Goal: Communication & Community: Participate in discussion

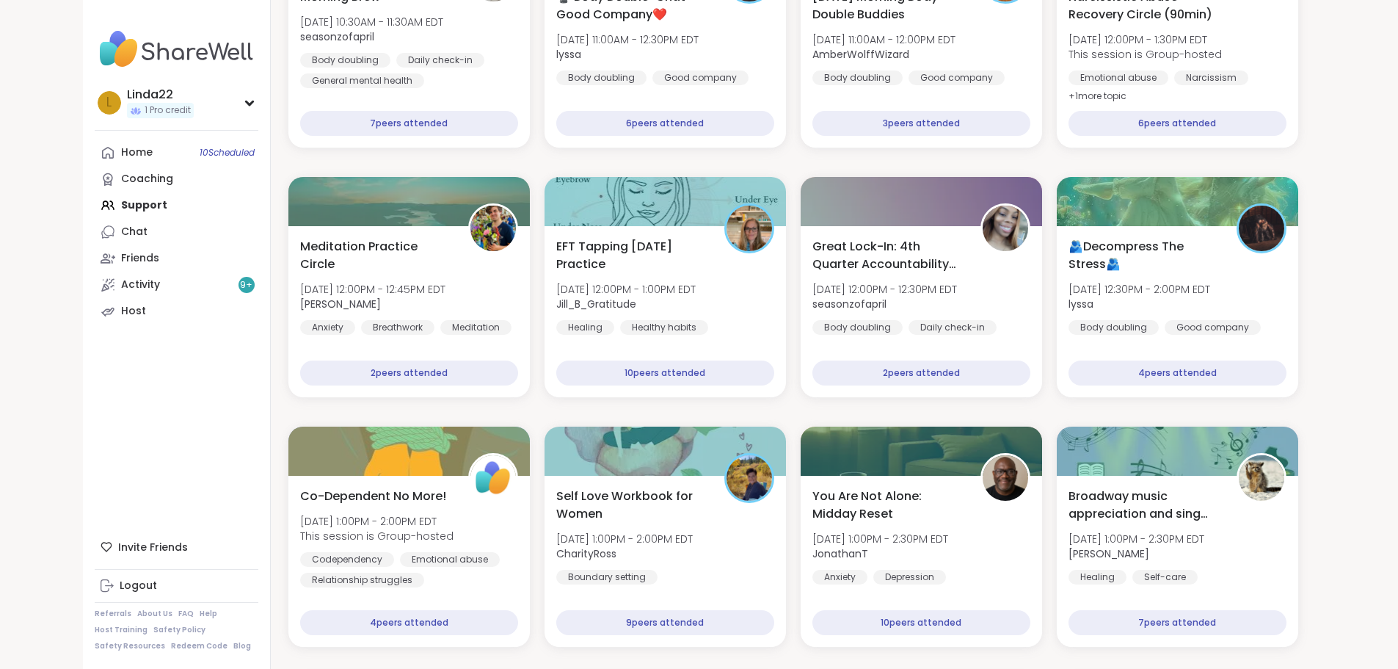
scroll to position [622, 0]
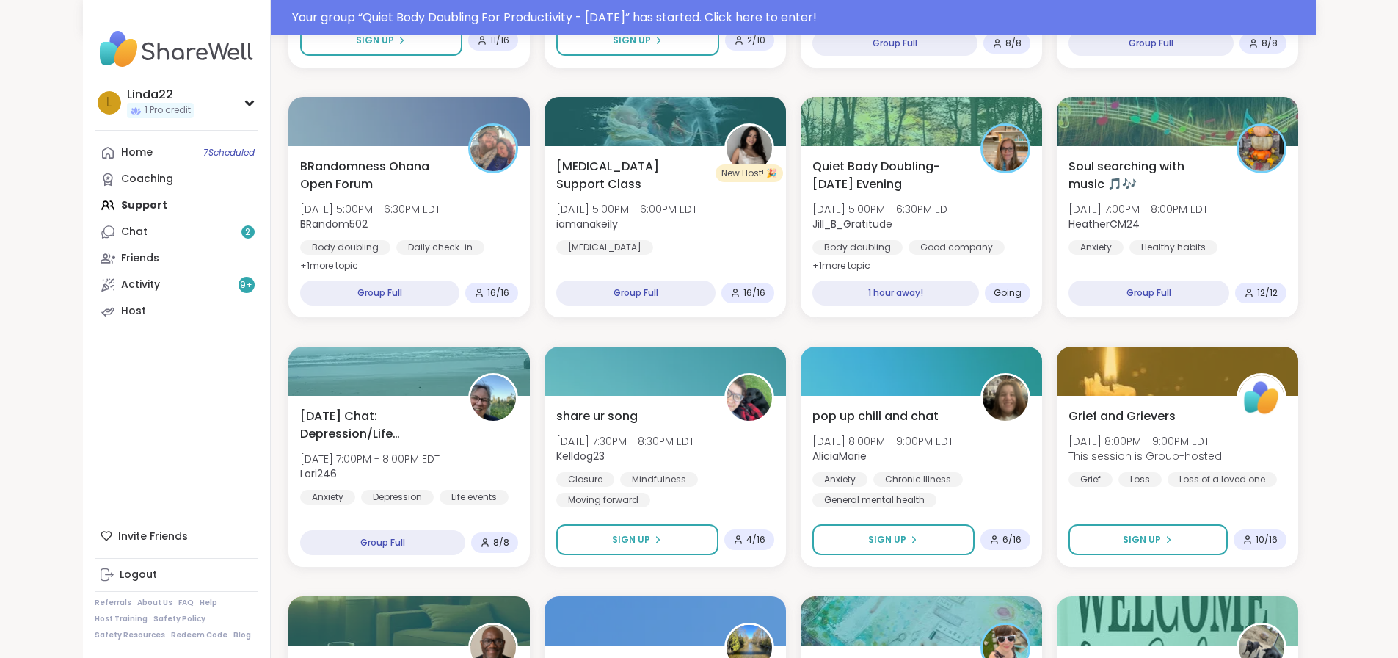
scroll to position [736, 0]
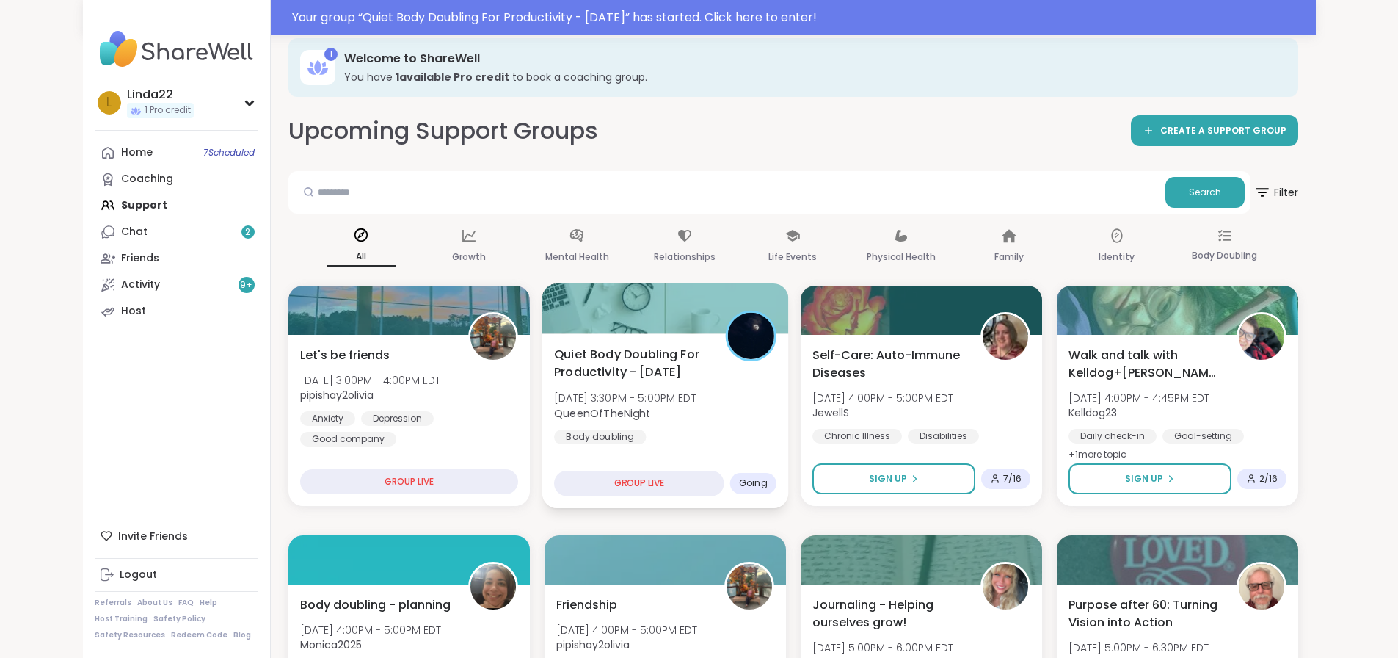
click at [556, 314] on div at bounding box center [665, 308] width 247 height 50
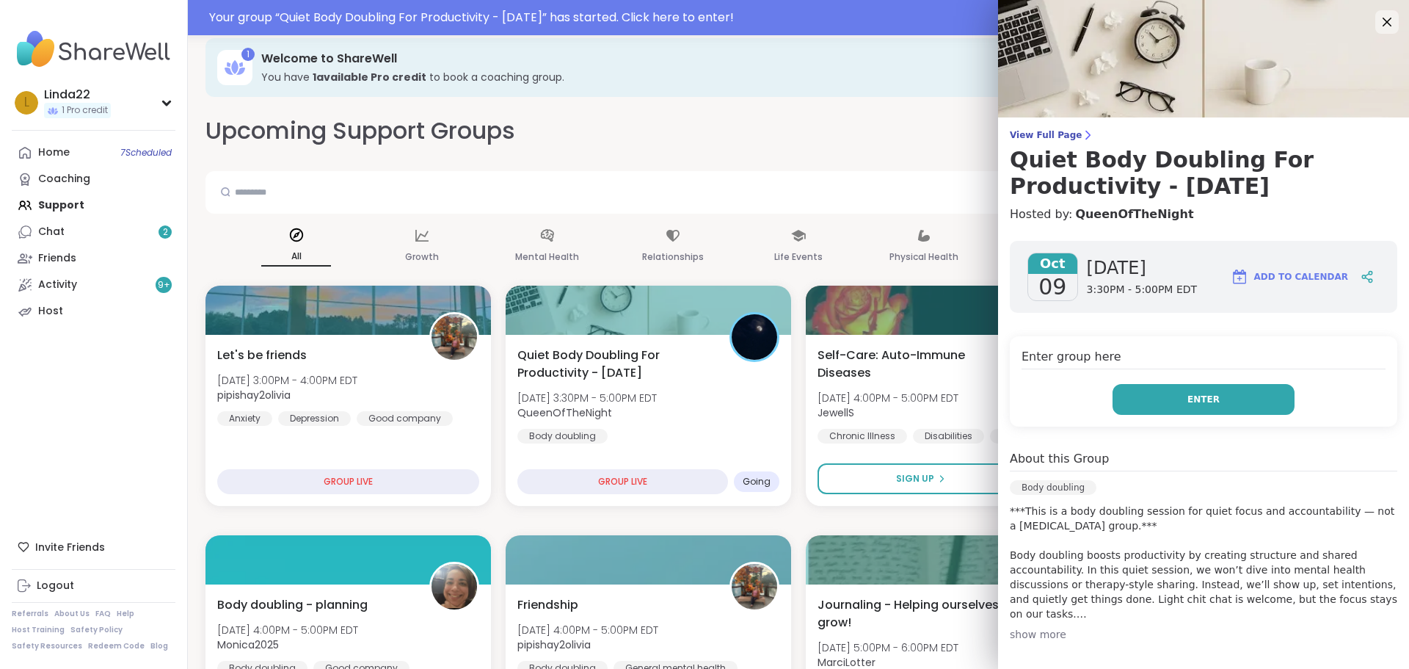
click at [1160, 395] on button "Enter" at bounding box center [1204, 399] width 182 height 31
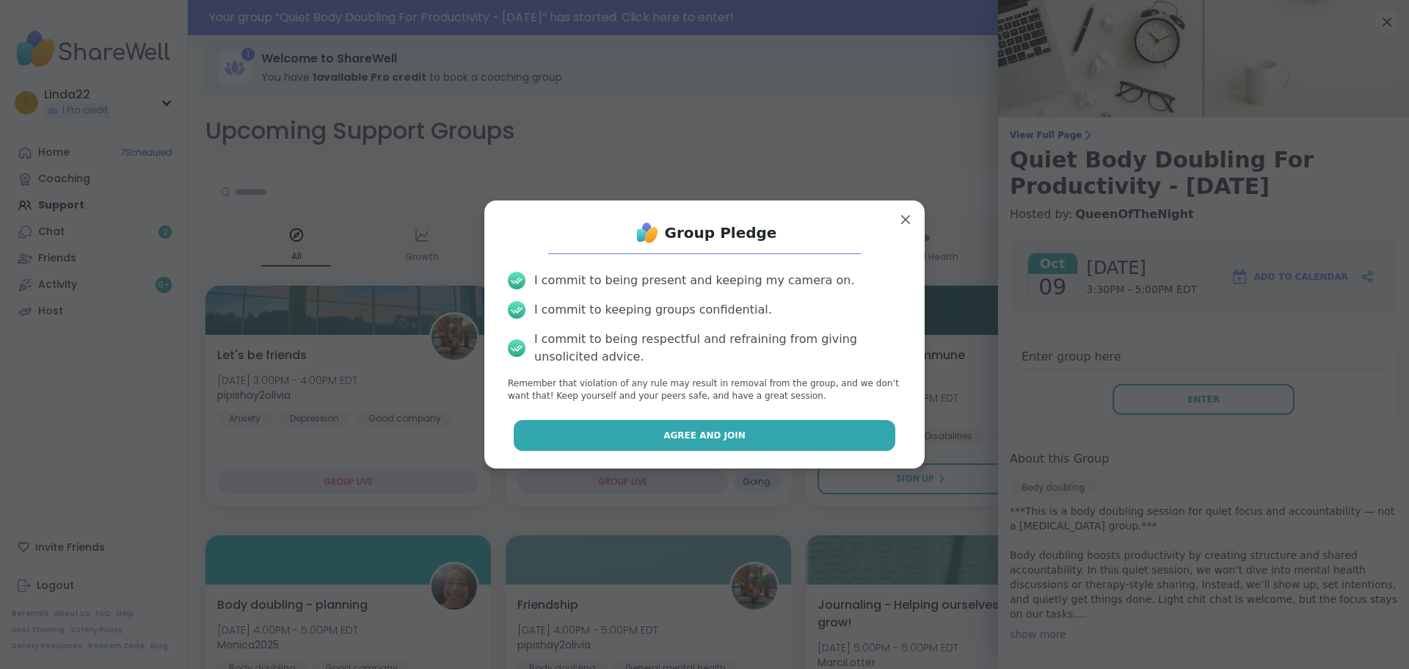
click at [853, 426] on button "Agree and Join" at bounding box center [705, 435] width 382 height 31
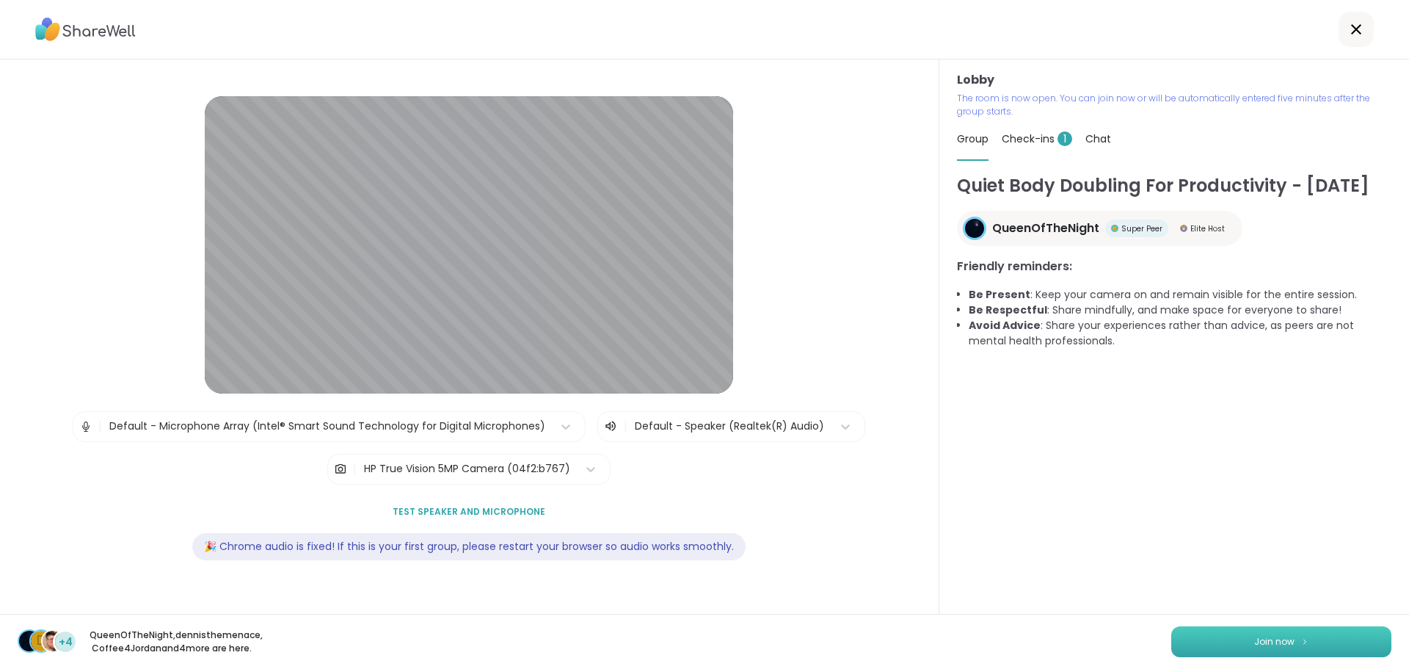
click at [1339, 638] on button "Join now" at bounding box center [1281, 641] width 220 height 31
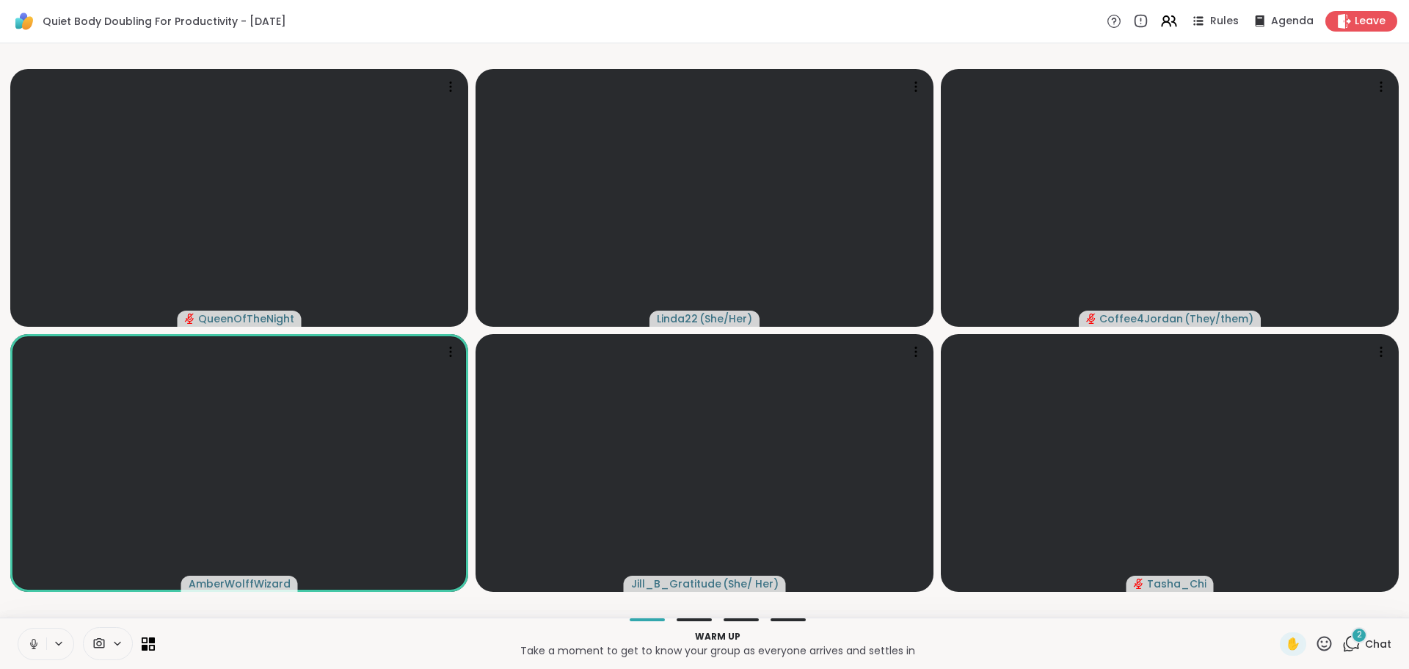
click at [32, 639] on icon at bounding box center [33, 643] width 13 height 13
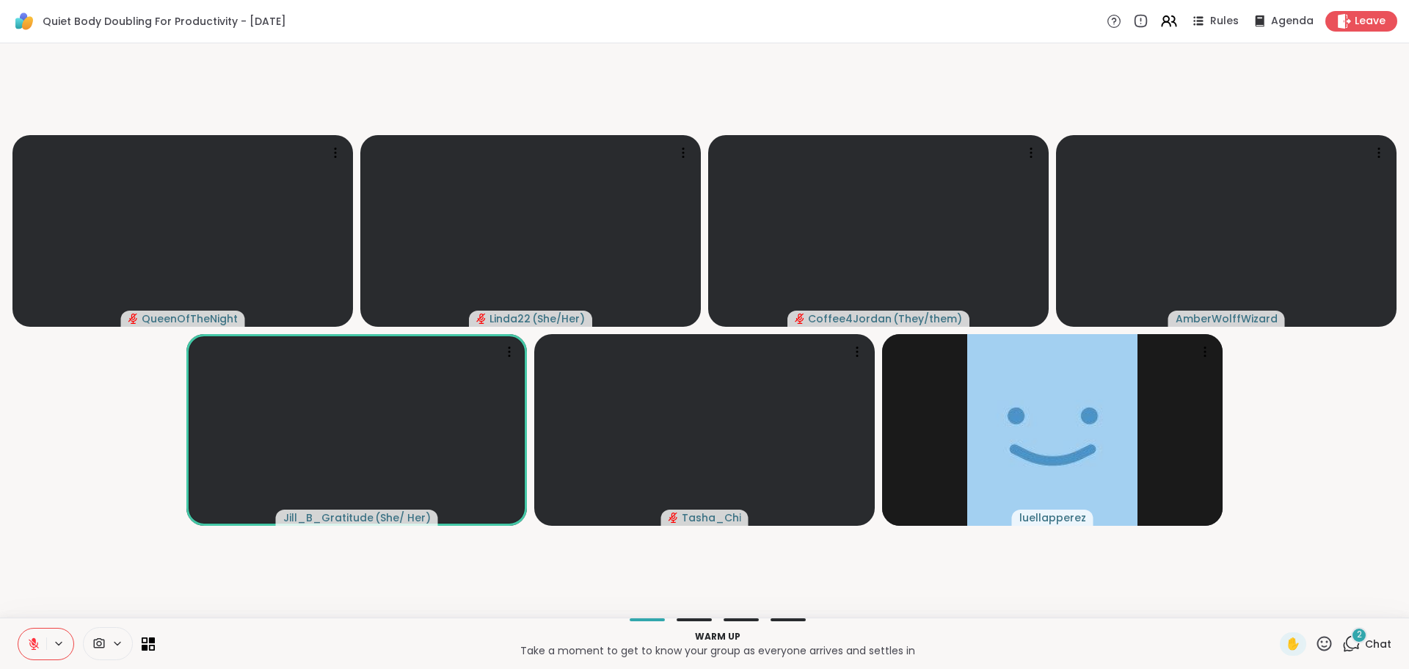
click at [1342, 639] on icon at bounding box center [1351, 643] width 18 height 18
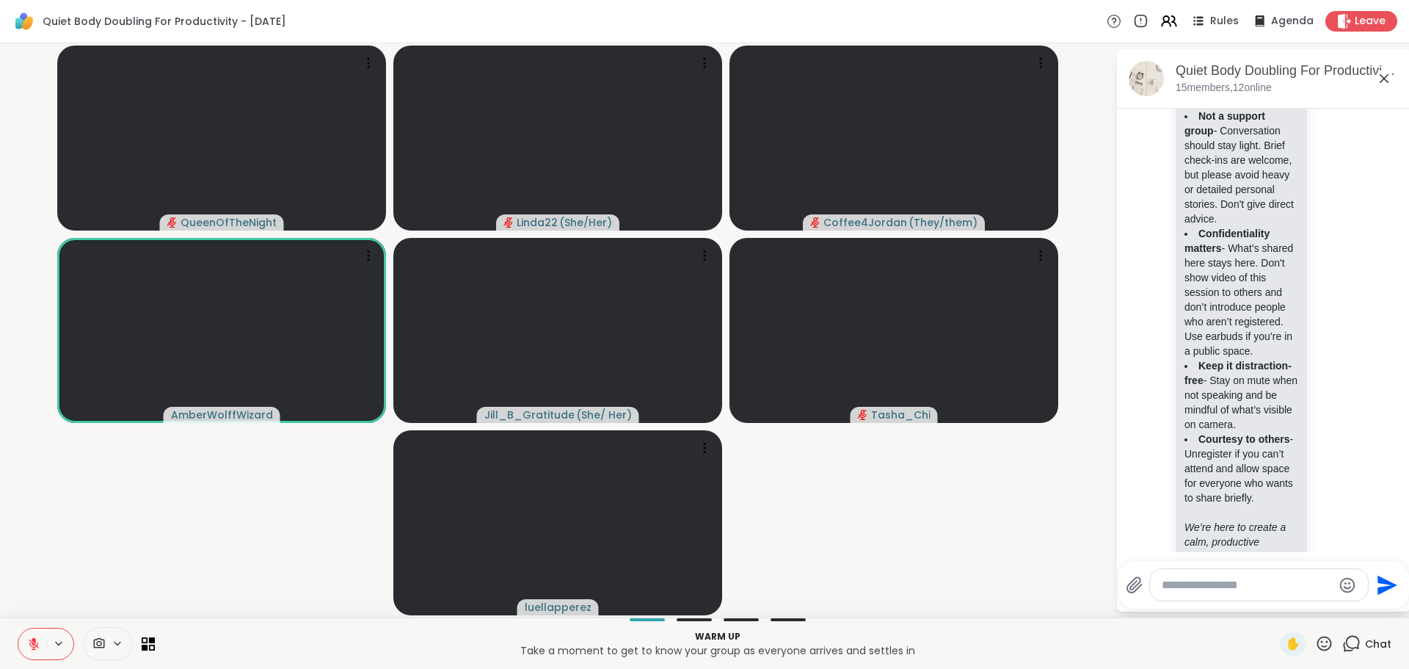
scroll to position [262, 0]
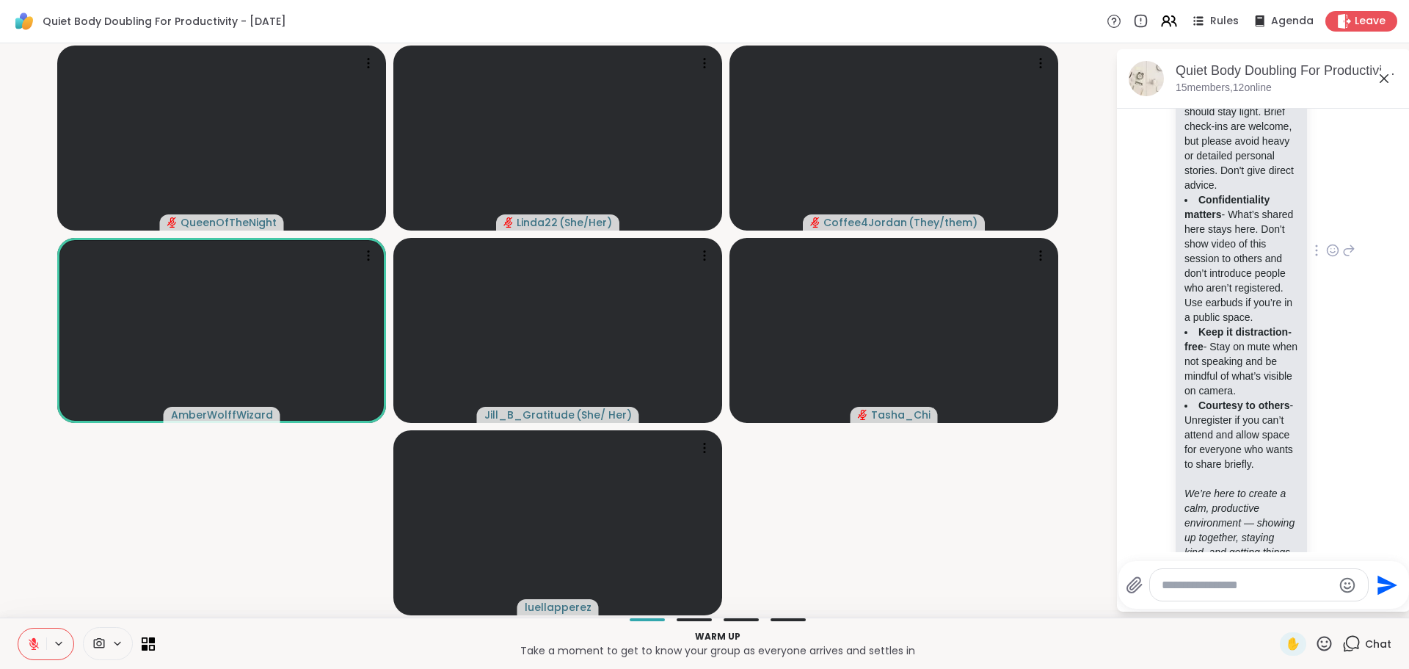
click at [1326, 258] on icon at bounding box center [1332, 250] width 13 height 15
click at [1326, 233] on div "Select Reaction: Heart" at bounding box center [1332, 226] width 13 height 13
click at [1317, 268] on div "QueenOfTheNight Body Doubling Session Guidelines Respect the focus space - Be k…" at bounding box center [1266, 251] width 180 height 698
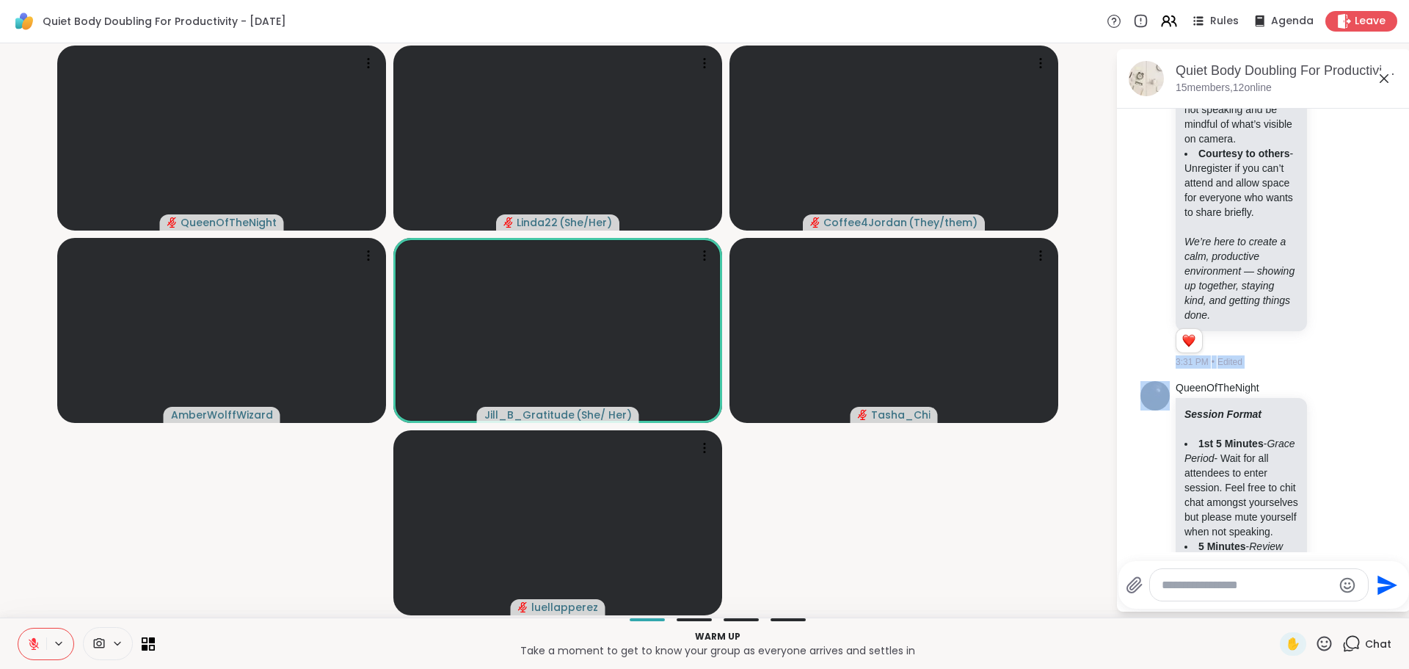
scroll to position [734, 0]
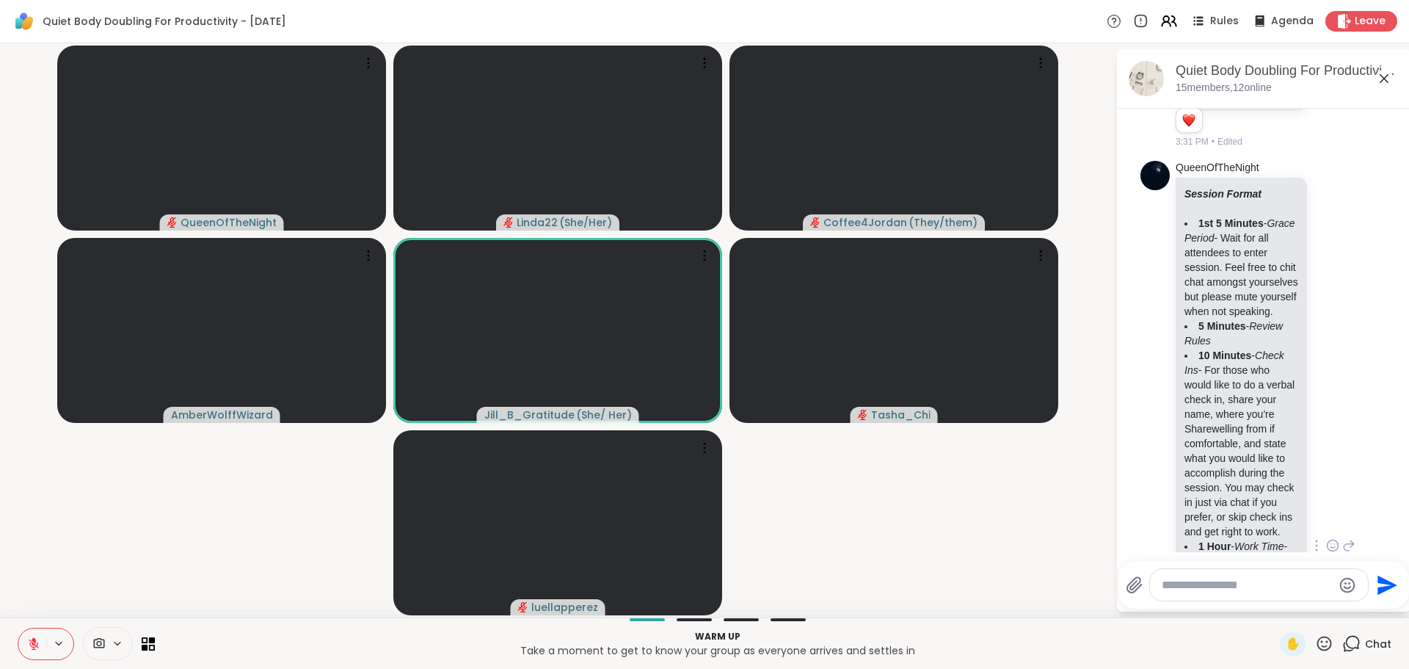
click at [1363, 302] on div "QueenOfTheNight Session Format 1st 5 Minutes - Grace Period - Wait for all atte…" at bounding box center [1263, 546] width 247 height 783
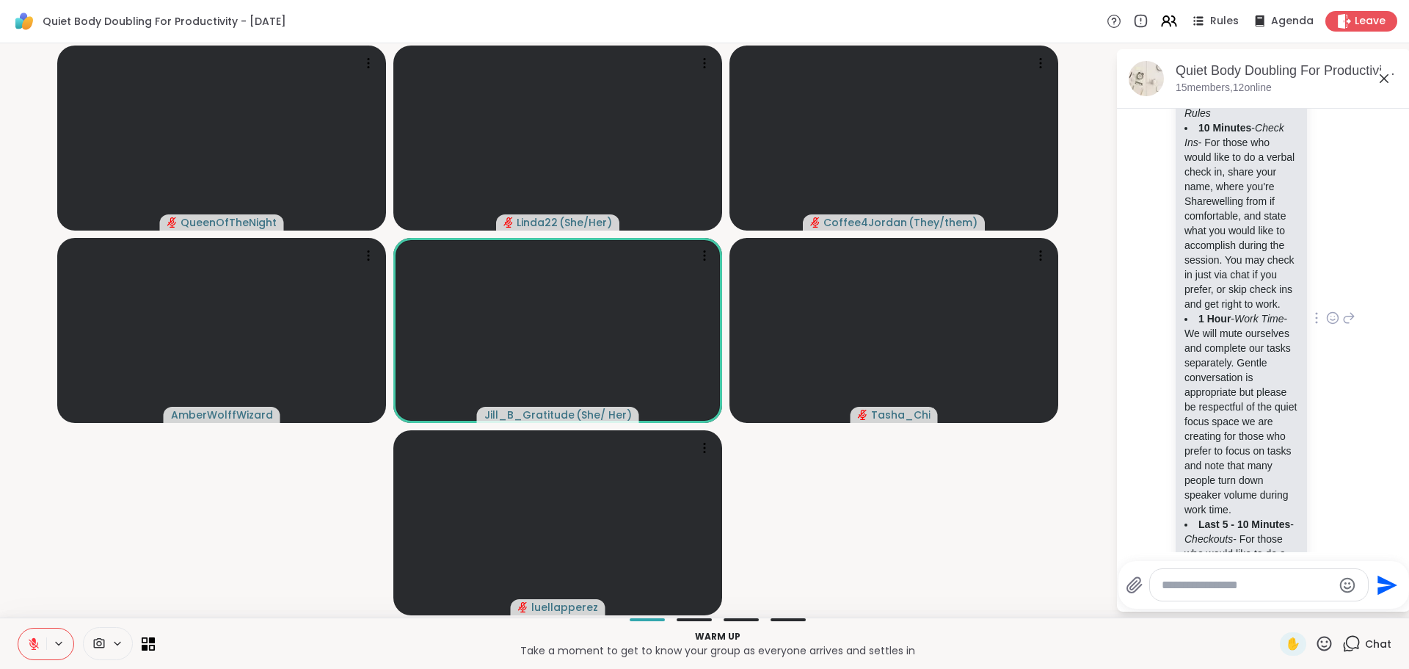
scroll to position [1027, 0]
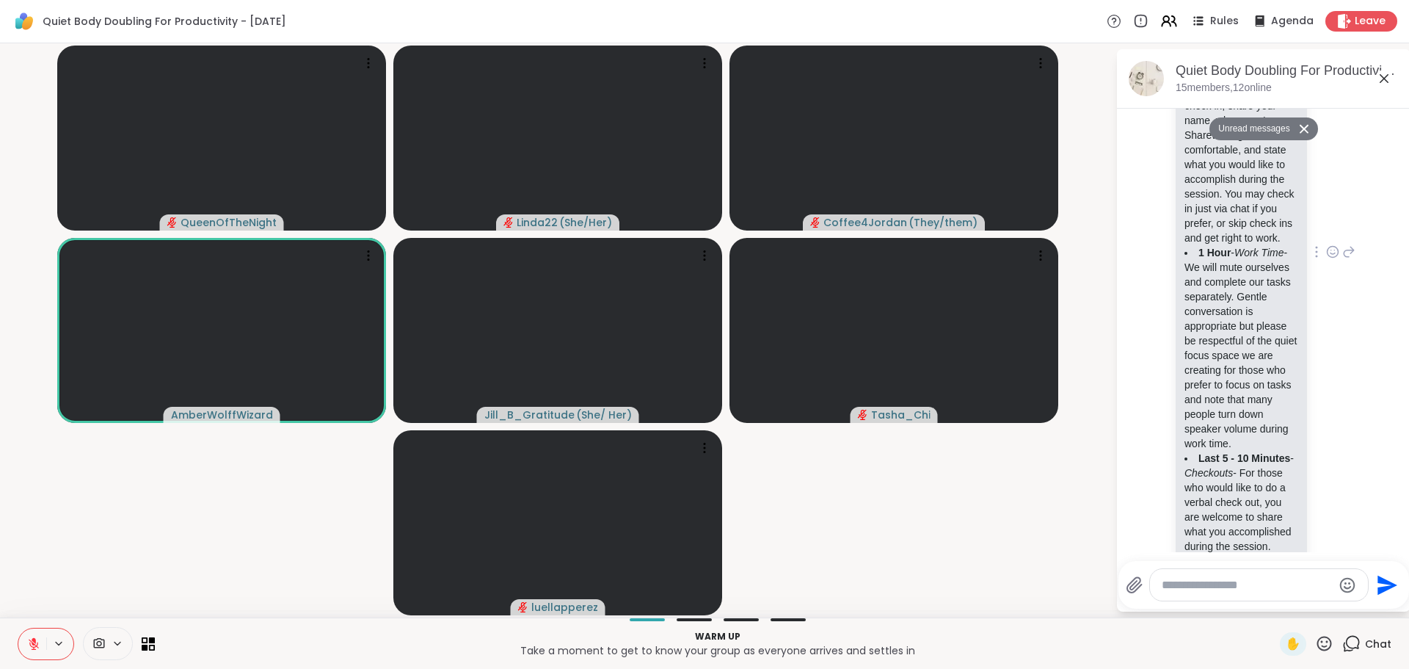
click at [1328, 257] on icon at bounding box center [1333, 251] width 11 height 11
click at [1326, 235] on div "Select Reaction: Heart" at bounding box center [1332, 228] width 13 height 13
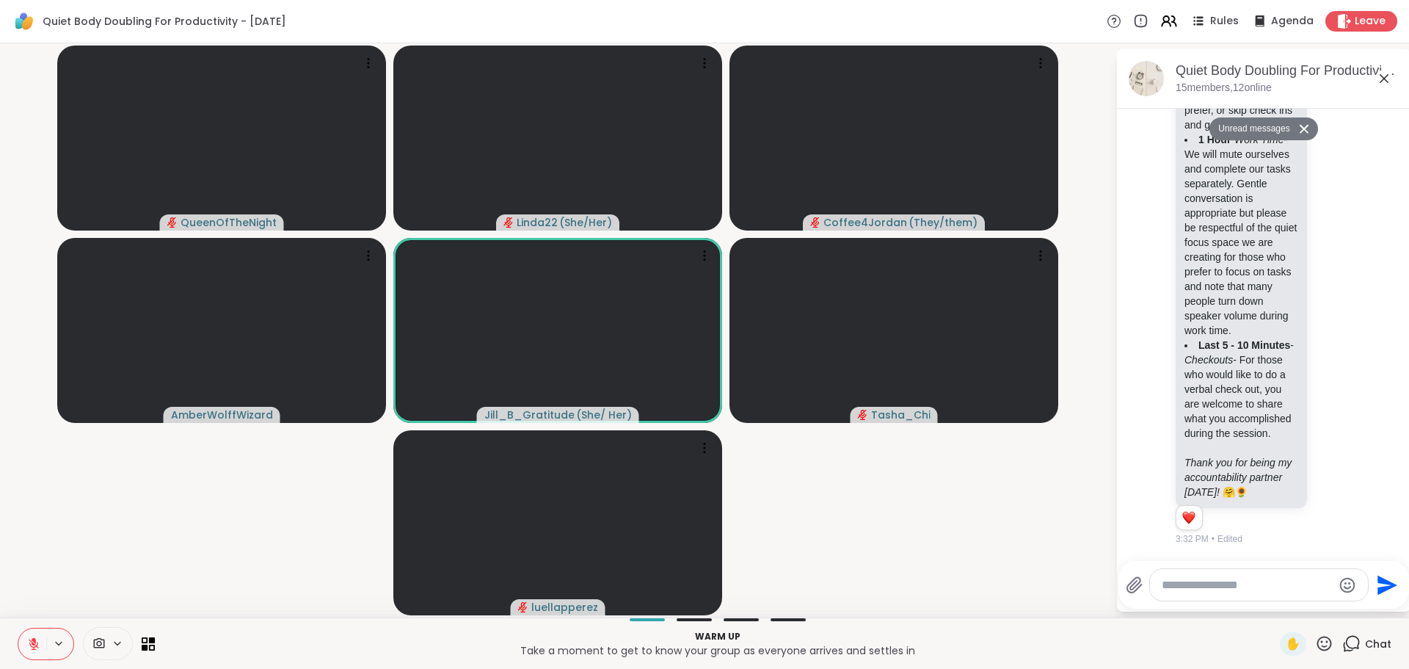
click at [1235, 590] on textarea "Type your message" at bounding box center [1247, 585] width 171 height 15
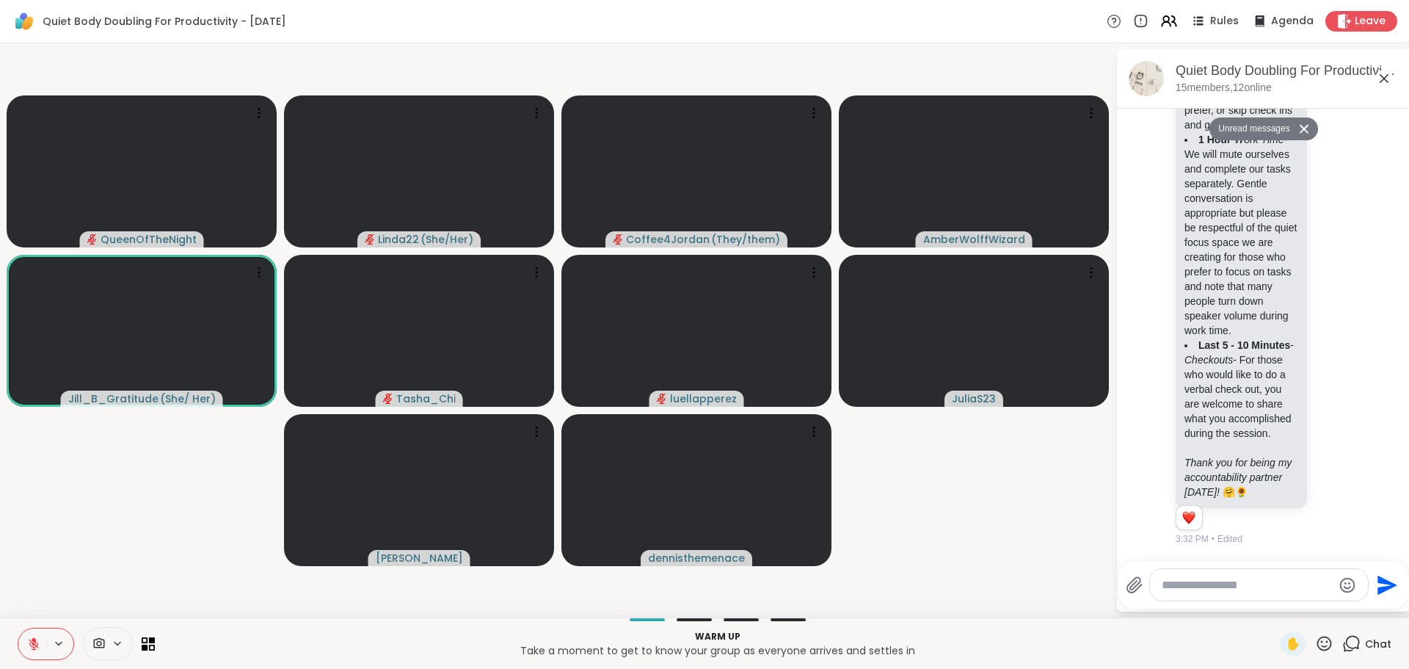
click at [1299, 125] on icon at bounding box center [1304, 129] width 10 height 10
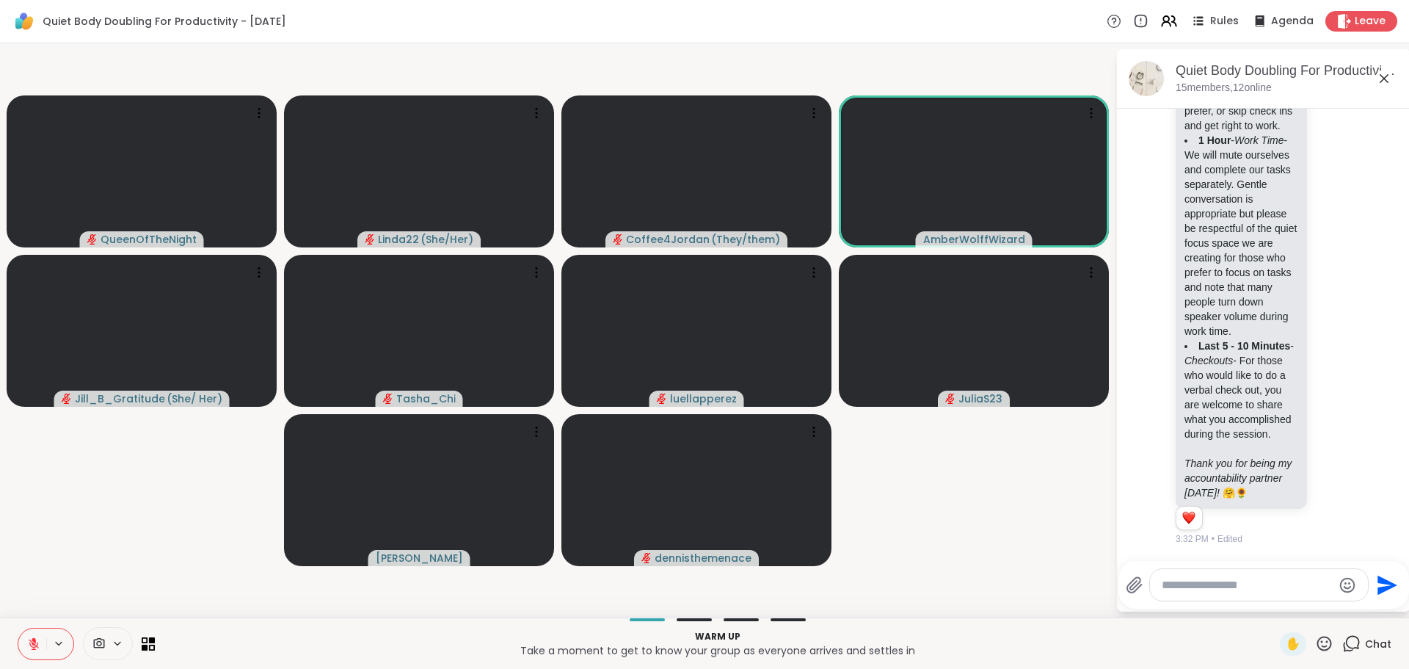
click at [1384, 76] on icon at bounding box center [1384, 79] width 18 height 18
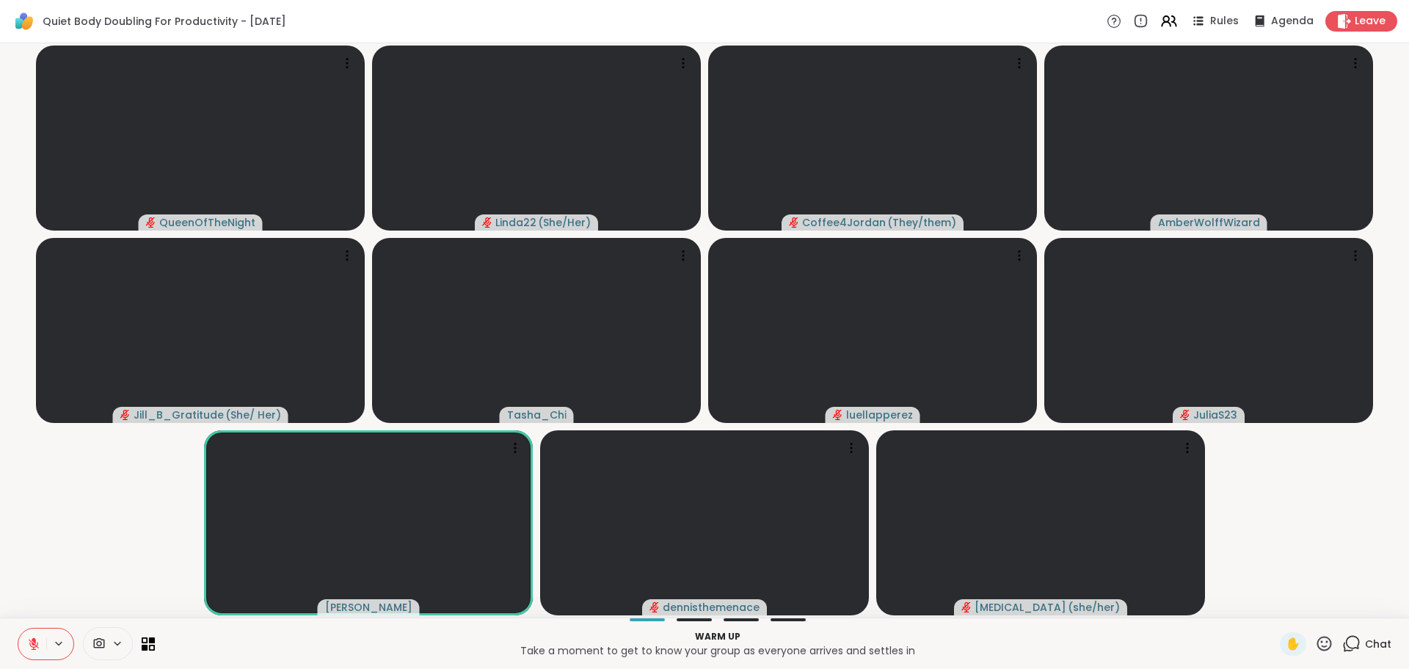
click at [1365, 638] on span "Chat" at bounding box center [1378, 643] width 26 height 15
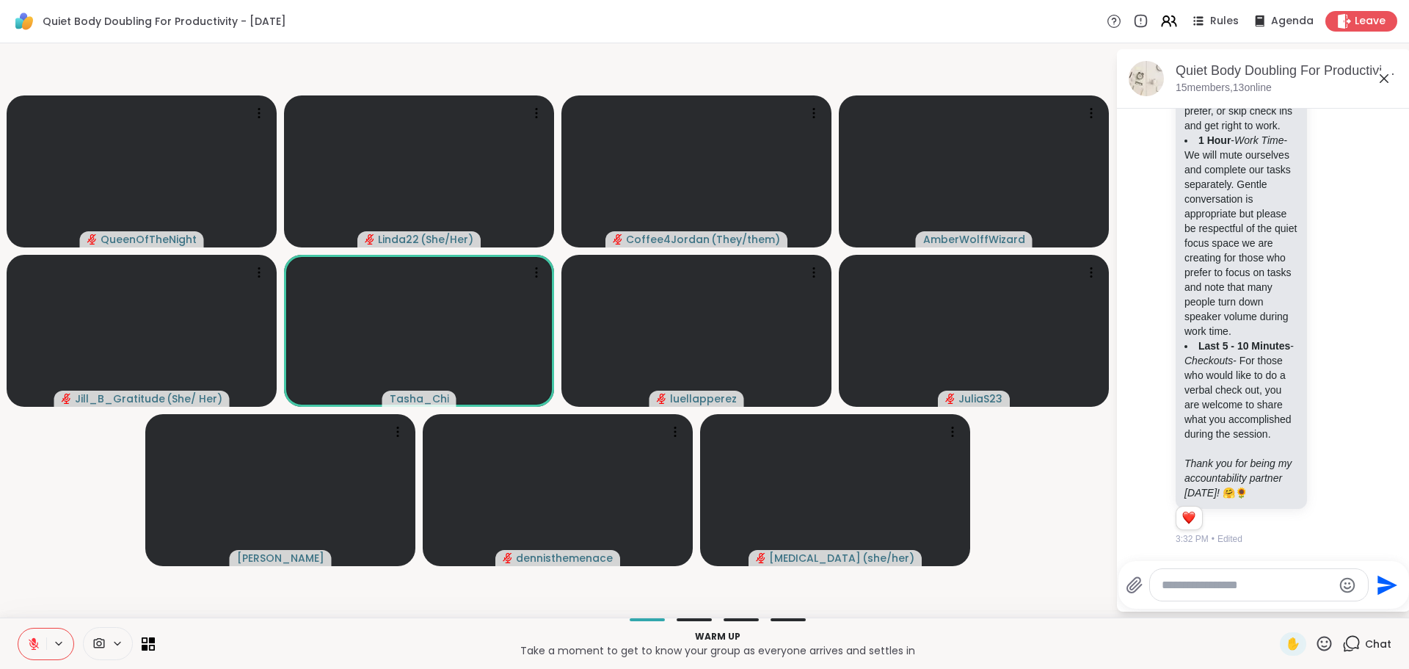
click at [1282, 588] on textarea "Type your message" at bounding box center [1247, 585] width 171 height 15
type textarea "**********"
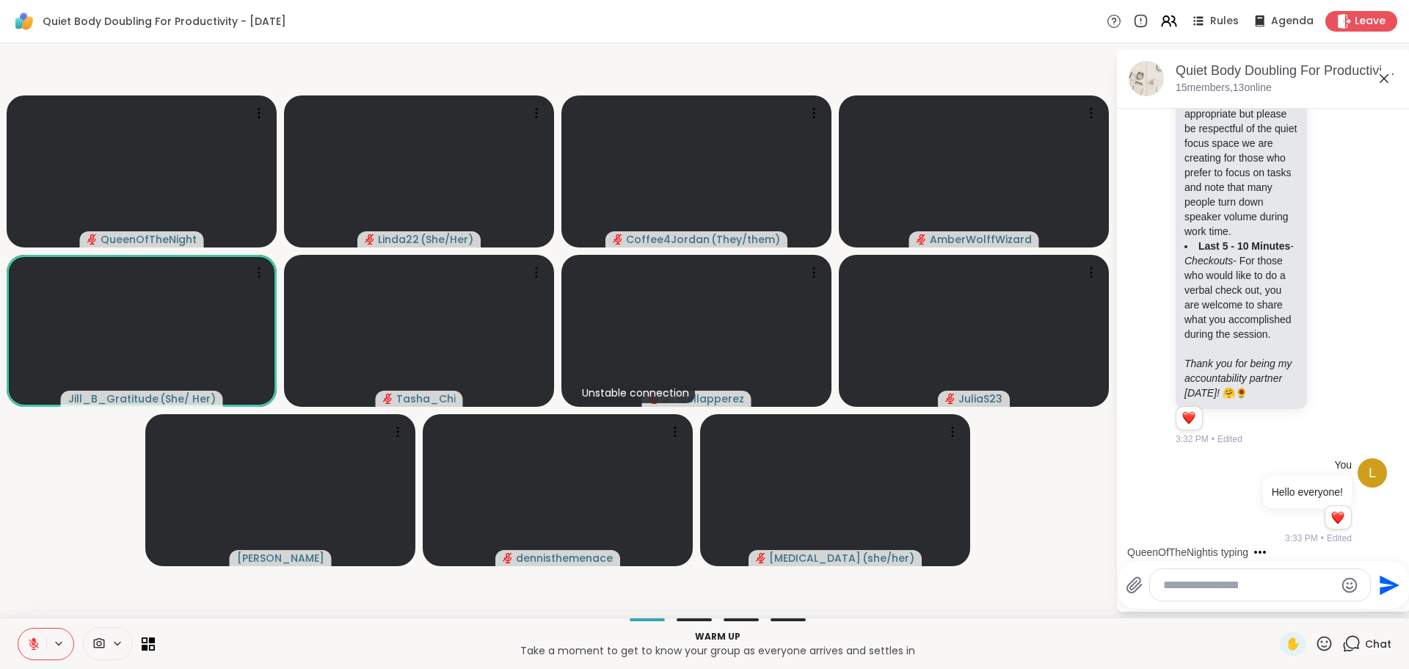
scroll to position [1523, 0]
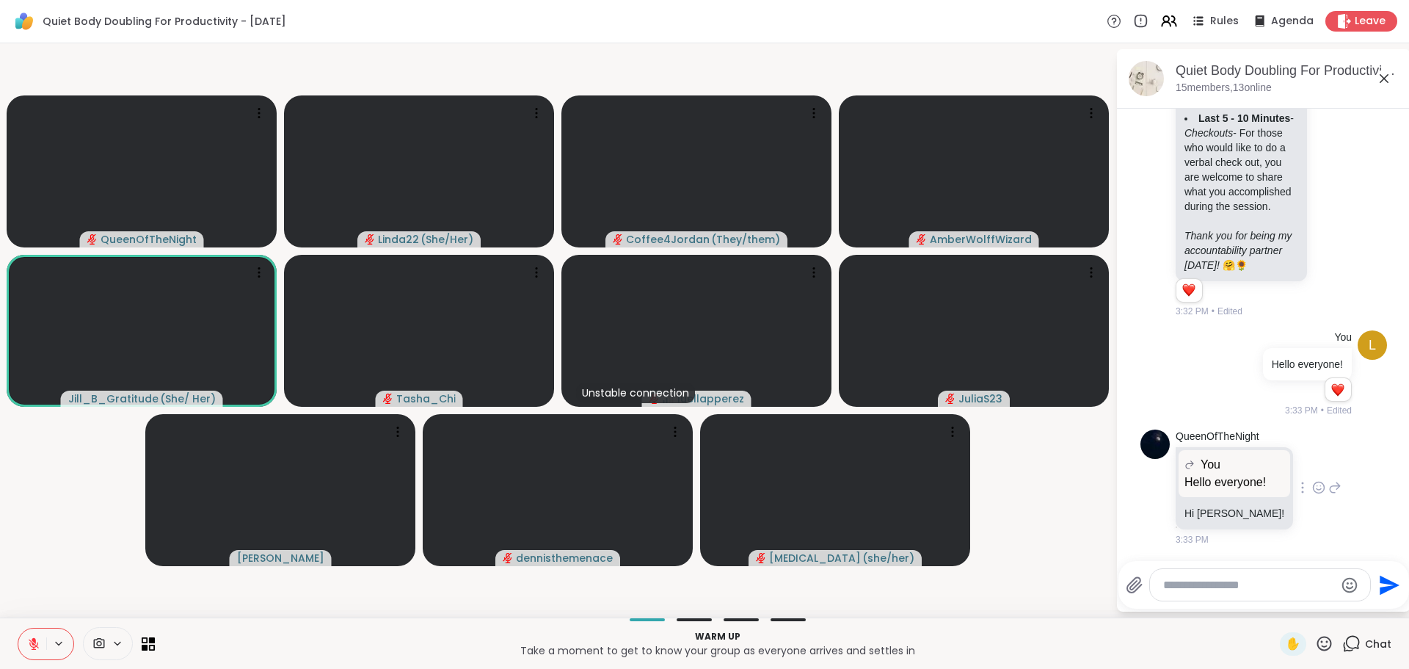
click at [1312, 488] on icon at bounding box center [1318, 487] width 13 height 15
click at [1312, 467] on div "Select Reaction: Heart" at bounding box center [1318, 463] width 13 height 13
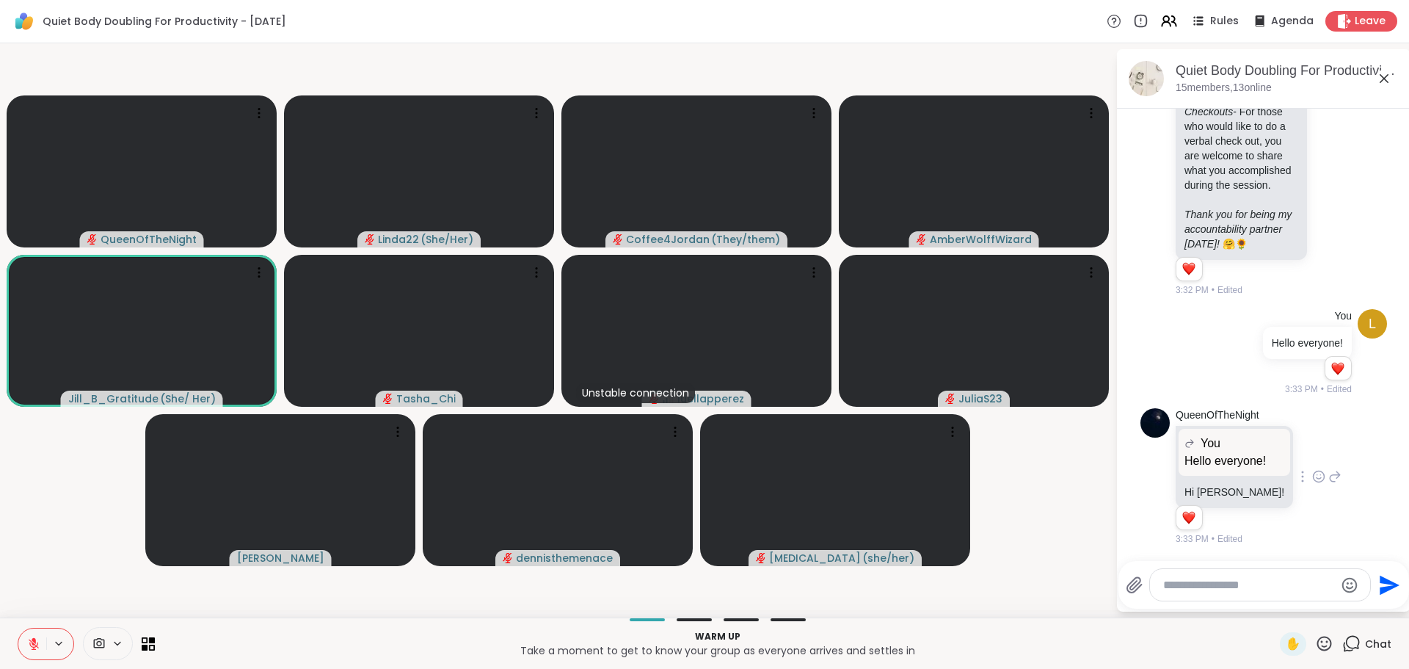
click at [1101, 500] on video-player-container "QueenOfTheNight Linda22 ( She/Her ) Coffee4Jordan ( They/them ) AmberWolffWizar…" at bounding box center [558, 330] width 1098 height 562
click at [1317, 637] on icon at bounding box center [1324, 643] width 15 height 15
click at [1315, 636] on icon at bounding box center [1324, 643] width 18 height 18
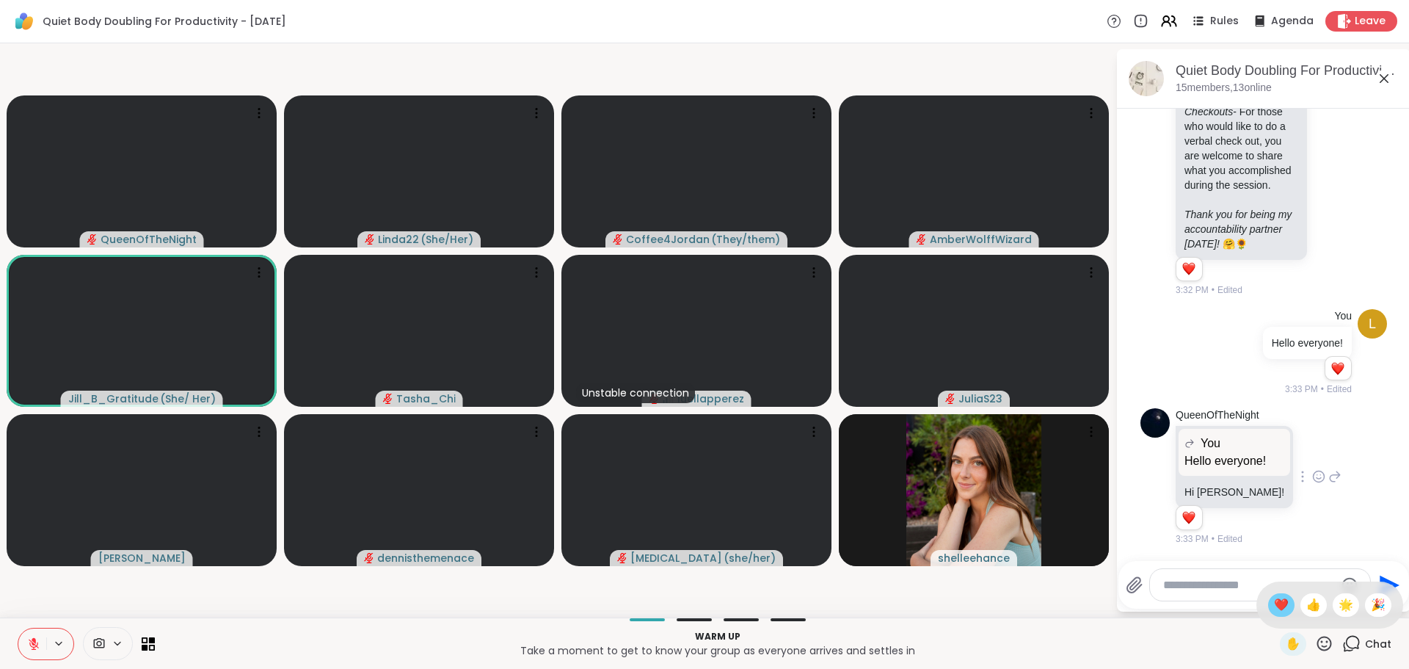
click at [1274, 602] on span "❤️" at bounding box center [1281, 605] width 15 height 18
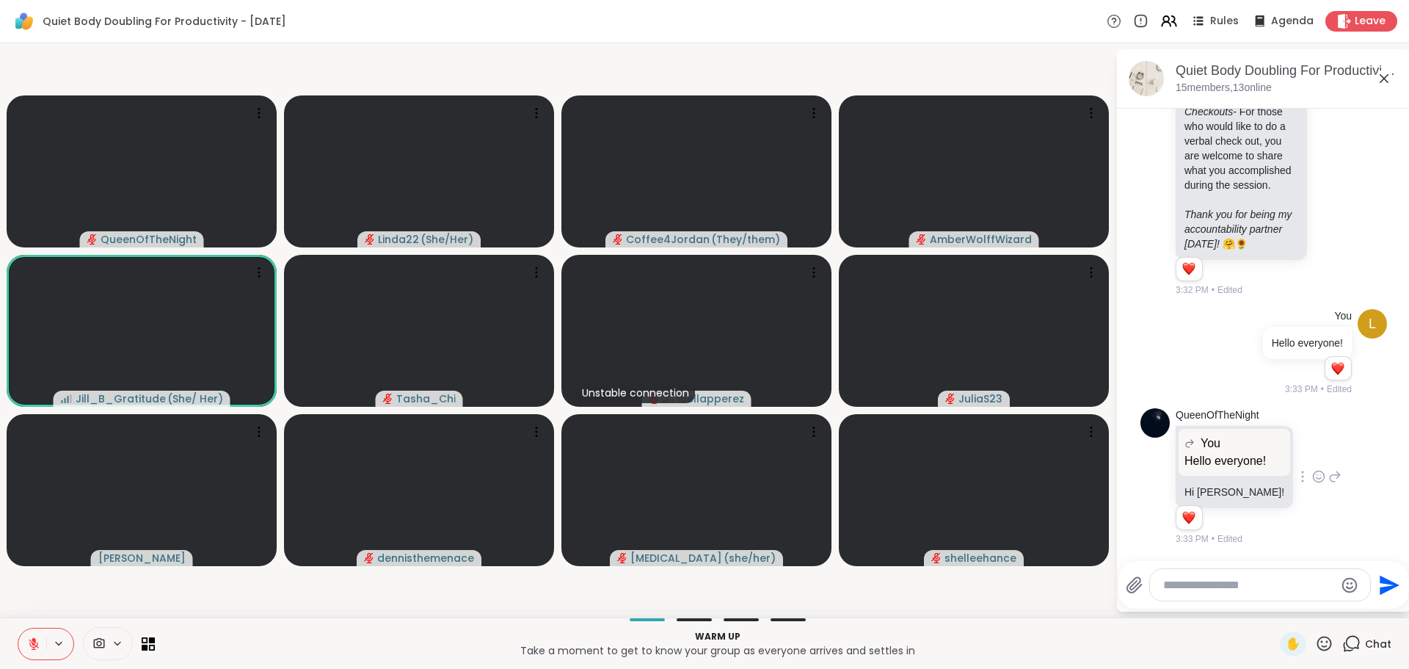
scroll to position [1667, 0]
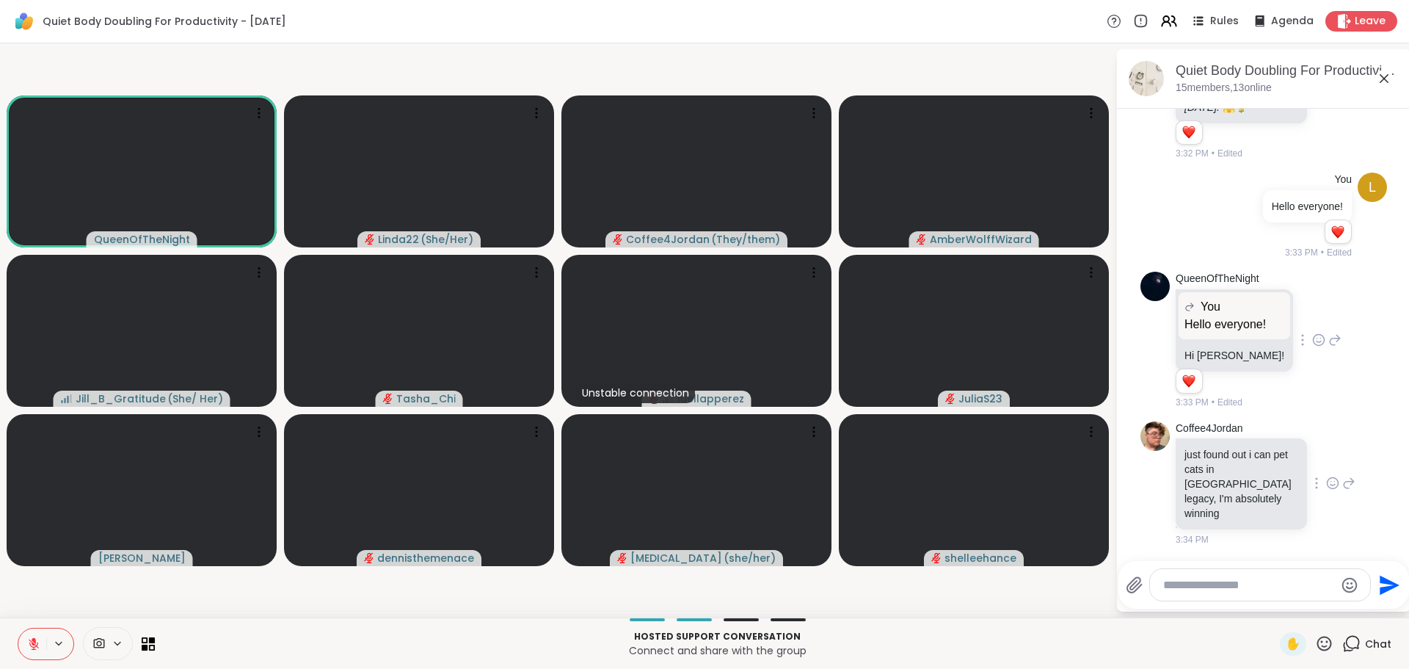
click at [1326, 489] on icon at bounding box center [1332, 483] width 13 height 15
click at [1317, 483] on div at bounding box center [1333, 459] width 176 height 47
click at [1326, 489] on icon at bounding box center [1332, 483] width 13 height 15
click at [1326, 465] on div "Select Reaction: Heart" at bounding box center [1332, 459] width 13 height 13
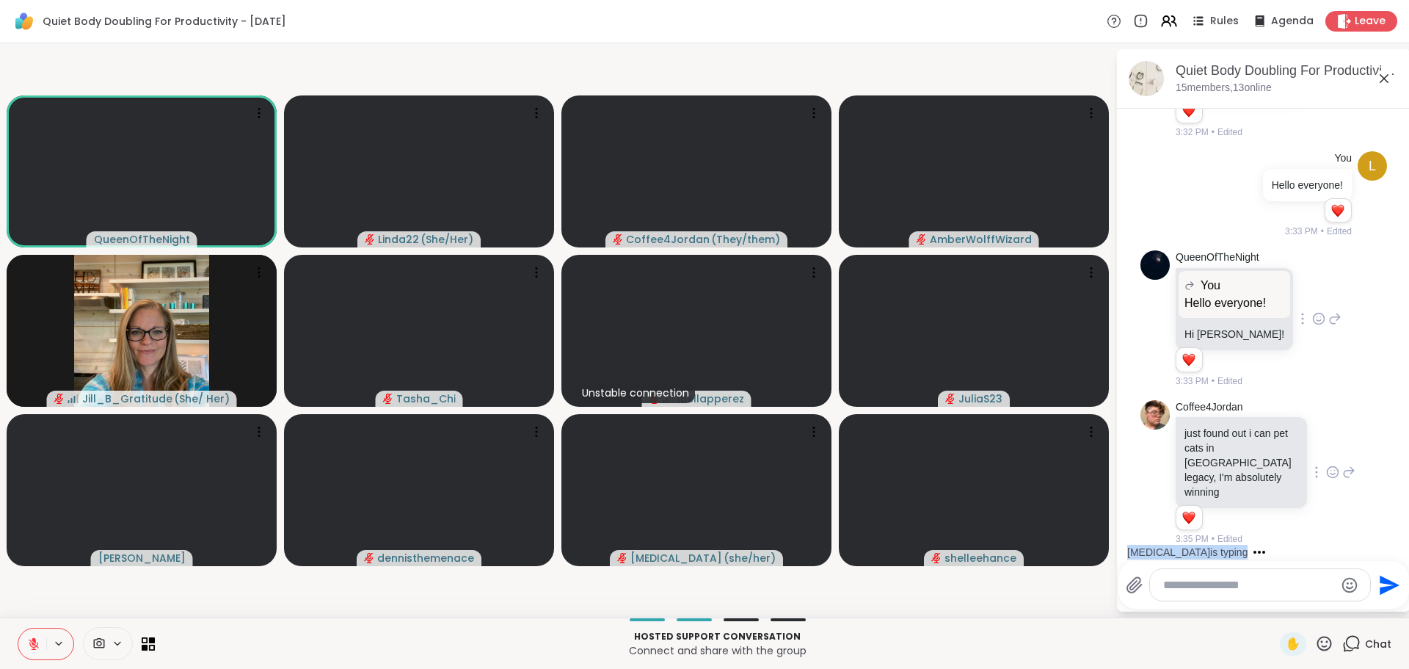
scroll to position [1688, 0]
click at [958, 601] on video-player-container "QueenOfTheNight Linda22 ( She/Her ) Coffee4Jordan ( They/them ) AmberWolffWizar…" at bounding box center [558, 330] width 1098 height 562
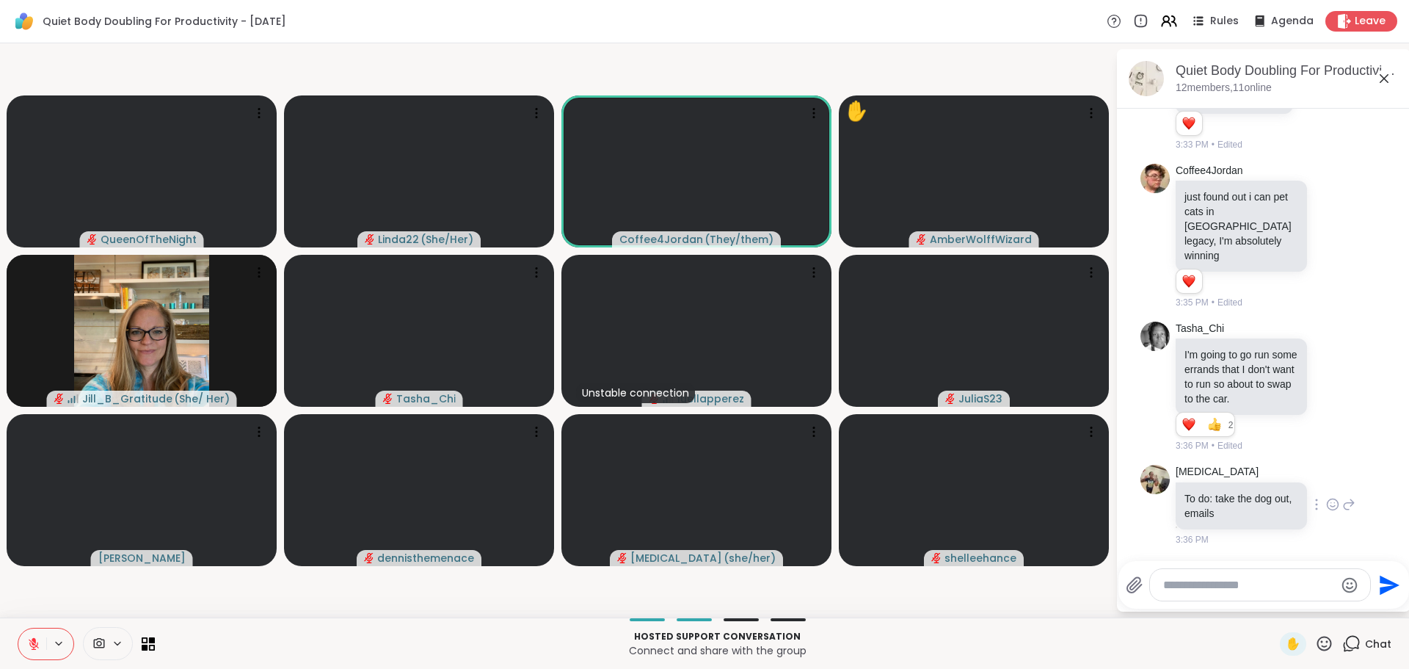
scroll to position [2134, 0]
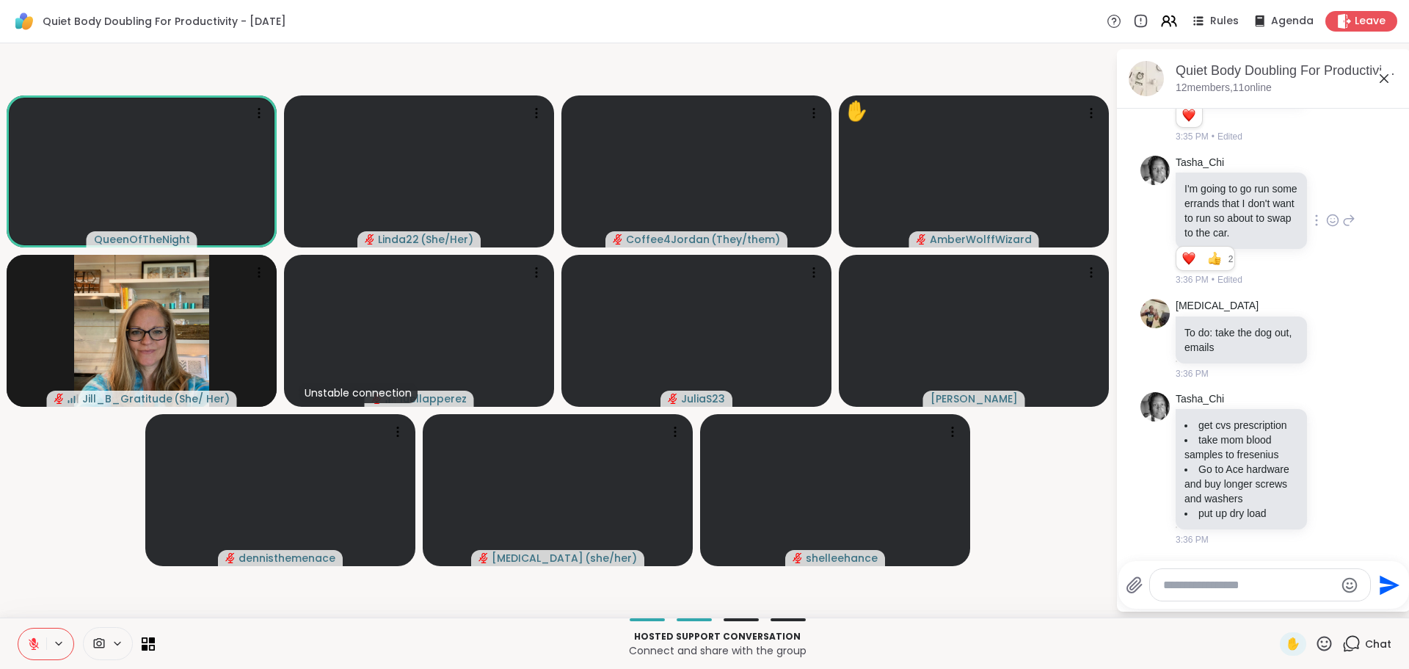
click at [1326, 213] on icon at bounding box center [1332, 220] width 13 height 15
click at [1326, 190] on div "Select Reaction: Heart" at bounding box center [1332, 196] width 13 height 13
click at [1326, 331] on icon at bounding box center [1332, 338] width 13 height 15
click at [1326, 308] on div "Select Reaction: Heart" at bounding box center [1332, 314] width 13 height 13
click at [1320, 299] on div "Makena To do: take the dog out, emails 3:36 PM" at bounding box center [1266, 339] width 180 height 81
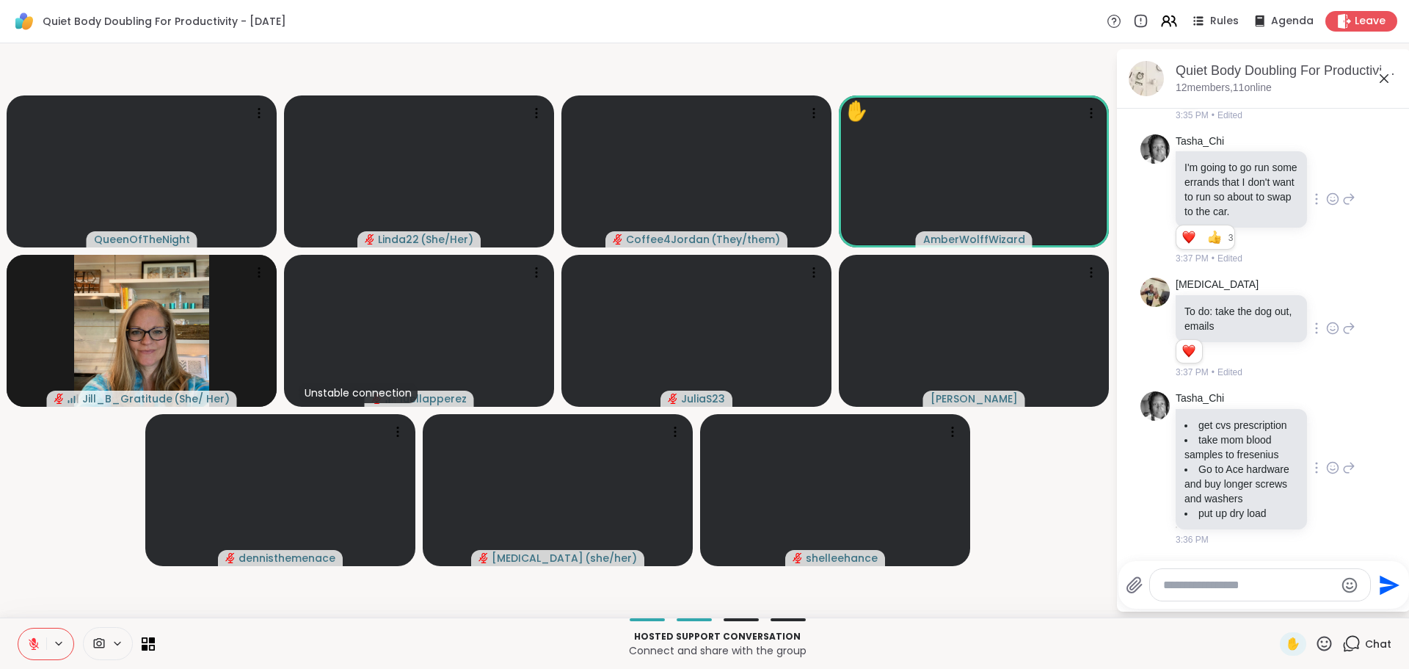
click at [1331, 466] on icon at bounding box center [1331, 466] width 0 height 0
click at [1326, 451] on div "Select Reaction: Heart" at bounding box center [1332, 443] width 13 height 13
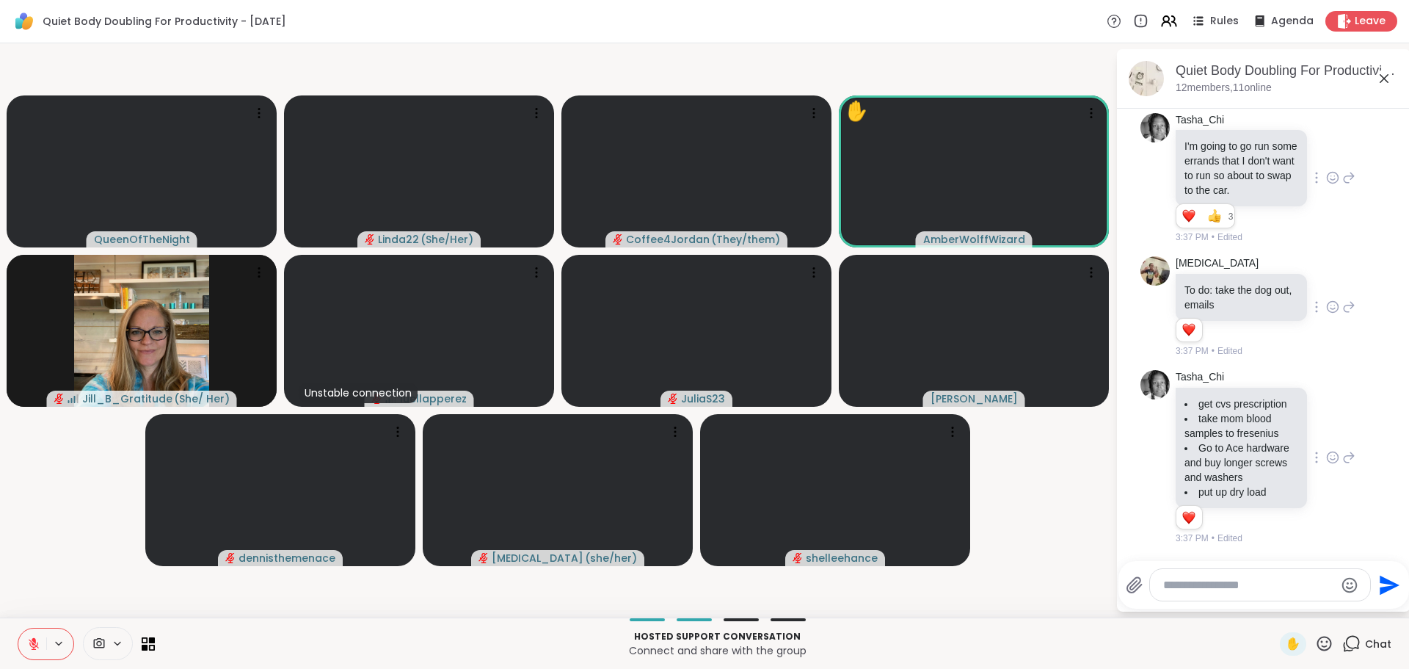
scroll to position [2176, 0]
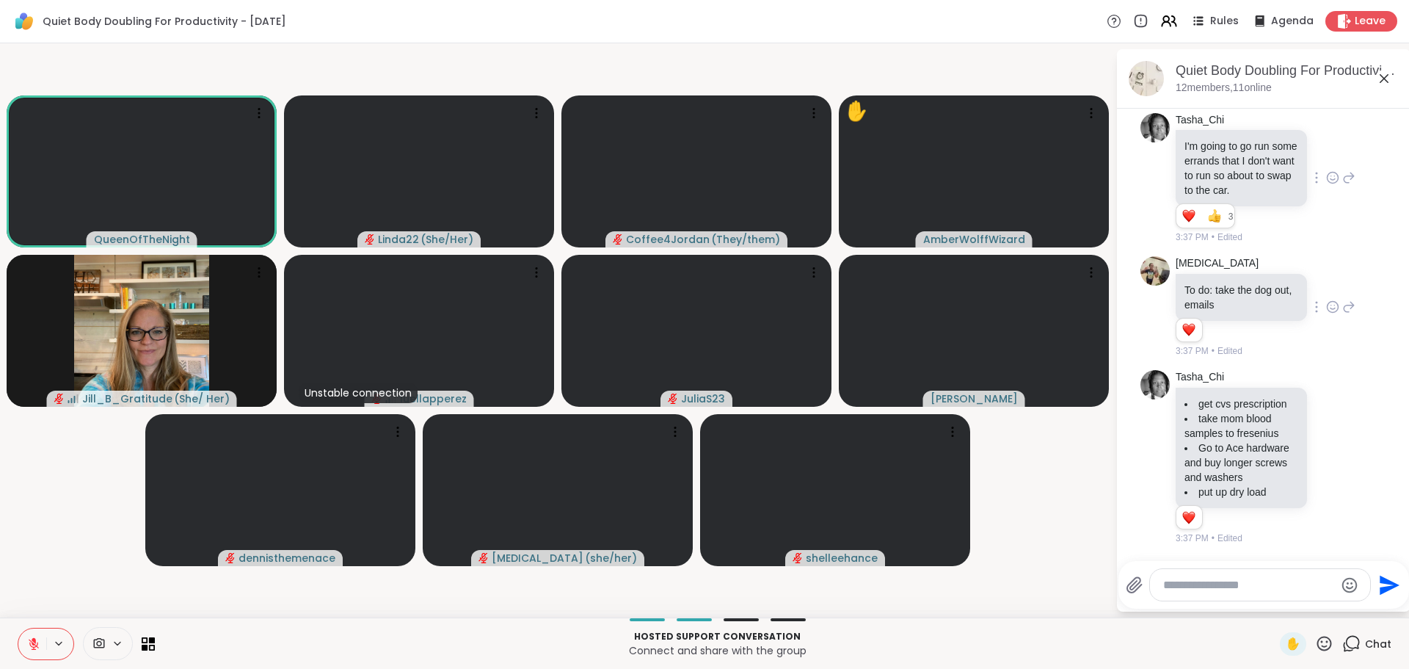
click at [1315, 641] on icon at bounding box center [1324, 643] width 18 height 18
click at [1239, 640] on p "Hosted support conversation" at bounding box center [717, 636] width 1107 height 13
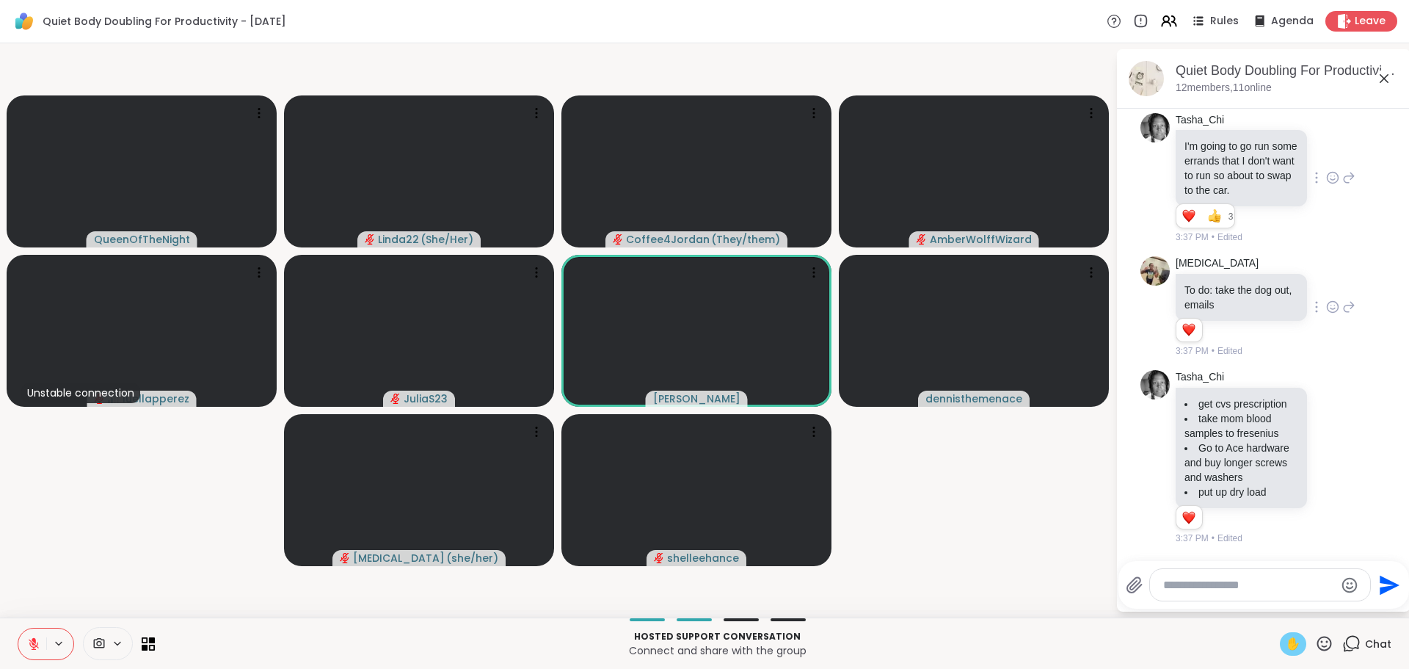
click at [1286, 641] on span "✋" at bounding box center [1293, 644] width 15 height 18
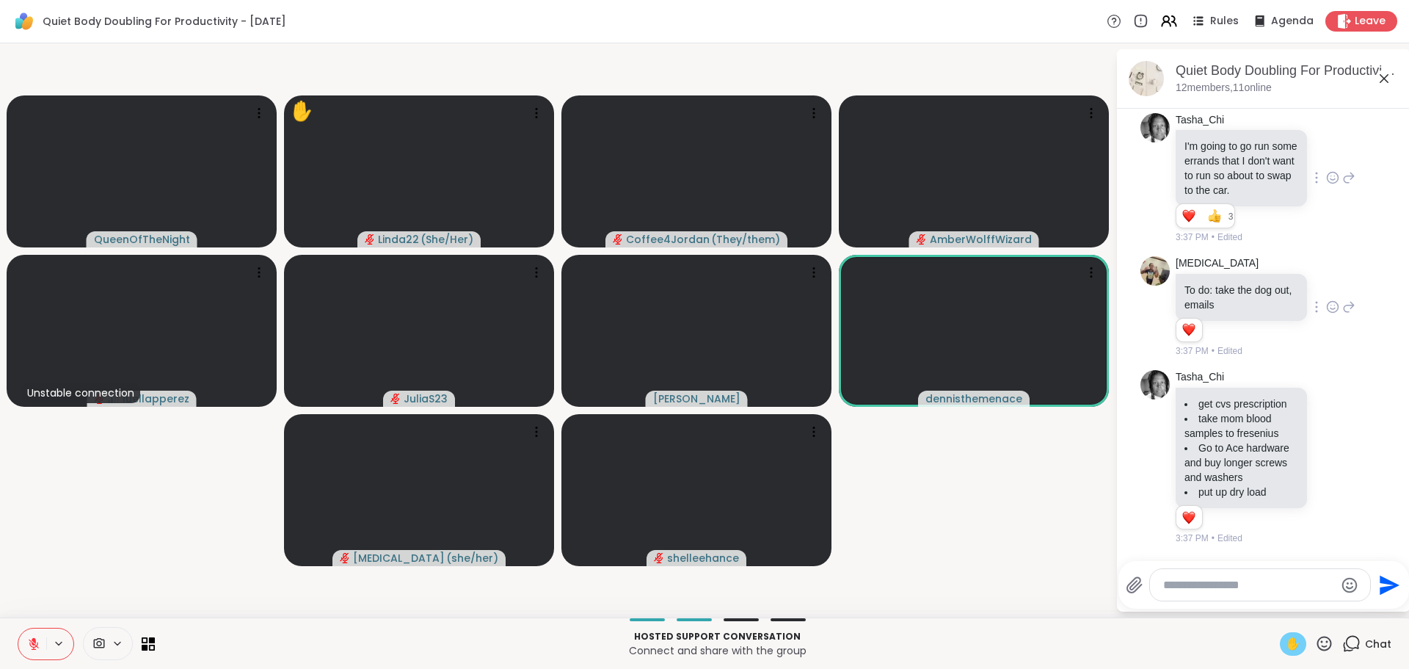
click at [1286, 639] on span "✋" at bounding box center [1293, 644] width 15 height 18
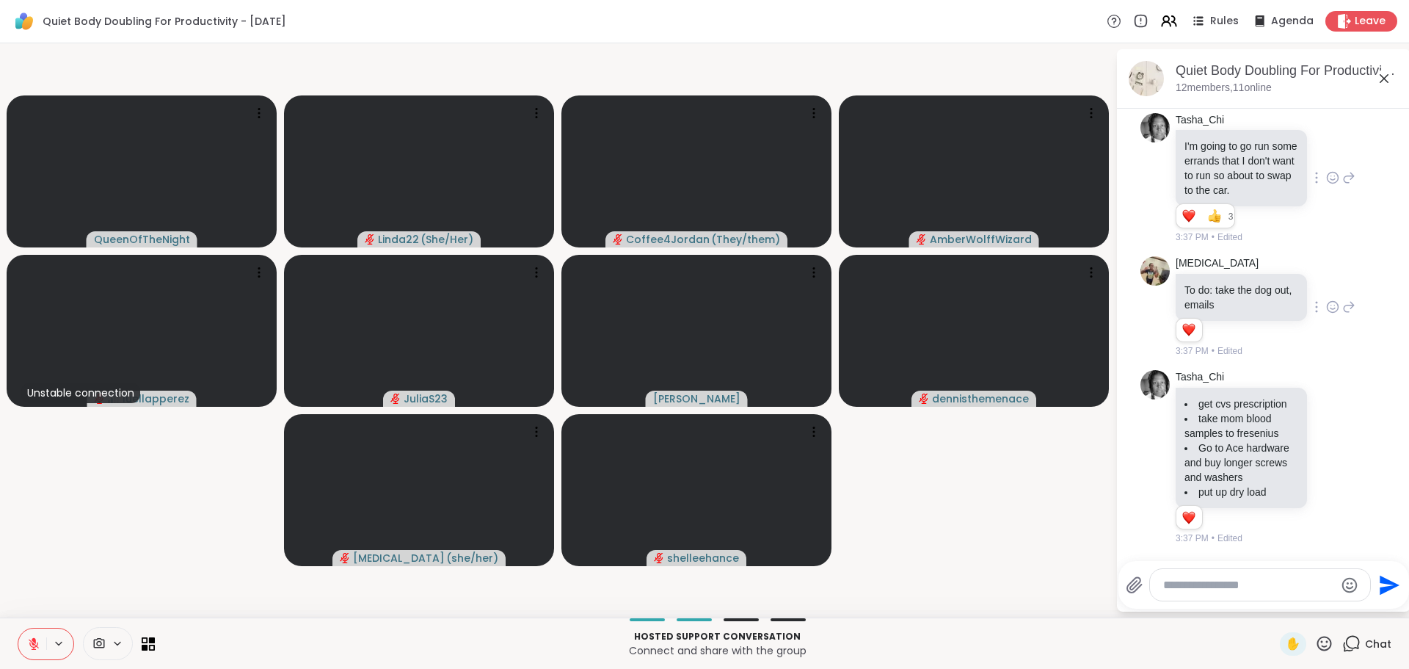
click at [34, 631] on button at bounding box center [32, 643] width 28 height 31
click at [32, 642] on icon at bounding box center [33, 643] width 13 height 13
click at [32, 647] on icon at bounding box center [33, 643] width 13 height 13
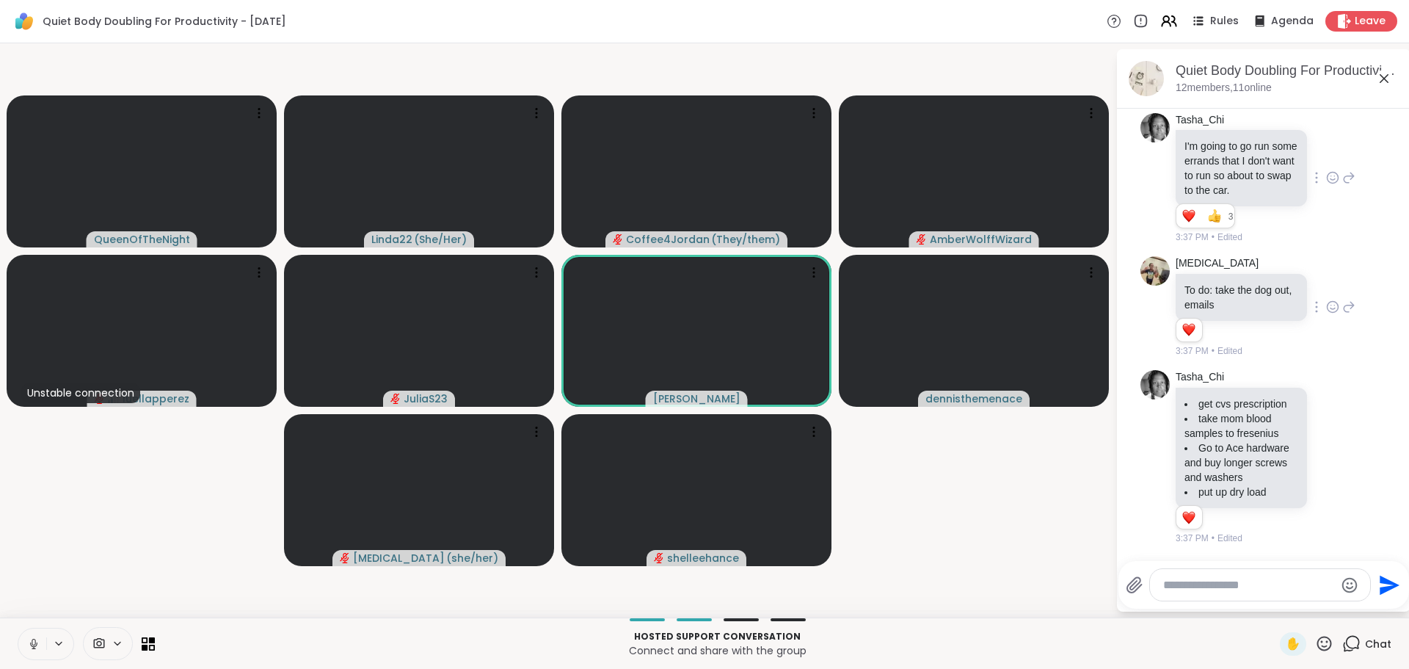
click at [33, 641] on icon at bounding box center [33, 643] width 13 height 13
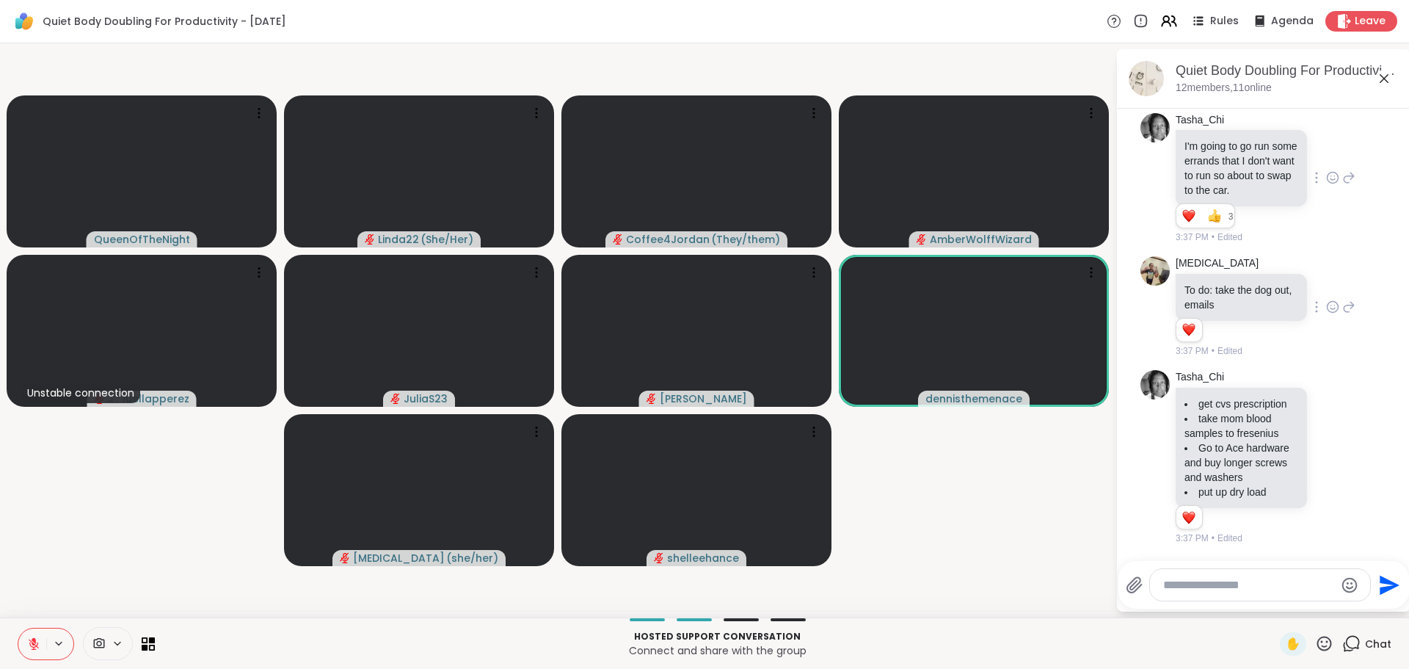
click at [1315, 636] on icon at bounding box center [1324, 643] width 18 height 18
click at [1274, 599] on span "❤️" at bounding box center [1281, 605] width 15 height 18
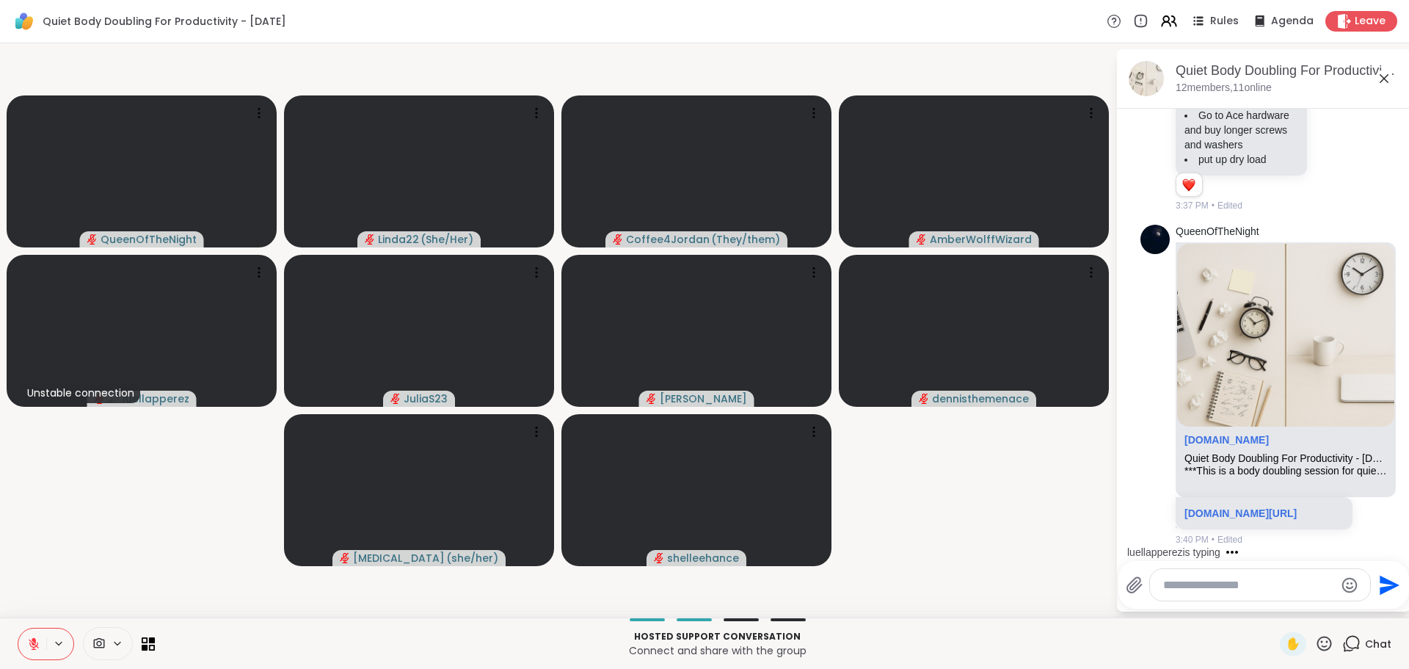
scroll to position [2616, 0]
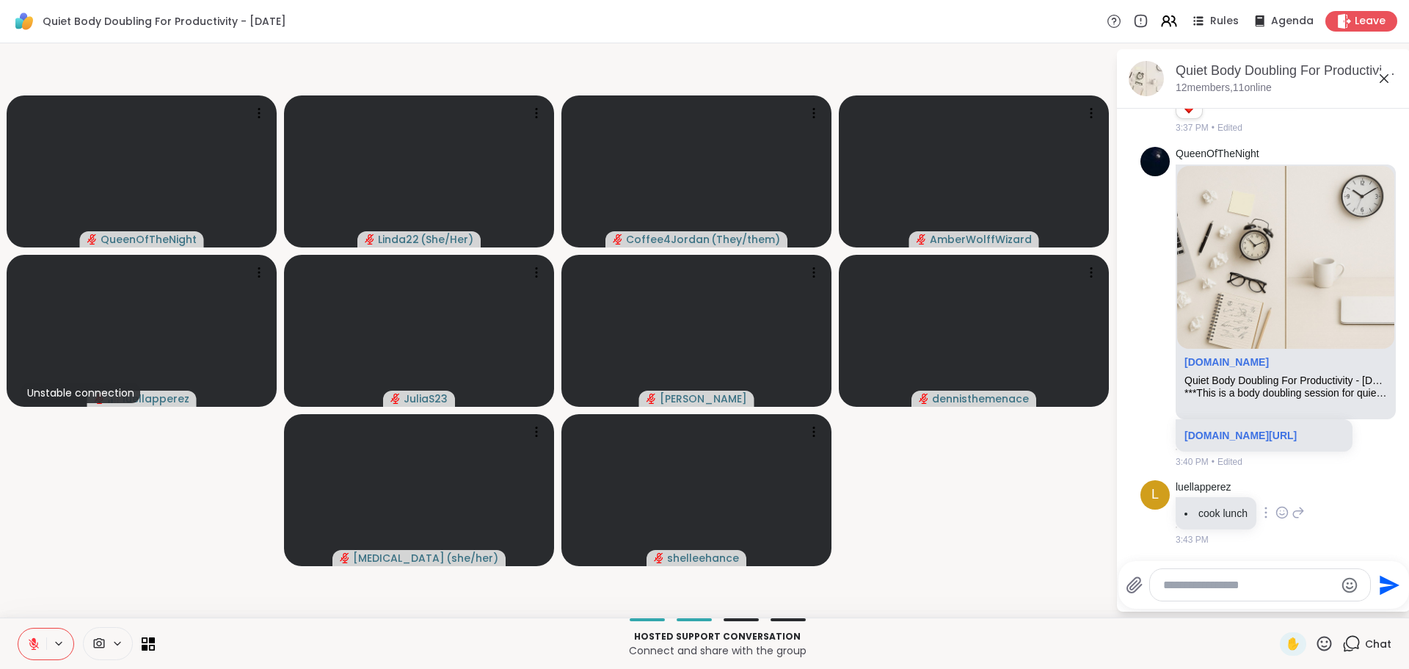
click at [1281, 511] on icon at bounding box center [1281, 512] width 13 height 15
click at [1283, 497] on button "Select Reaction: Heart" at bounding box center [1281, 488] width 29 height 29
click at [1283, 497] on div "luellapperez cook lunch 3:43 PM" at bounding box center [1240, 513] width 129 height 67
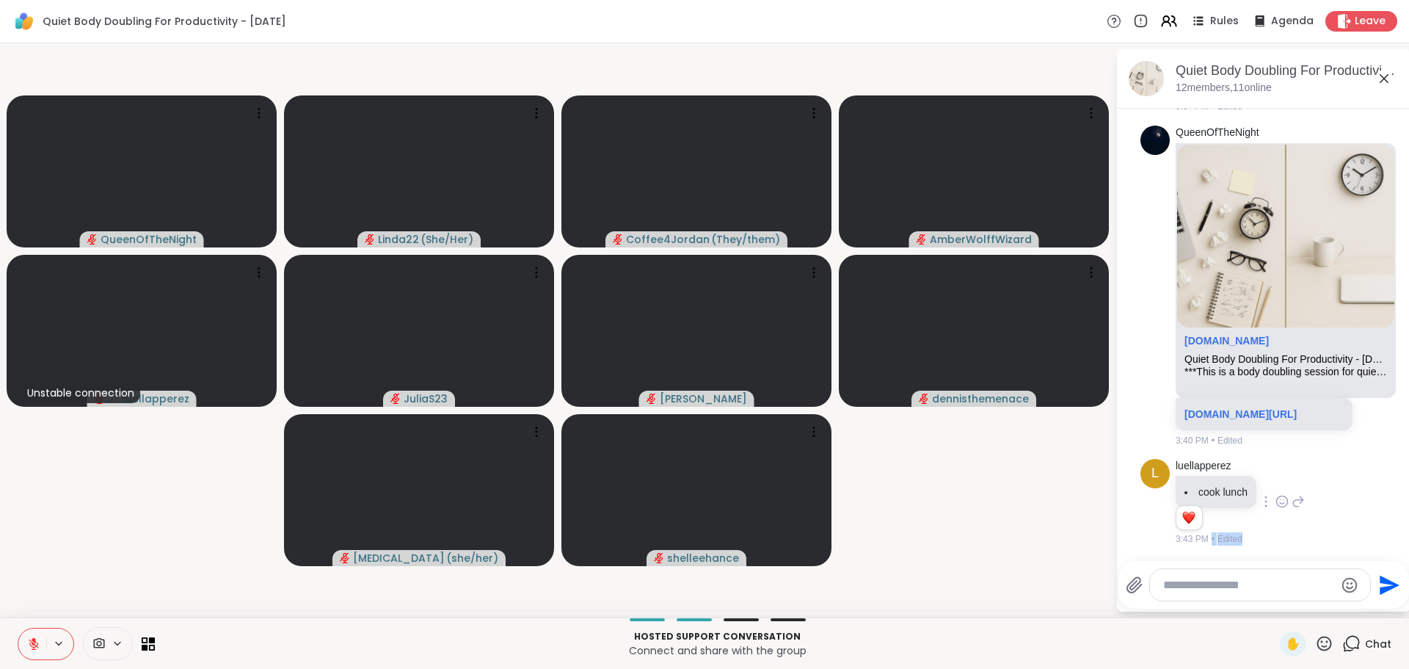
scroll to position [2637, 0]
click at [1071, 542] on video-player-container "QueenOfTheNight Linda22 ( She/Her ) Coffee4Jordan ( They/them ) AmberWolffWizar…" at bounding box center [558, 330] width 1098 height 562
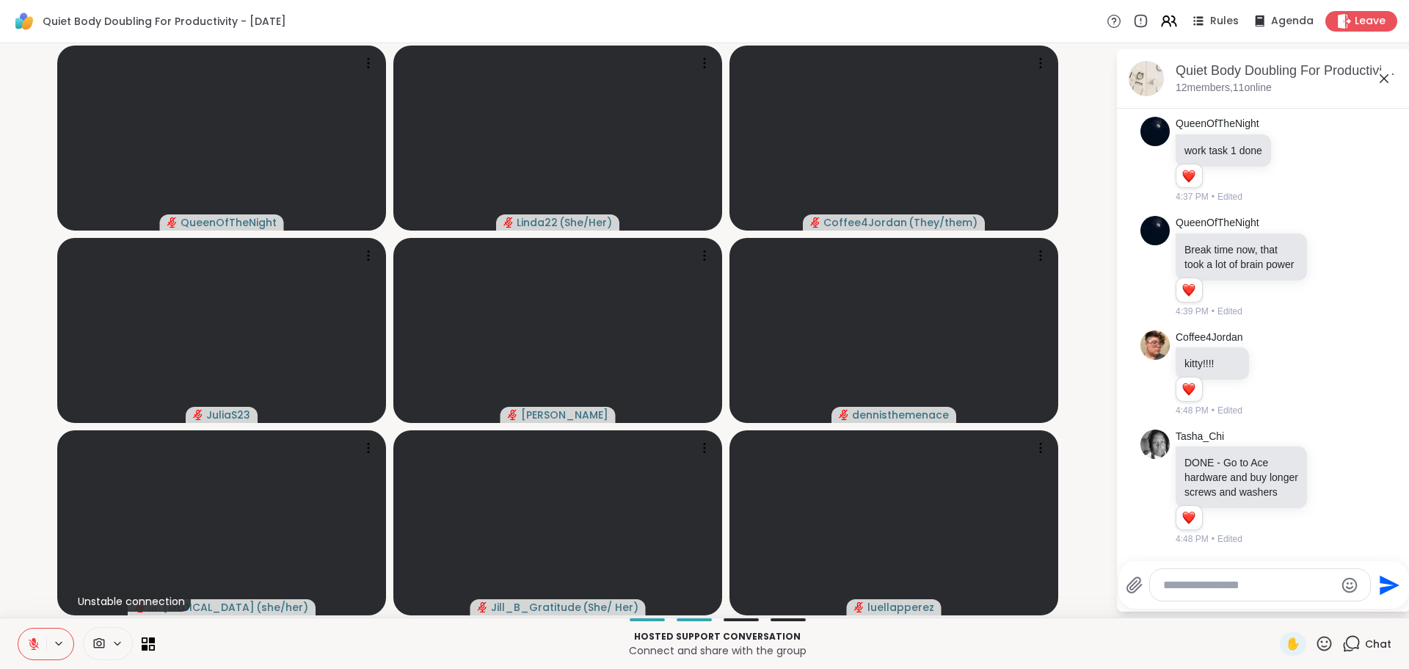
scroll to position [3843, 0]
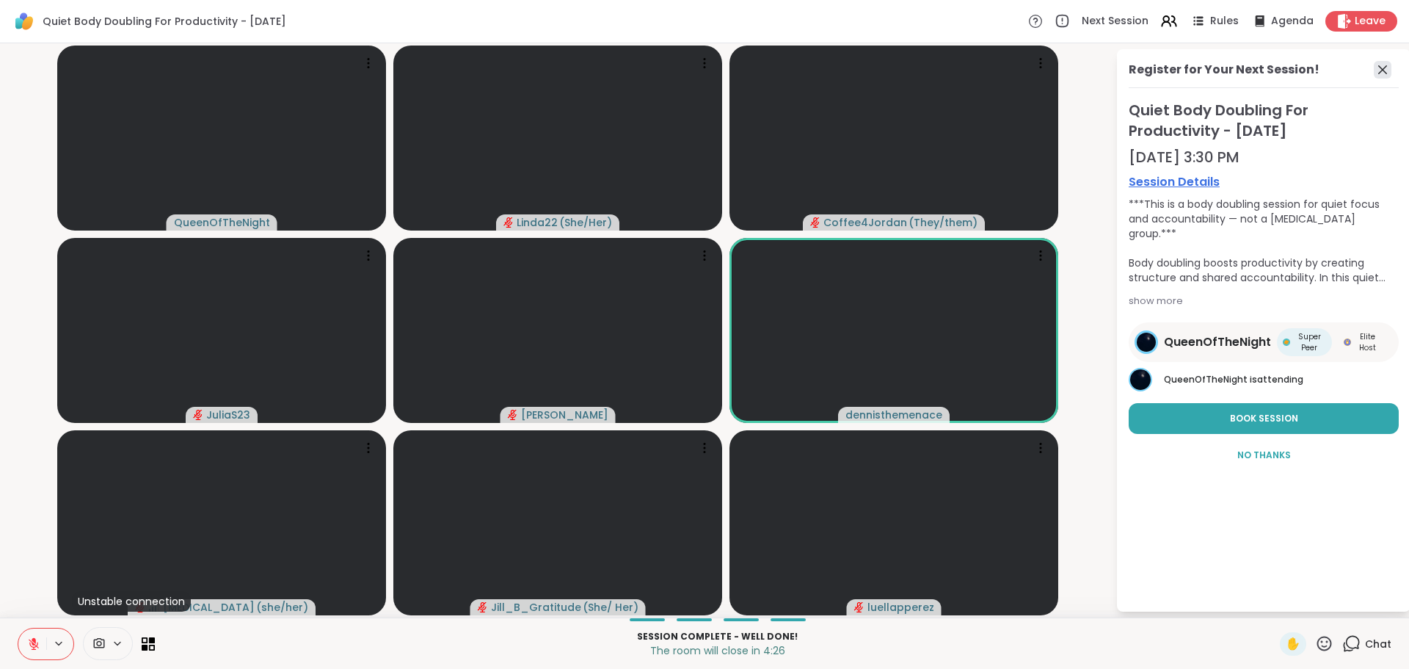
click at [1382, 72] on icon at bounding box center [1383, 70] width 18 height 18
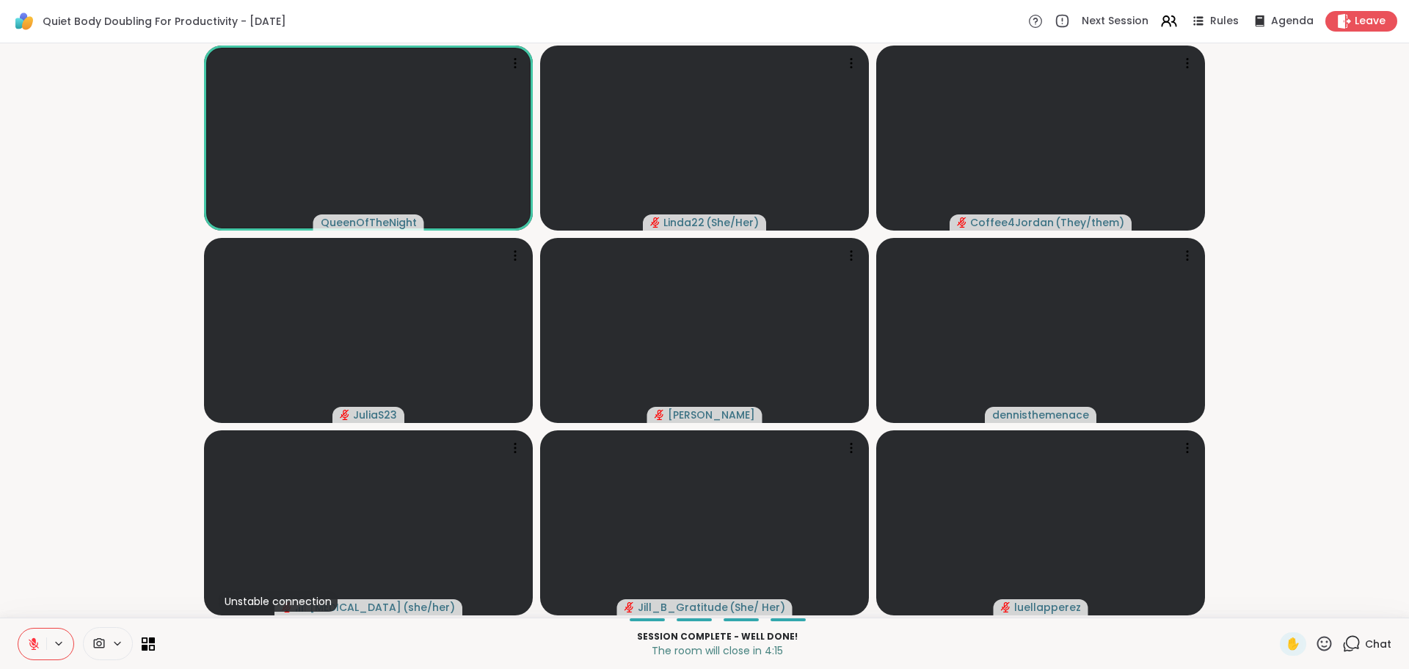
click at [1365, 637] on span "Chat" at bounding box center [1378, 643] width 26 height 15
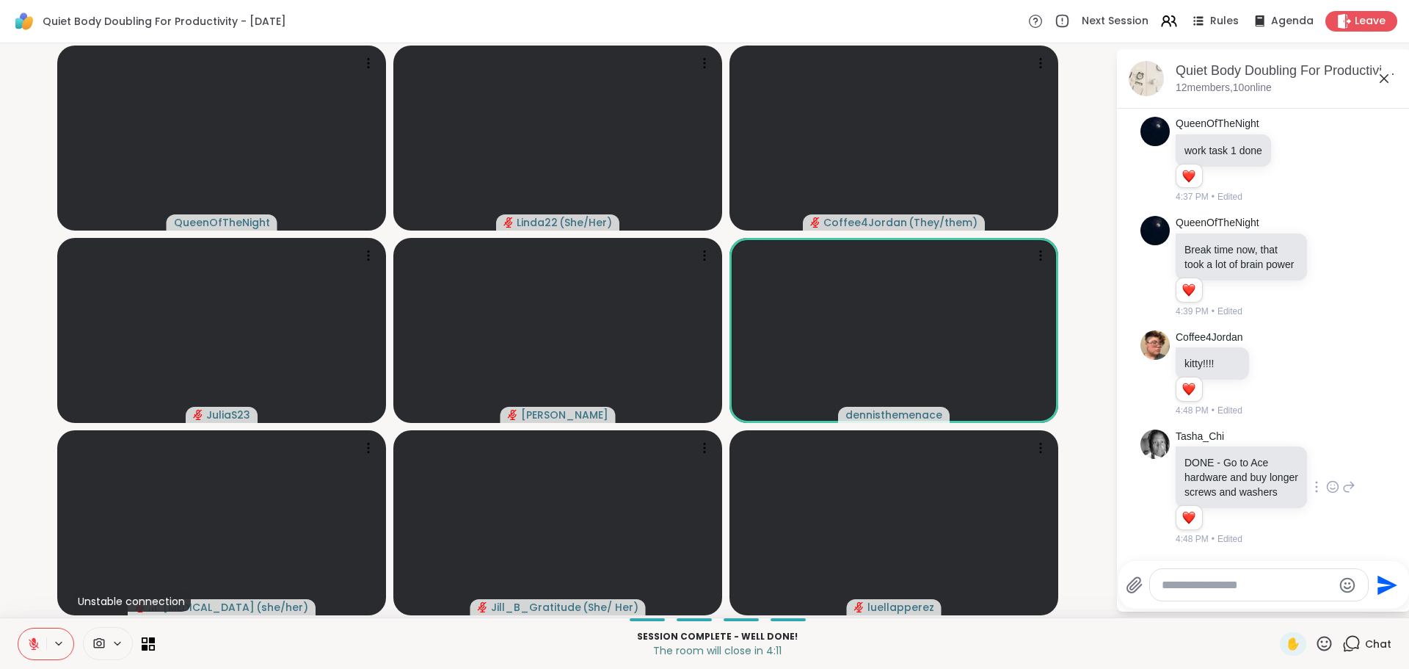
click at [1326, 479] on icon at bounding box center [1332, 486] width 13 height 15
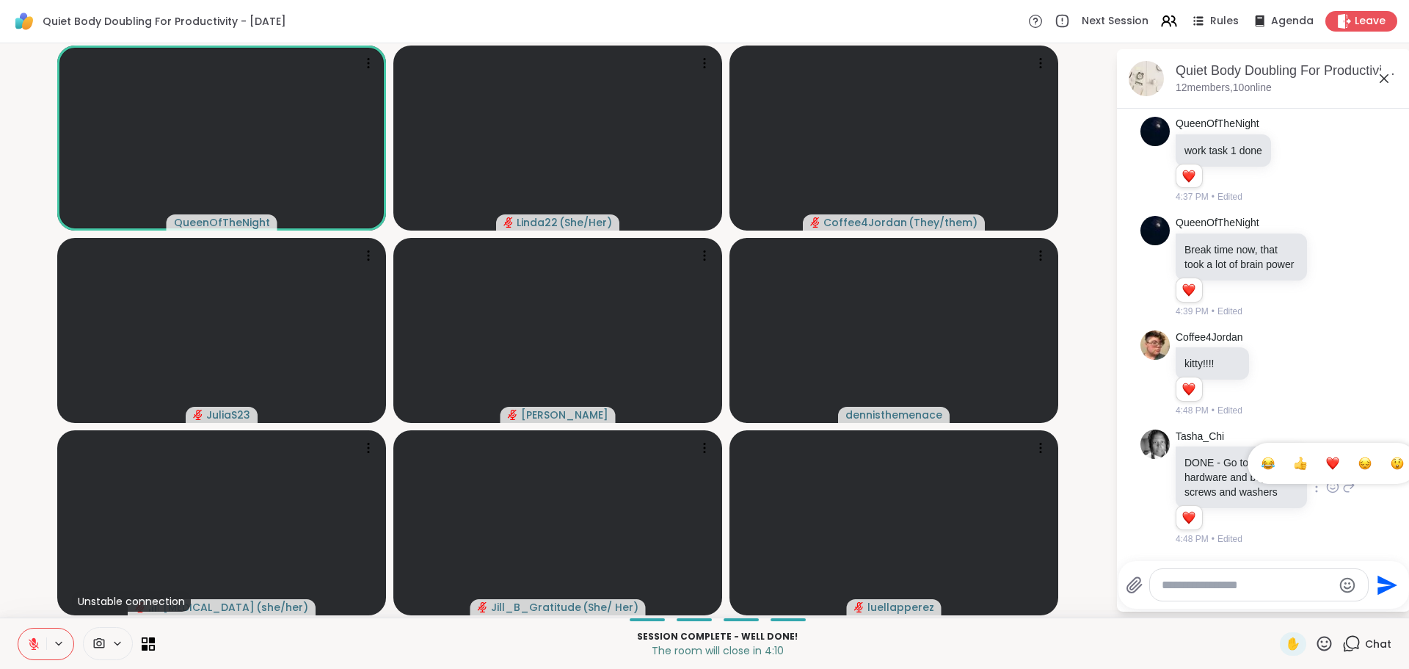
click at [1326, 456] on div "Select Reaction: Heart" at bounding box center [1332, 462] width 13 height 13
click at [1326, 274] on icon at bounding box center [1332, 266] width 13 height 15
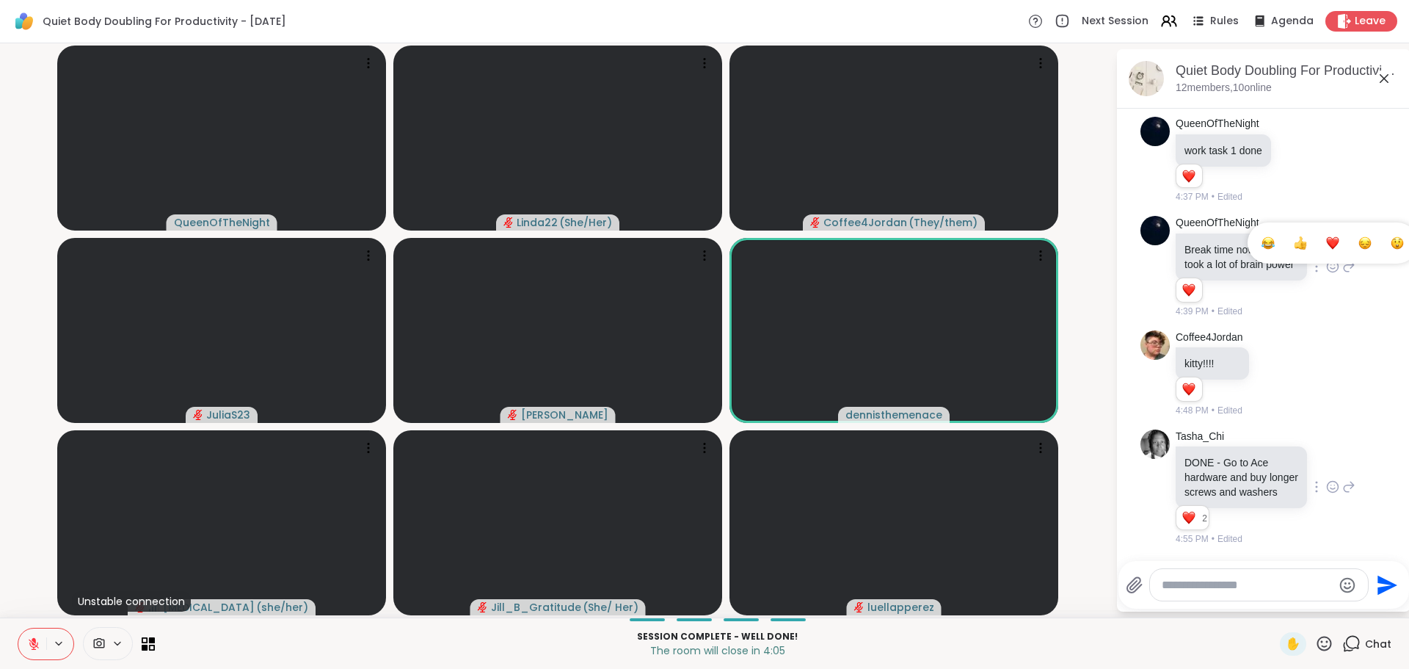
click at [1326, 250] on div "Select Reaction: Heart" at bounding box center [1332, 242] width 13 height 13
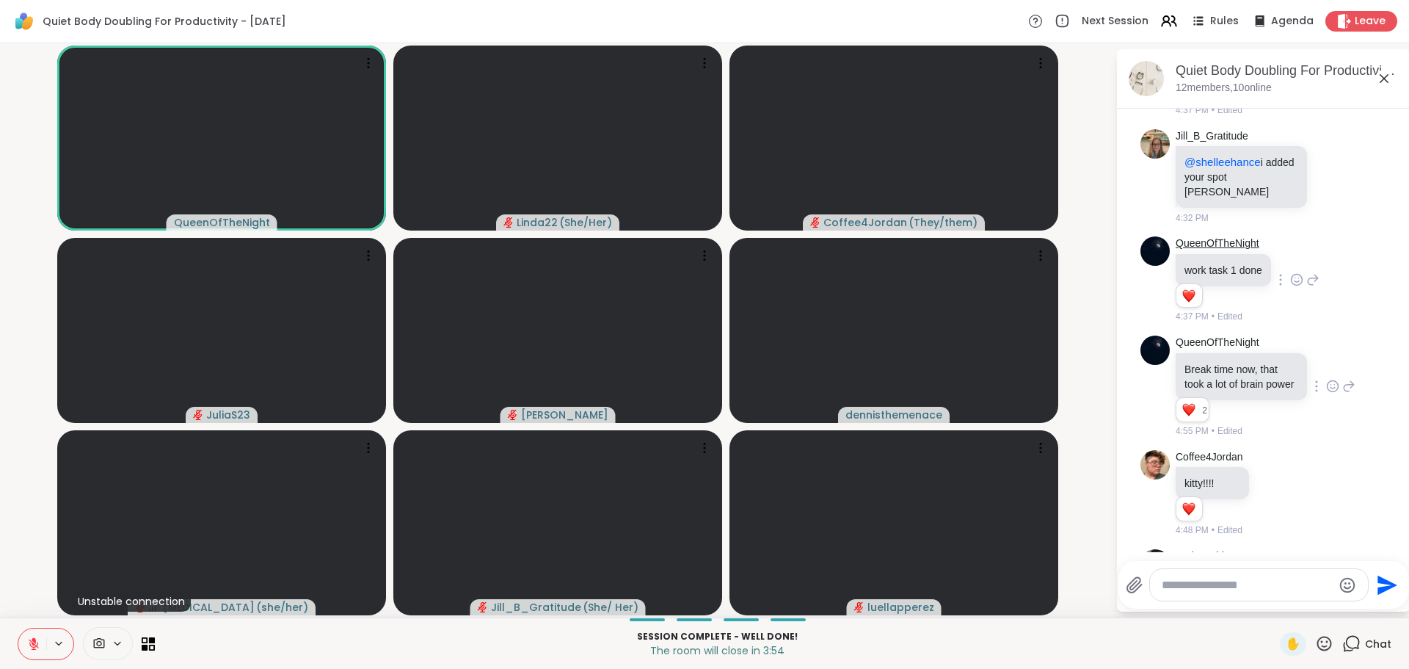
scroll to position [3403, 0]
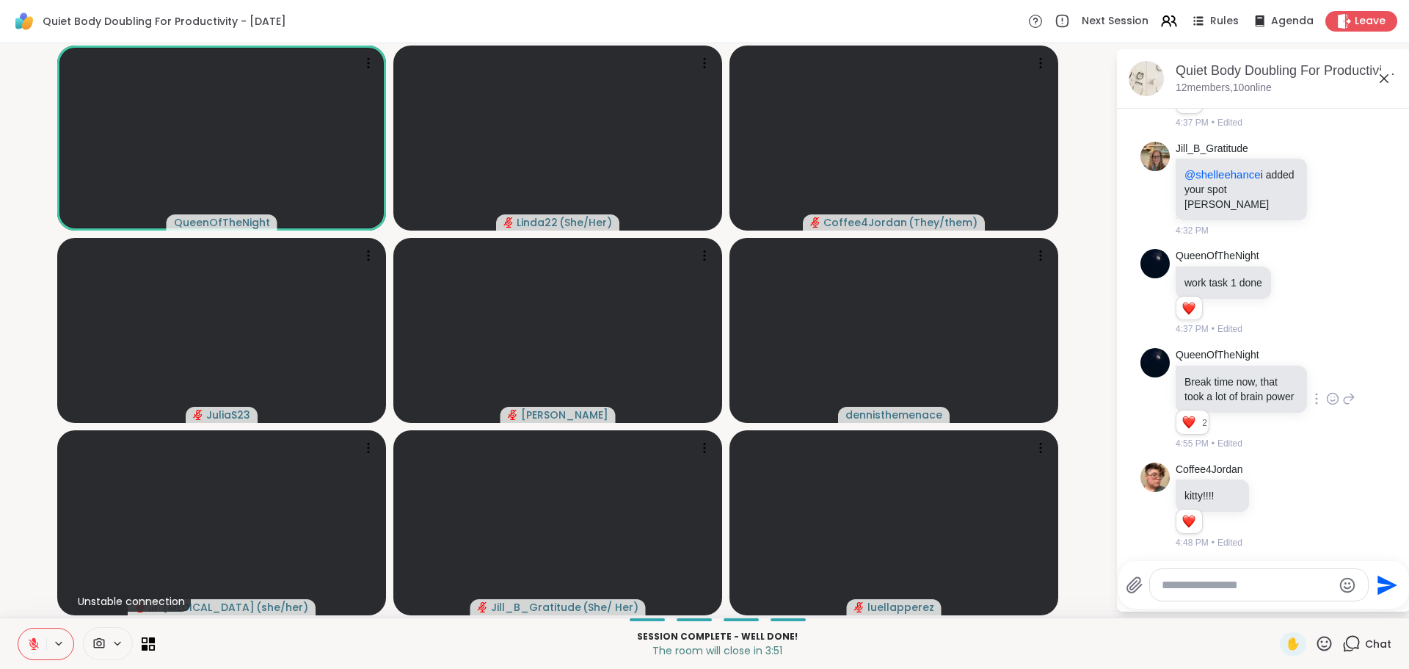
click at [1328, 84] on icon at bounding box center [1333, 78] width 11 height 11
click at [1326, 61] on div "Select Reaction: Heart" at bounding box center [1332, 54] width 13 height 13
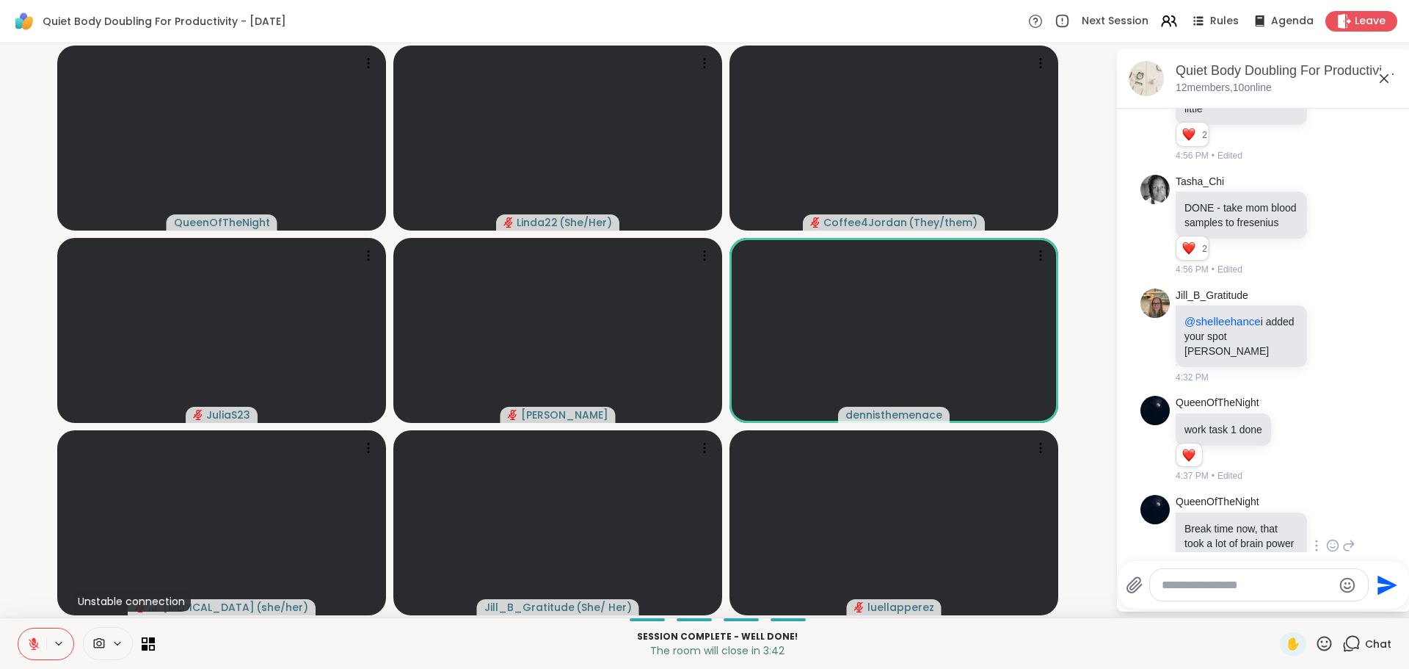
click at [1324, 162] on div "Makena took the dog out, running dishwasher now. I'm going to lay down for a li…" at bounding box center [1266, 96] width 180 height 131
click at [1328, 101] on icon at bounding box center [1333, 95] width 11 height 11
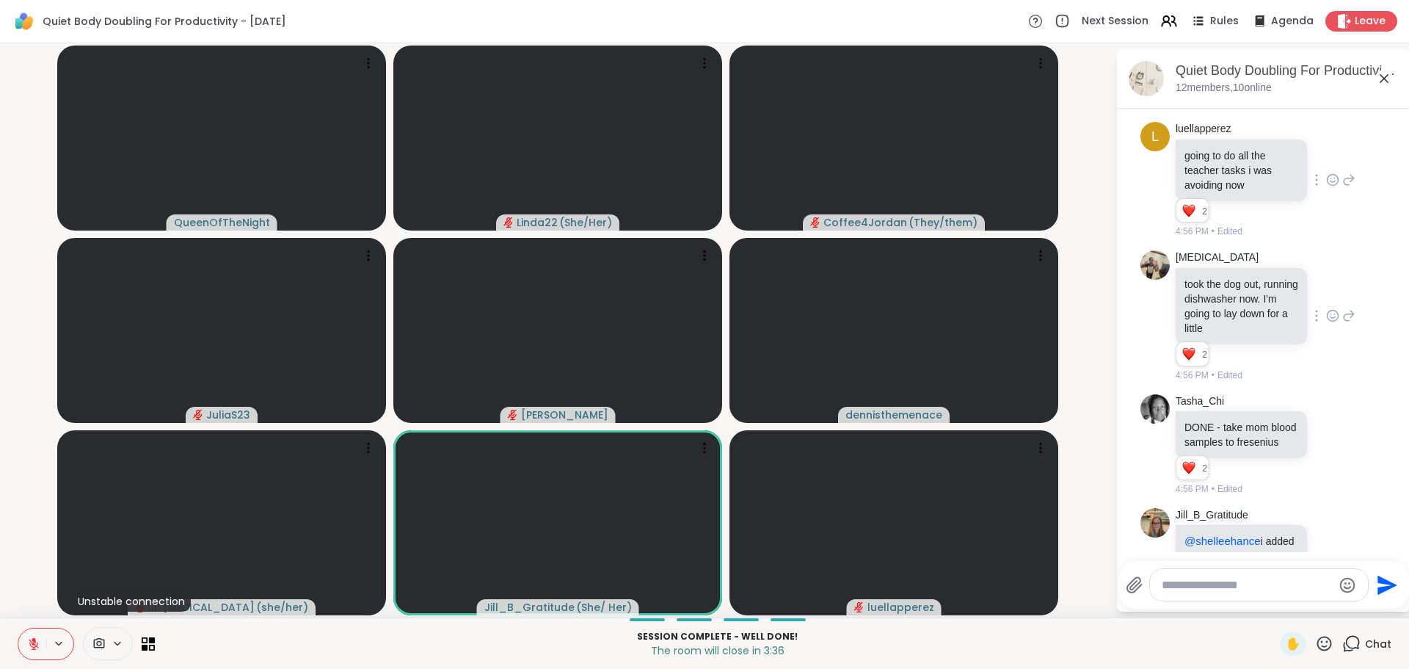
scroll to position [3036, 0]
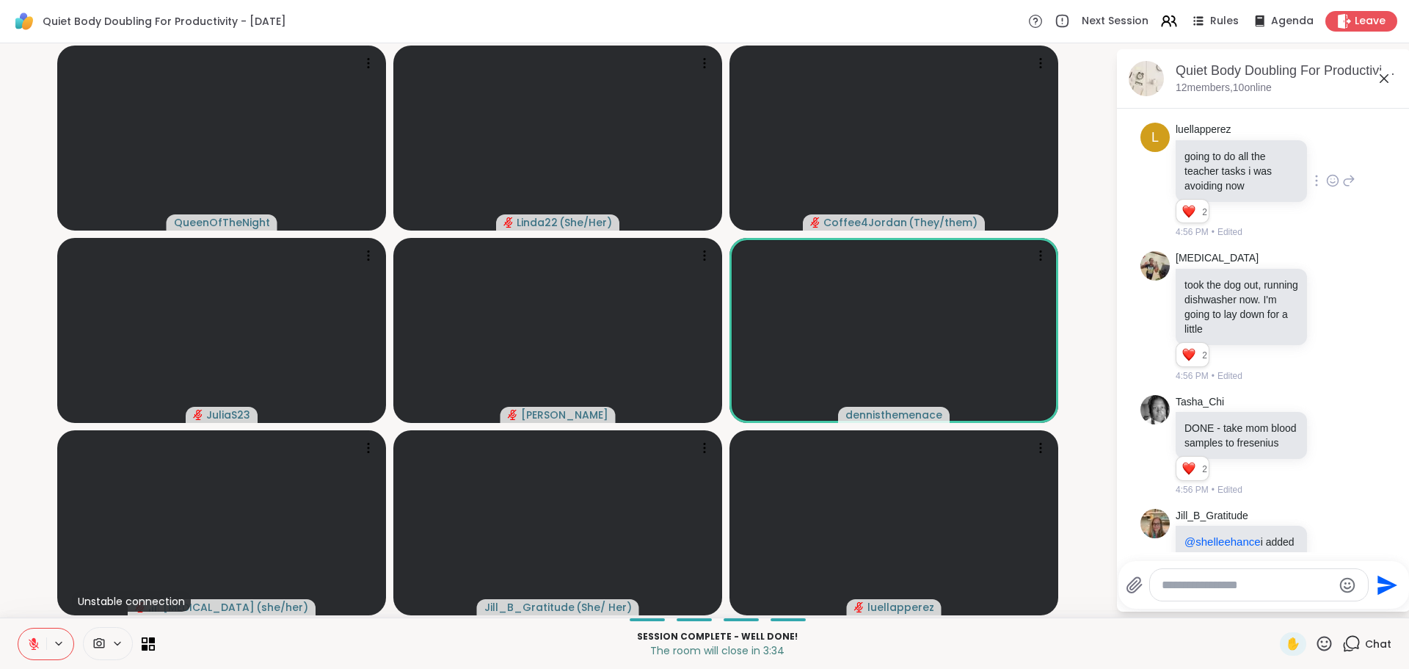
click at [1317, 74] on icon at bounding box center [1320, 66] width 13 height 15
click at [1319, 51] on span "Select Reaction: Heart" at bounding box center [1320, 43] width 13 height 15
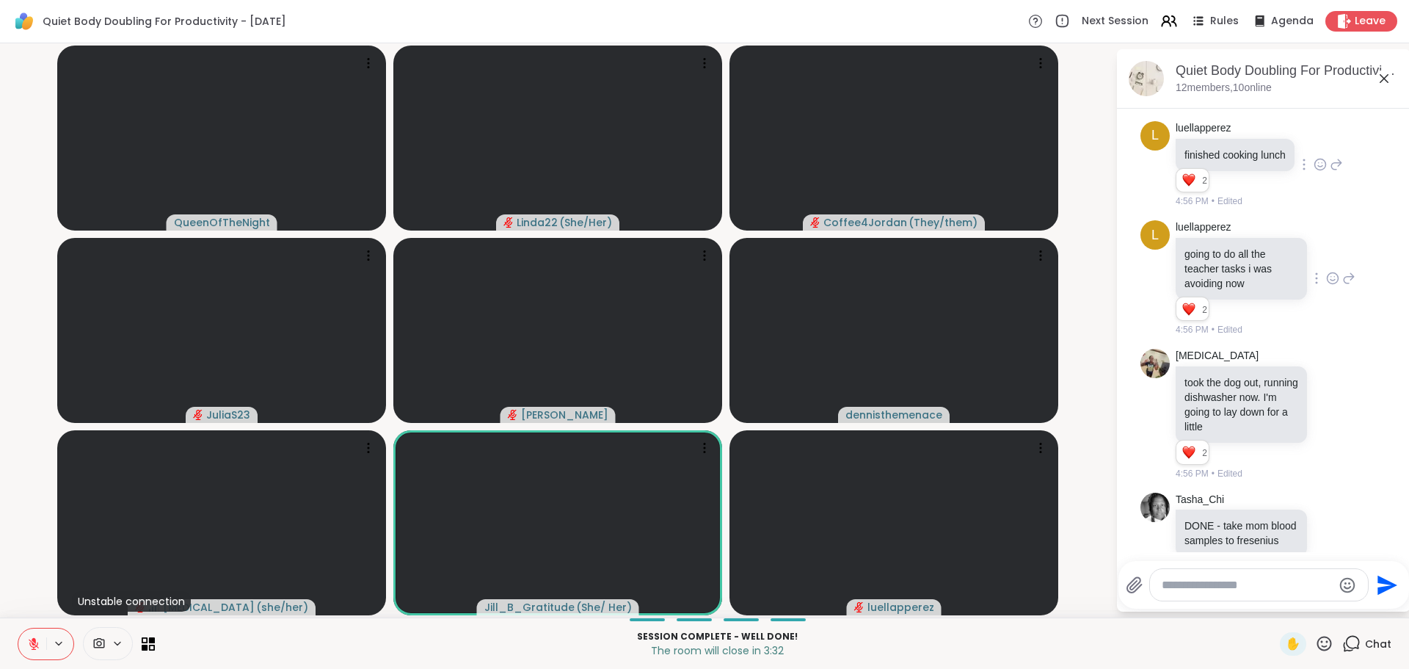
scroll to position [2889, 0]
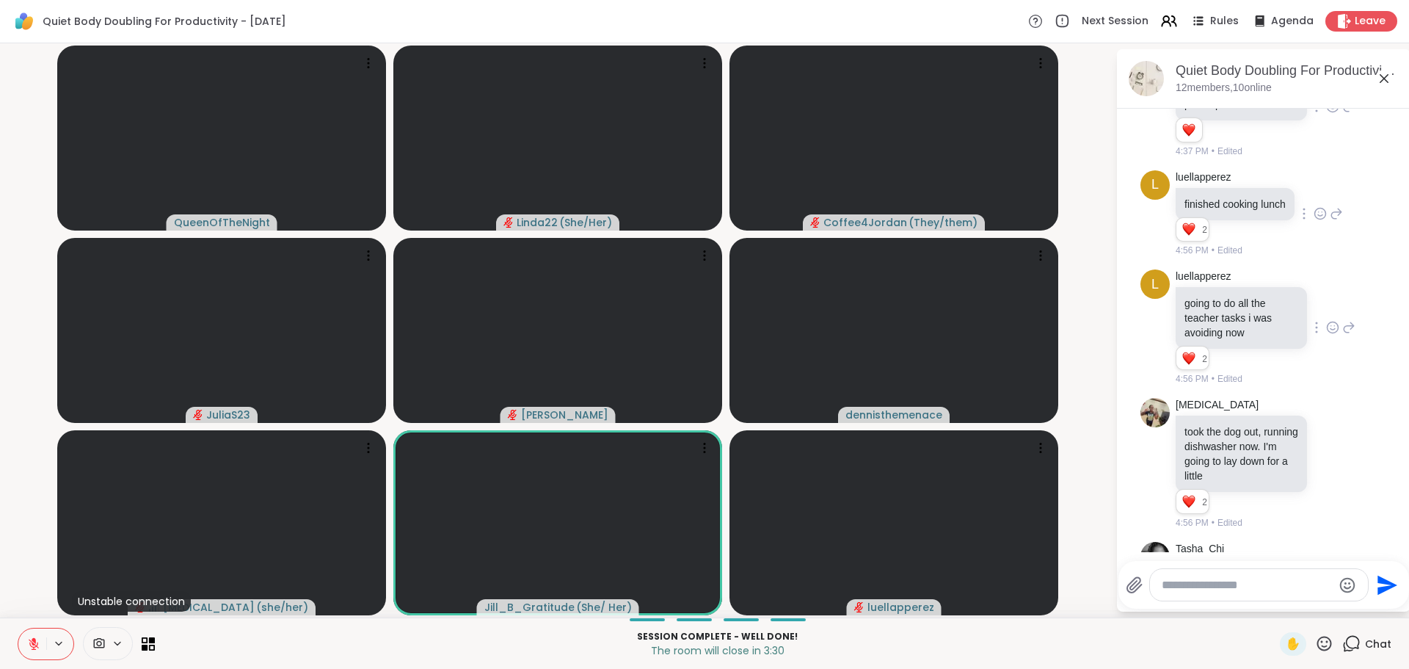
click at [1326, 114] on icon at bounding box center [1332, 106] width 13 height 15
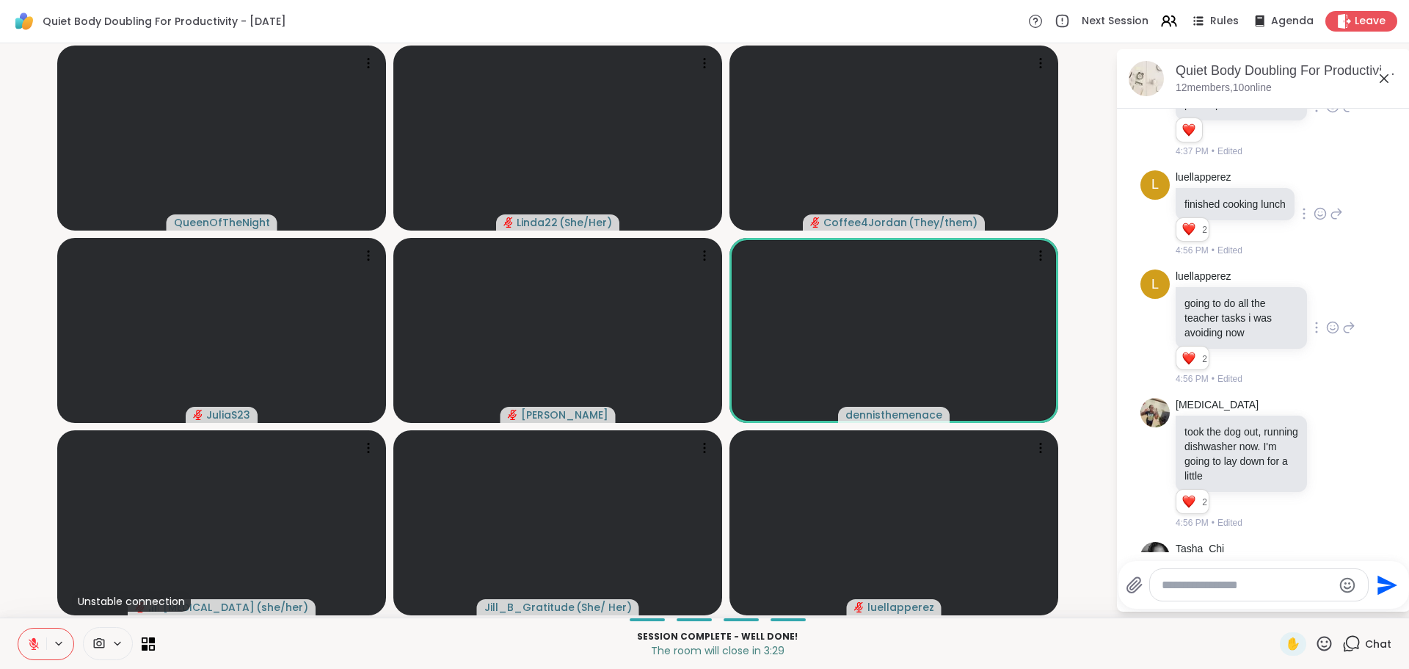
click at [1326, 90] on div "Select Reaction: Heart" at bounding box center [1332, 82] width 13 height 13
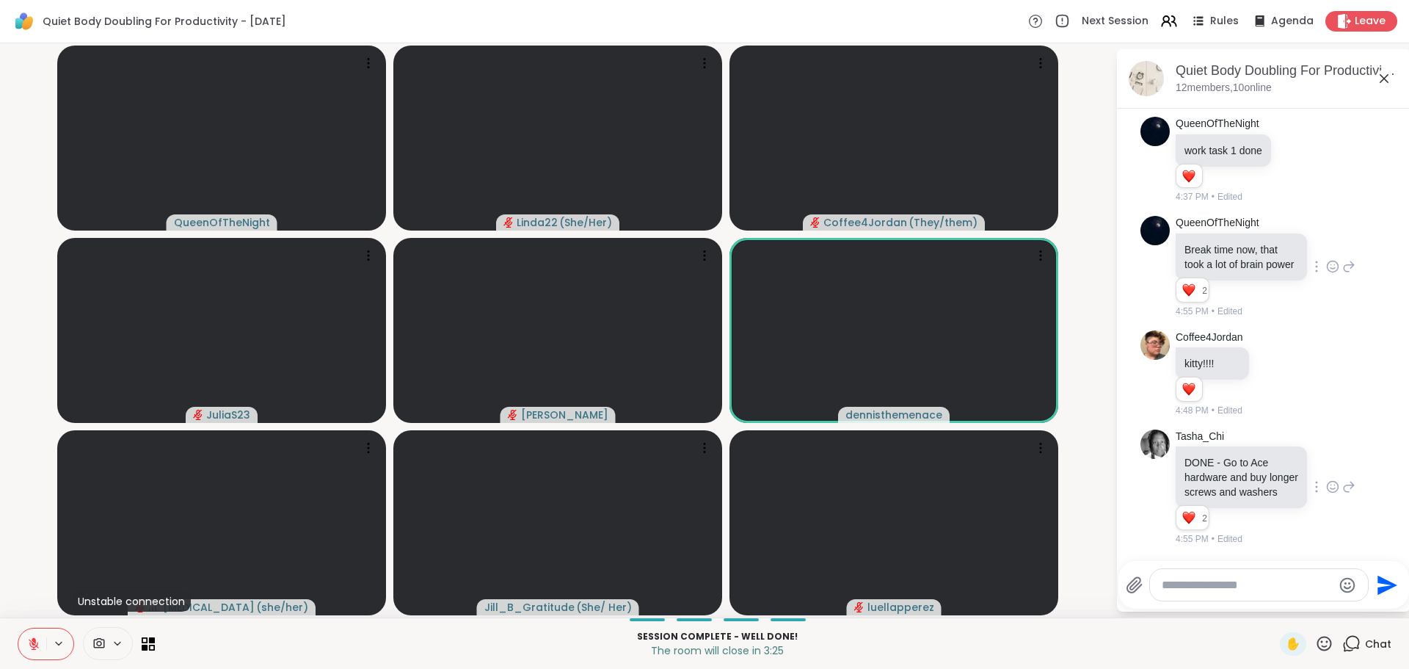
scroll to position [3843, 0]
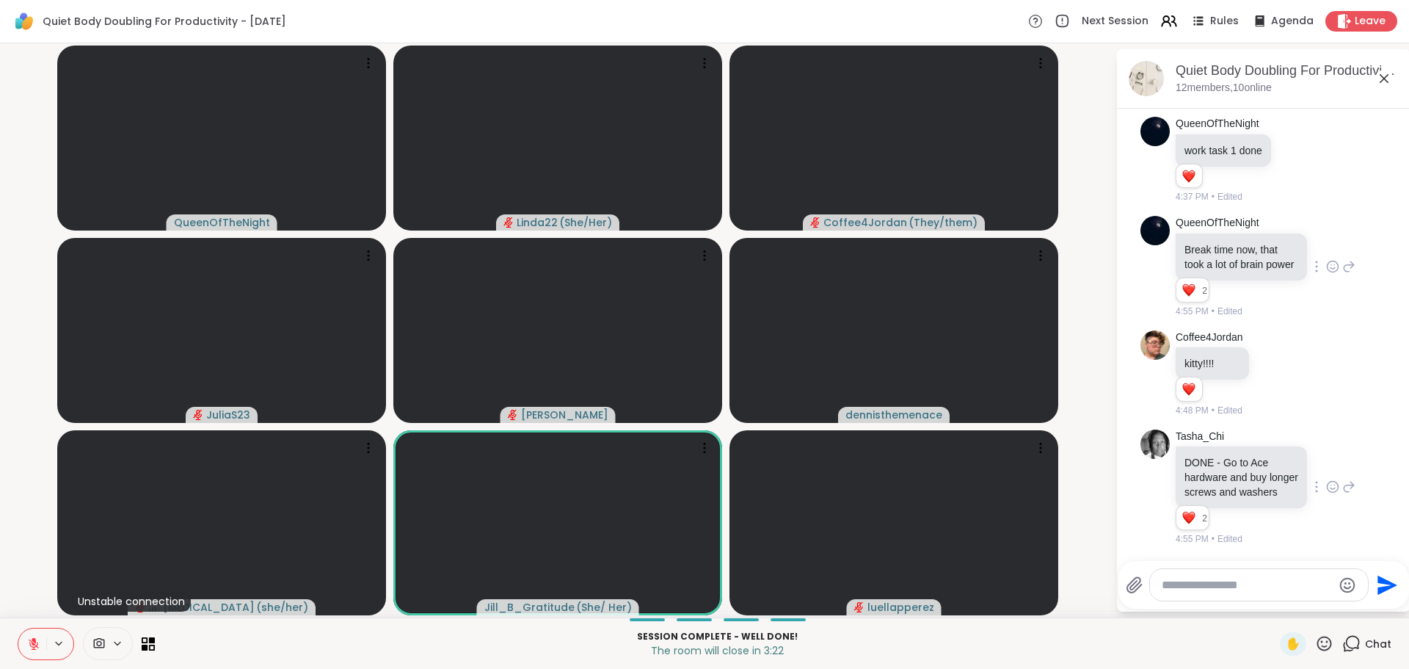
click at [1226, 580] on textarea "Type your message" at bounding box center [1247, 585] width 171 height 15
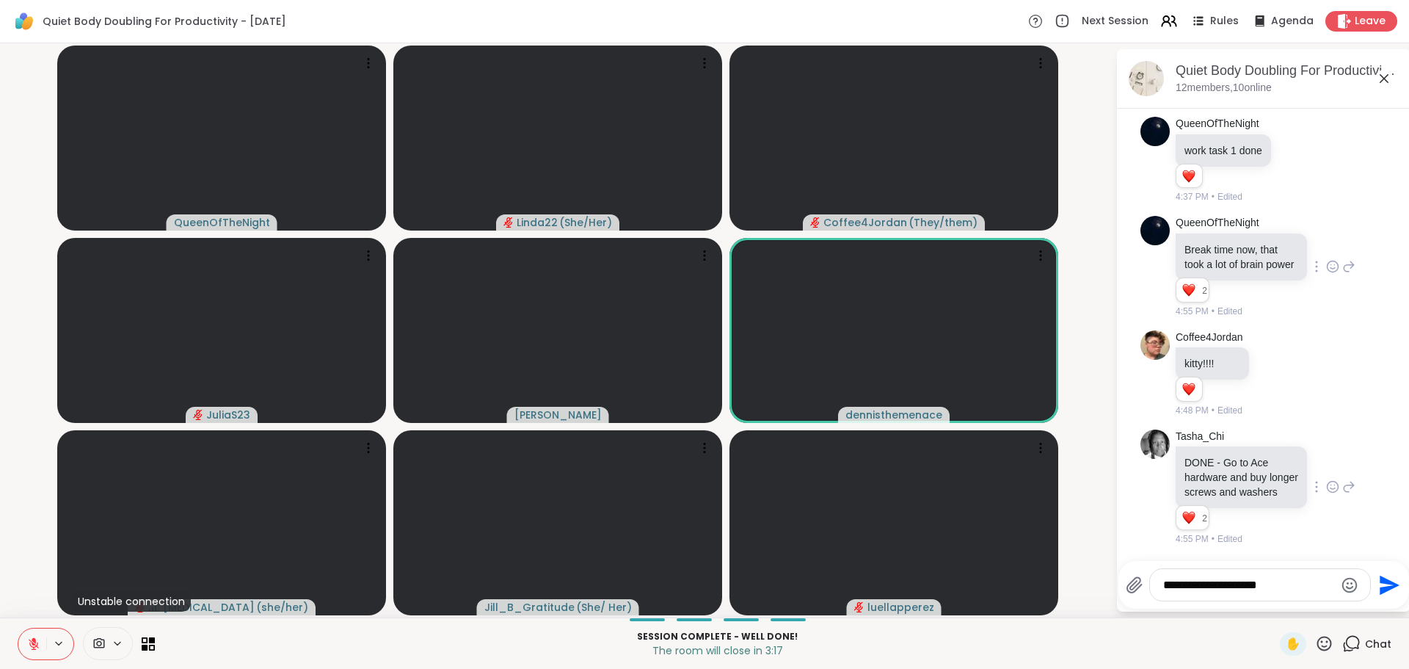
type textarea "**********"
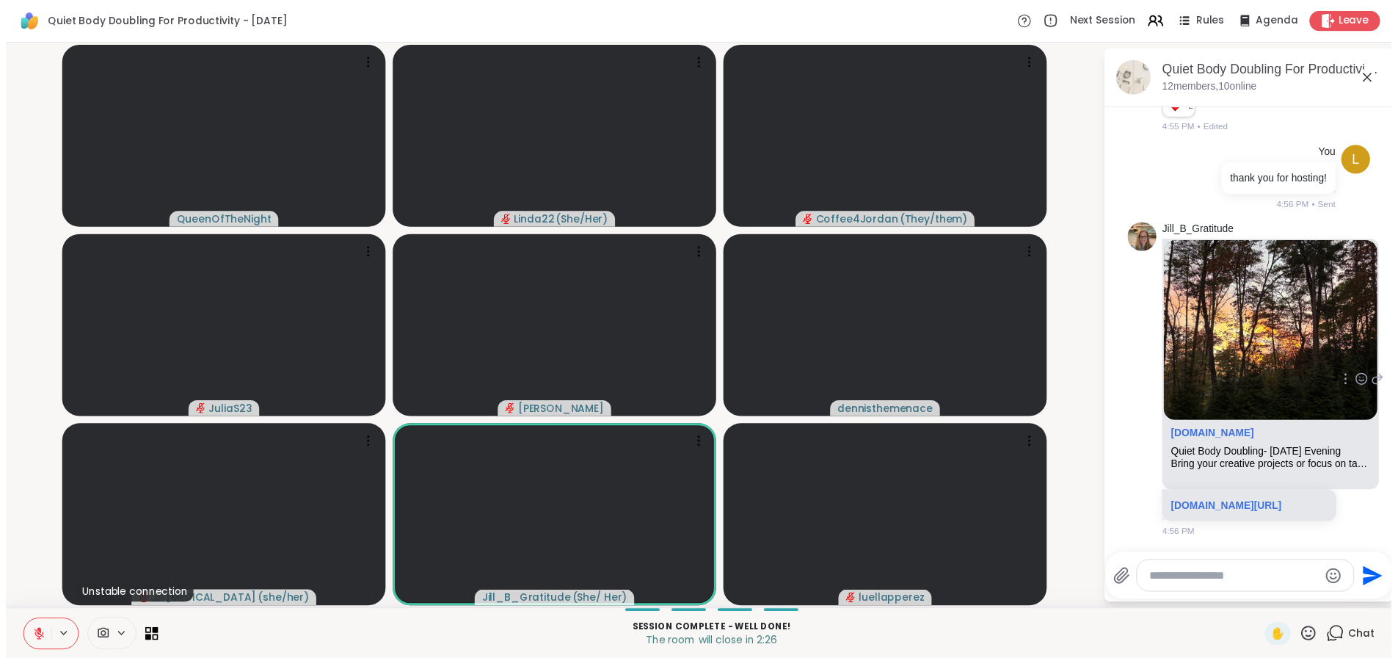
scroll to position [4298, 0]
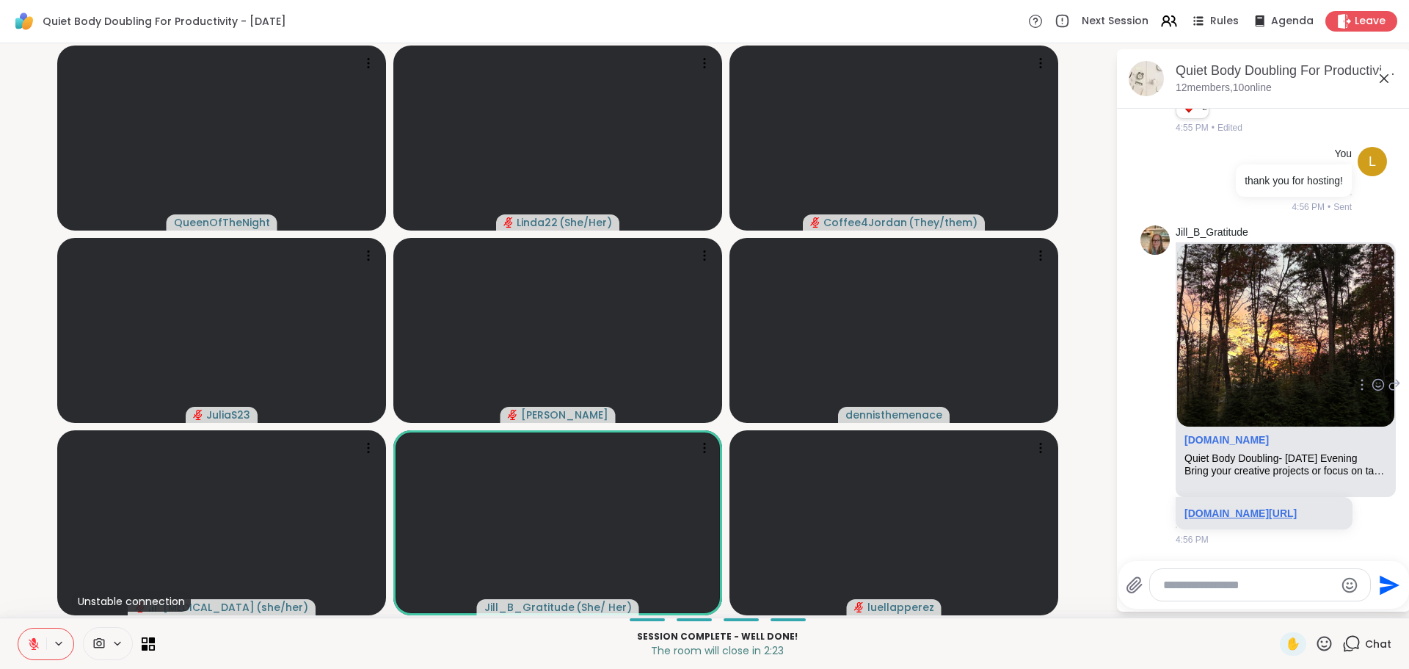
click at [1226, 507] on link "sharewellnow.com/session/5df38baf-4e48-4490-b664-6574e65db4e2" at bounding box center [1240, 513] width 112 height 12
click at [1221, 507] on link "sharewellnow.com/session/5df38baf-4e48-4490-b664-6574e65db4e2" at bounding box center [1240, 513] width 112 height 12
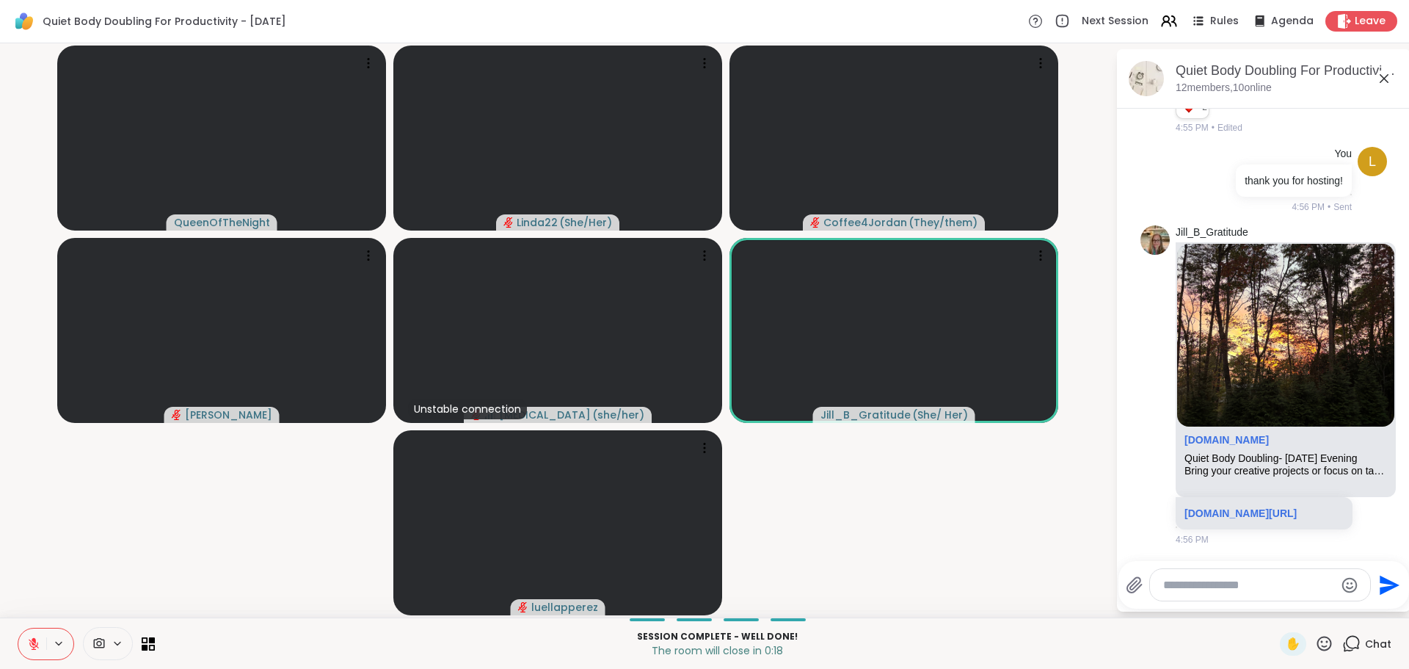
click at [31, 638] on icon at bounding box center [33, 643] width 13 height 13
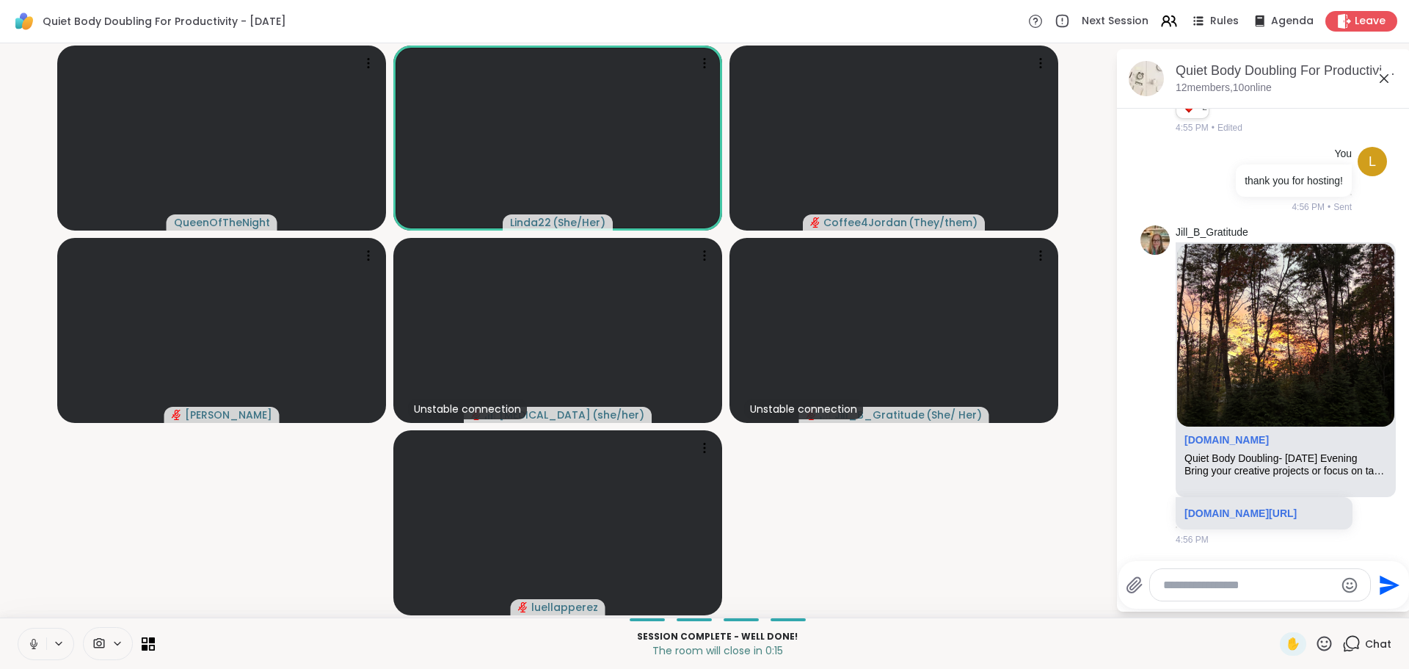
click at [31, 640] on icon at bounding box center [33, 643] width 13 height 13
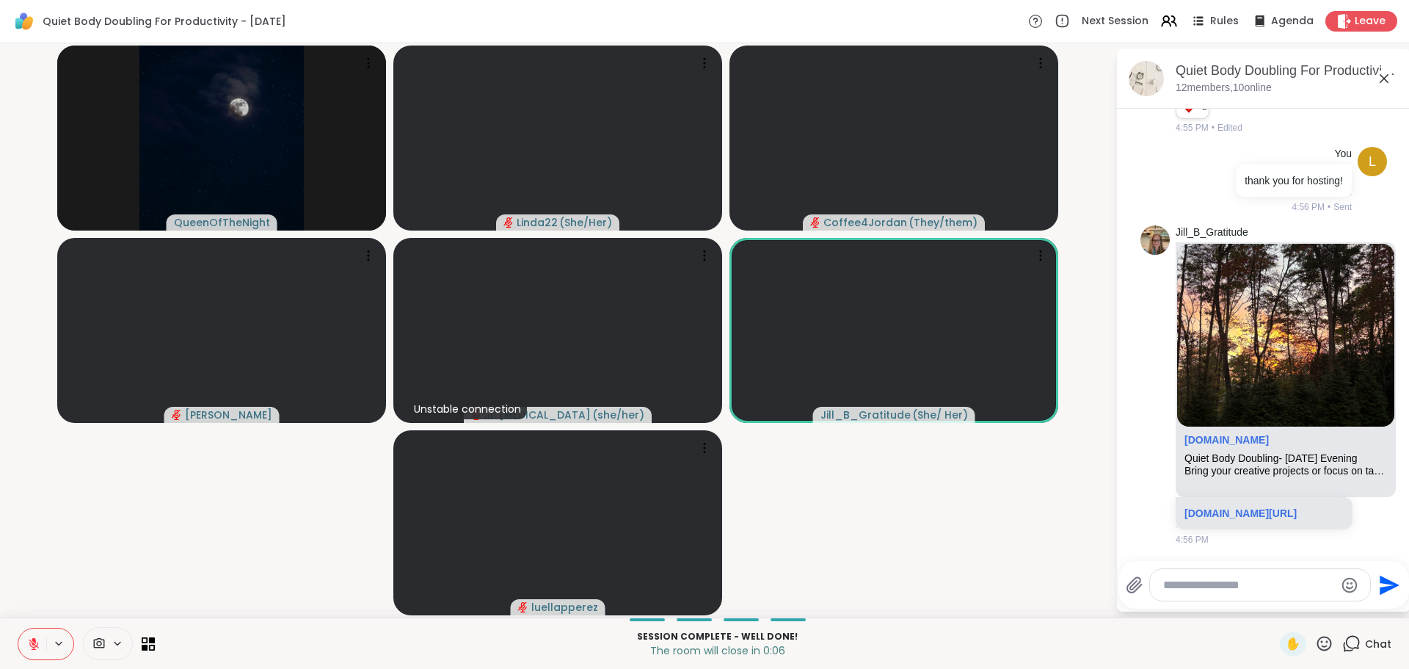
click at [1387, 74] on icon at bounding box center [1384, 79] width 18 height 18
click at [1107, 74] on video-player-container "QueenOfTheNight Linda22 ( She/Her ) Coffee4Jordan ( They/them ) Adrienne_QueenO…" at bounding box center [558, 330] width 1098 height 562
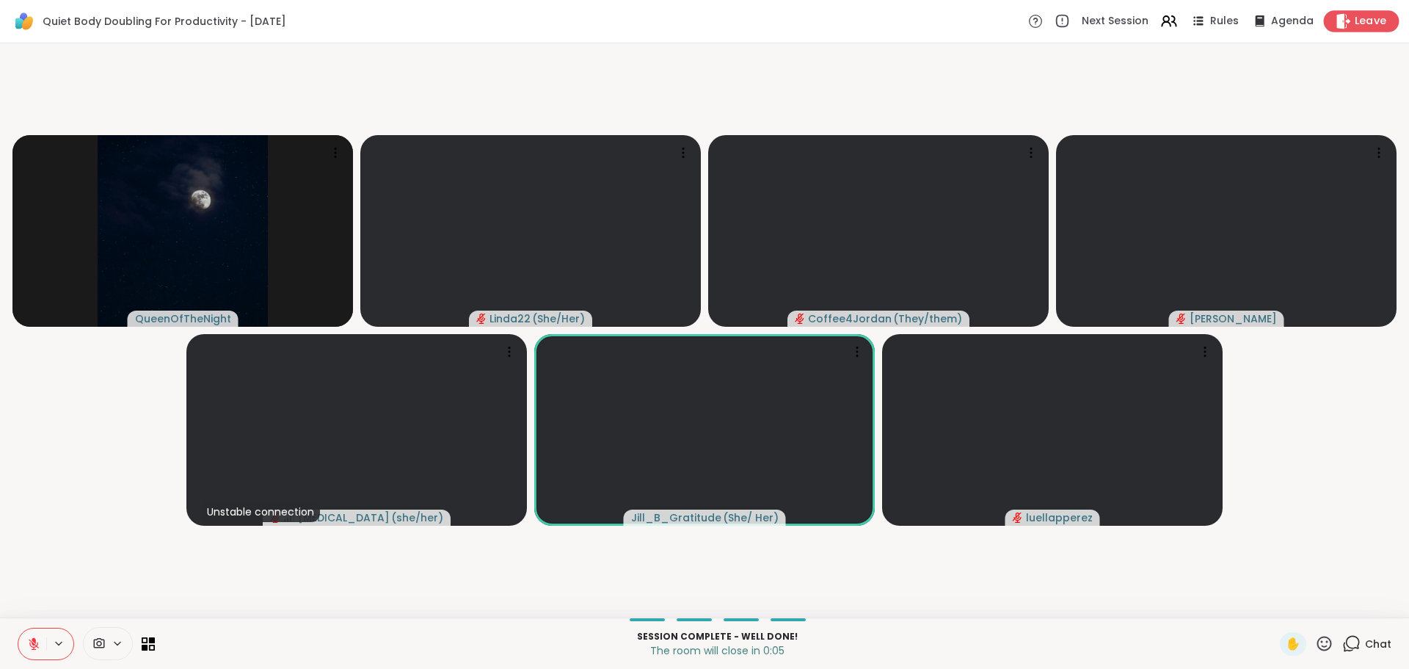
click at [1358, 21] on span "Leave" at bounding box center [1371, 21] width 32 height 15
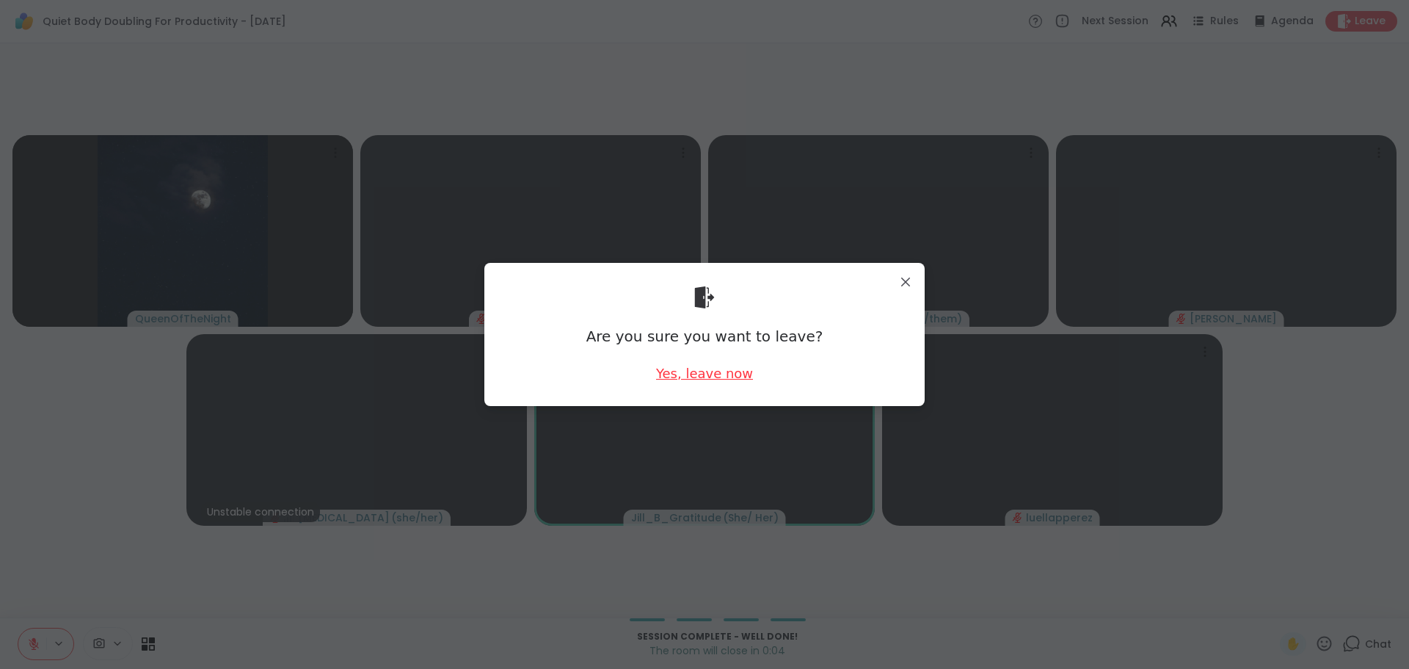
click at [734, 374] on div "Yes, leave now" at bounding box center [704, 373] width 97 height 18
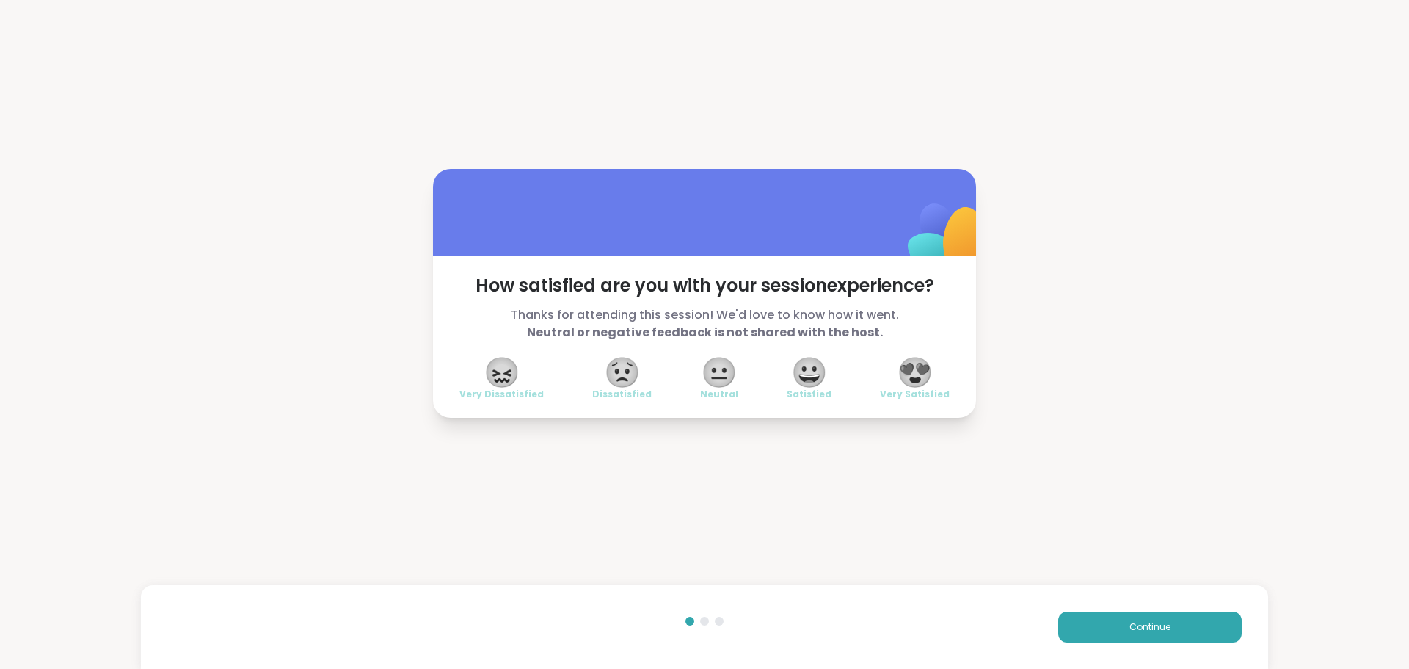
click at [919, 376] on span "😍" at bounding box center [915, 372] width 37 height 26
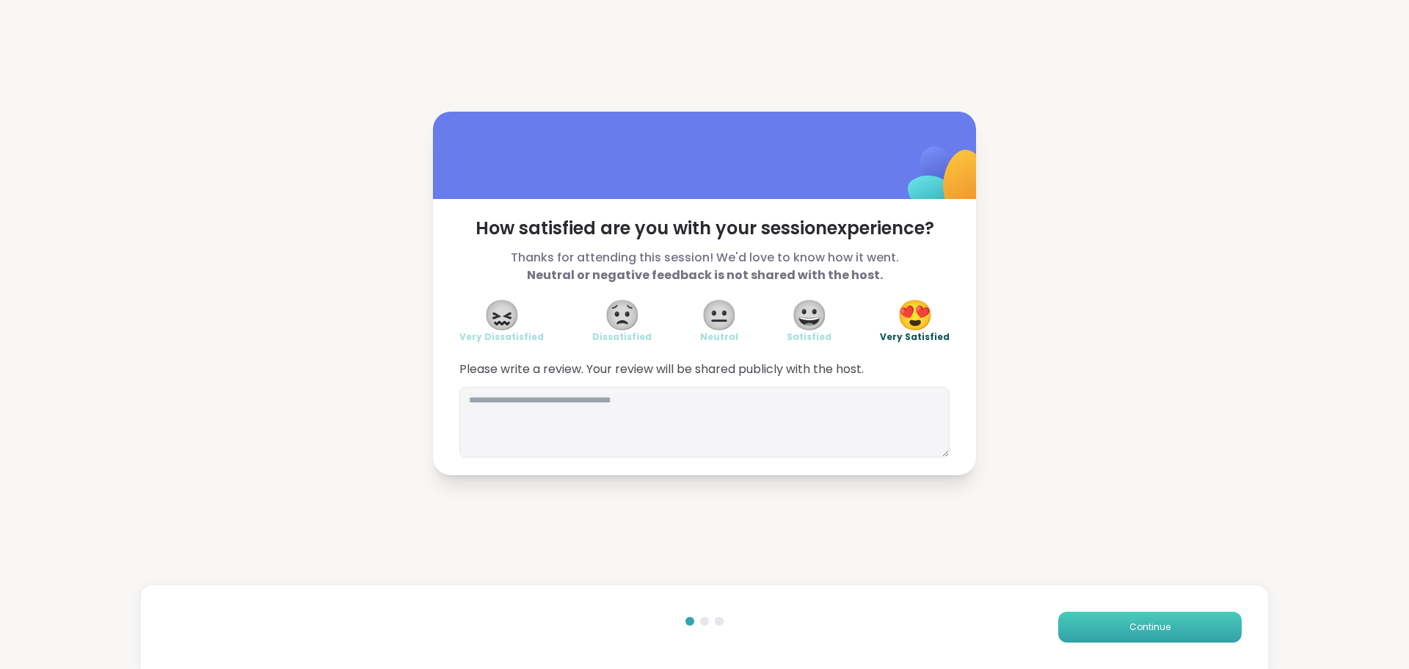
click at [1066, 627] on button "Continue" at bounding box center [1149, 626] width 183 height 31
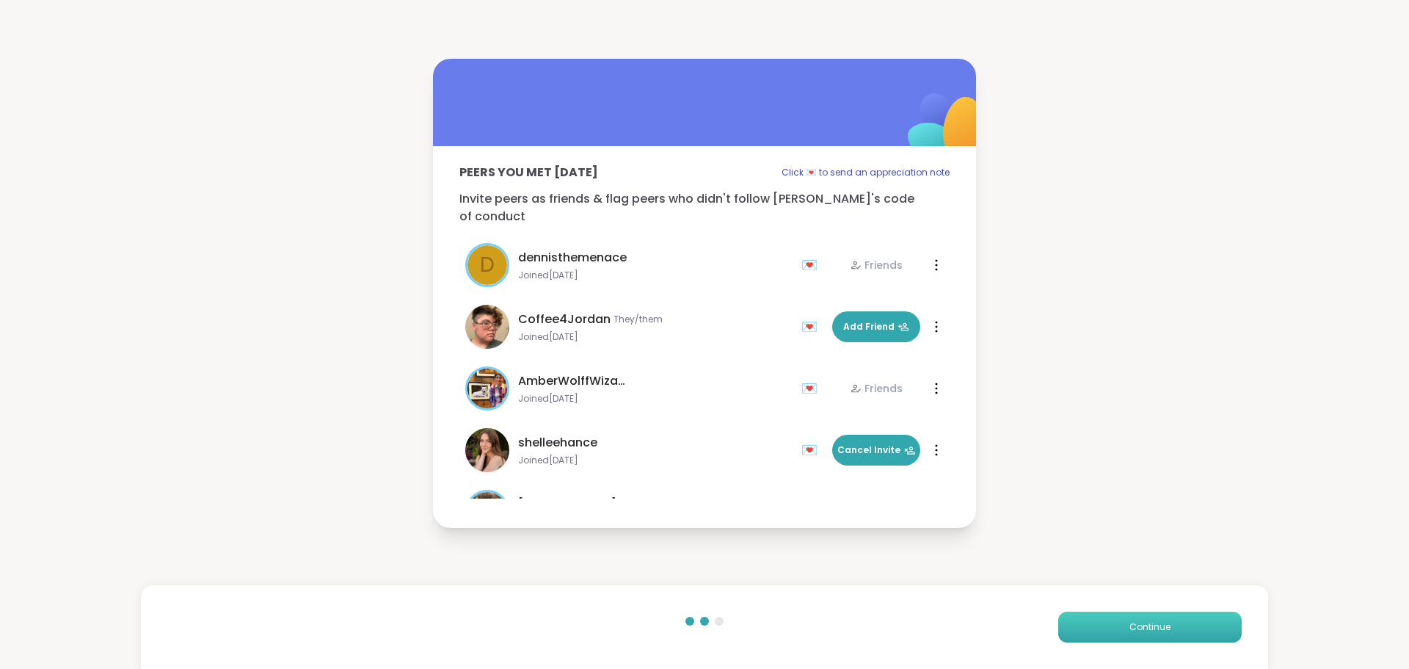
click at [1066, 627] on button "Continue" at bounding box center [1149, 626] width 183 height 31
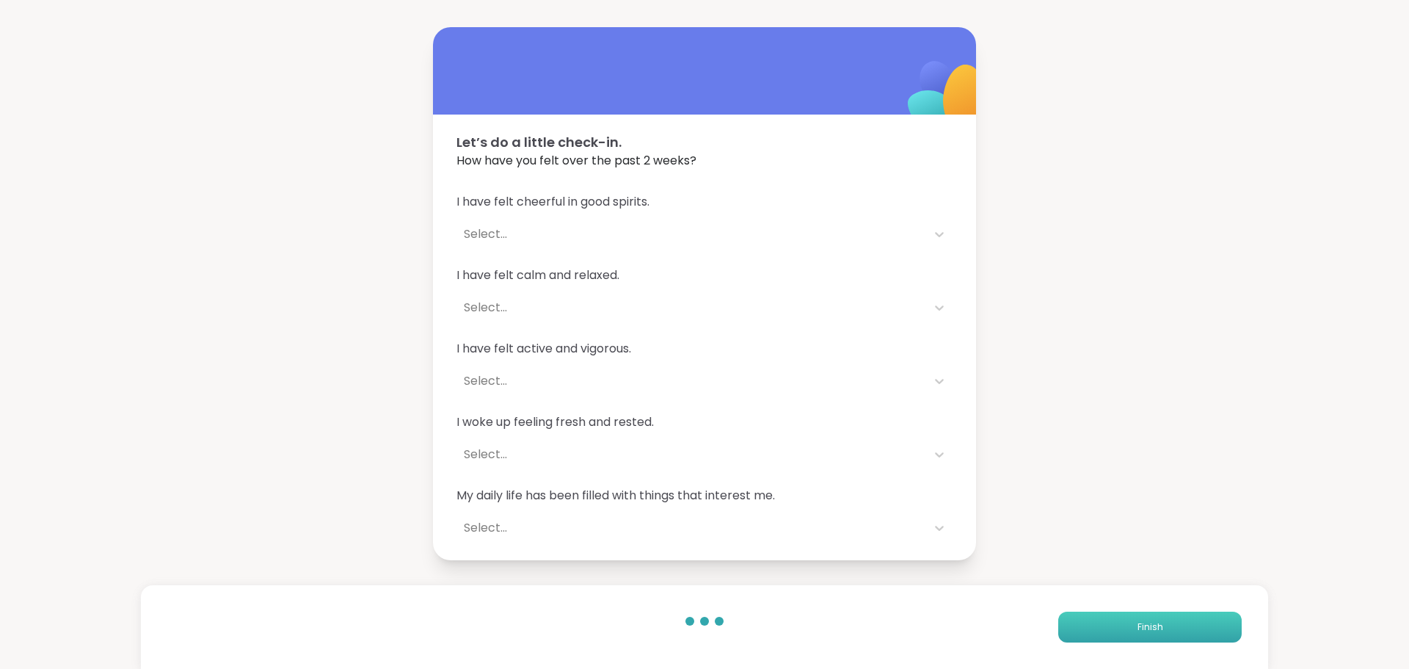
click at [1065, 625] on button "Finish" at bounding box center [1149, 626] width 183 height 31
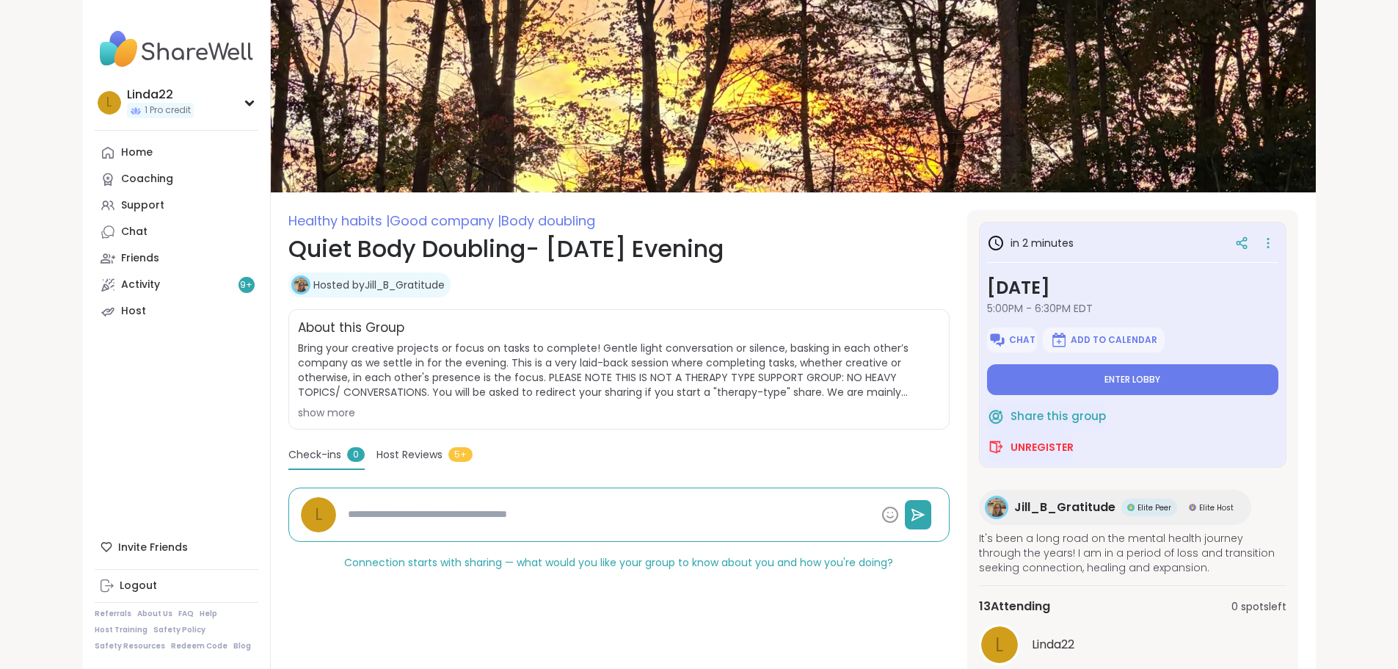
type textarea "*"
click at [1068, 377] on button "Enter lobby" at bounding box center [1132, 379] width 291 height 31
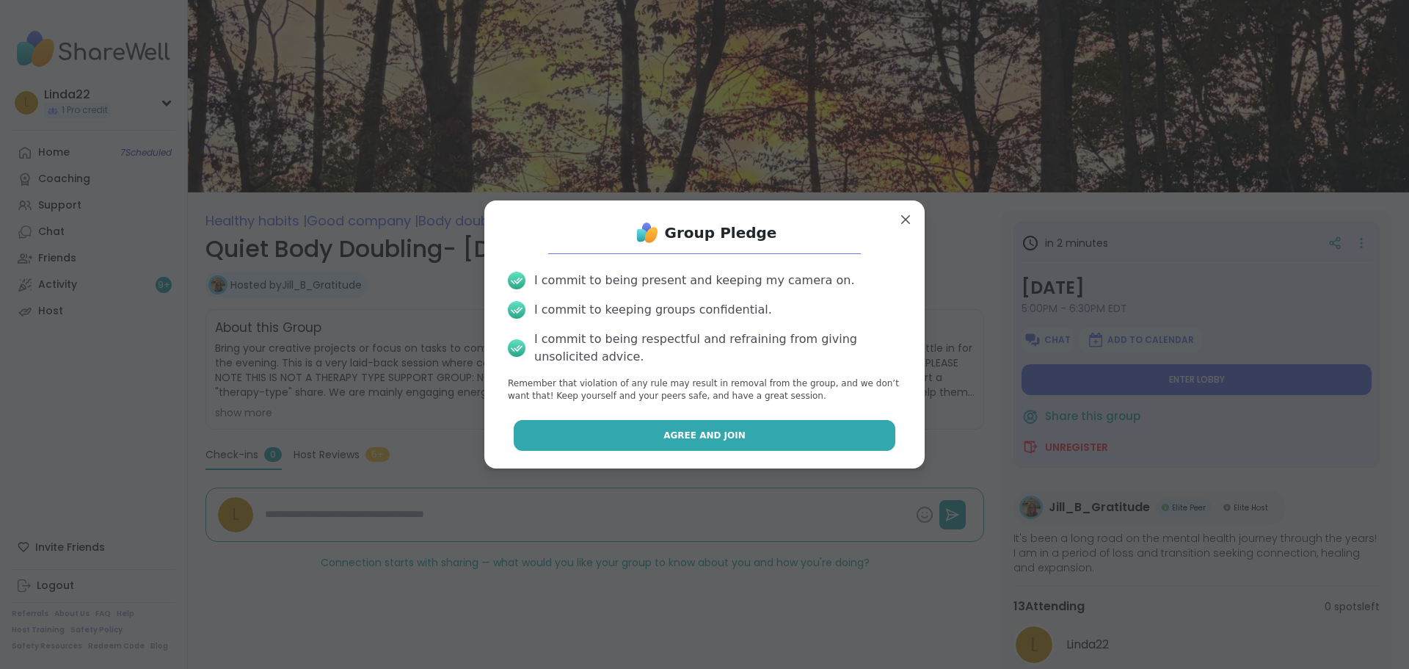
click at [843, 428] on button "Agree and Join" at bounding box center [705, 435] width 382 height 31
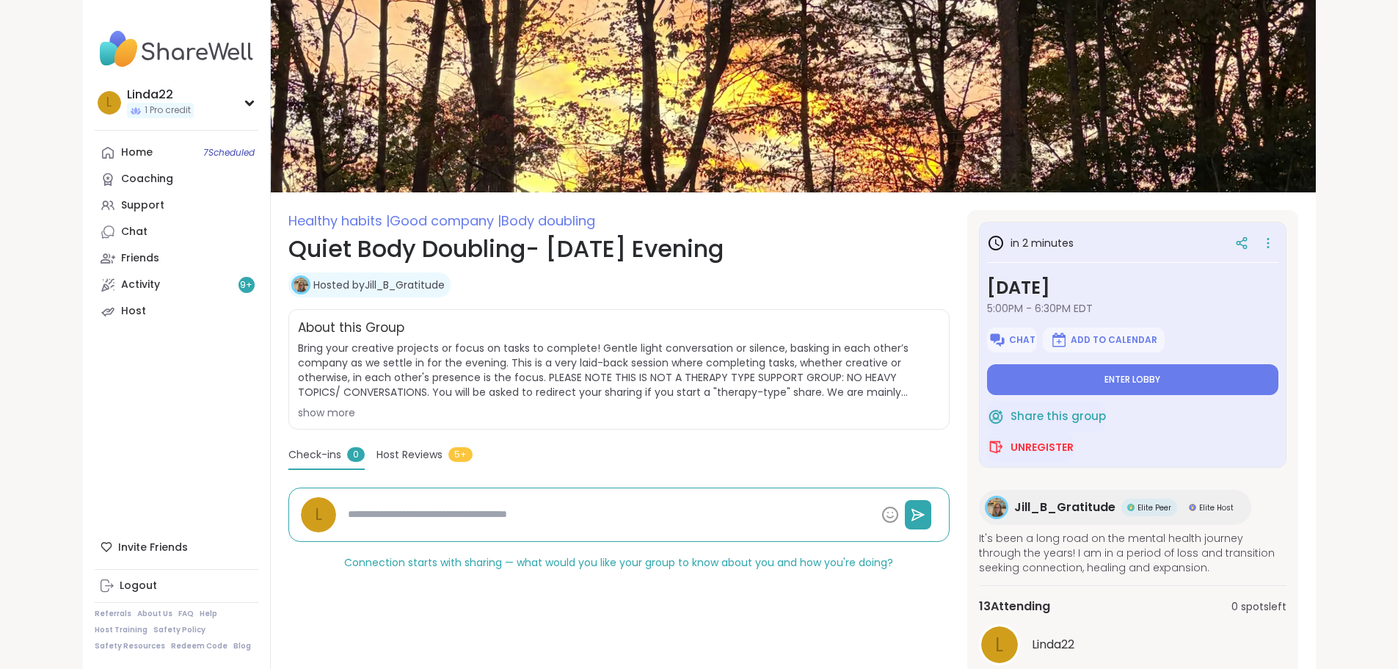
type textarea "*"
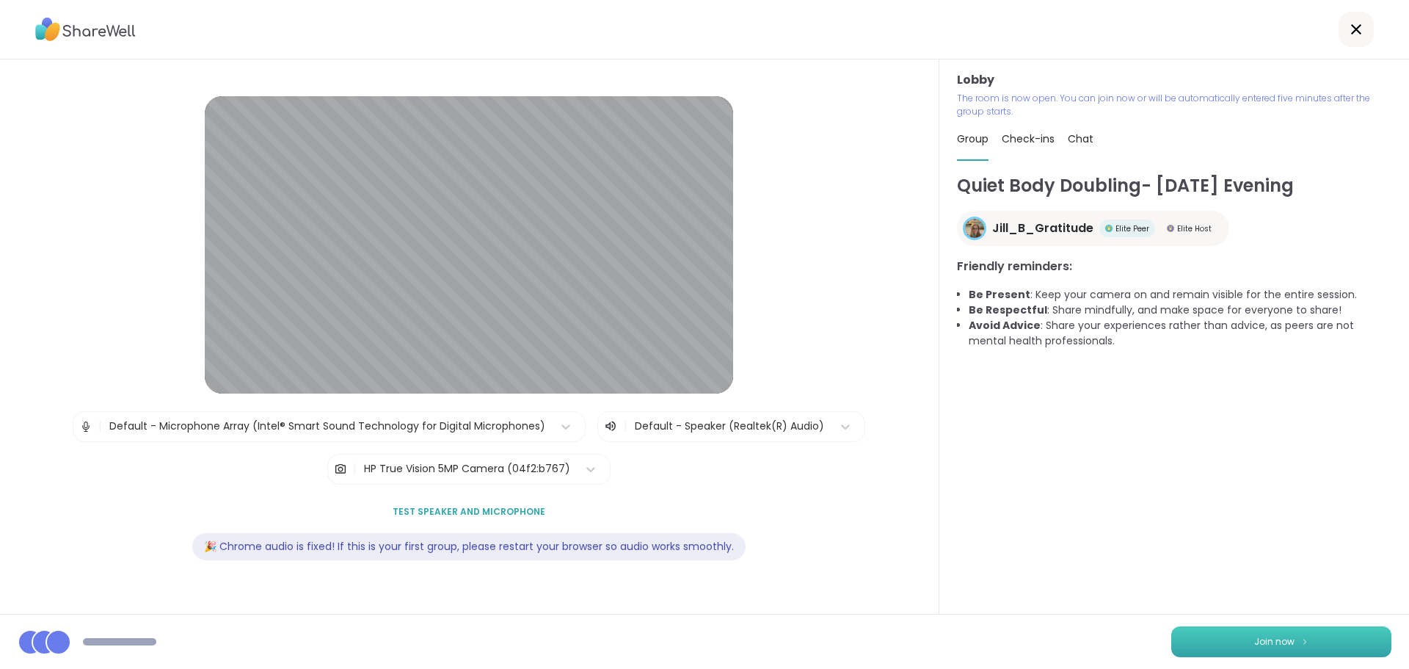
click at [1202, 633] on button "Join now" at bounding box center [1281, 641] width 220 height 31
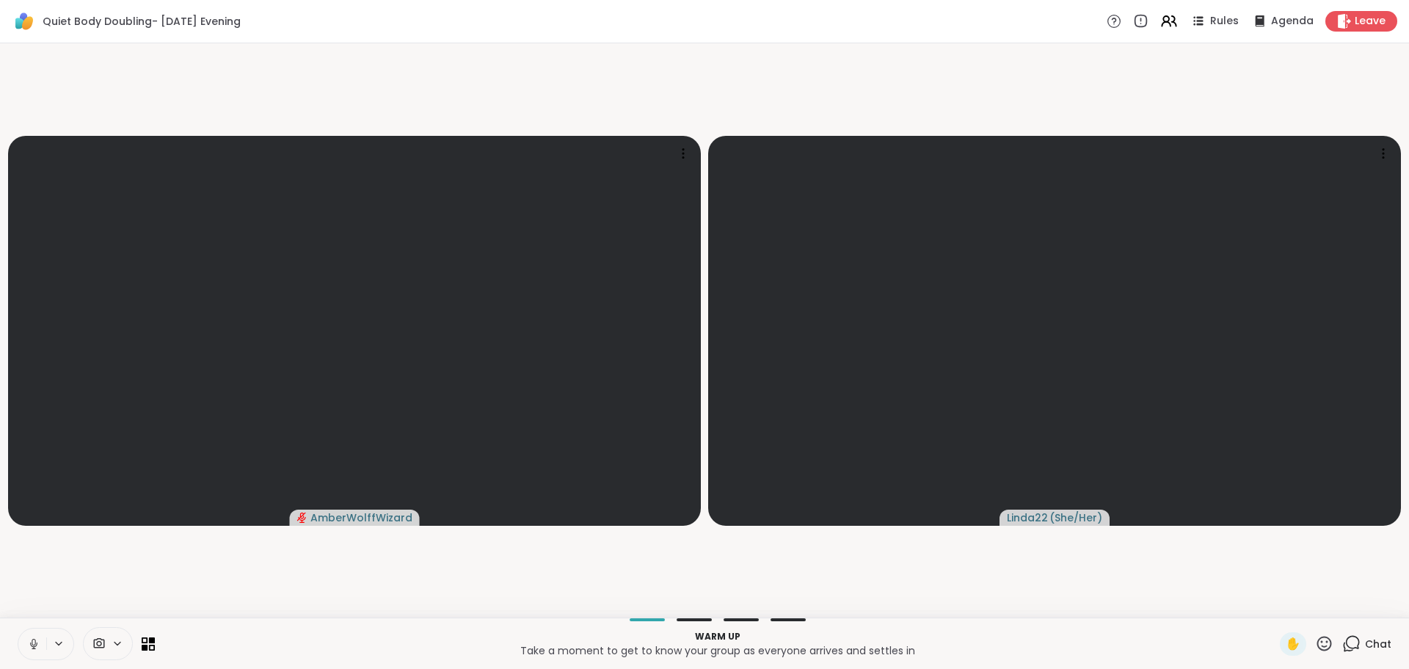
click at [29, 639] on icon at bounding box center [33, 643] width 13 height 13
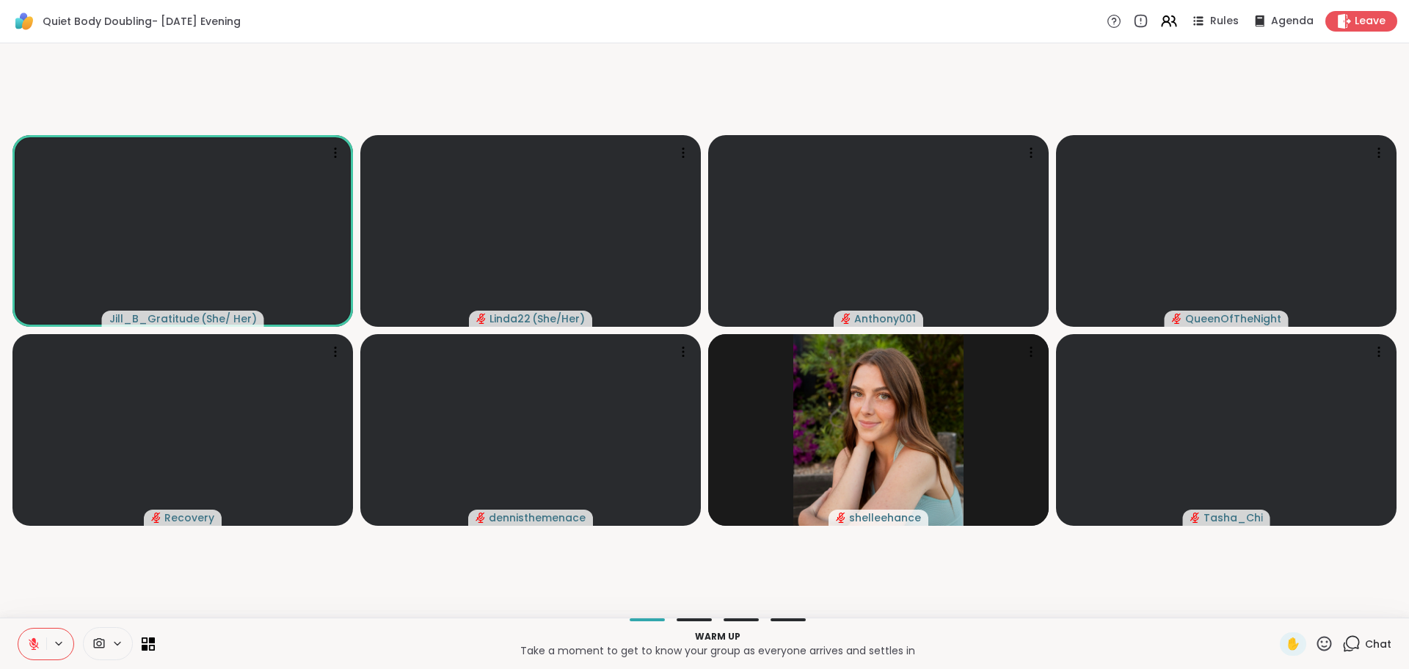
click at [116, 588] on video-player-container "Jill_B_Gratitude ( She/ Her ) Linda22 ( She/Her ) Anthony001 QueenOfTheNight Re…" at bounding box center [704, 330] width 1391 height 562
click at [1366, 645] on span "Chat" at bounding box center [1378, 643] width 26 height 15
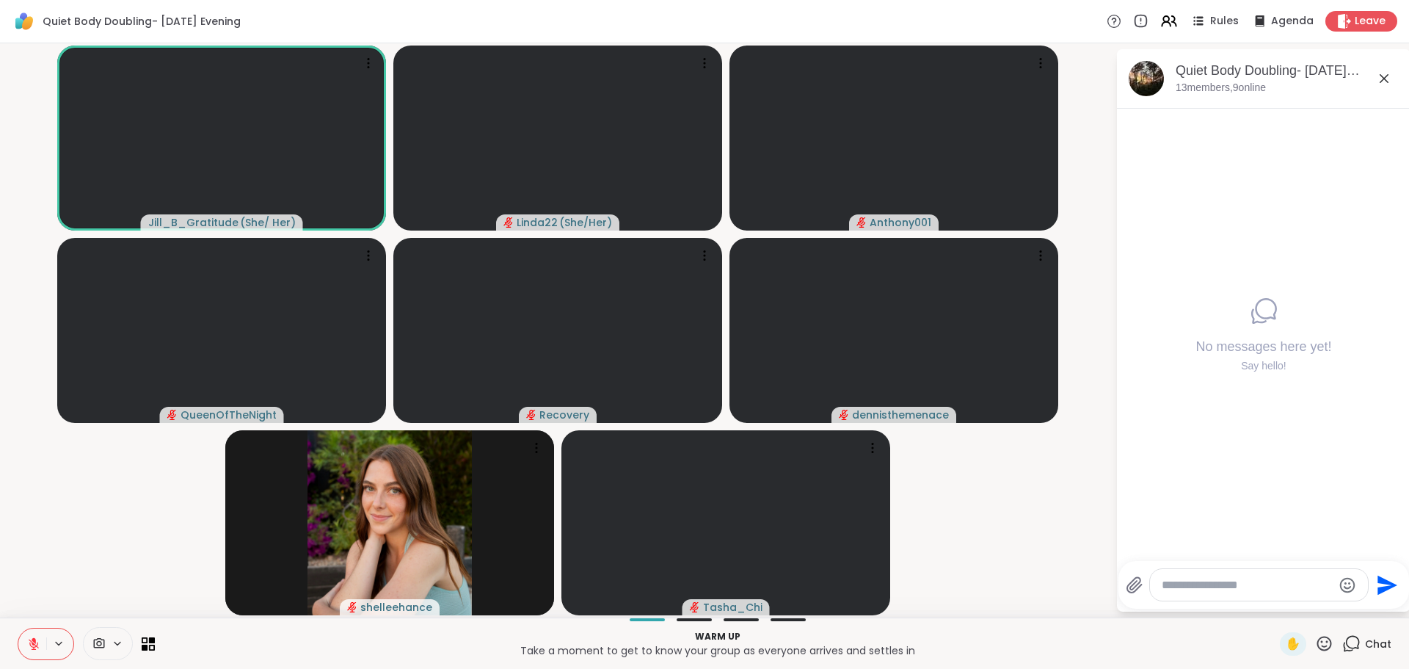
click at [1243, 591] on textarea "Type your message" at bounding box center [1247, 585] width 171 height 15
type textarea "**********"
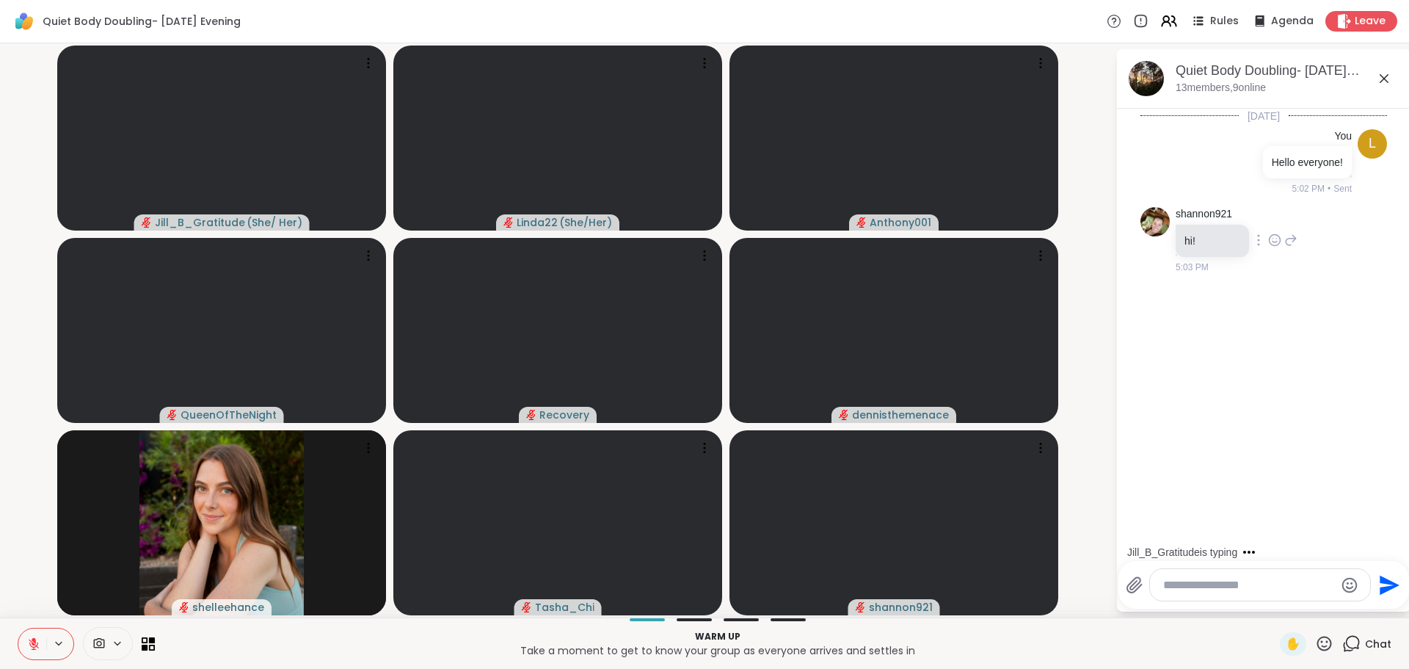
click at [1274, 241] on icon at bounding box center [1275, 241] width 4 height 1
click at [1275, 215] on div "Select Reaction: Heart" at bounding box center [1274, 216] width 13 height 13
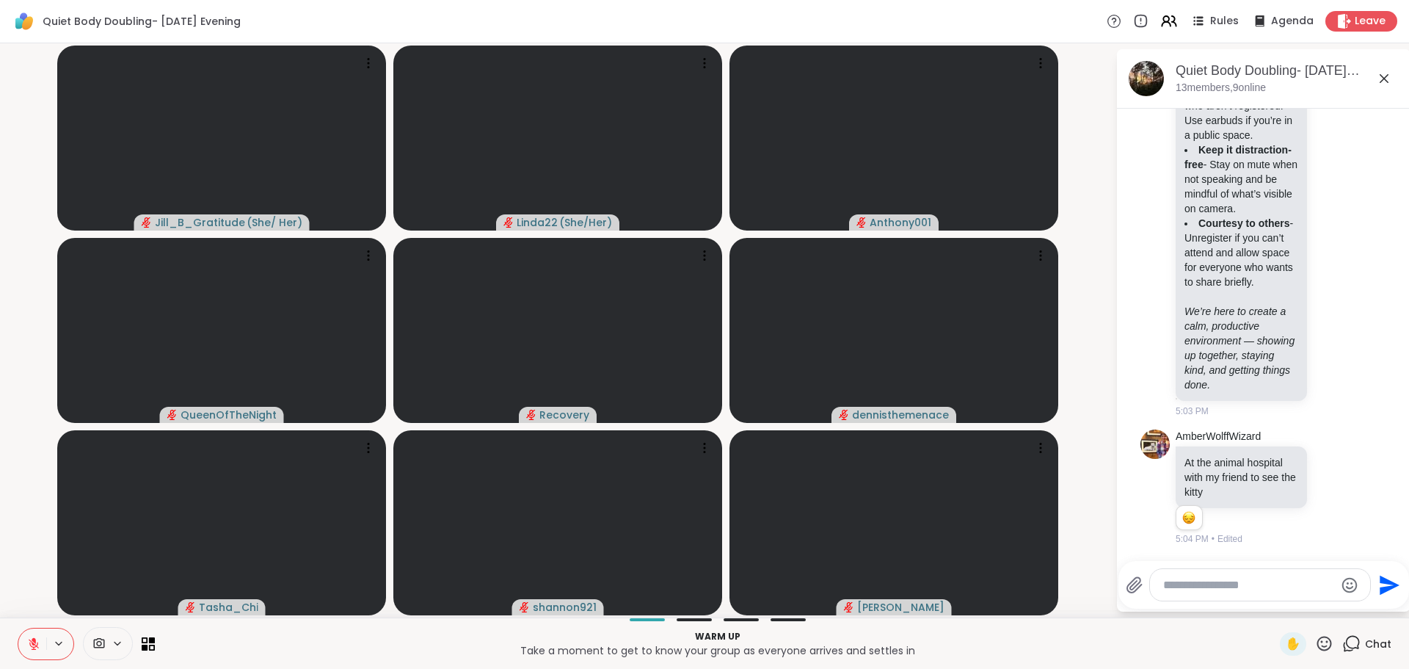
scroll to position [406, 0]
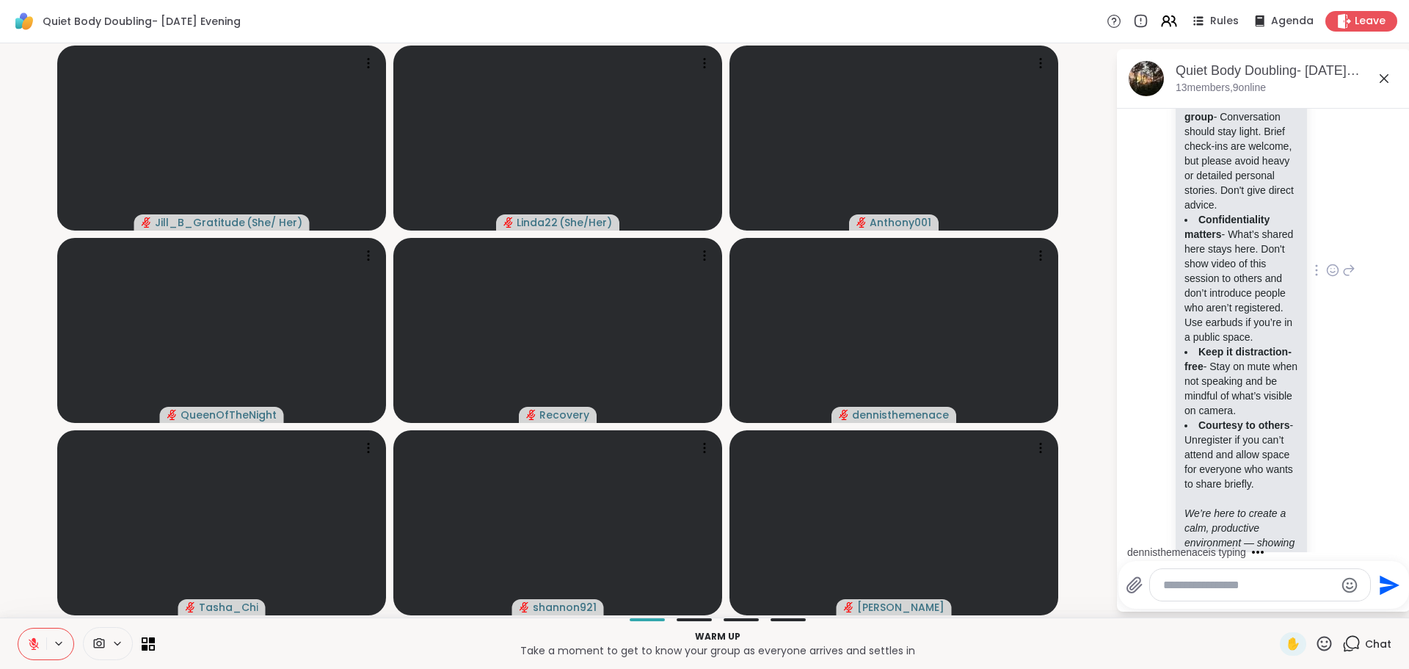
click at [1326, 277] on icon at bounding box center [1332, 270] width 13 height 15
click at [1292, 261] on button "Select Reaction: Thumbs up" at bounding box center [1300, 246] width 29 height 29
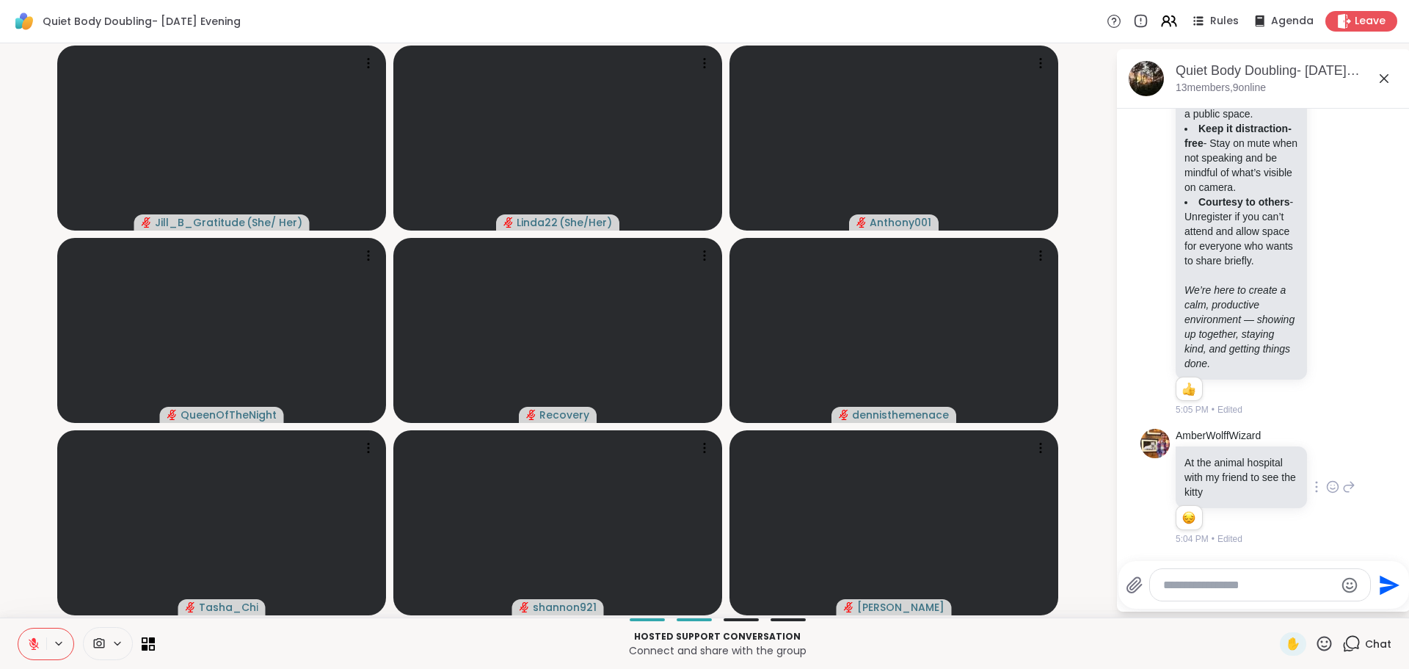
click at [1326, 486] on icon at bounding box center [1332, 486] width 13 height 15
click at [1358, 464] on div "Select Reaction: Sad" at bounding box center [1364, 462] width 13 height 13
click at [1352, 464] on div "AmberWolffWizard At the animal hospital with my friend to see the kitty 1 1 5:0…" at bounding box center [1263, 487] width 247 height 128
click at [1200, 585] on textarea "Type your message" at bounding box center [1248, 585] width 171 height 15
type textarea "**********"
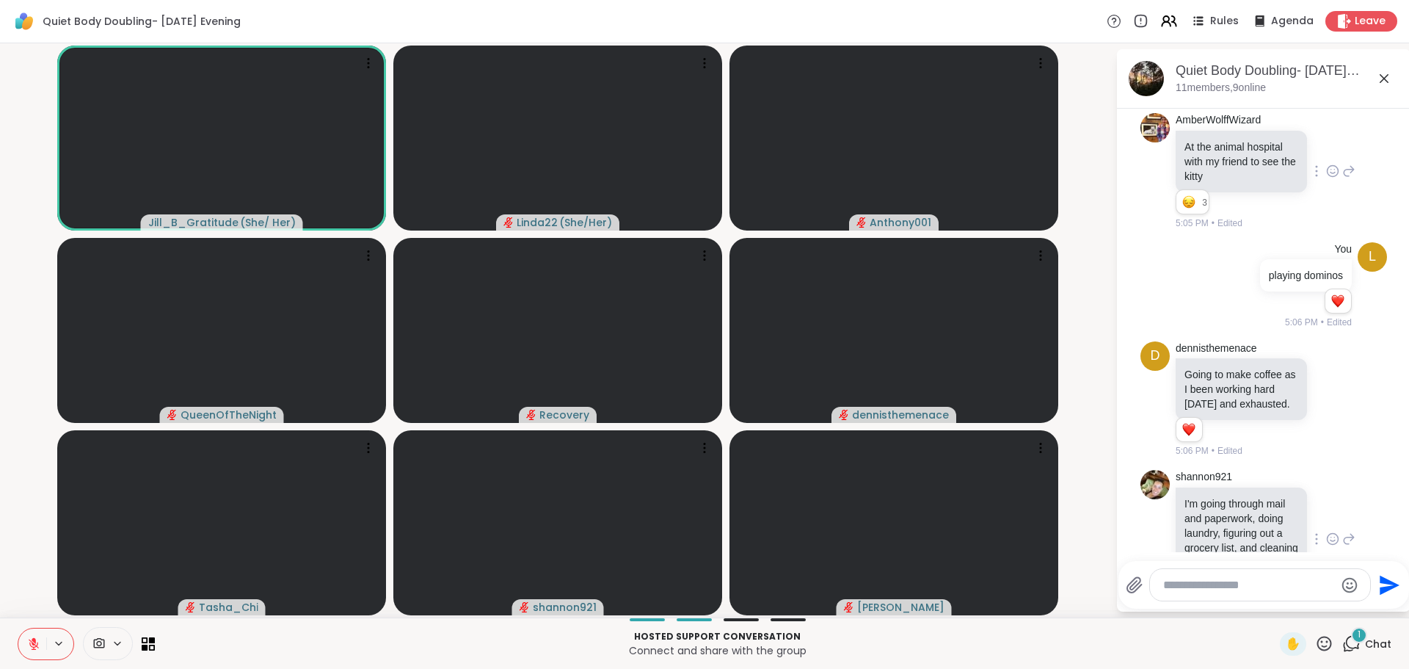
scroll to position [1111, 0]
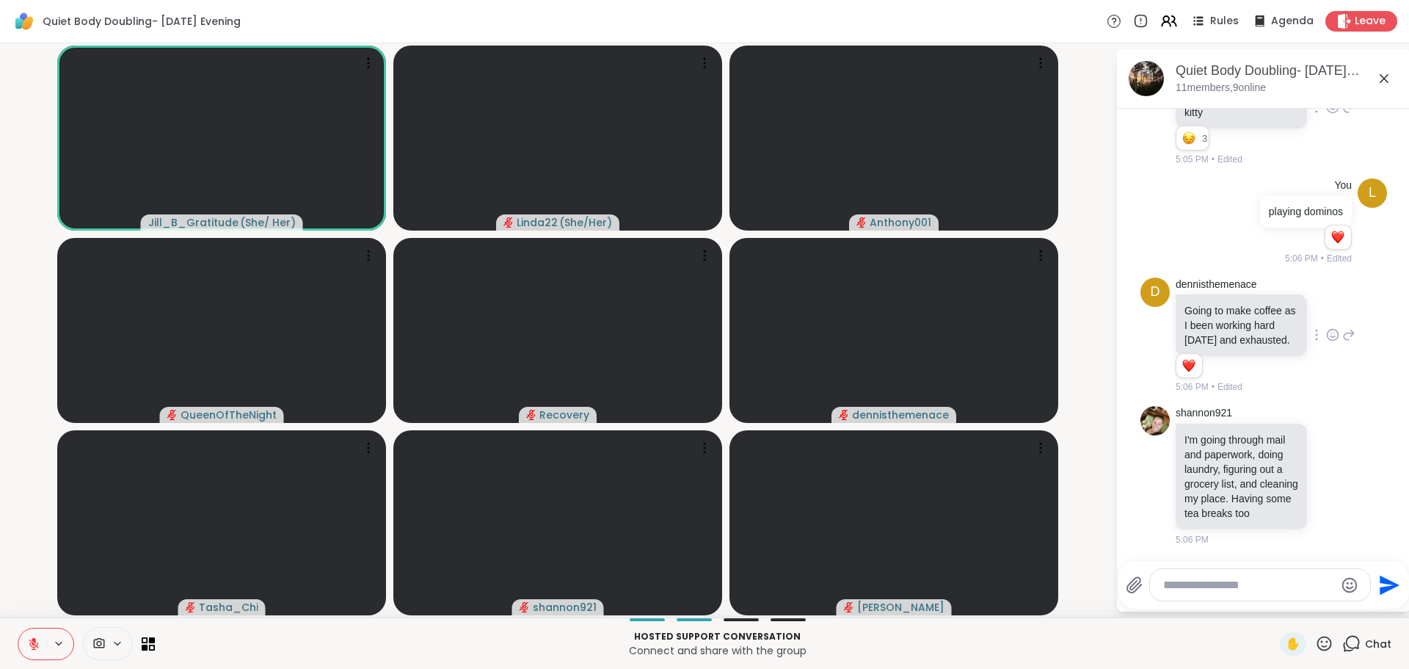
click at [1326, 327] on icon at bounding box center [1332, 334] width 13 height 15
click at [1326, 305] on div "Select Reaction: Heart" at bounding box center [1332, 311] width 13 height 13
click at [1314, 283] on div "dennisthemenace Going to make coffee as I been working hard today and exhausted…" at bounding box center [1266, 335] width 180 height 117
click at [1326, 469] on icon at bounding box center [1332, 474] width 13 height 15
click at [1326, 446] on div "Select Reaction: Heart" at bounding box center [1332, 451] width 13 height 13
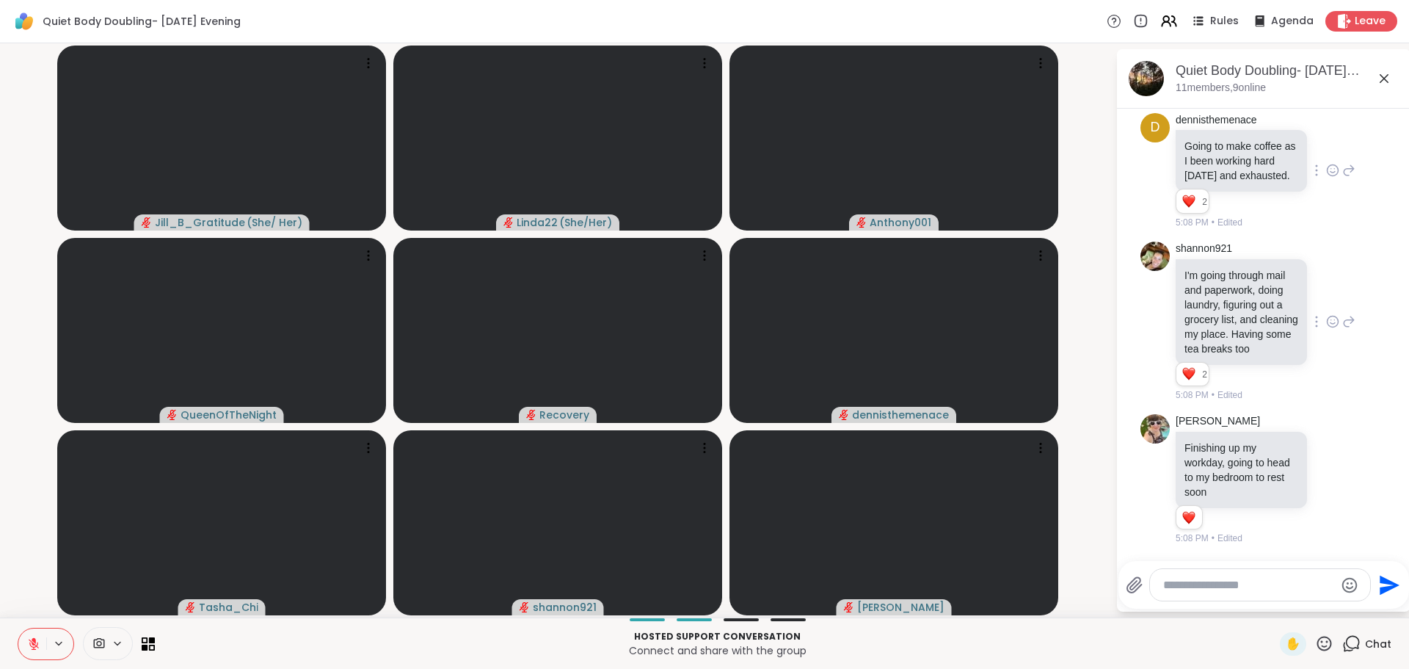
scroll to position [1261, 0]
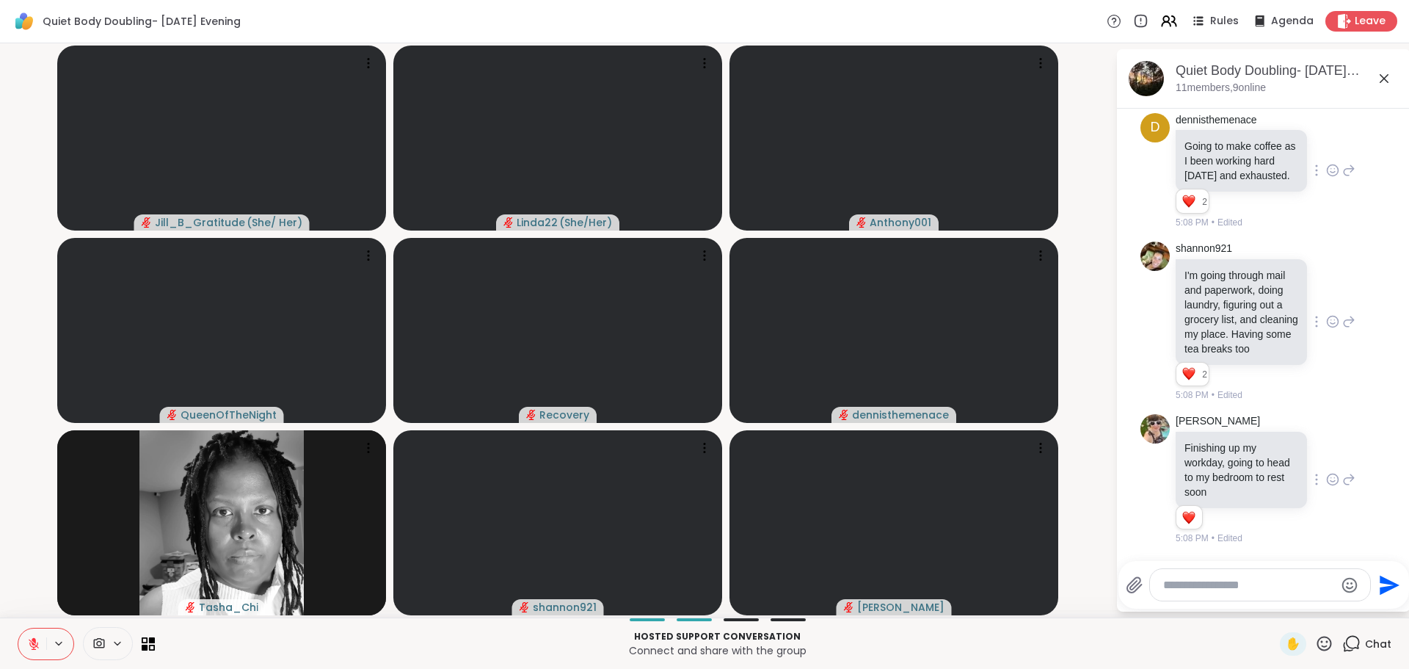
click at [1333, 480] on icon at bounding box center [1332, 479] width 13 height 15
click at [1330, 481] on icon at bounding box center [1332, 479] width 13 height 15
click at [1329, 481] on icon at bounding box center [1332, 479] width 13 height 15
click at [1327, 481] on div at bounding box center [1332, 479] width 45 height 18
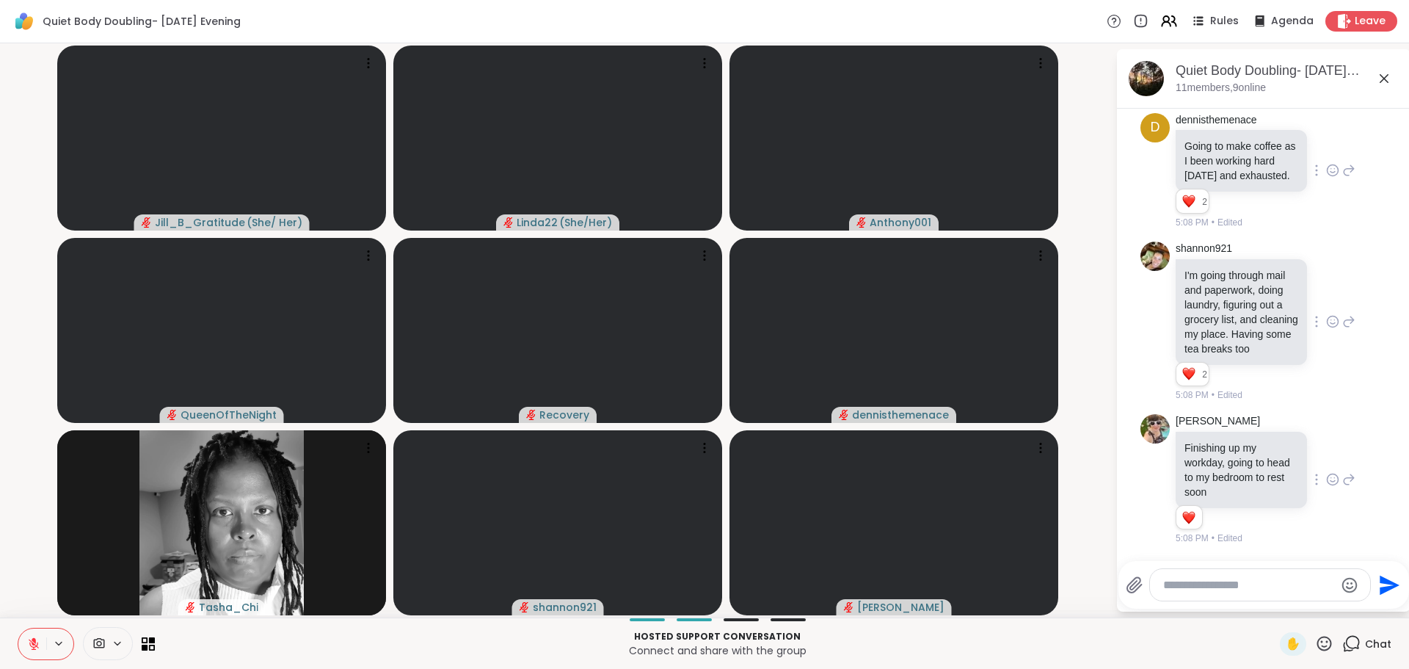
click at [1327, 481] on div at bounding box center [1332, 479] width 45 height 18
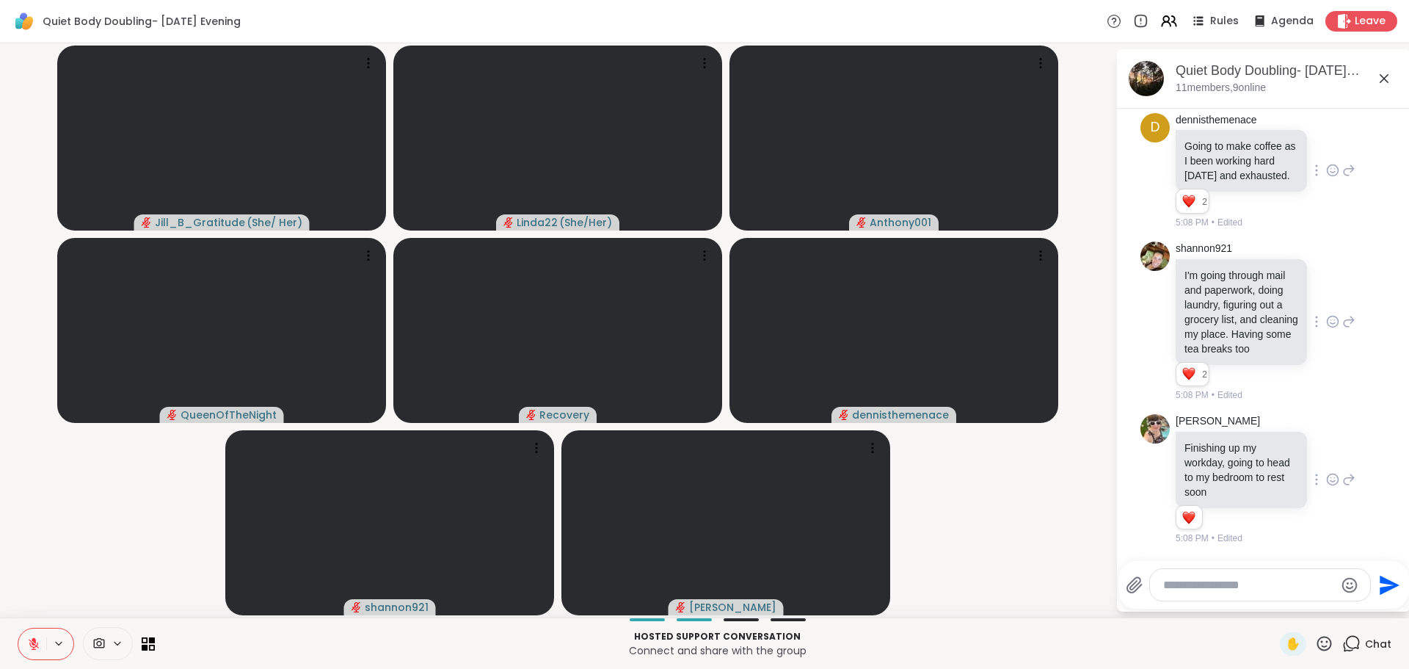
click at [1335, 487] on icon at bounding box center [1332, 479] width 13 height 15
click at [1217, 451] on button "Select Reaction: Heart" at bounding box center [1215, 455] width 29 height 29
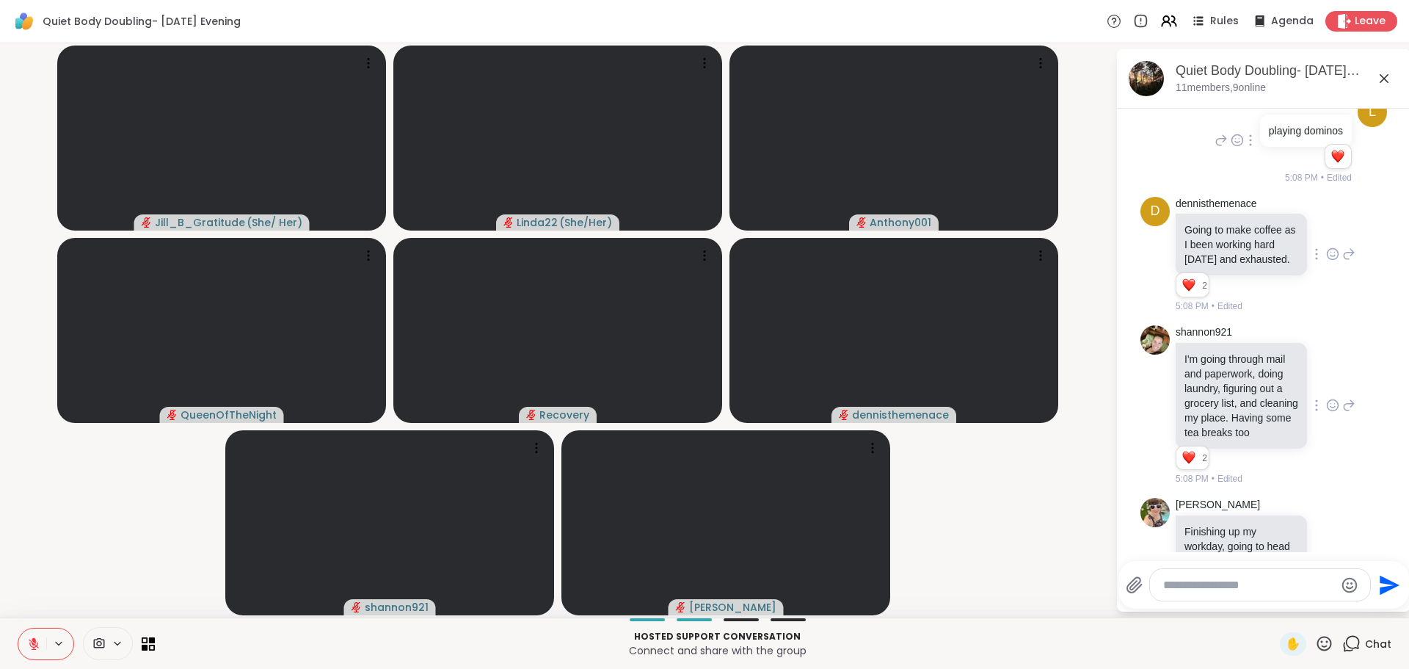
scroll to position [1260, 0]
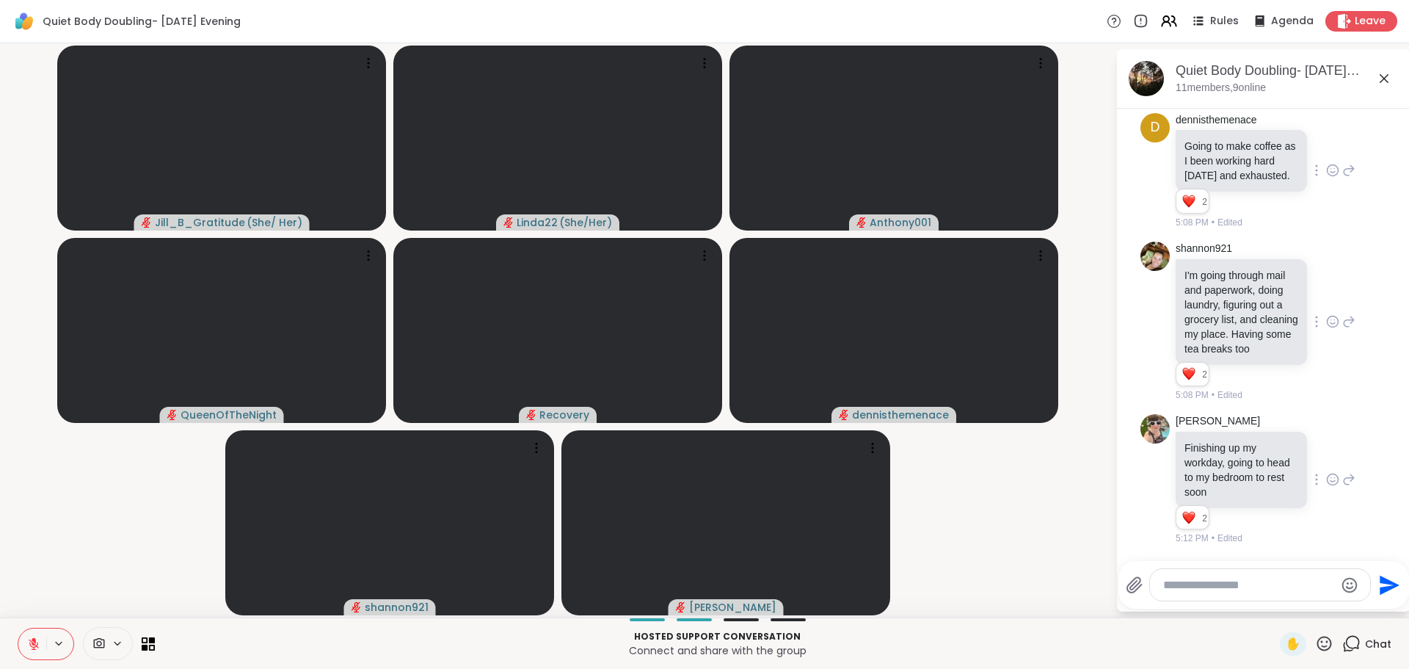
click at [28, 643] on icon at bounding box center [33, 643] width 13 height 13
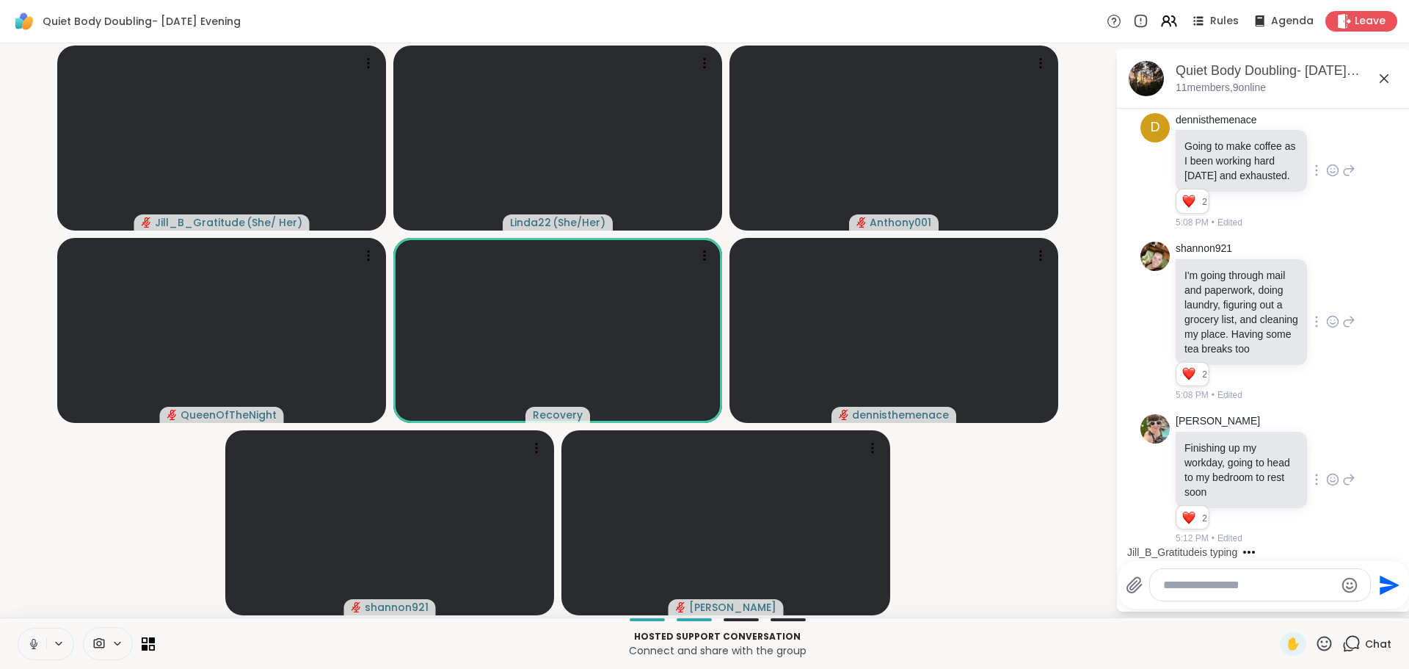
scroll to position [1383, 0]
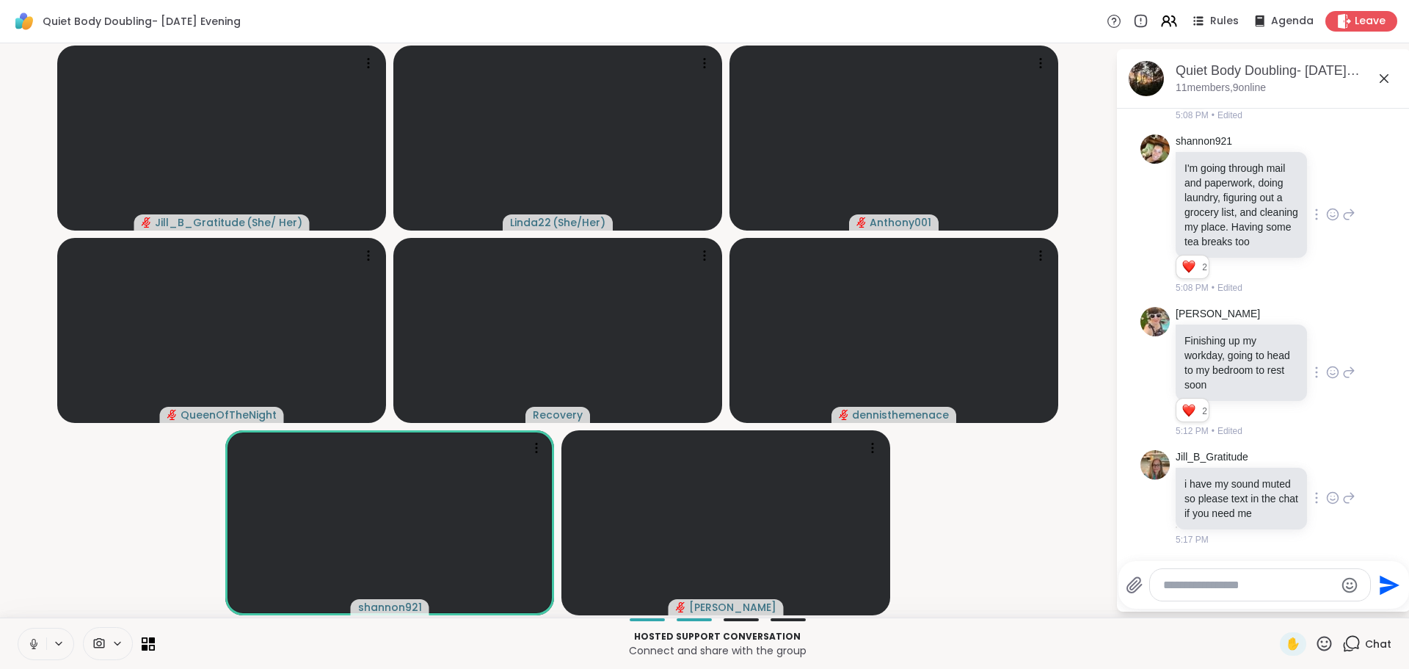
click at [1328, 492] on icon at bounding box center [1333, 497] width 11 height 11
click at [1327, 495] on div at bounding box center [1333, 498] width 12 height 6
click at [1328, 492] on icon at bounding box center [1333, 497] width 11 height 11
click at [1326, 467] on div "Select Reaction: Heart" at bounding box center [1332, 473] width 13 height 13
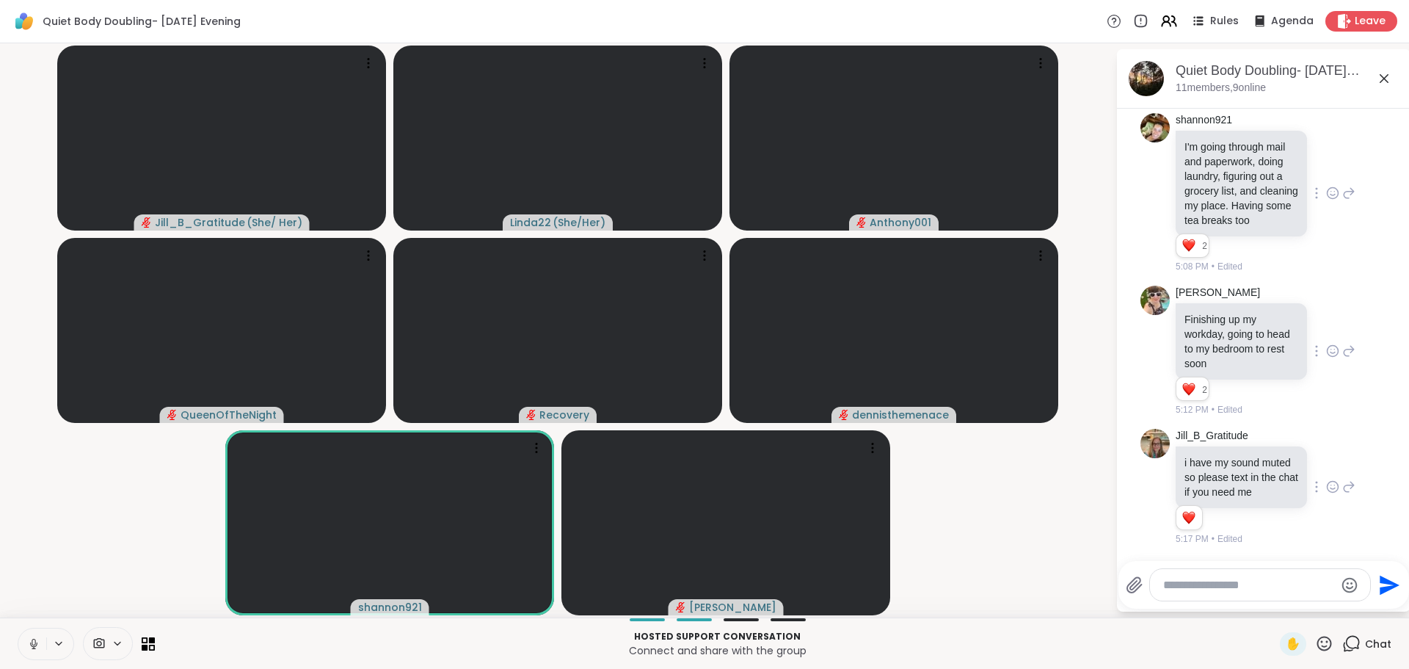
scroll to position [1404, 0]
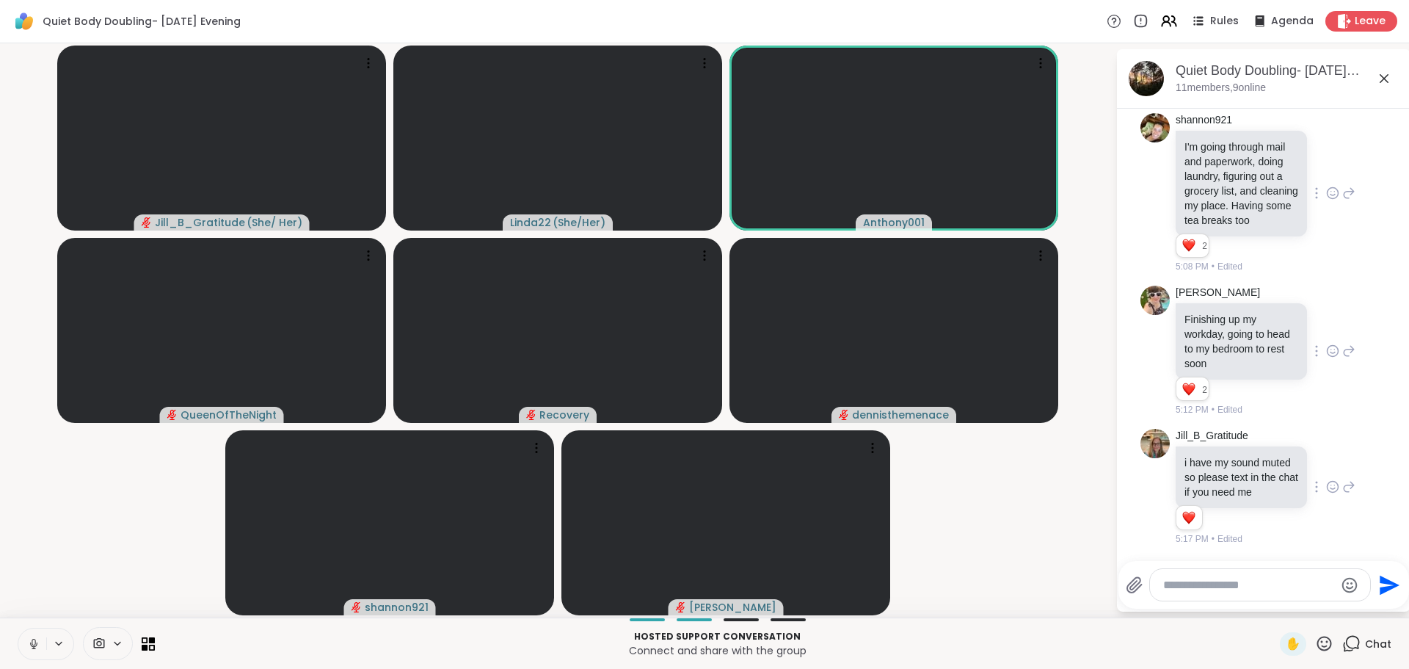
click at [32, 637] on icon at bounding box center [33, 643] width 13 height 13
click at [1315, 644] on icon at bounding box center [1324, 643] width 18 height 18
click at [1339, 600] on span "🌟" at bounding box center [1346, 605] width 15 height 18
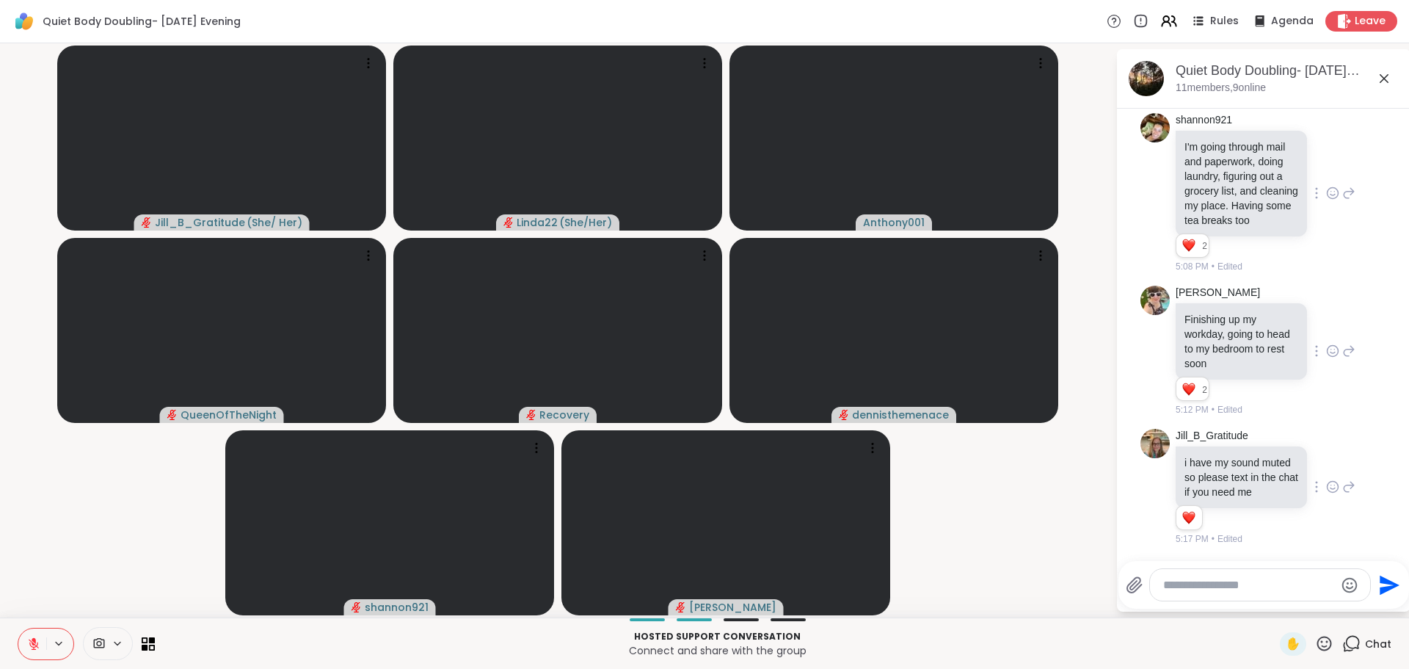
click at [1315, 645] on icon at bounding box center [1324, 643] width 18 height 18
click at [1339, 605] on span "🌟" at bounding box center [1346, 605] width 15 height 18
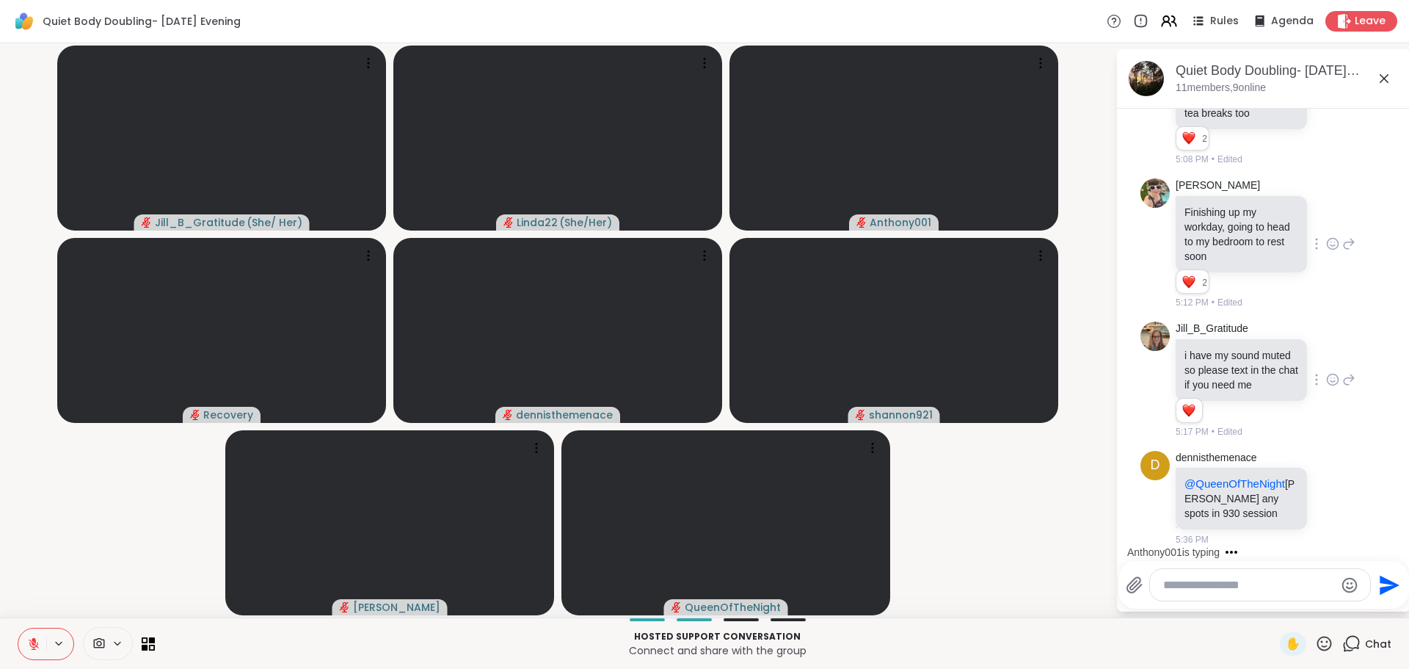
scroll to position [1619, 0]
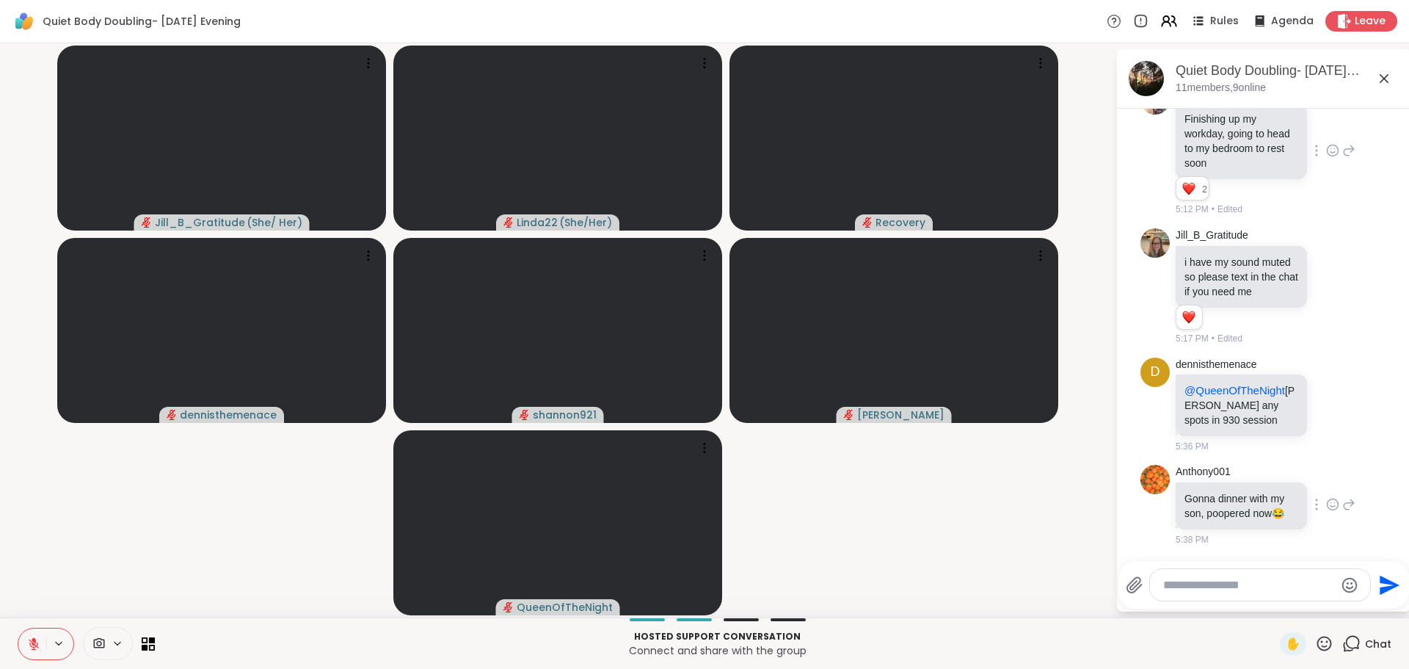
click at [1326, 497] on icon at bounding box center [1332, 504] width 13 height 15
click at [1318, 481] on button "Select Reaction: Heart" at bounding box center [1332, 480] width 29 height 29
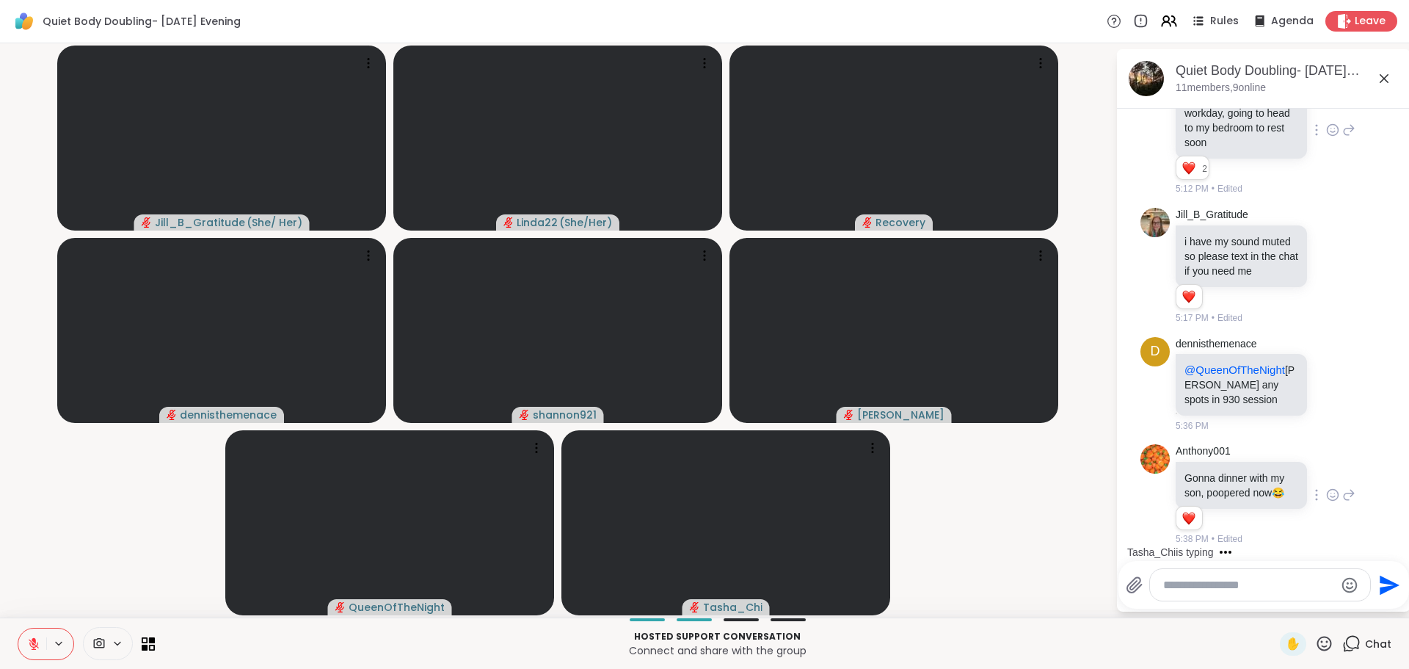
scroll to position [1718, 0]
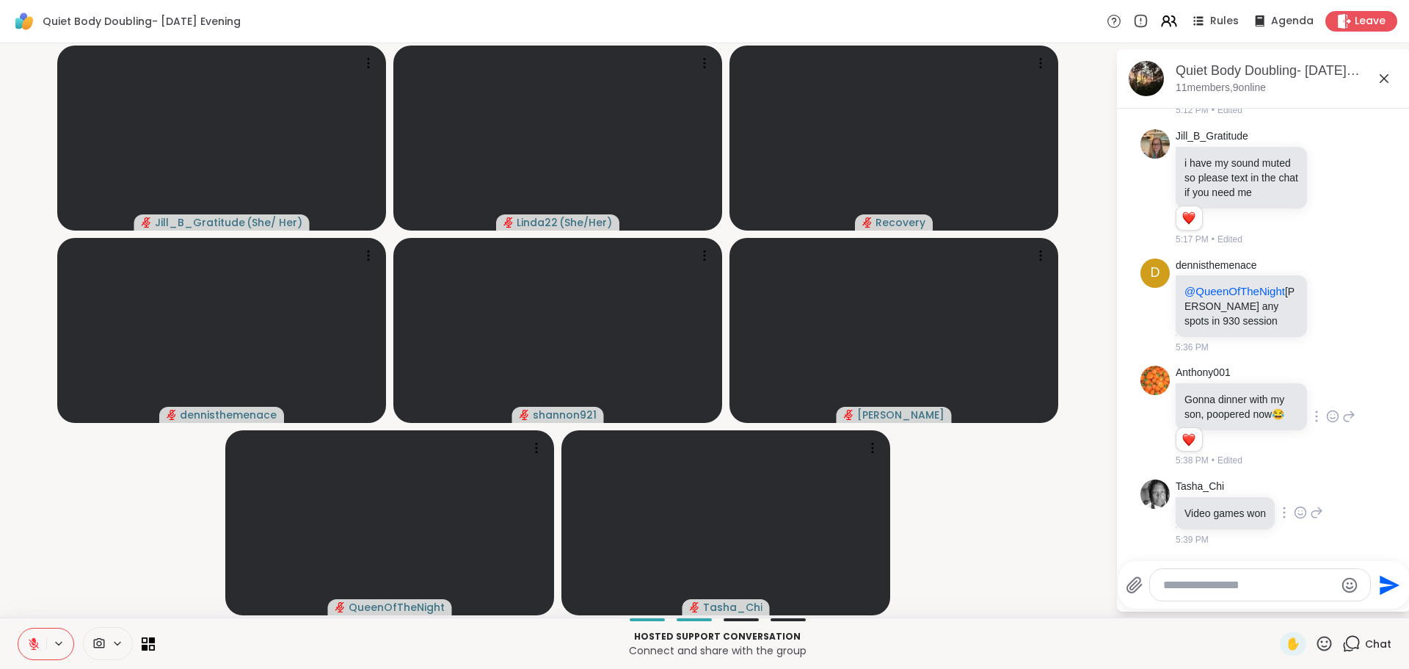
click at [1310, 512] on icon at bounding box center [1316, 512] width 13 height 18
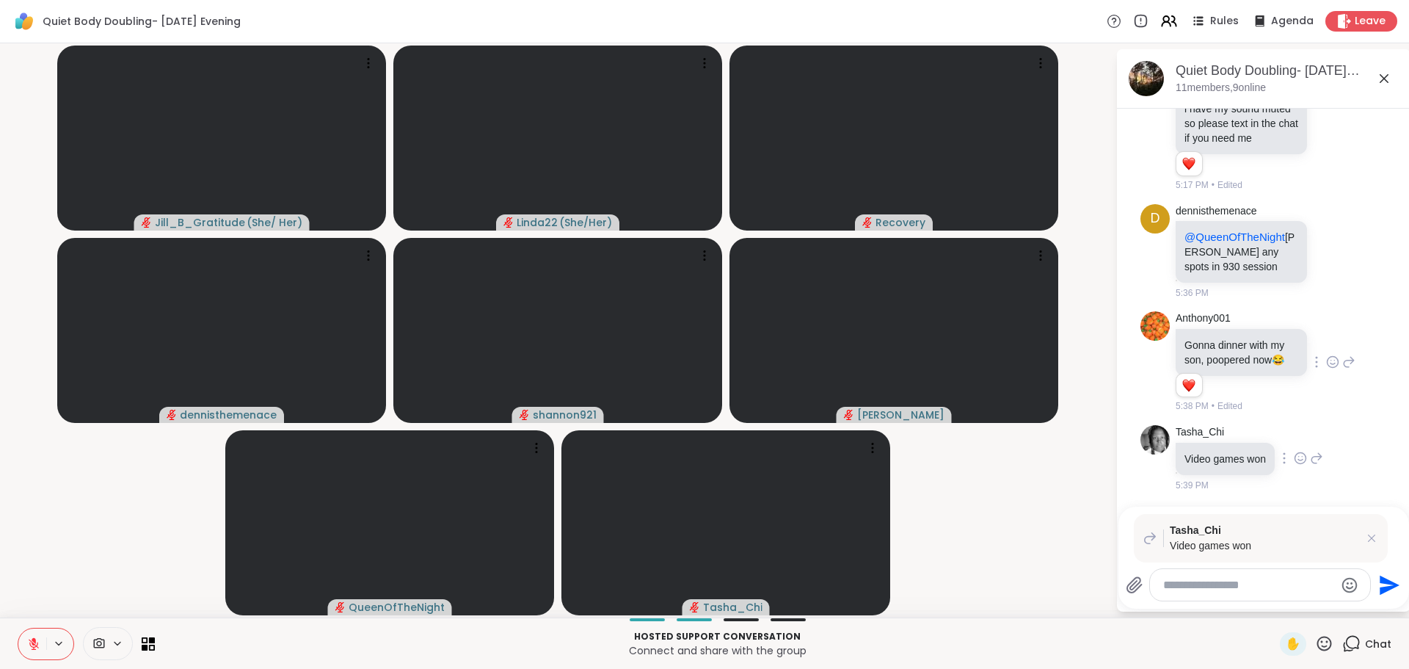
click at [1309, 512] on div "Tasha_Chi Video games won Send" at bounding box center [1263, 557] width 291 height 102
click at [1251, 583] on textarea "Type your message" at bounding box center [1248, 585] width 171 height 15
type textarea "**********"
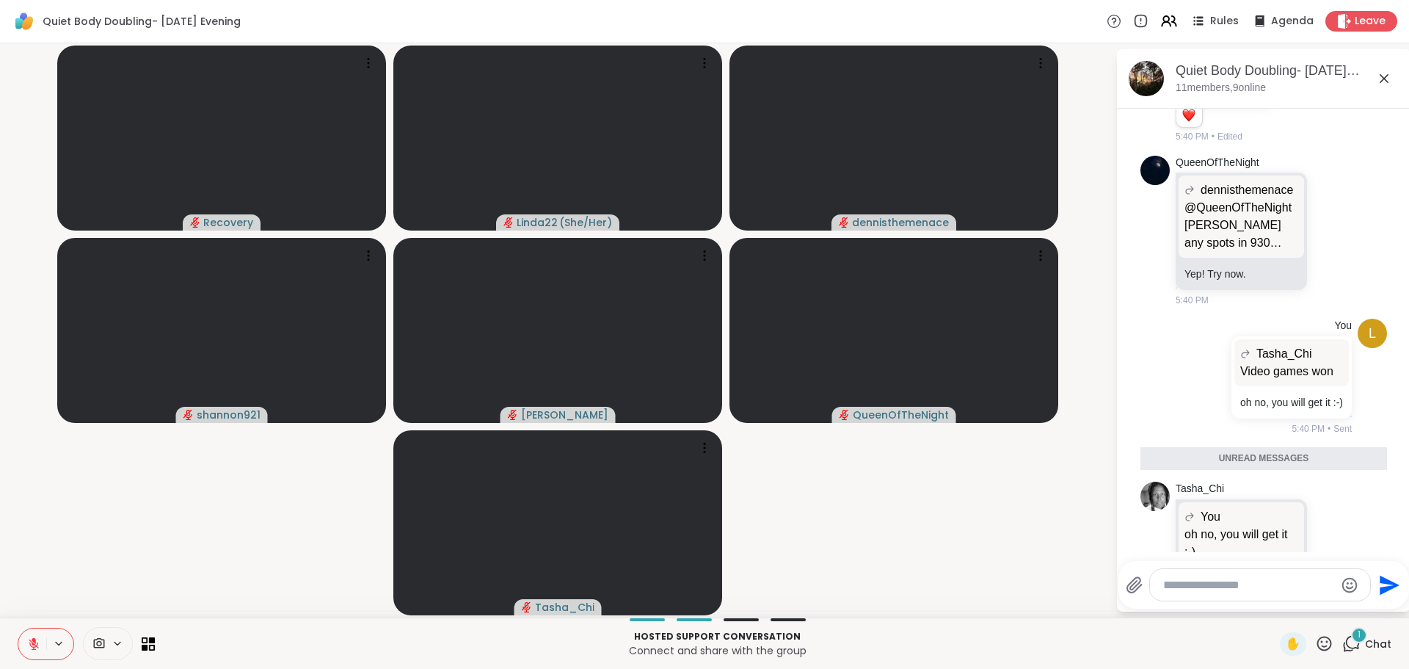
scroll to position [2205, 0]
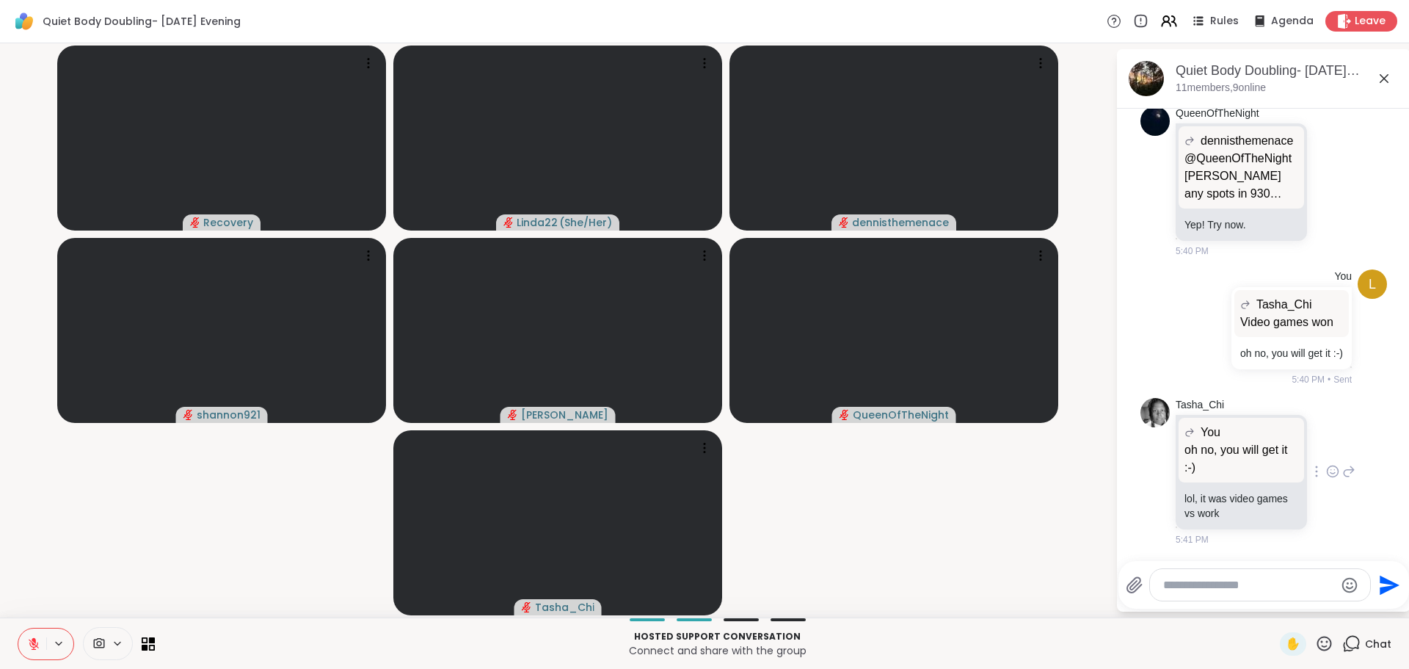
click at [1342, 470] on icon at bounding box center [1348, 471] width 13 height 18
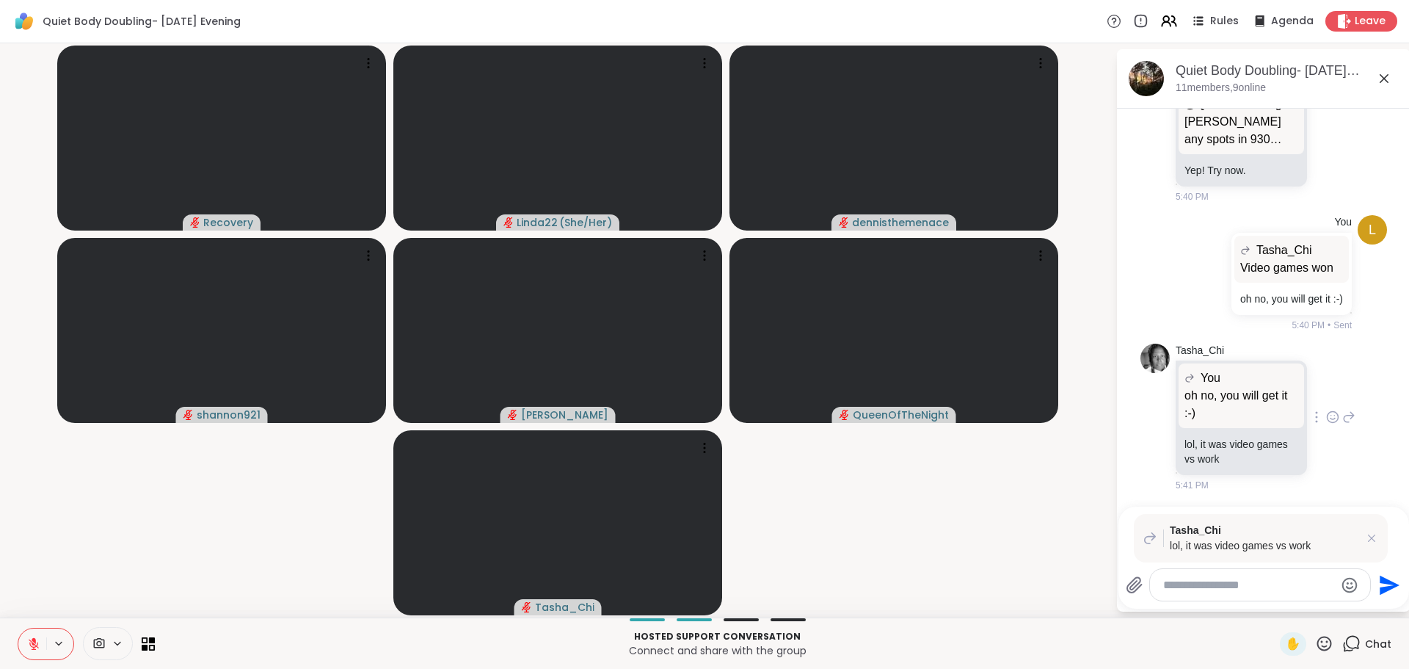
scroll to position [2240, 0]
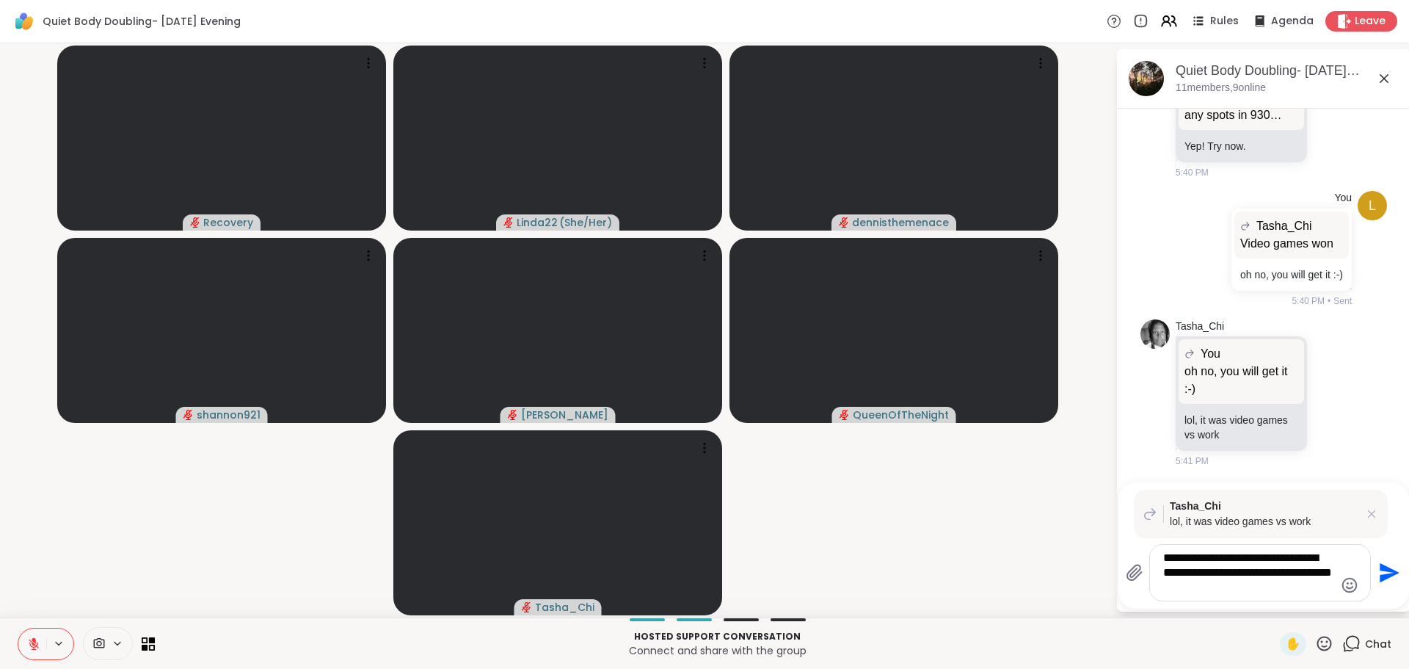
type textarea "**********"
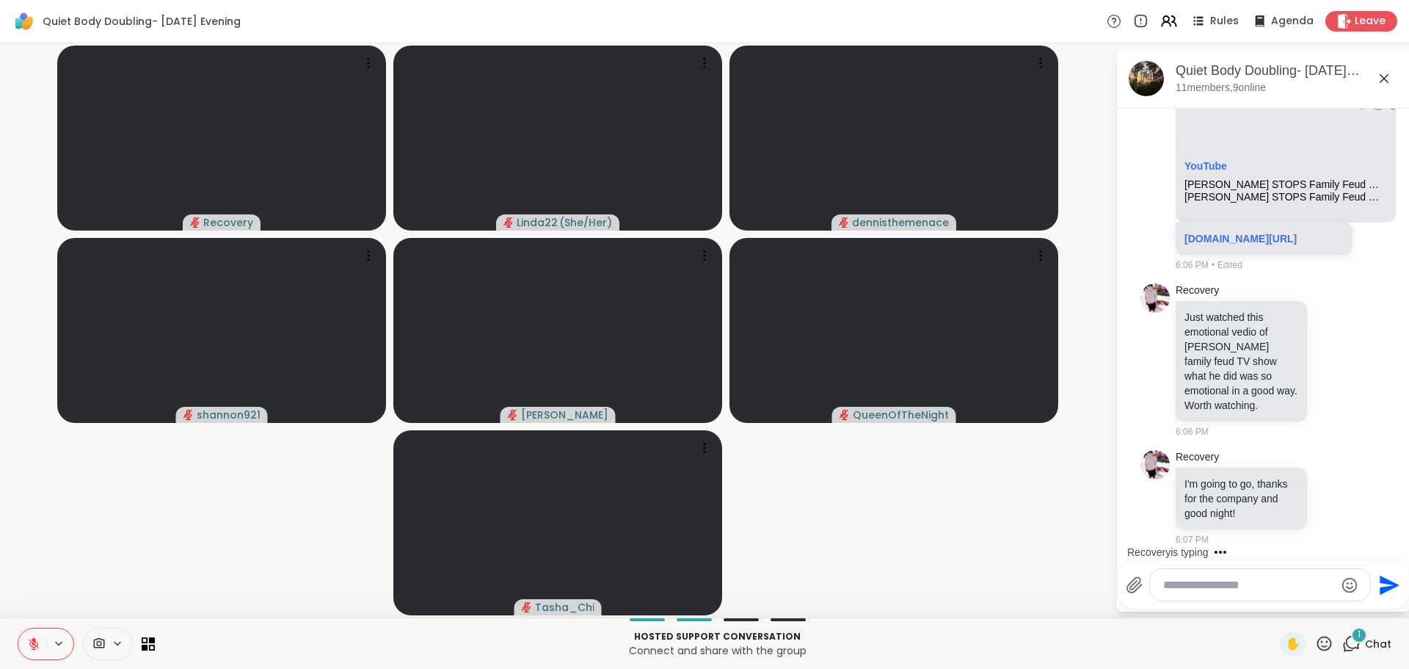
scroll to position [3325, 0]
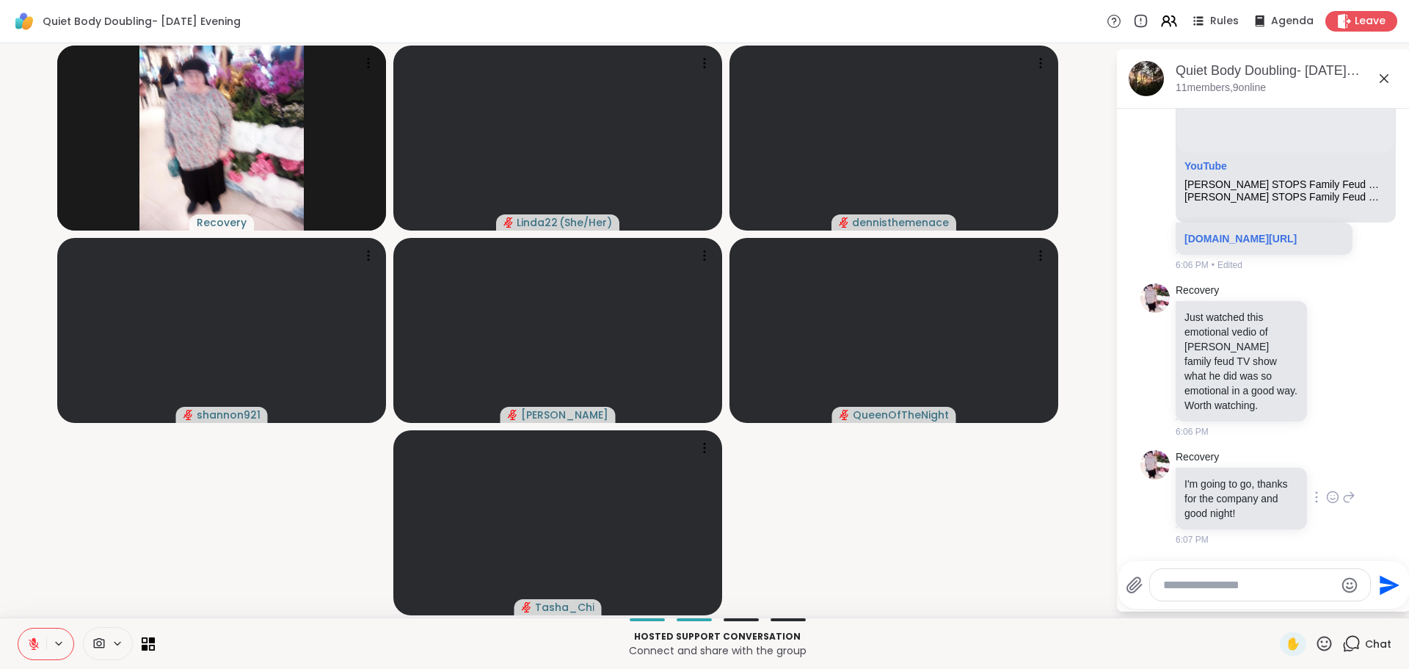
click at [1326, 492] on icon at bounding box center [1332, 496] width 13 height 15
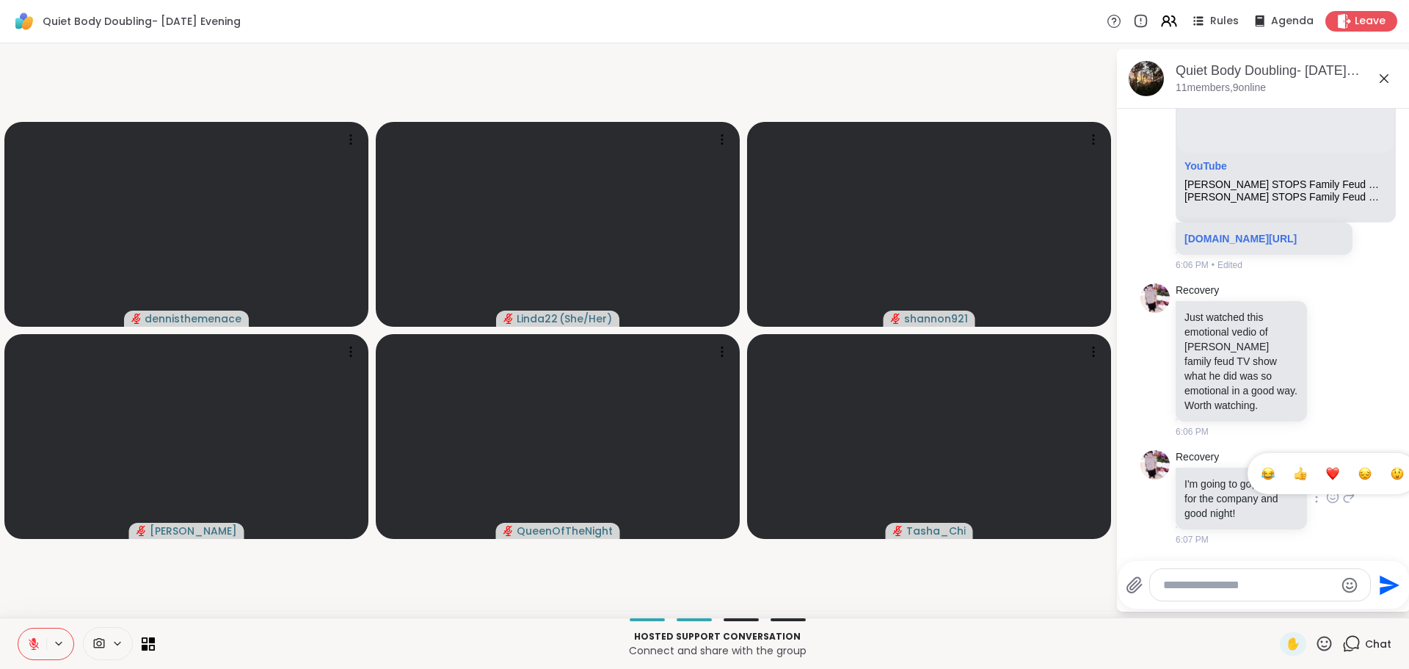
click at [1326, 473] on span "Select Reaction: Heart" at bounding box center [1332, 473] width 13 height 15
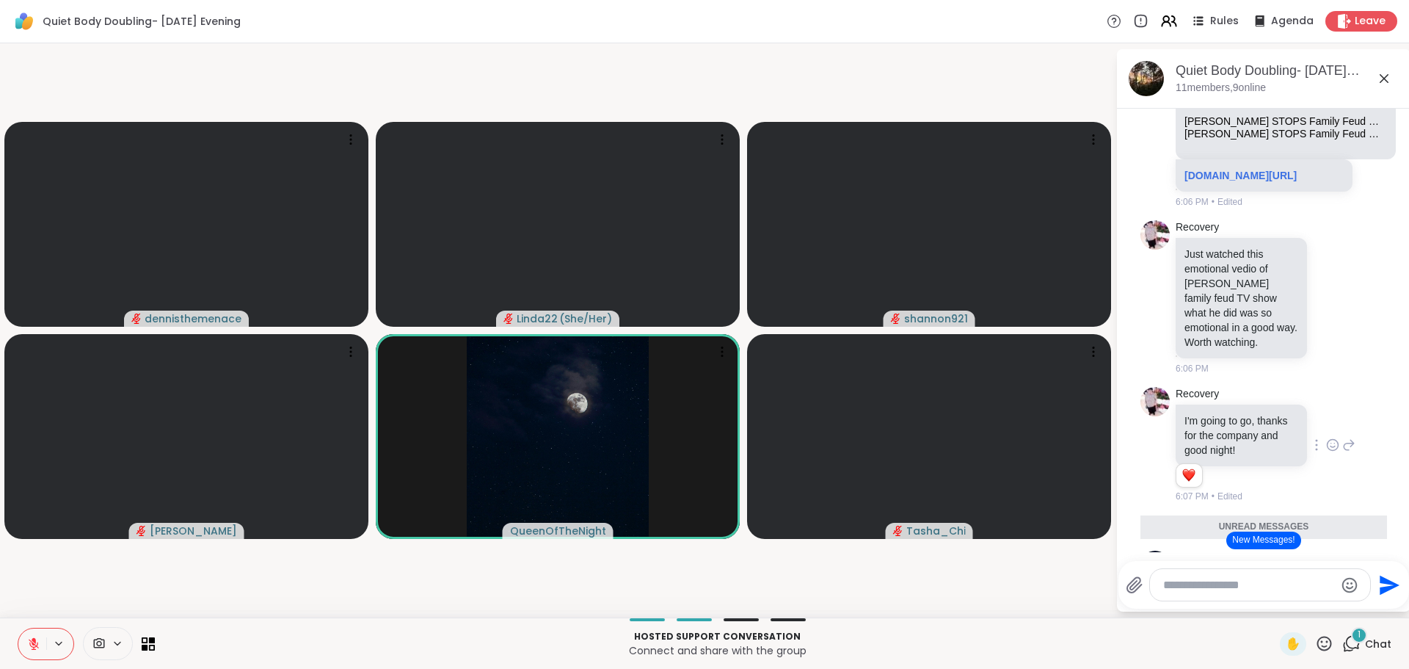
scroll to position [3454, 0]
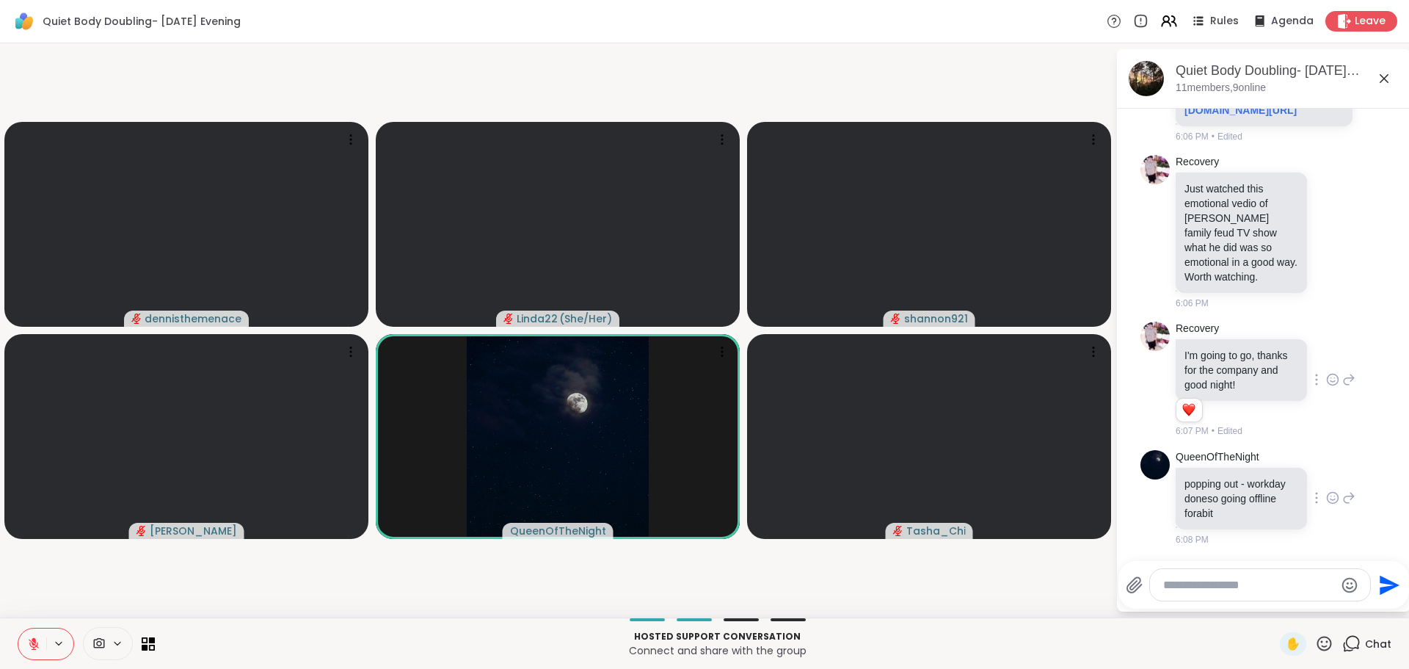
click at [1326, 493] on icon at bounding box center [1332, 497] width 13 height 15
click at [1326, 475] on div "Select Reaction: Heart" at bounding box center [1332, 473] width 13 height 13
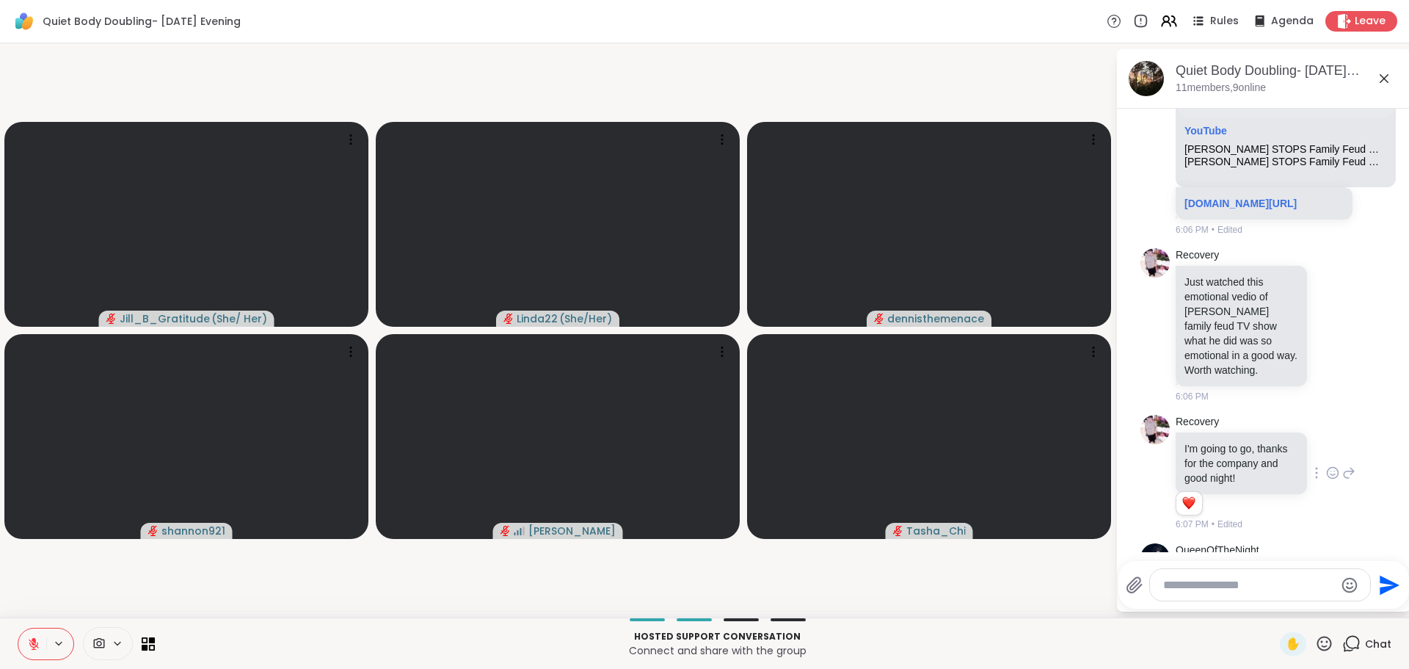
scroll to position [3474, 0]
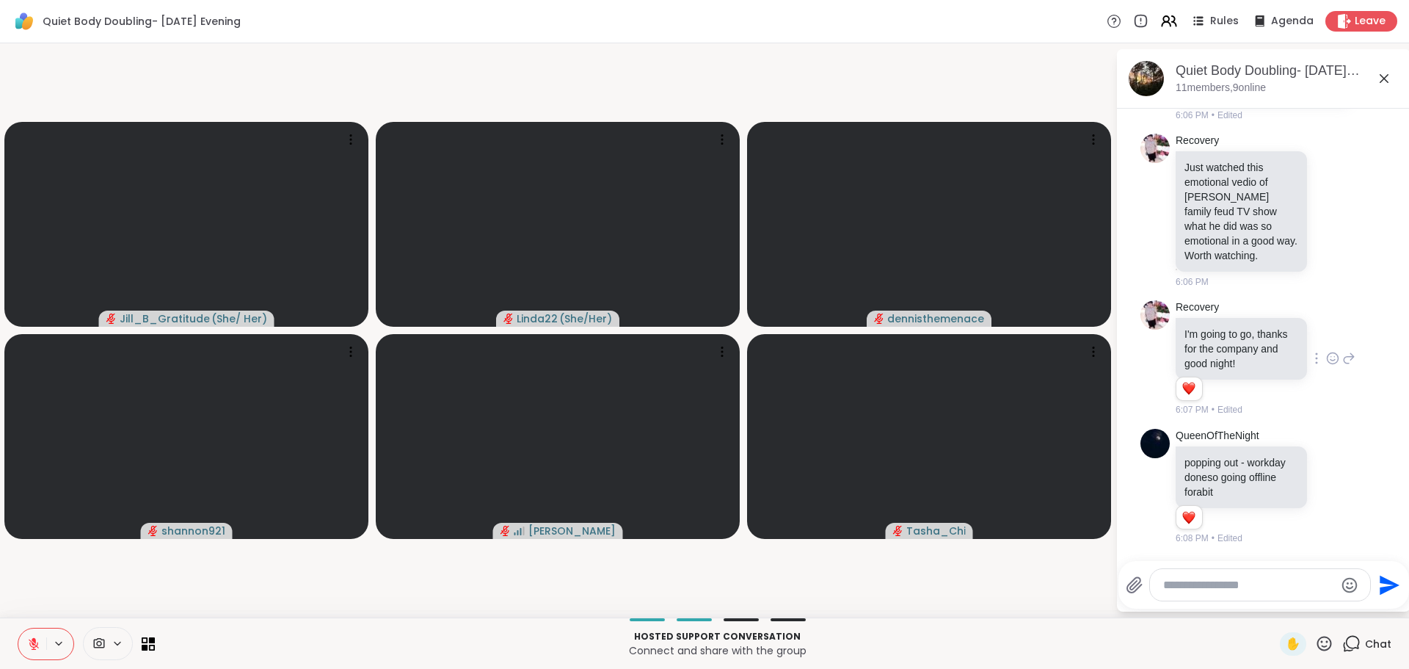
click at [394, 597] on video-player-container "Jill_B_Gratitude ( She/ Her ) Linda22 ( She/Her ) dennisthemenace shannon921 Ad…" at bounding box center [558, 330] width 1098 height 562
click at [1049, 601] on video-player-container "Jill_B_Gratitude ( She/ Her ) Linda22 ( She/Her ) dennisthemenace shannon921 Ad…" at bounding box center [558, 330] width 1098 height 562
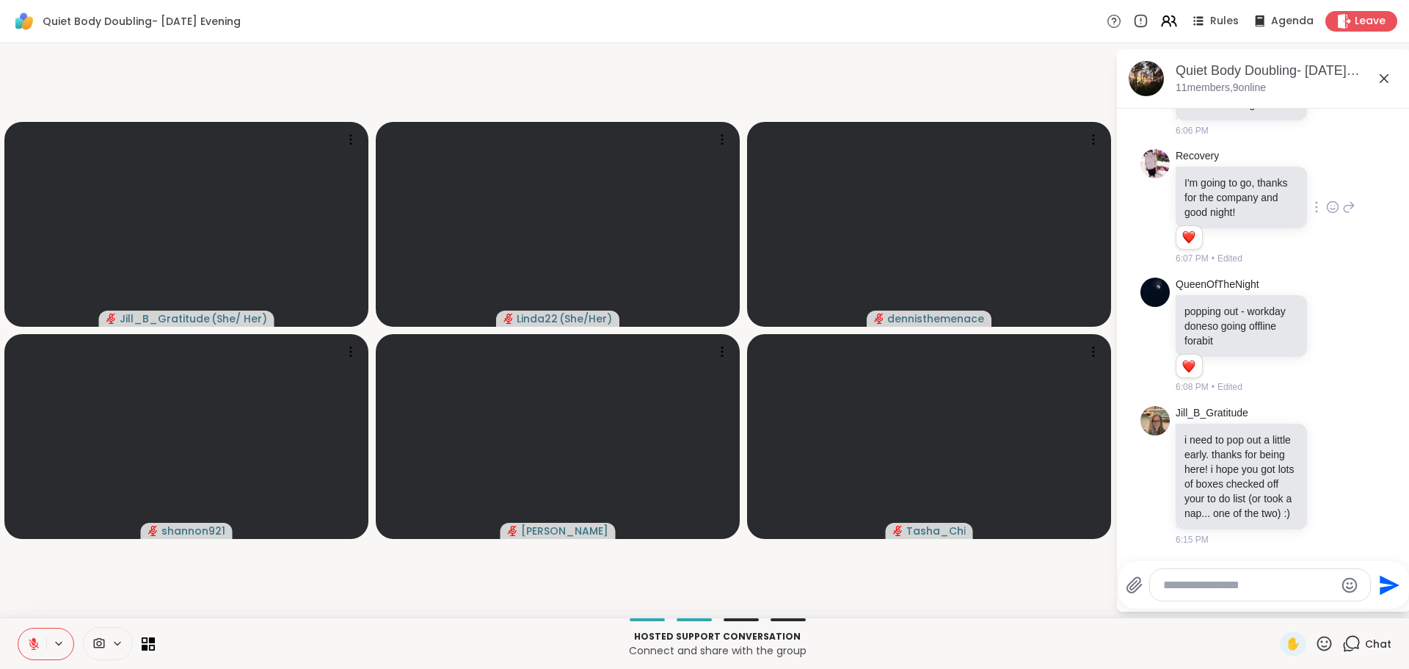
click at [1221, 583] on textarea "Type your message" at bounding box center [1248, 585] width 171 height 15
type textarea "**********"
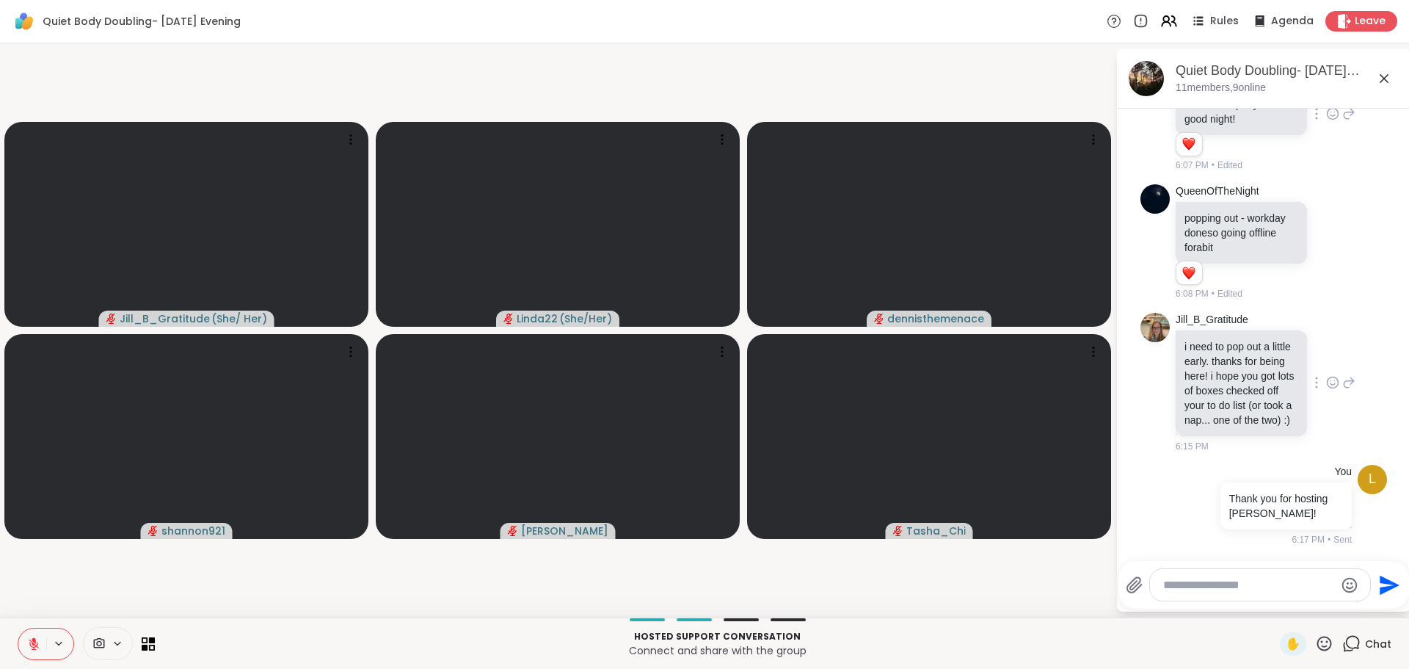
click at [1326, 375] on icon at bounding box center [1332, 382] width 13 height 15
click at [1318, 352] on button "Select Reaction: Heart" at bounding box center [1332, 358] width 29 height 29
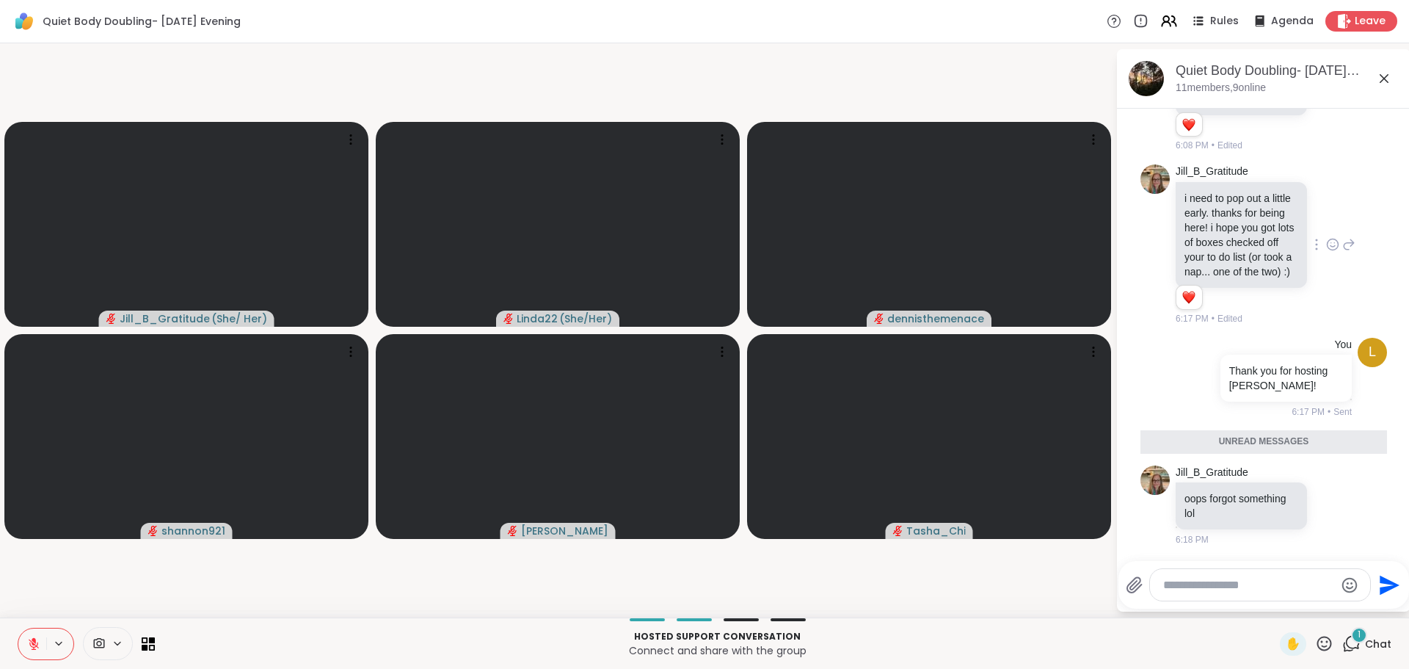
scroll to position [3862, 0]
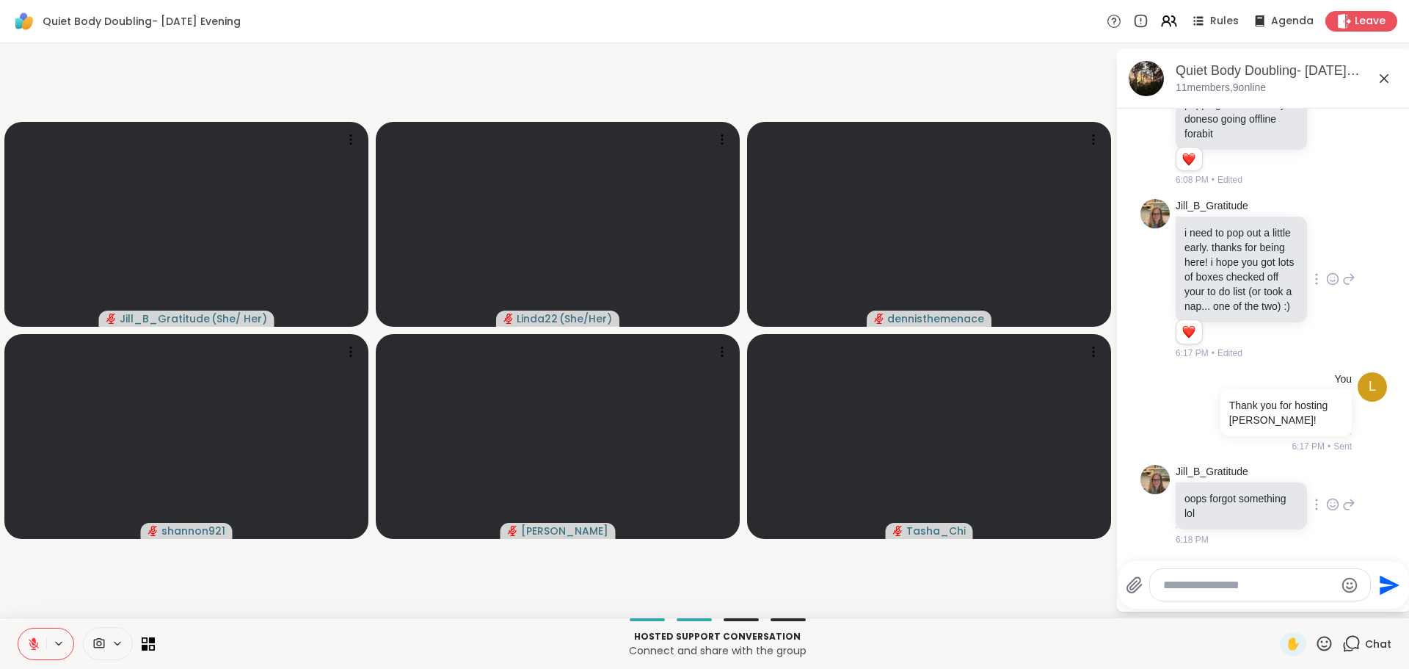
click at [1326, 509] on icon at bounding box center [1332, 504] width 13 height 15
click at [1261, 476] on div "Select Reaction: Joy" at bounding box center [1267, 480] width 13 height 13
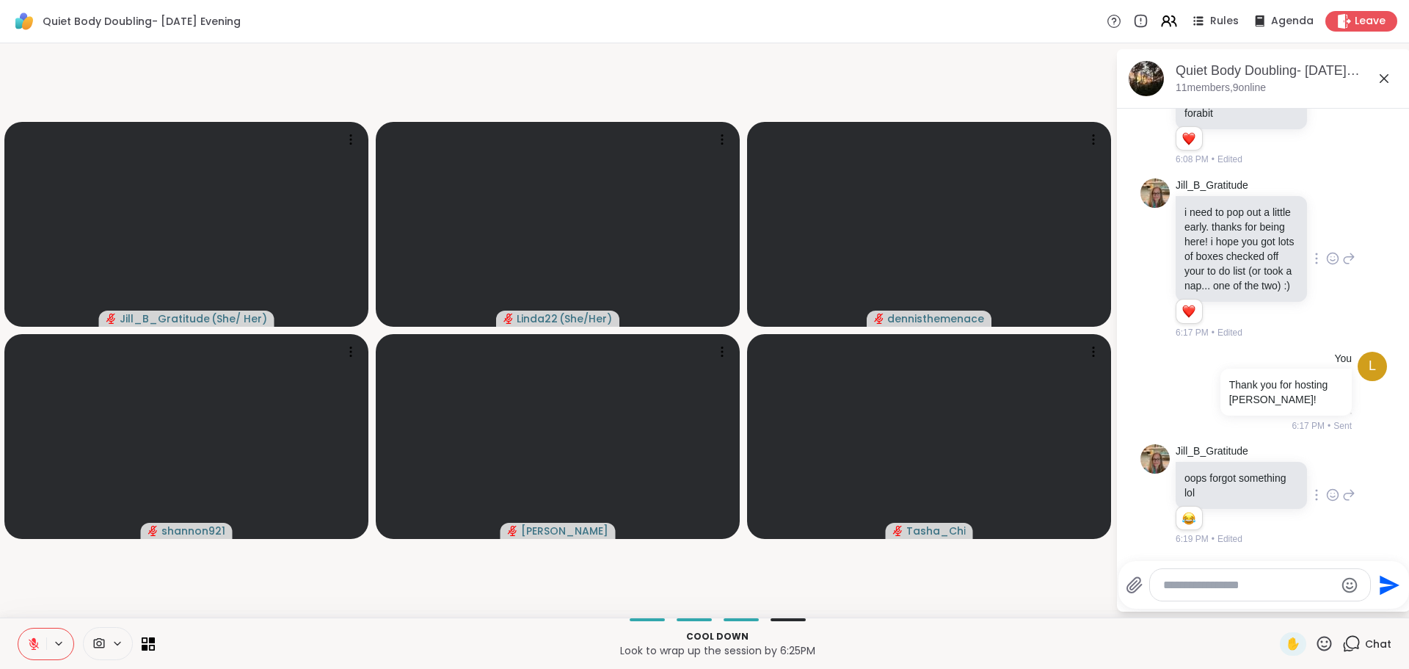
scroll to position [3883, 0]
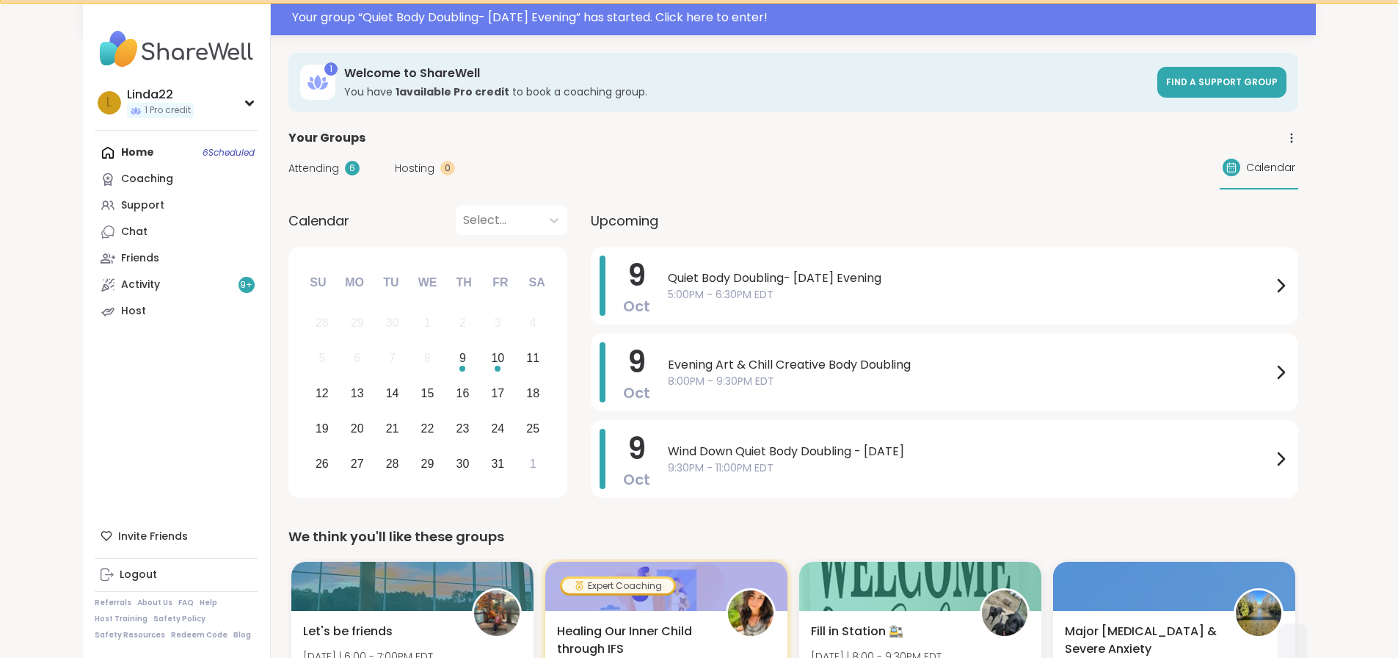
scroll to position [73, 0]
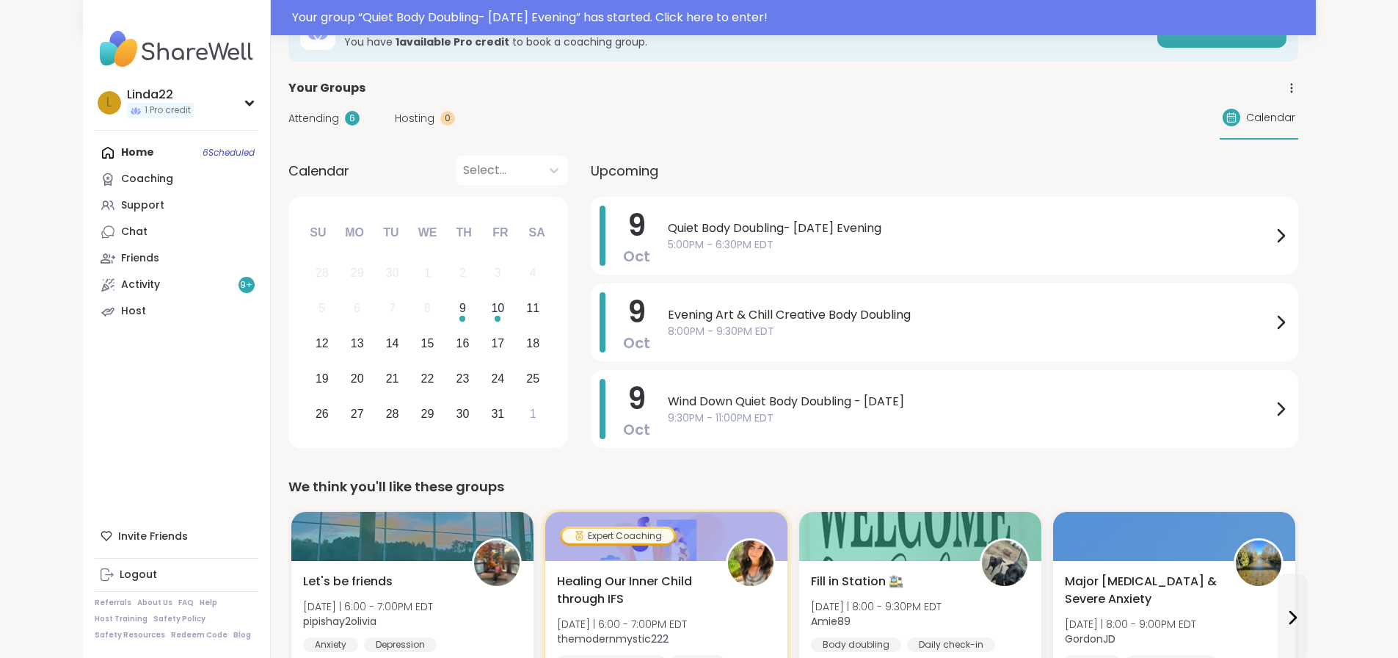
scroll to position [55, 0]
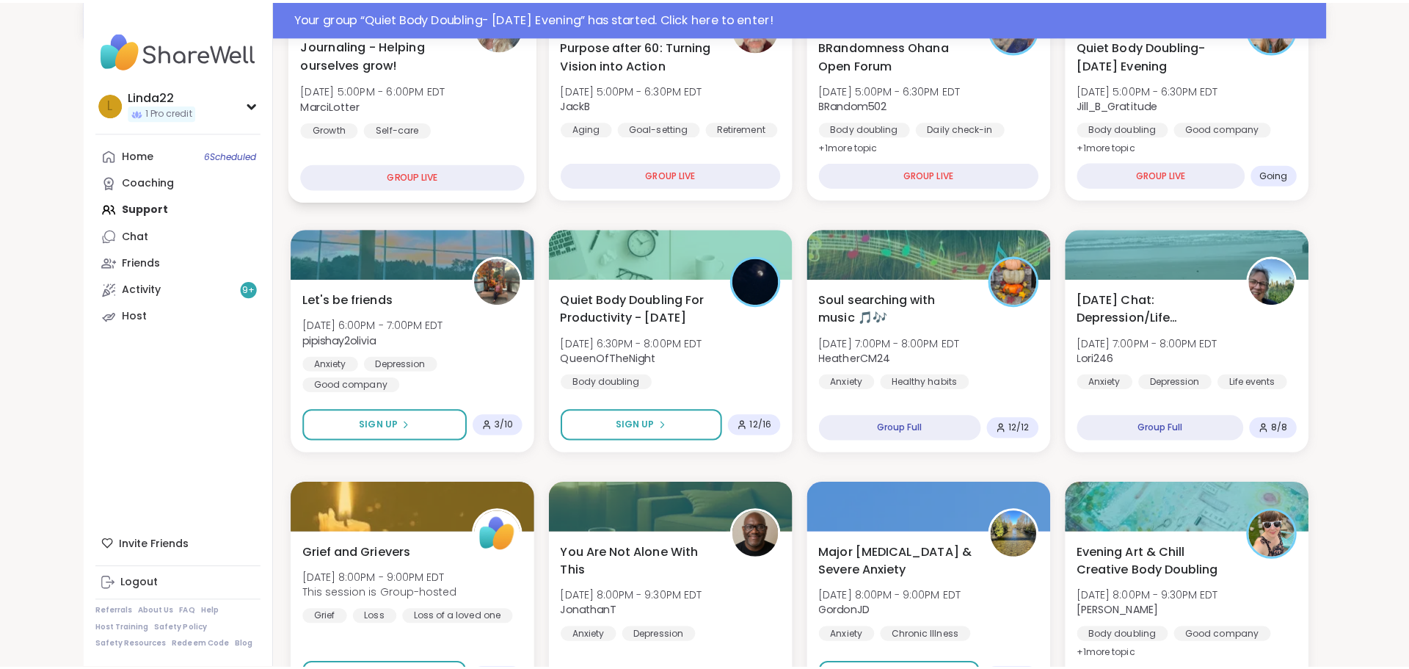
scroll to position [367, 0]
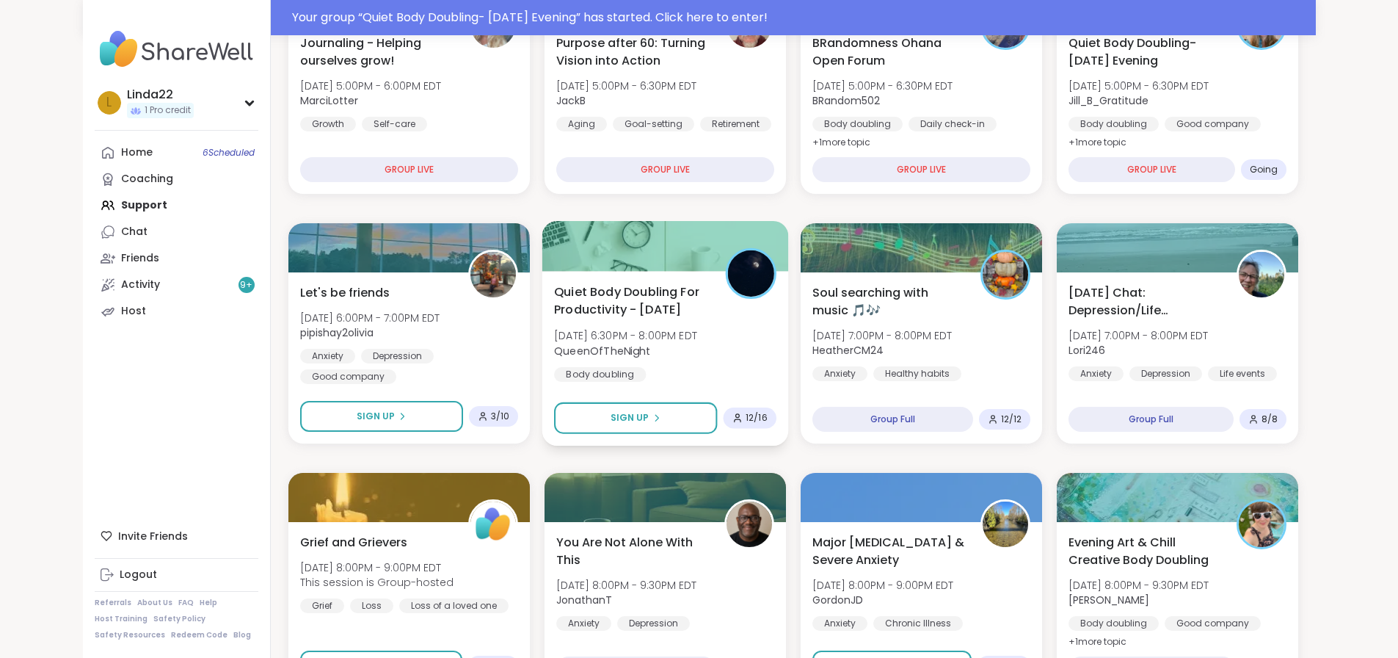
click at [575, 252] on div at bounding box center [665, 246] width 247 height 50
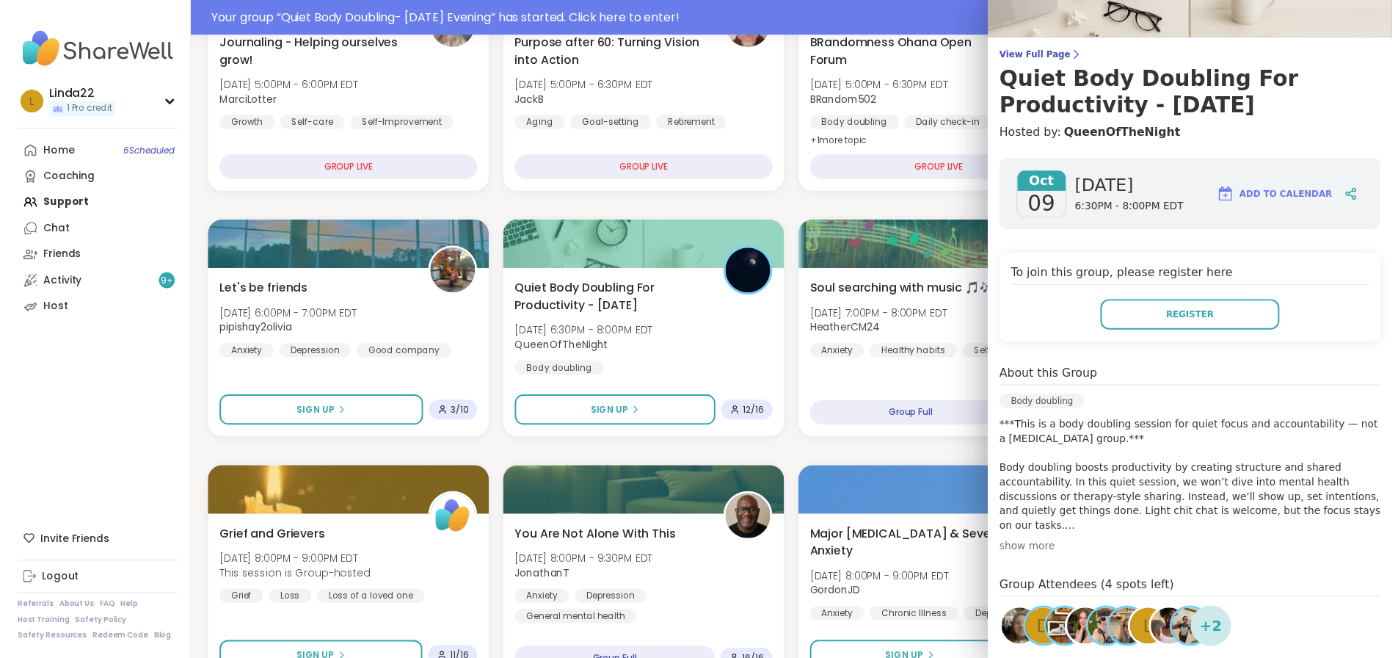
scroll to position [203, 0]
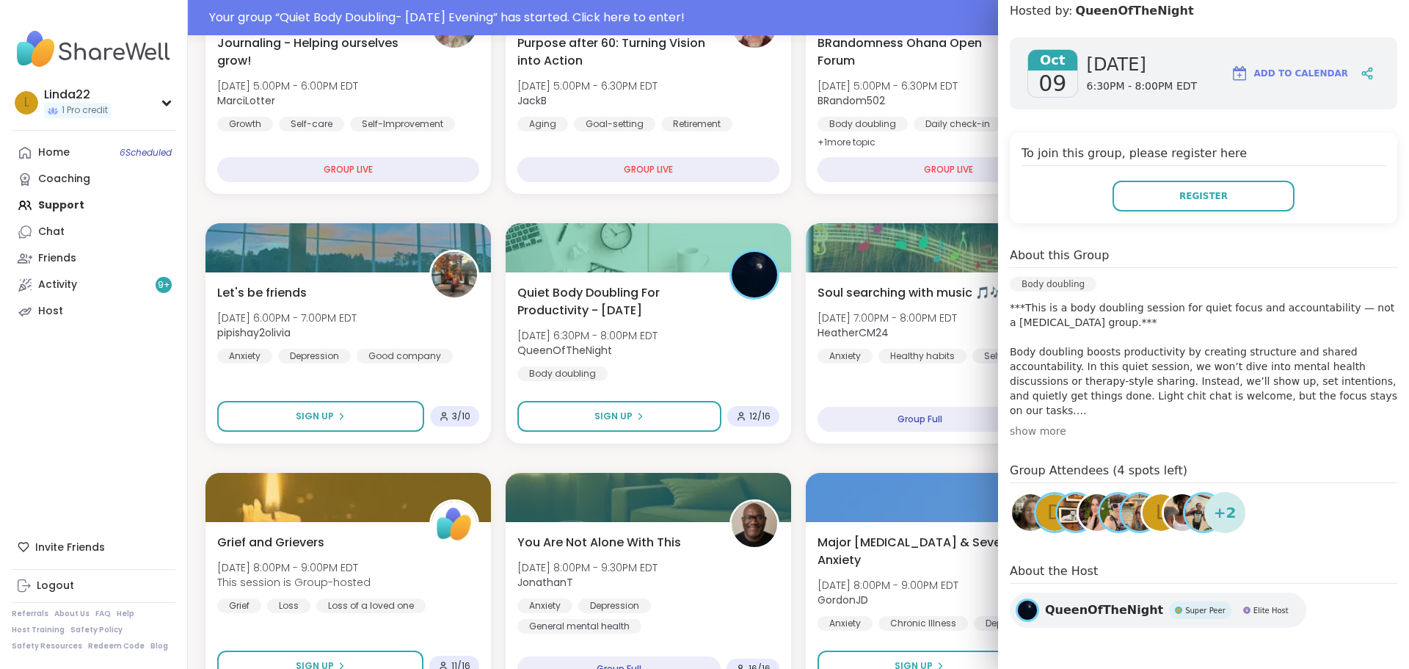
click at [1143, 516] on div "L" at bounding box center [1161, 512] width 37 height 37
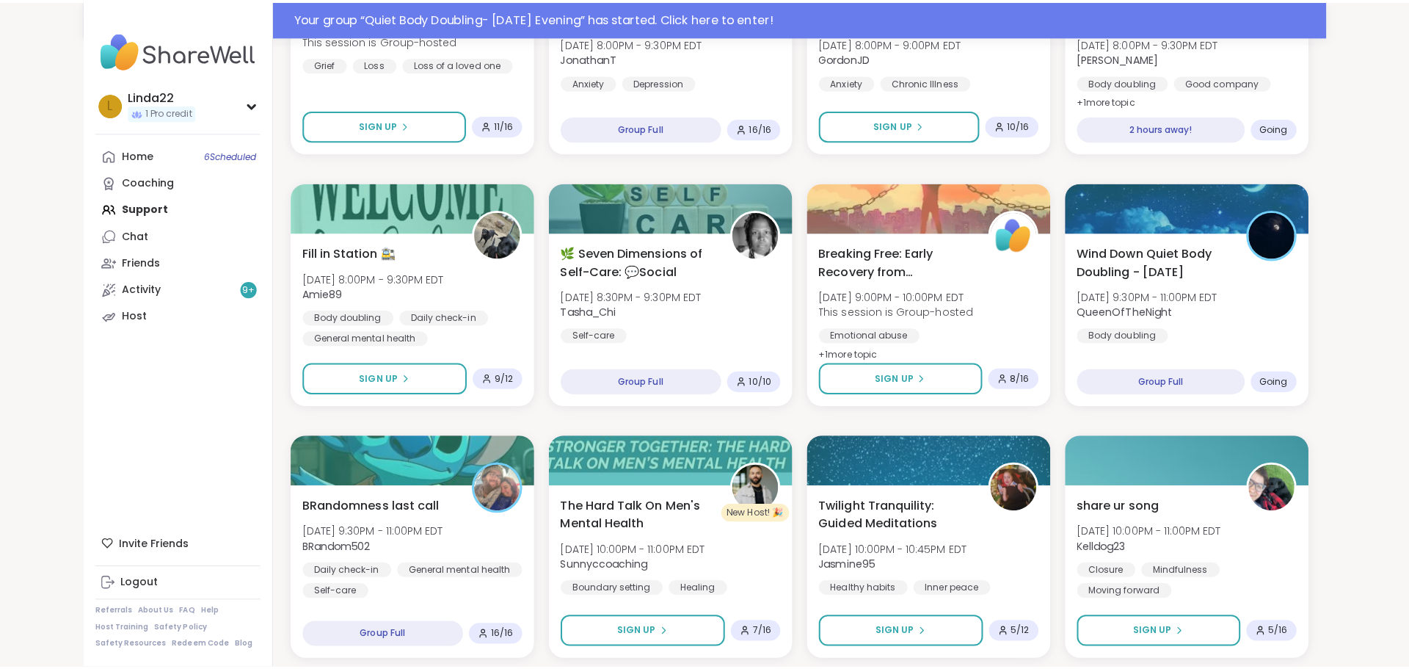
scroll to position [881, 0]
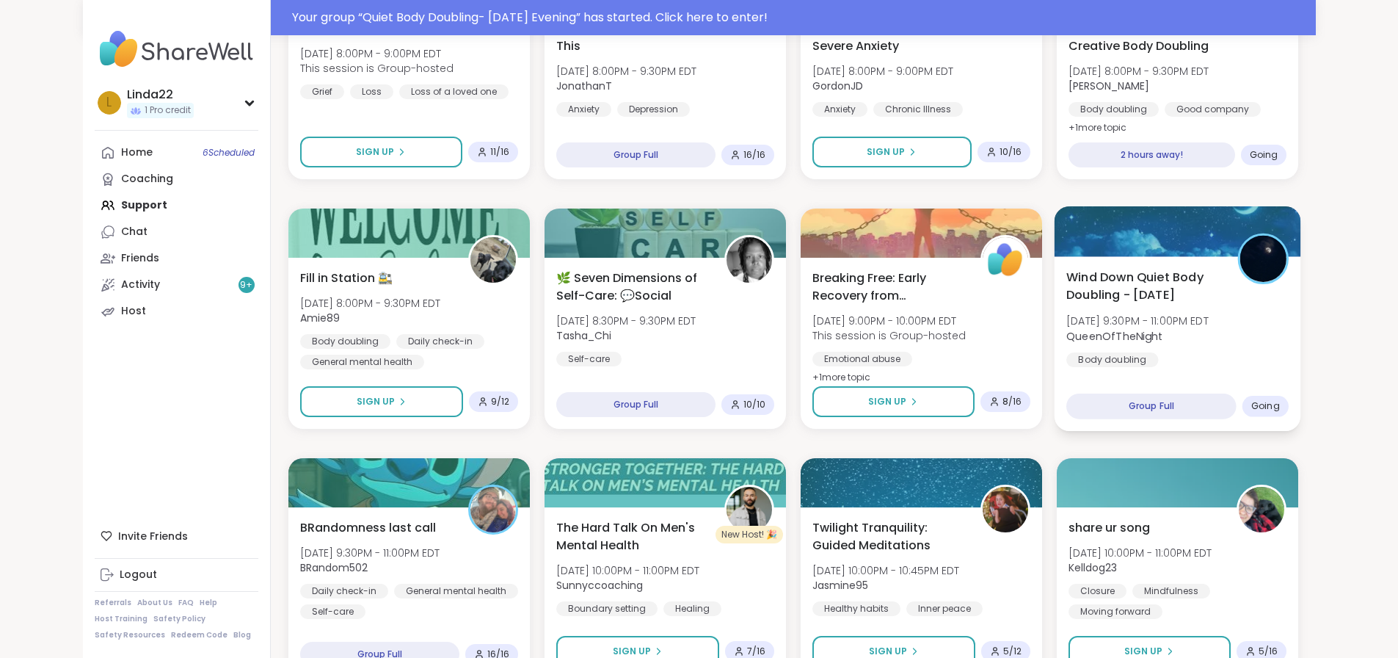
click at [1193, 236] on div at bounding box center [1177, 231] width 247 height 50
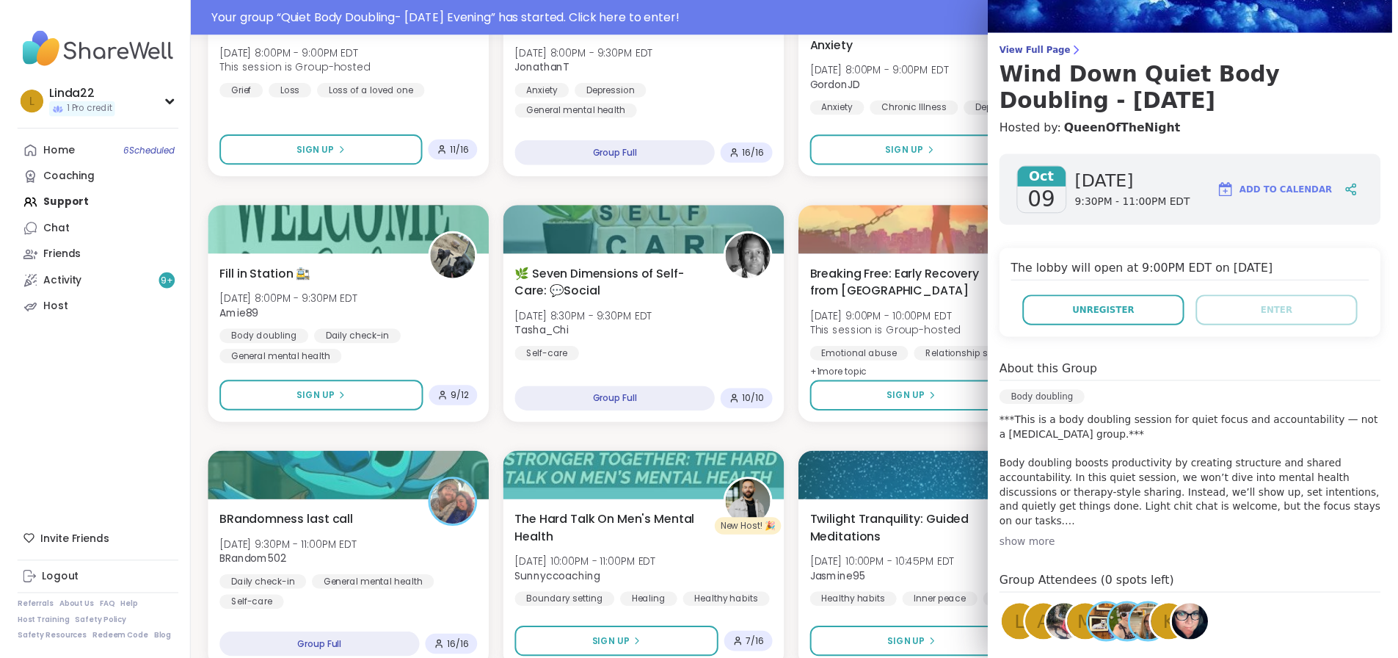
scroll to position [203, 0]
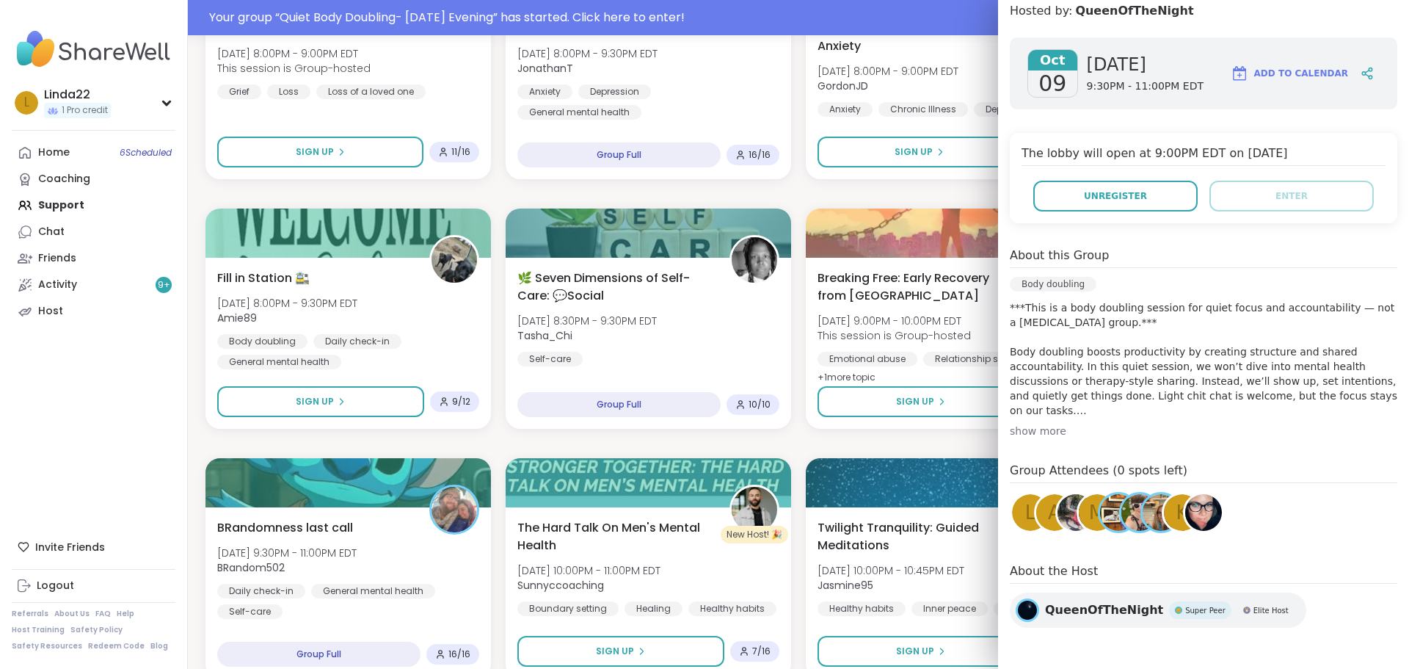
click at [1198, 508] on img at bounding box center [1203, 512] width 37 height 37
click at [1048, 520] on span "A" at bounding box center [1054, 512] width 13 height 29
click at [1089, 521] on span "M" at bounding box center [1097, 512] width 16 height 29
click at [803, 191] on div "Journaling - Helping ourselves grow! Thu, Oct 09 | 5:00PM - 6:00PM EDT MarciLot…" at bounding box center [798, 568] width 1186 height 2216
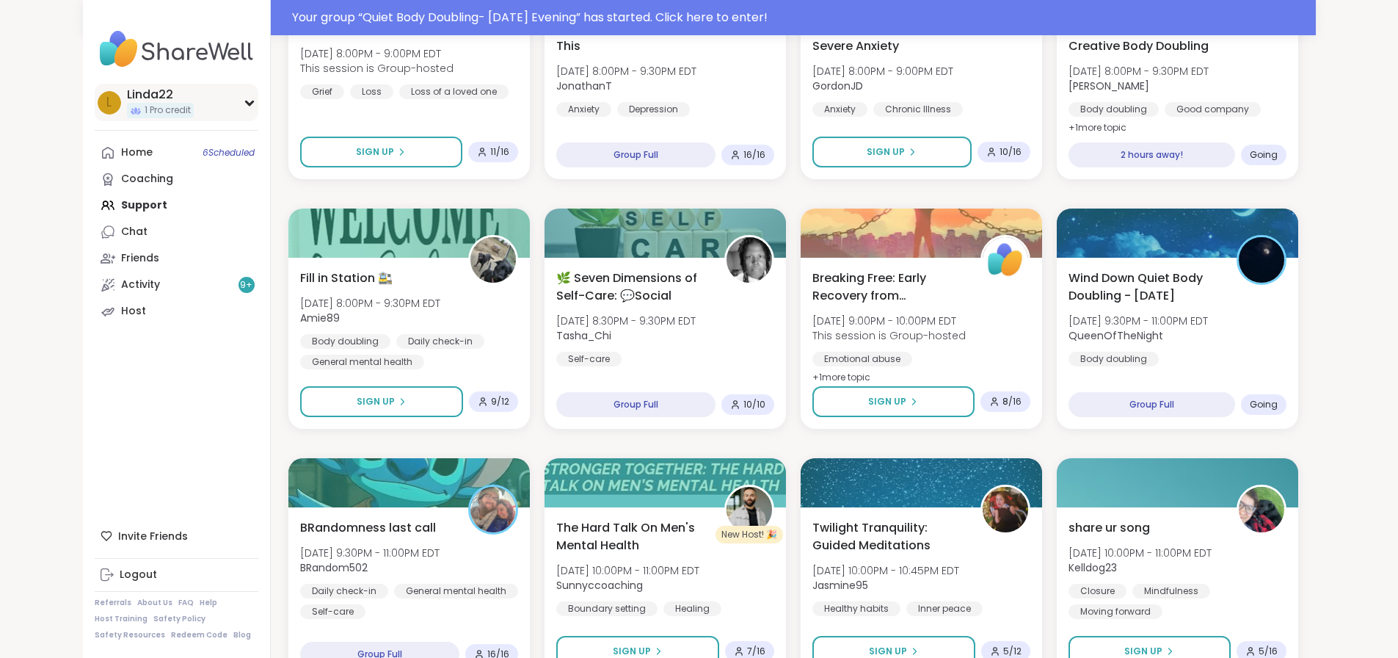
click at [145, 107] on span "1 Pro credit" at bounding box center [168, 110] width 46 height 12
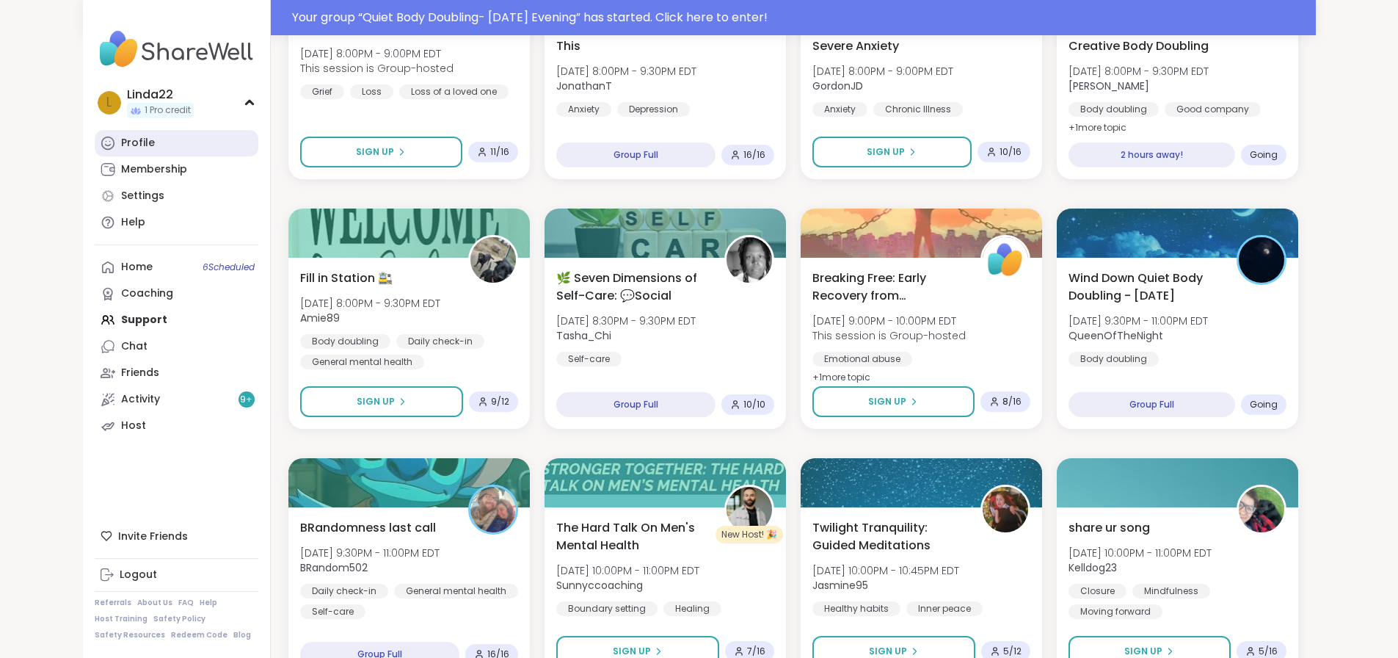
click at [95, 140] on link "Profile" at bounding box center [177, 143] width 164 height 26
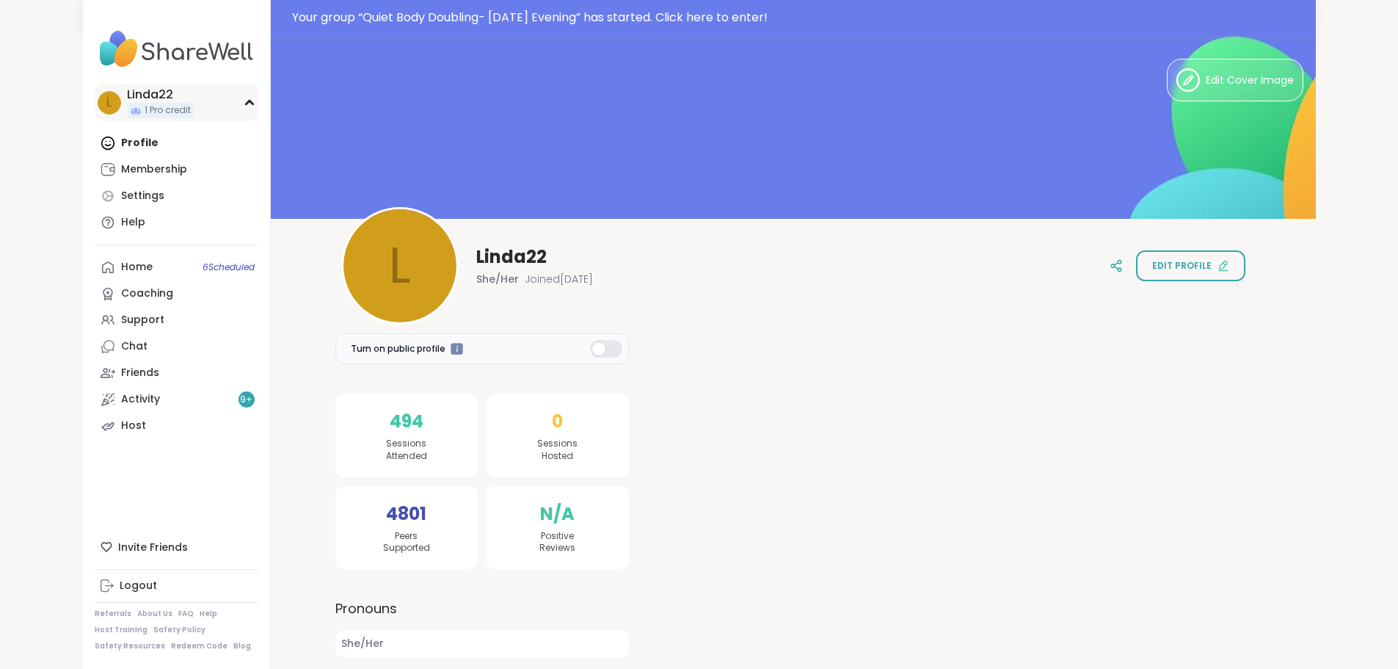
click at [123, 111] on div "L Linda22 1 Pro credit" at bounding box center [177, 102] width 164 height 37
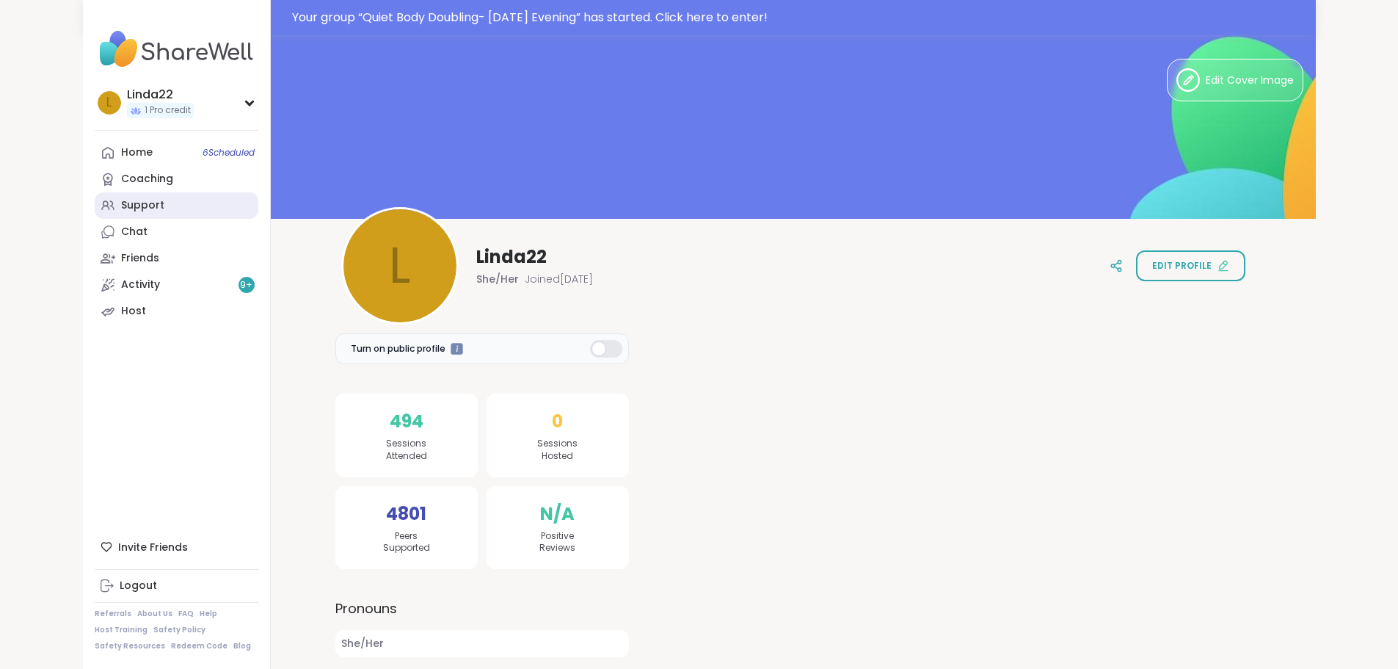
click at [95, 203] on link "Support" at bounding box center [177, 205] width 164 height 26
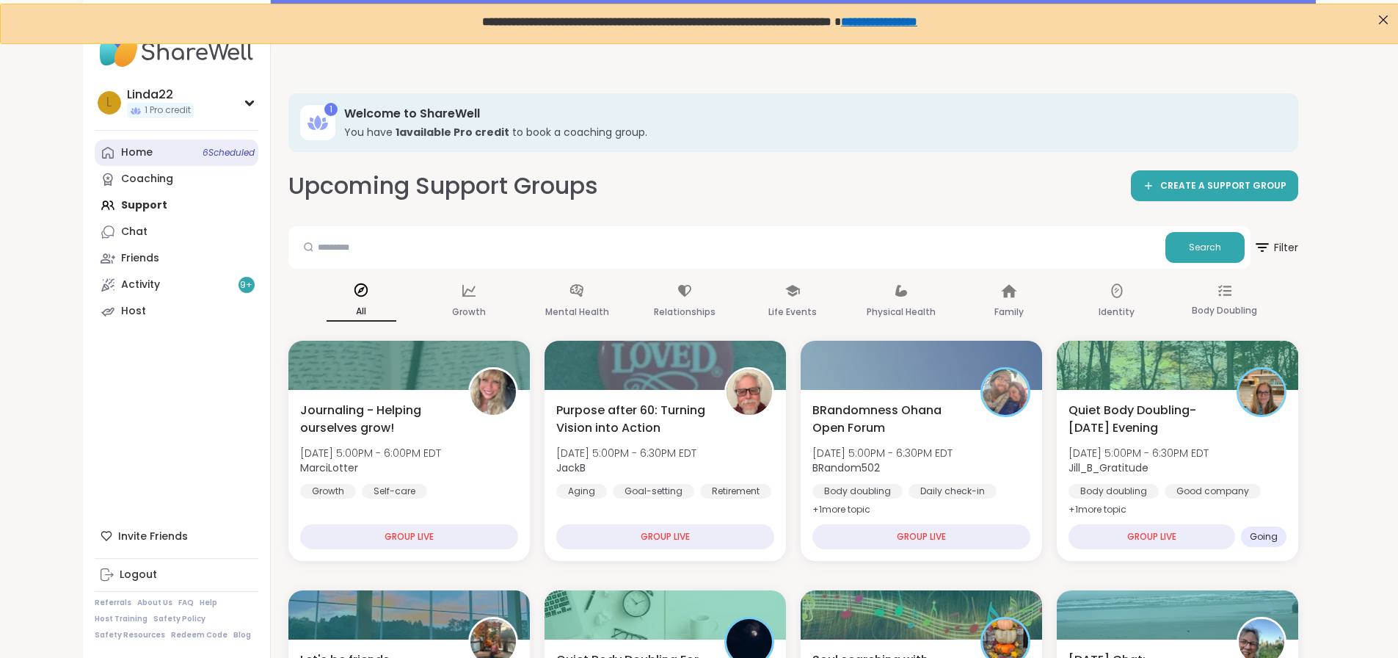
click at [109, 159] on link "Home 6 Scheduled" at bounding box center [177, 152] width 164 height 26
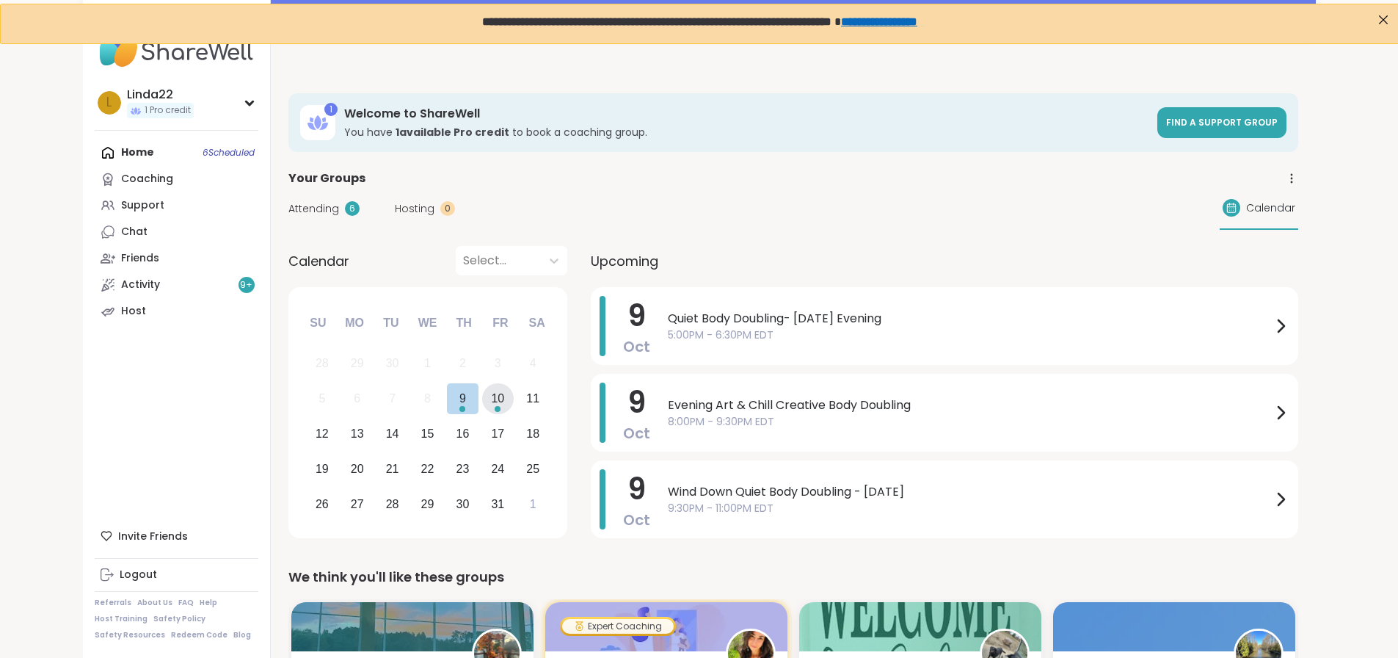
click at [482, 407] on div "10" at bounding box center [498, 399] width 32 height 32
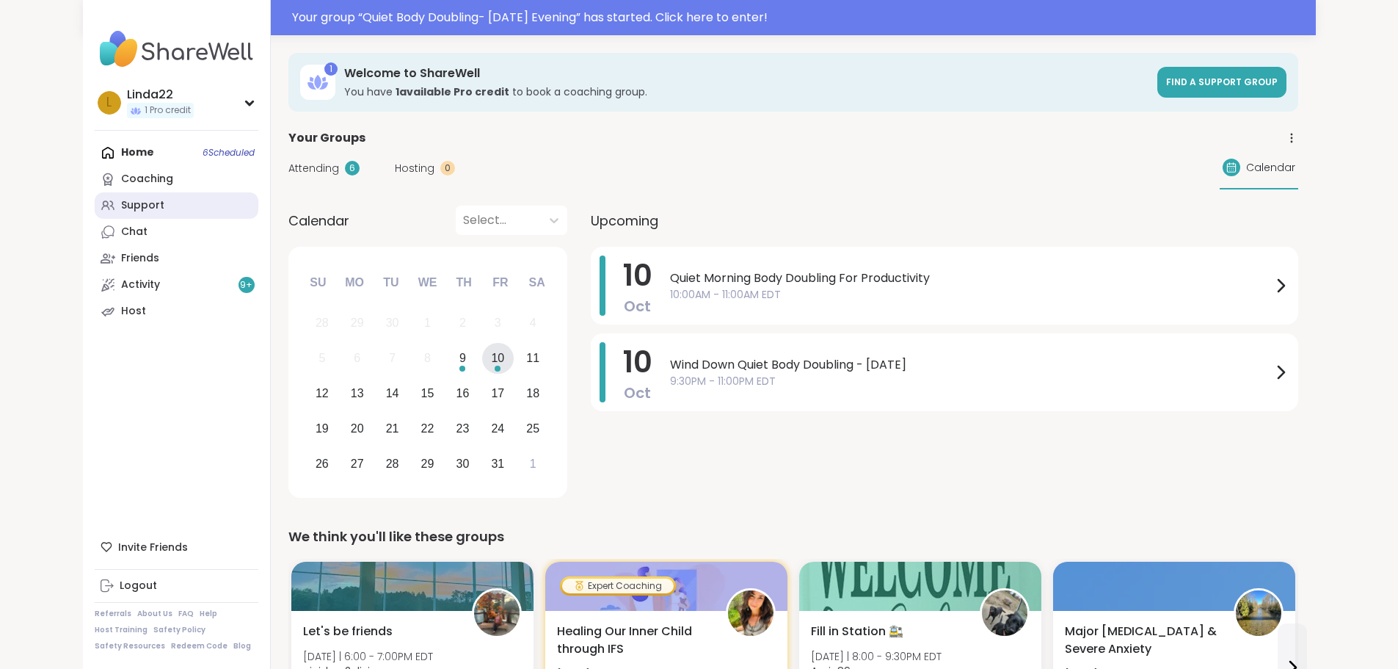
click at [112, 211] on link "Support" at bounding box center [177, 205] width 164 height 26
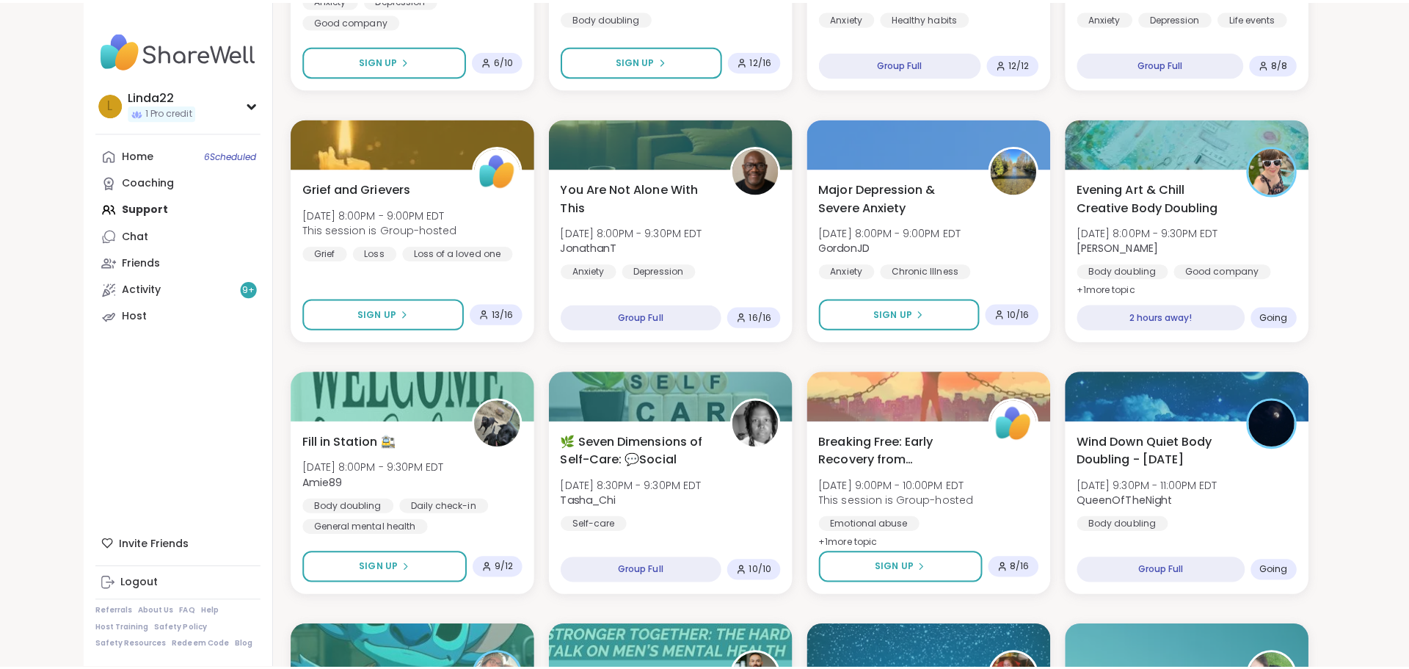
scroll to position [807, 0]
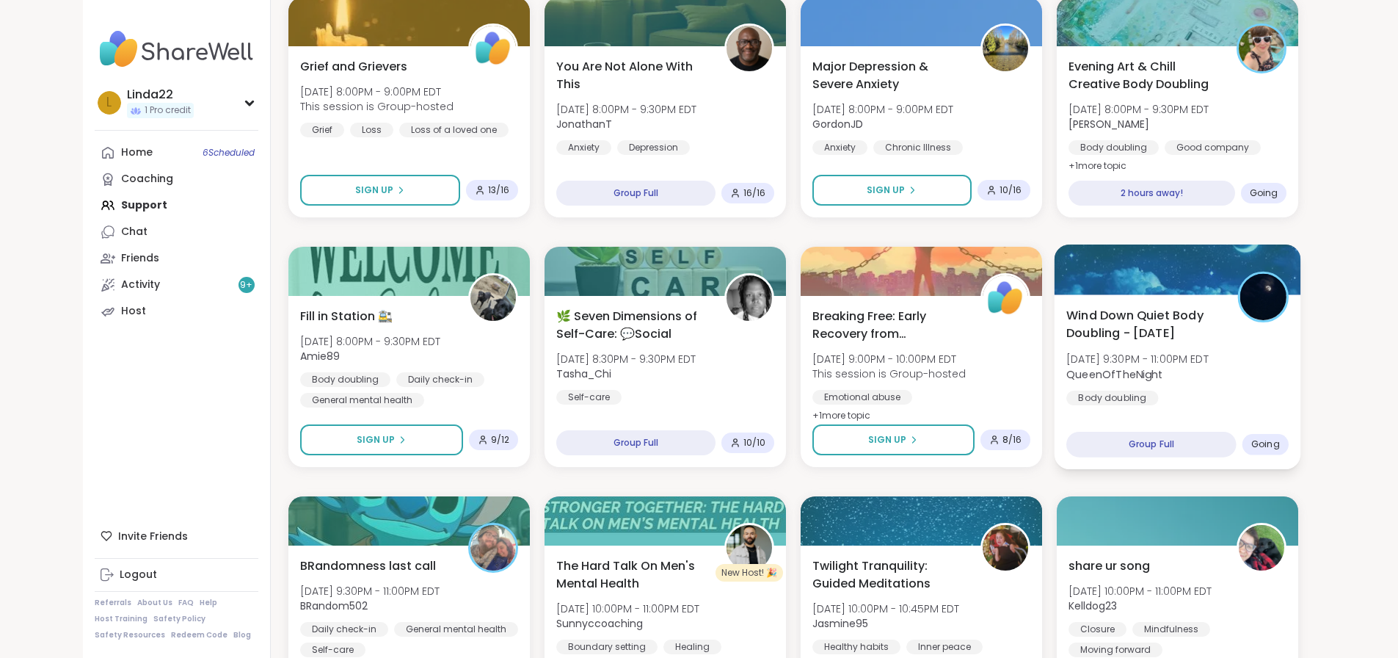
click at [1184, 286] on div at bounding box center [1177, 269] width 247 height 50
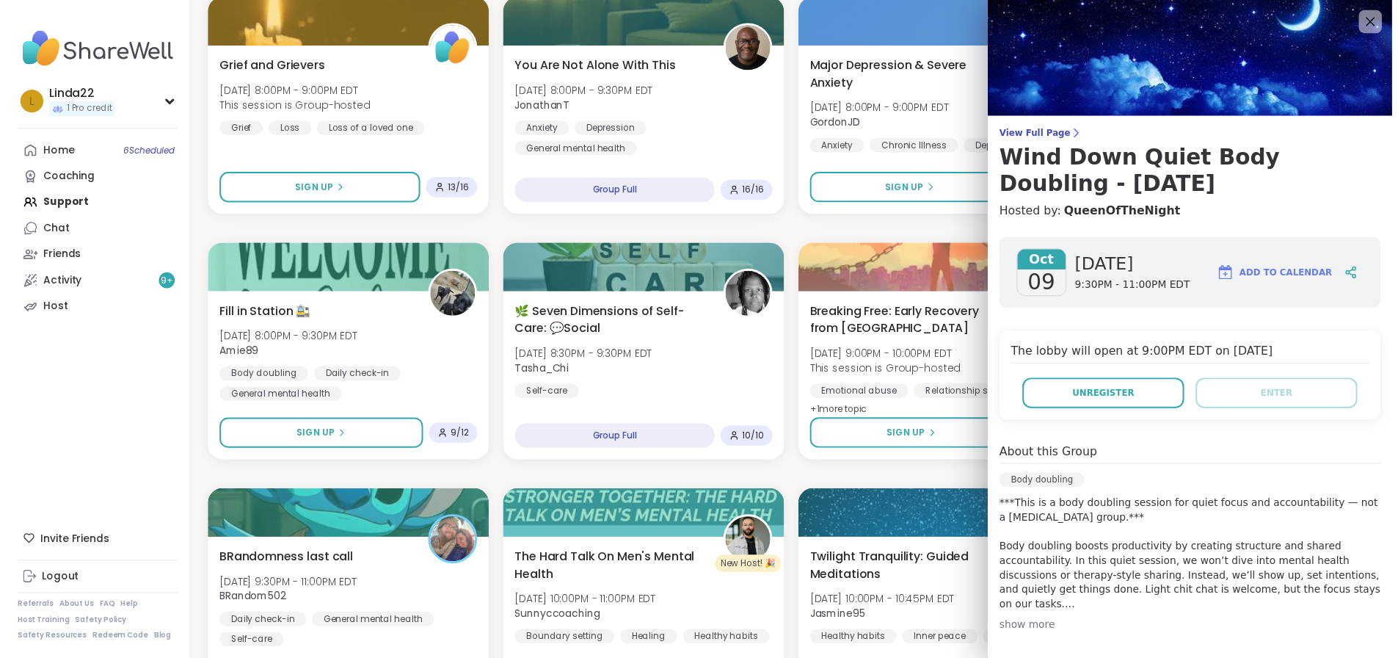
scroll to position [203, 0]
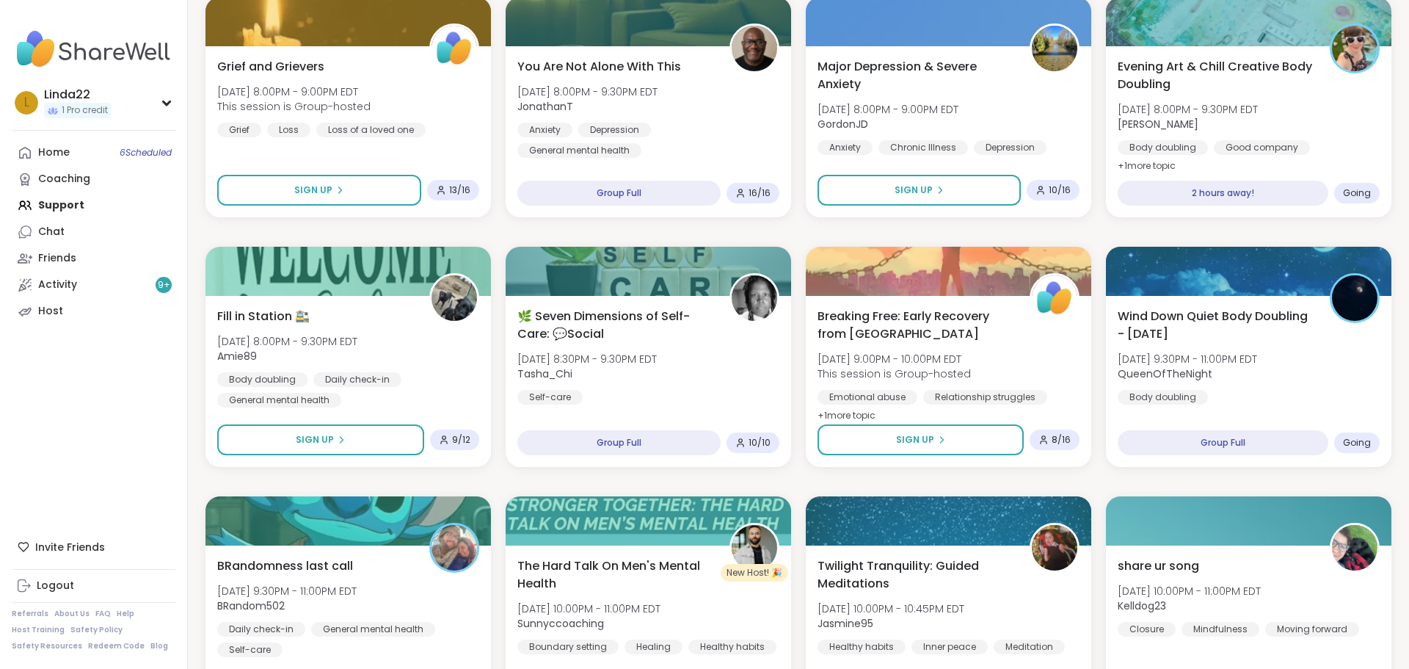
click at [931, 232] on div "Journaling - Helping ourselves grow! [DATE] 5:00PM - 6:00PM EDT MarciLotter Gro…" at bounding box center [798, 606] width 1186 height 2216
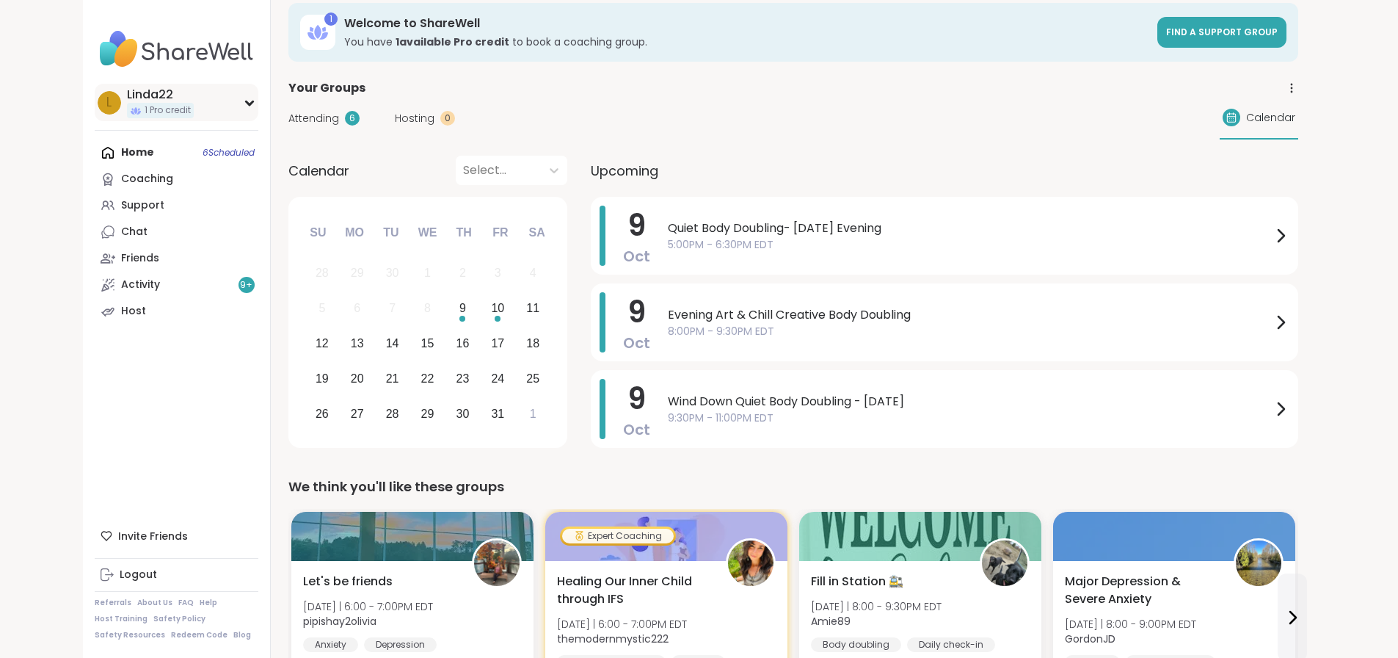
click at [138, 107] on div "L Linda22 1 Pro credit" at bounding box center [177, 102] width 164 height 37
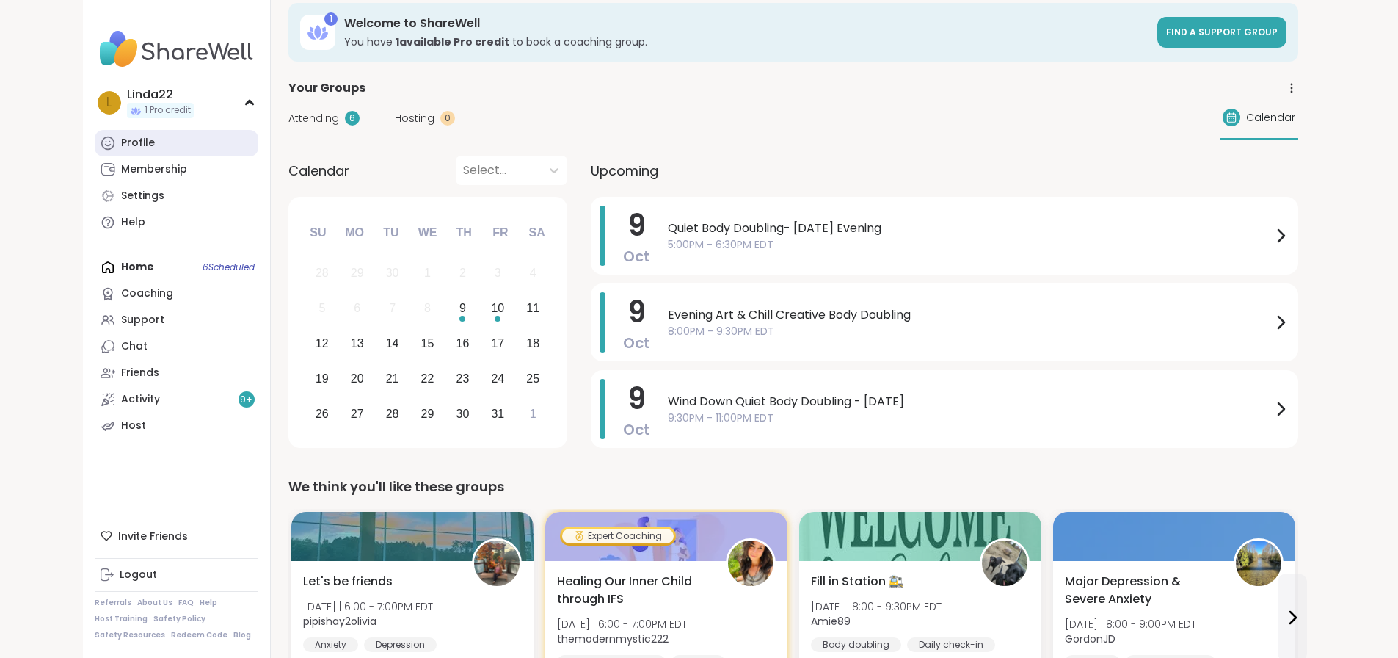
click at [112, 135] on link "Profile" at bounding box center [177, 143] width 164 height 26
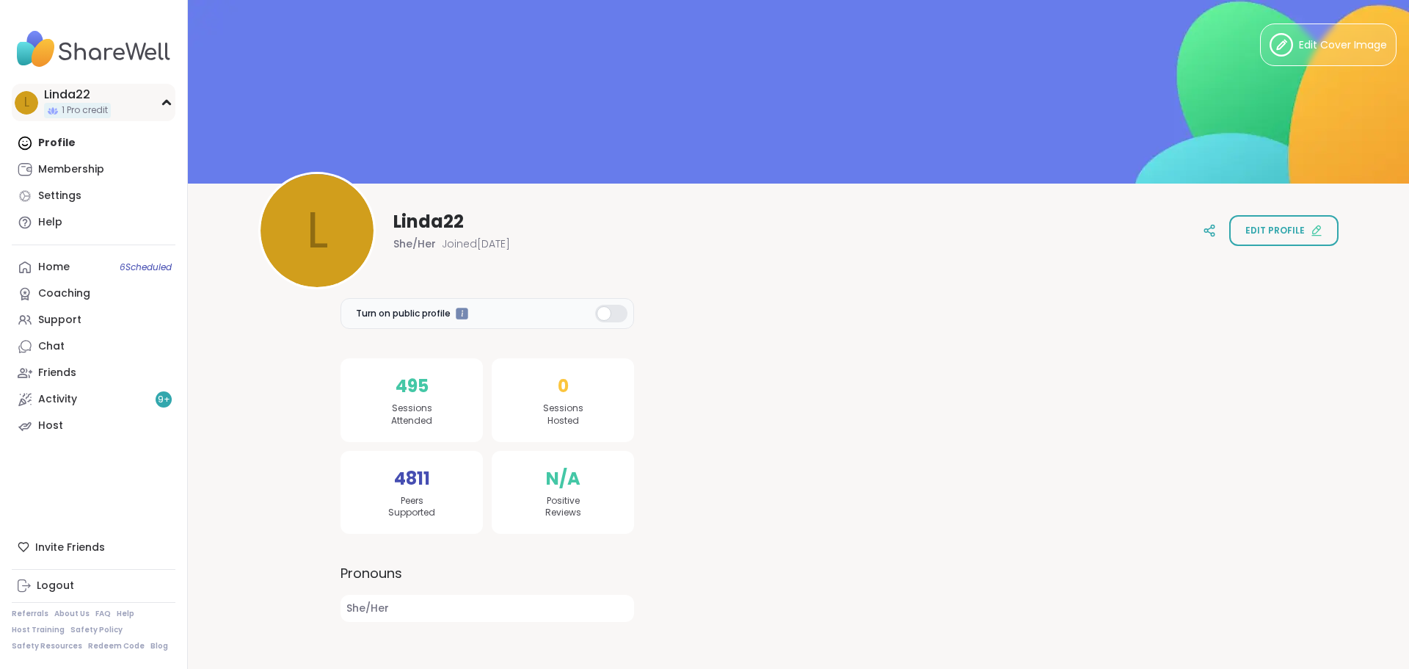
click at [127, 107] on div "L Linda22 1 Pro credit" at bounding box center [94, 102] width 164 height 37
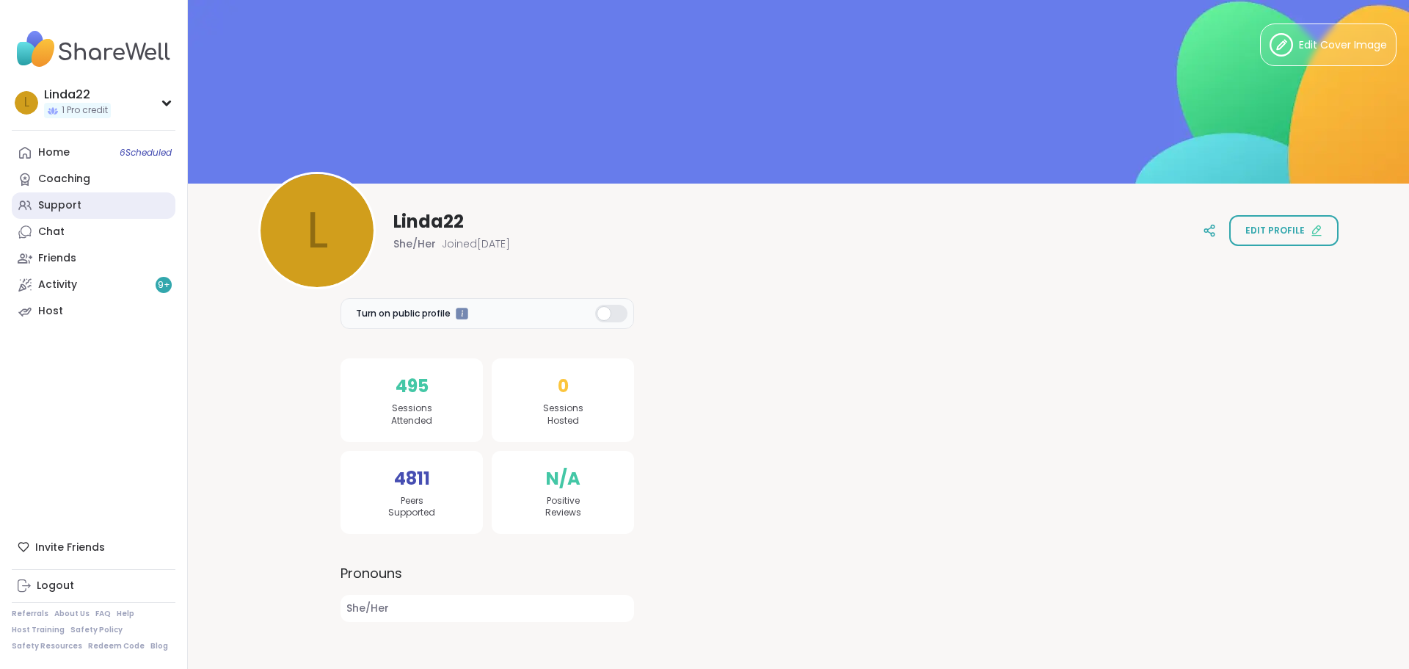
click at [93, 207] on link "Support" at bounding box center [94, 205] width 164 height 26
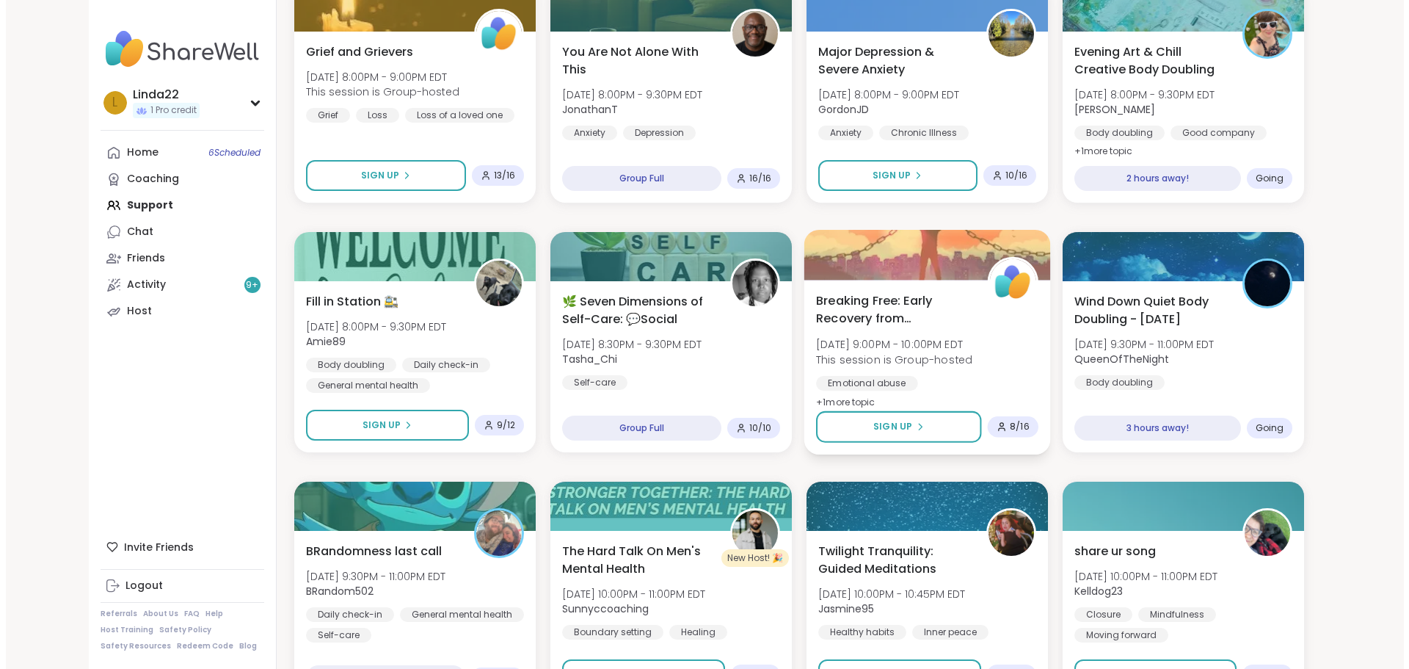
scroll to position [807, 0]
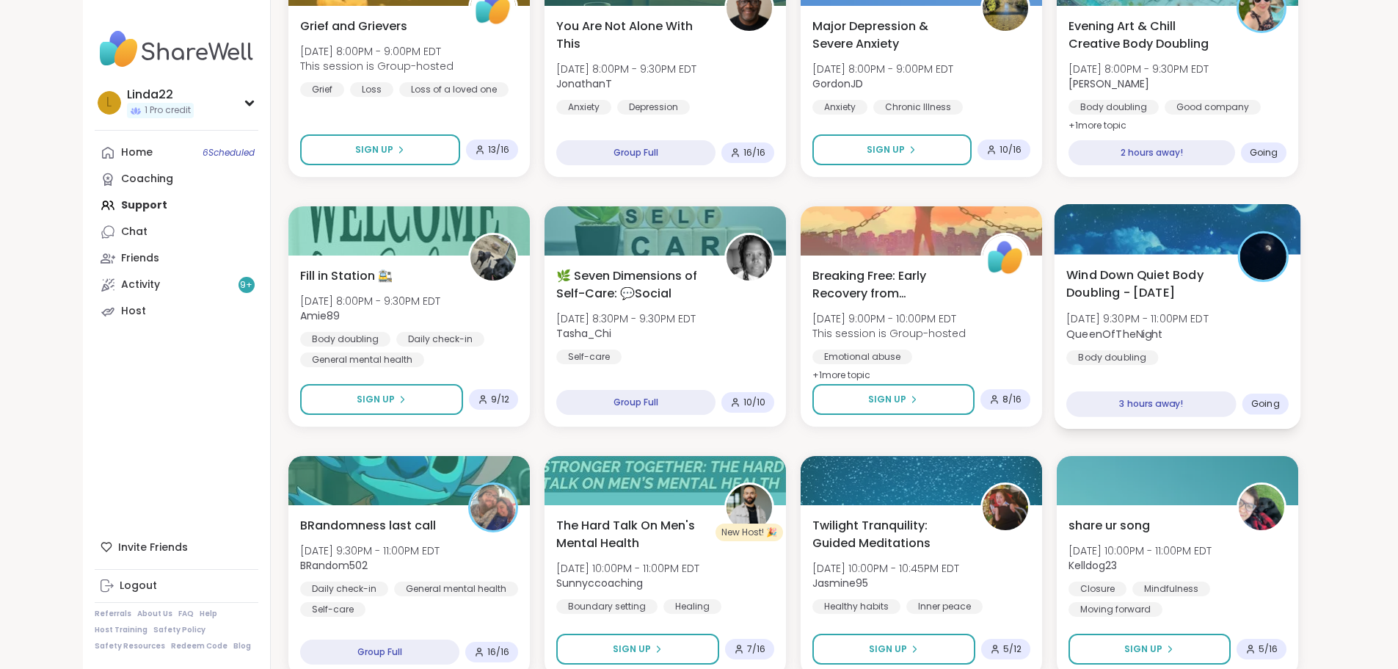
click at [1144, 243] on div at bounding box center [1177, 229] width 247 height 50
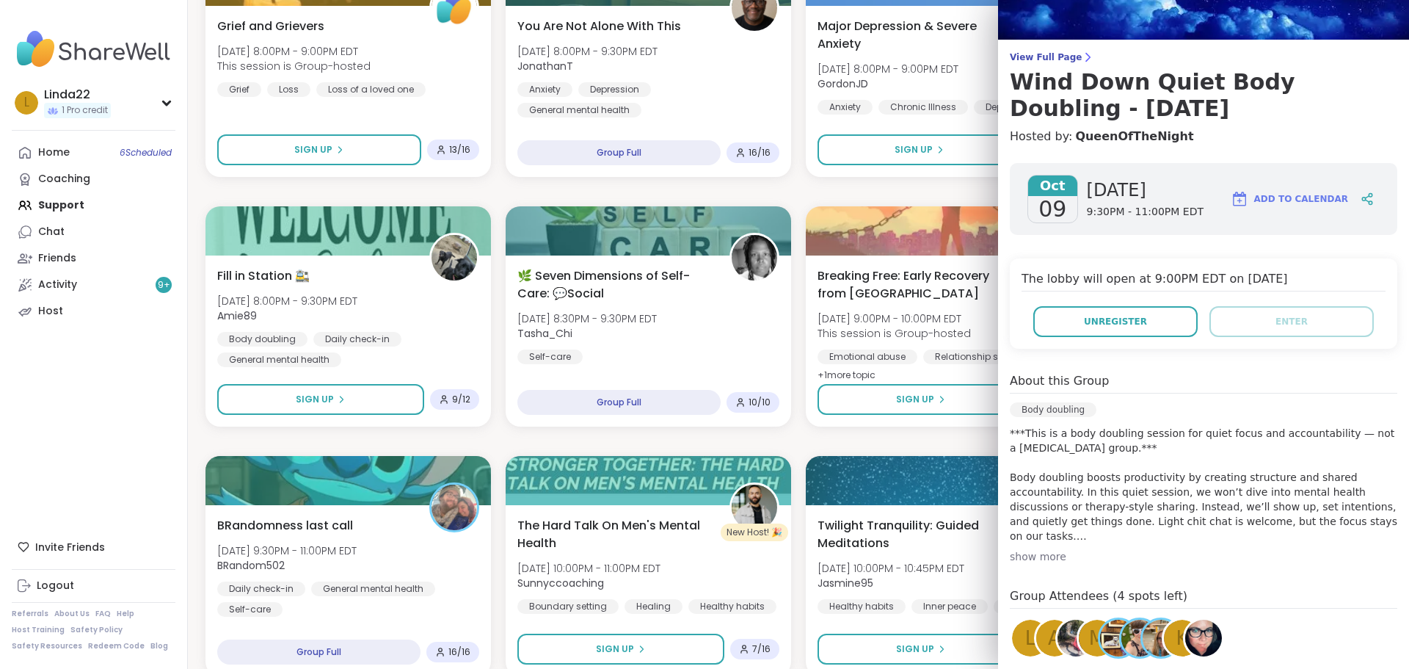
scroll to position [203, 0]
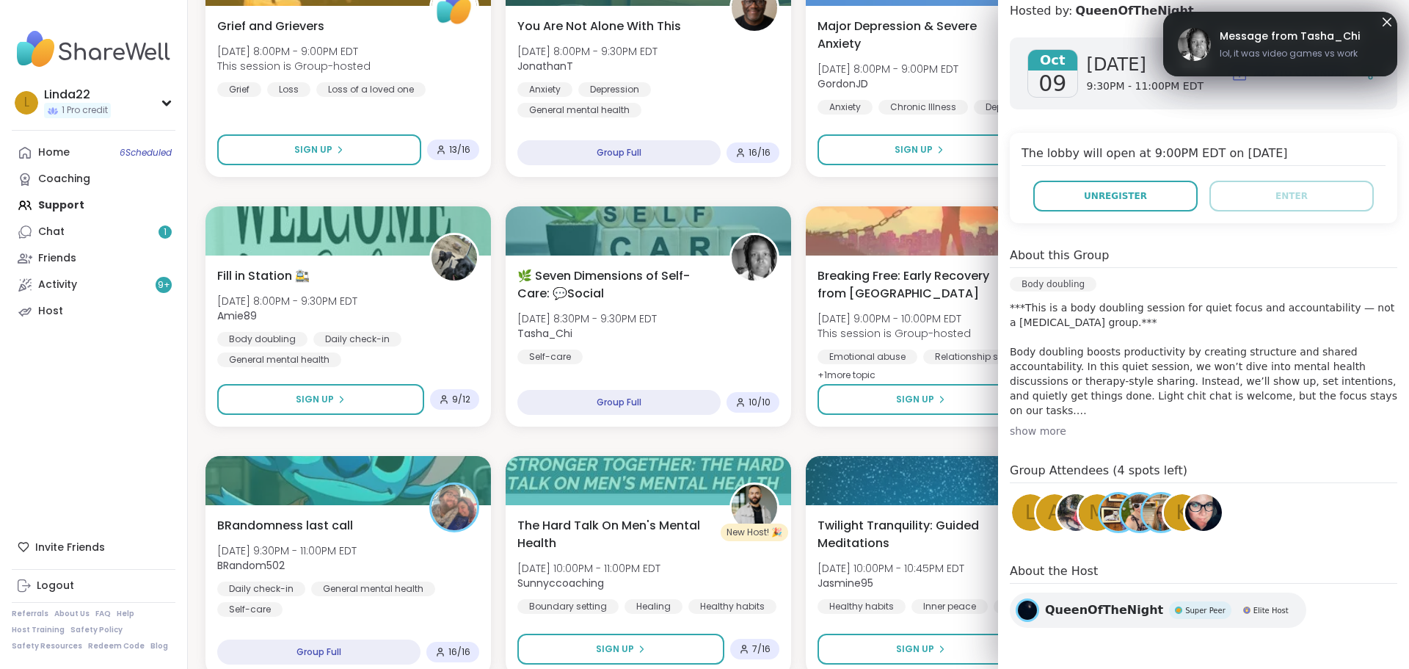
click at [1185, 508] on img at bounding box center [1203, 512] width 37 height 37
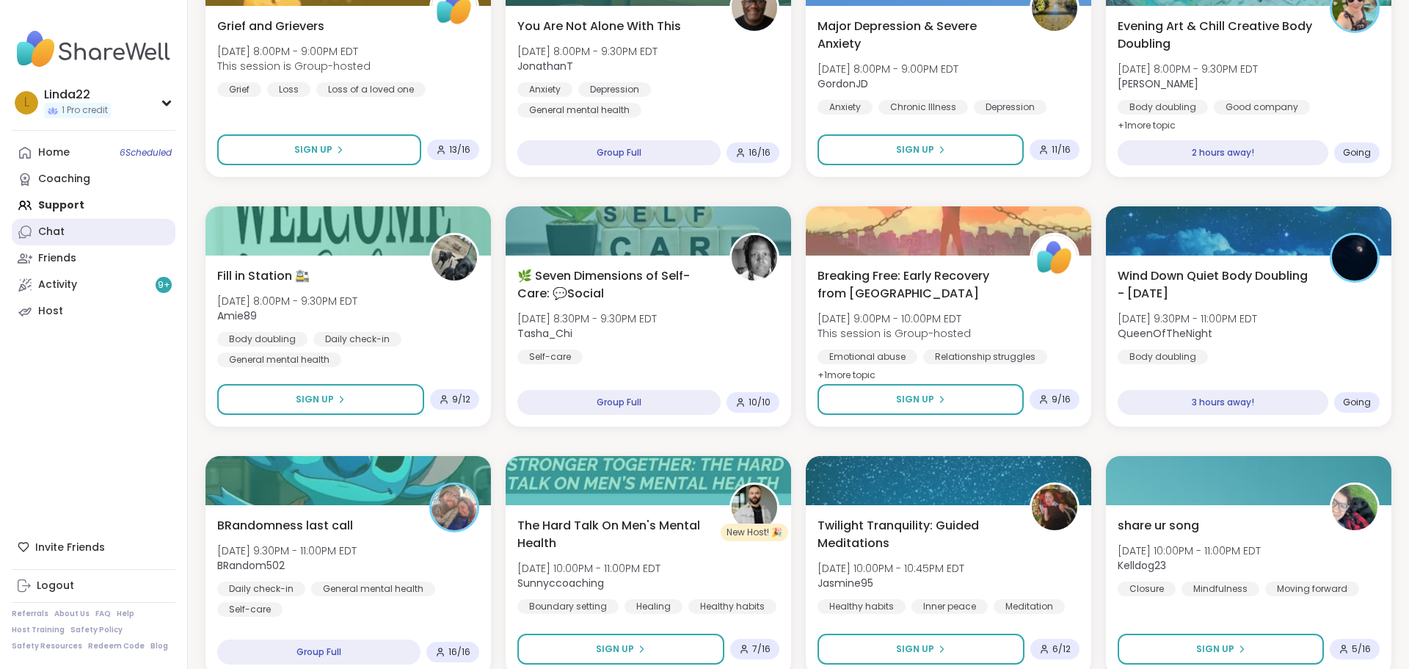
click at [130, 236] on link "Chat" at bounding box center [94, 232] width 164 height 26
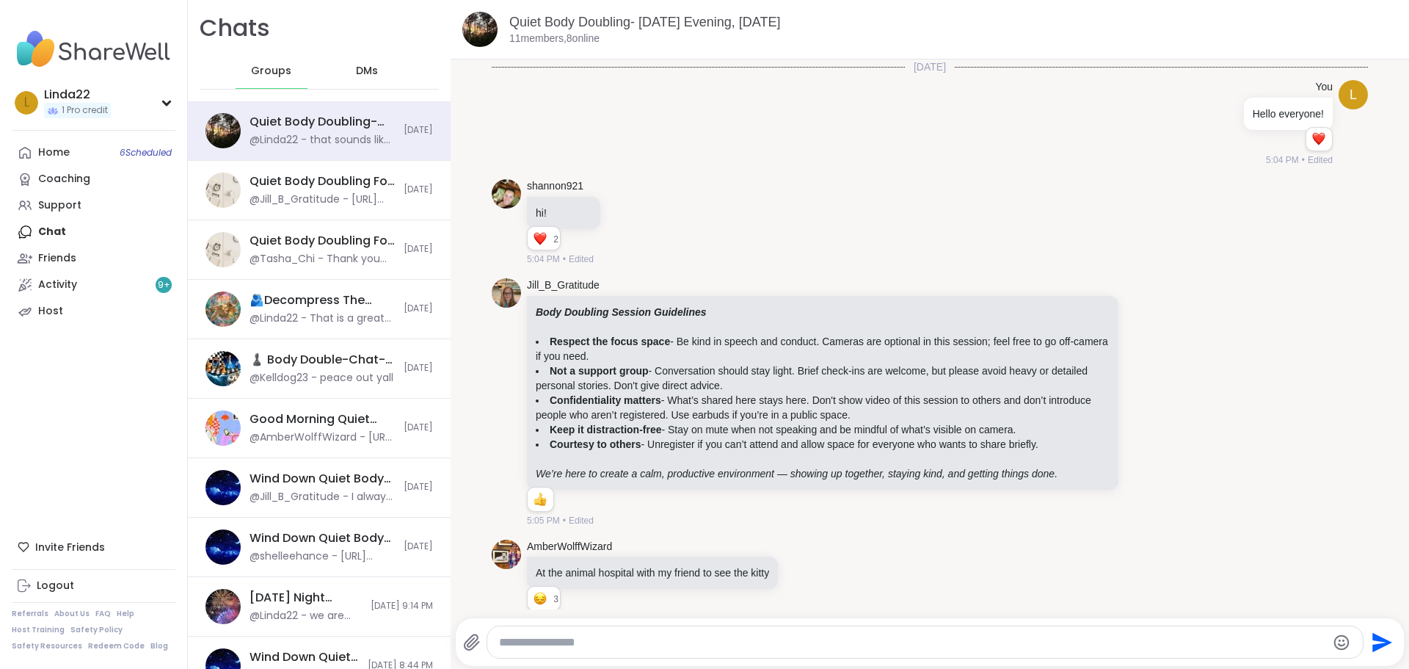
scroll to position [1323, 0]
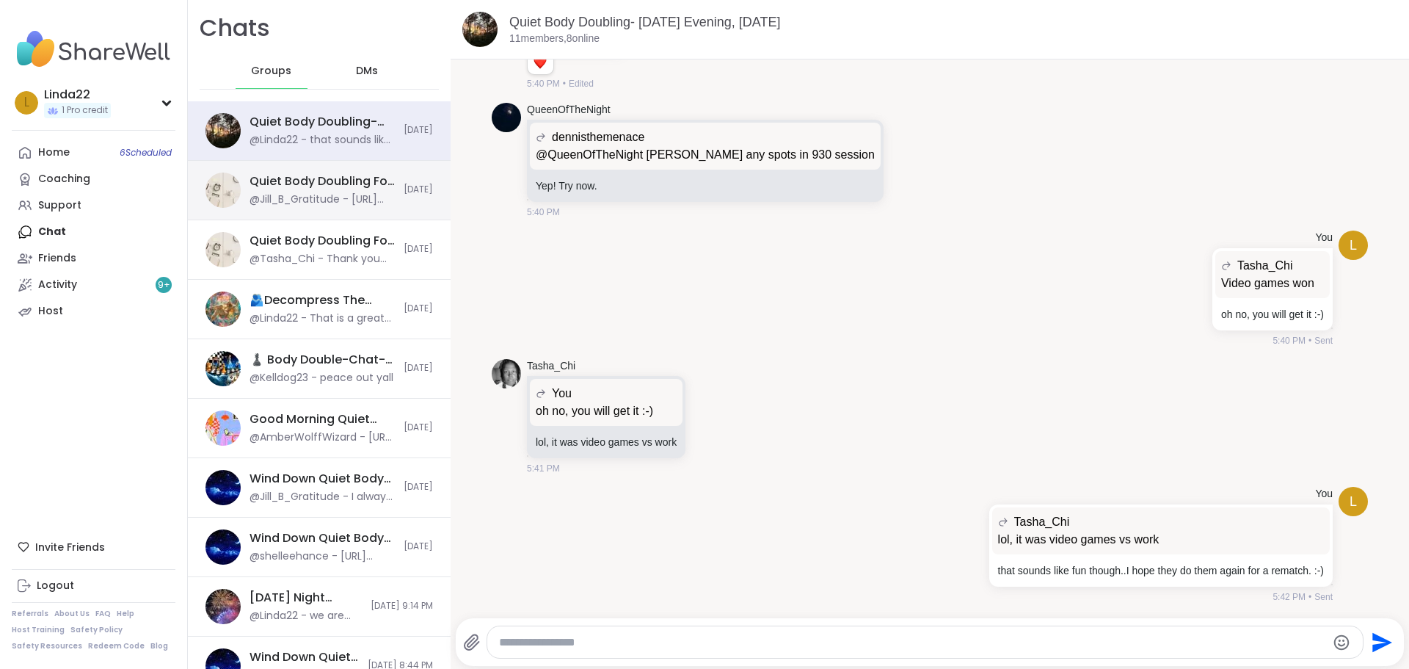
click at [349, 195] on div "@Jill_B_Gratitude - [URL][DOMAIN_NAME]" at bounding box center [322, 199] width 145 height 15
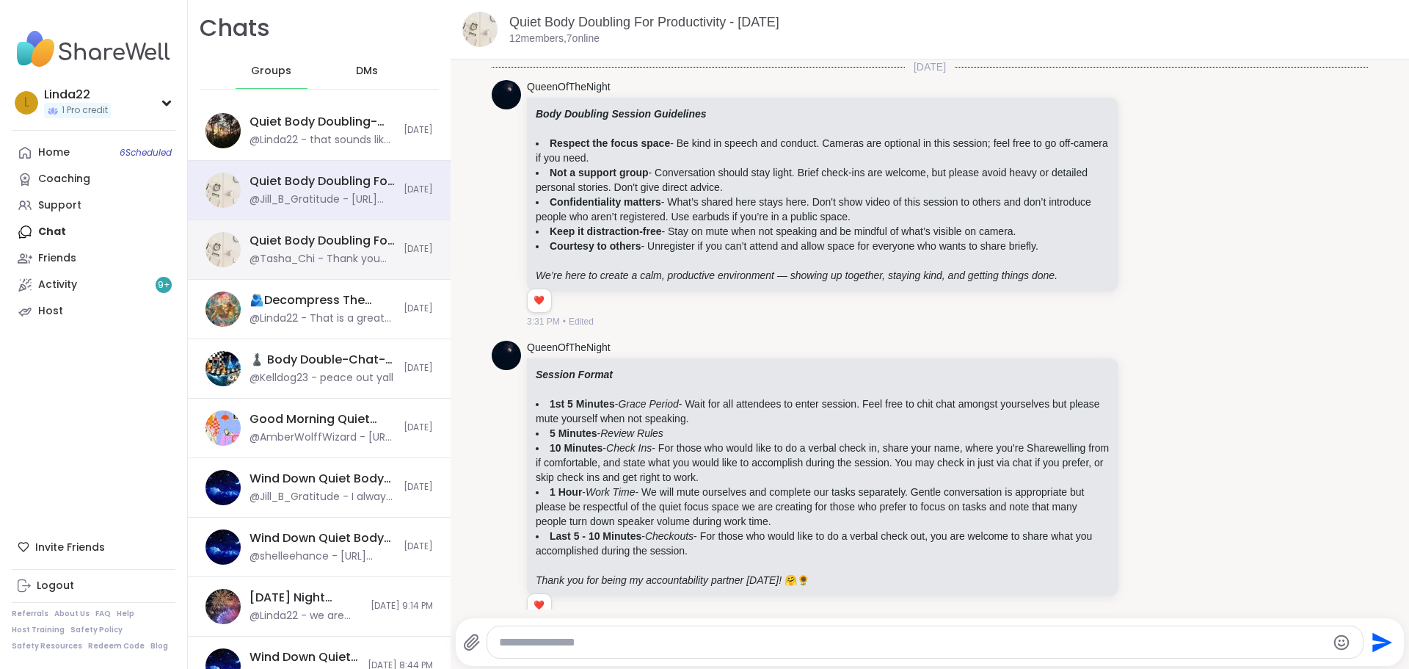
scroll to position [2533, 0]
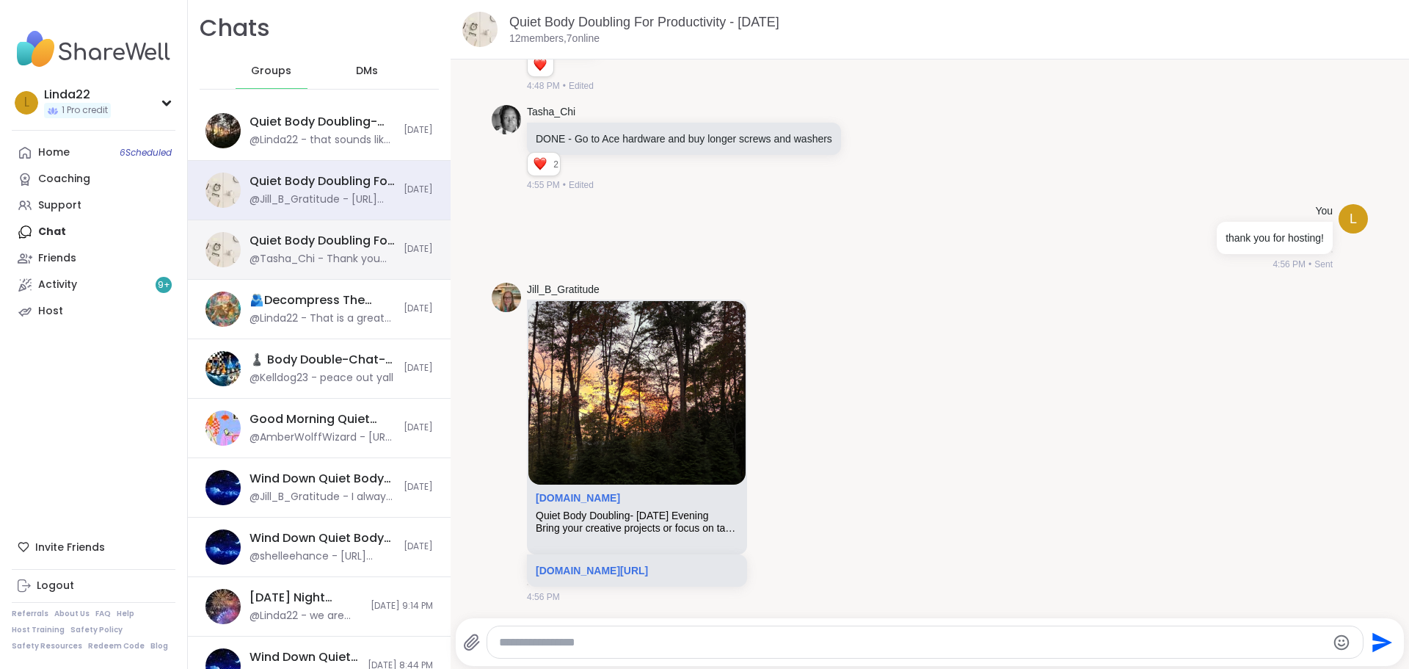
click at [341, 258] on div "@Tasha_Chi - Thank you for hosting @QueenOfTheNight" at bounding box center [322, 259] width 145 height 15
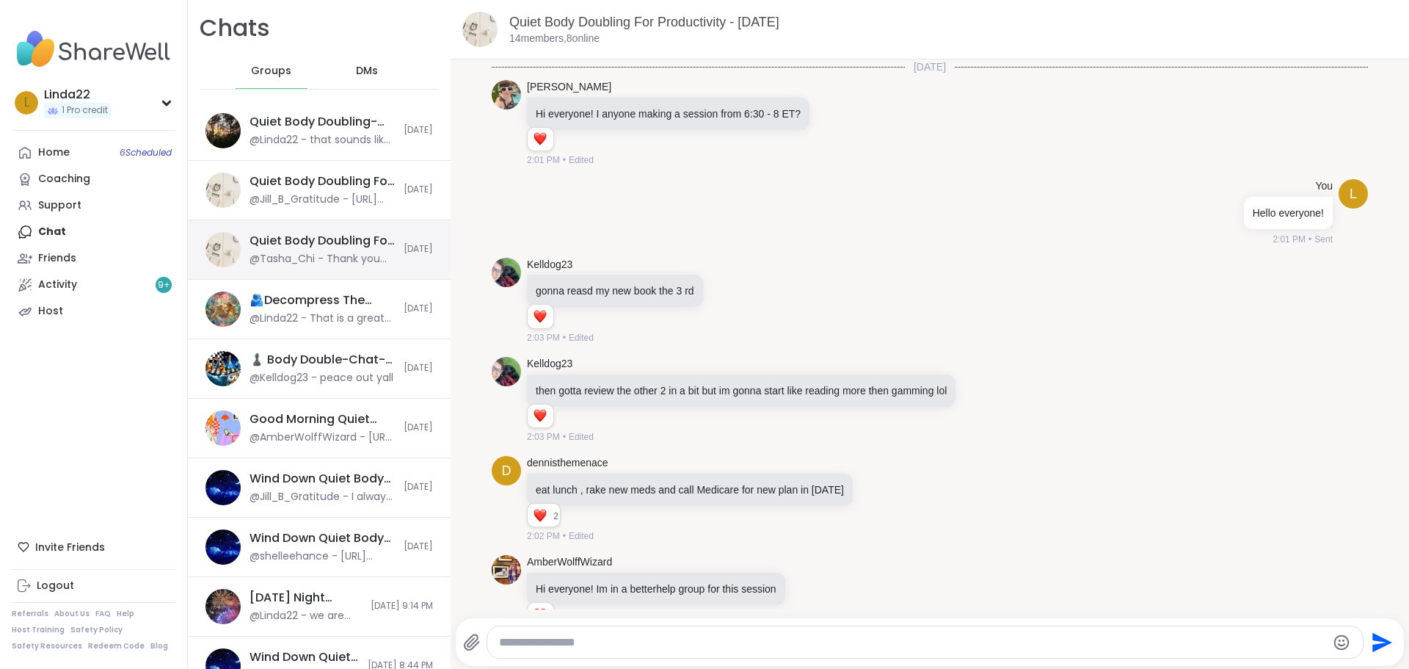
scroll to position [1756, 0]
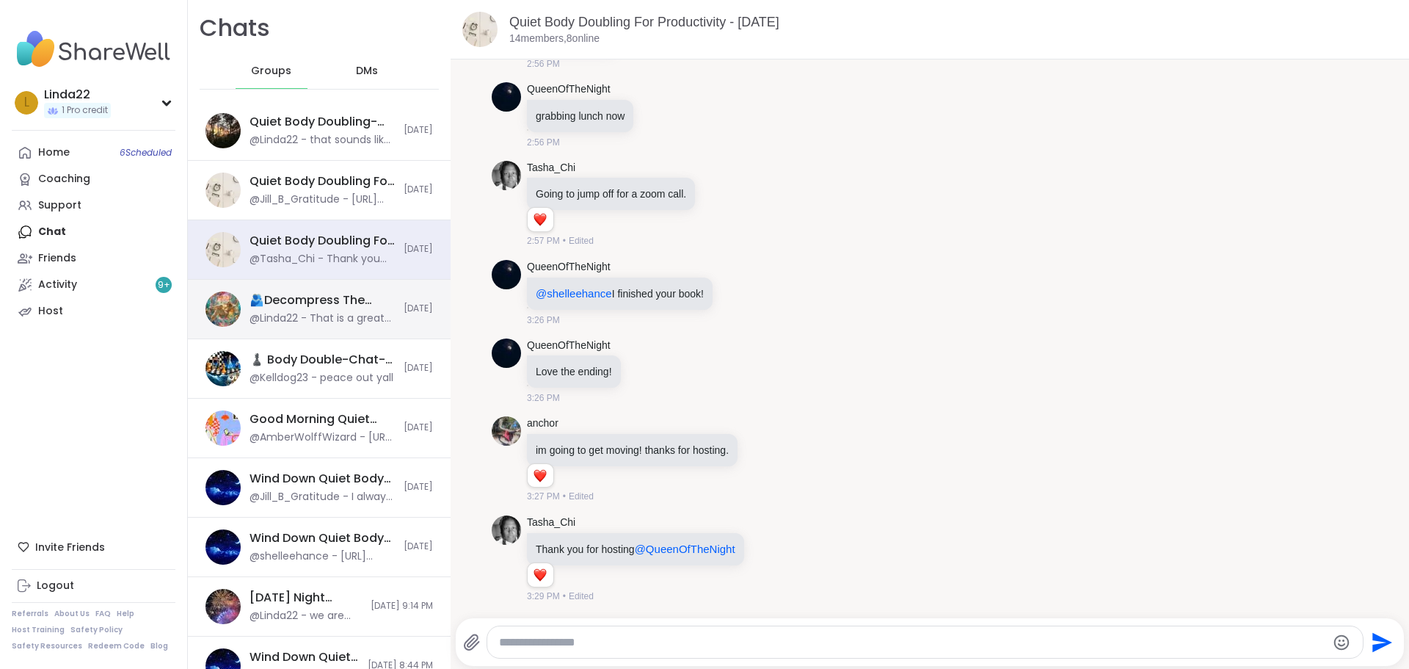
click at [342, 317] on div "@Linda22 - That is a great song!" at bounding box center [322, 318] width 145 height 15
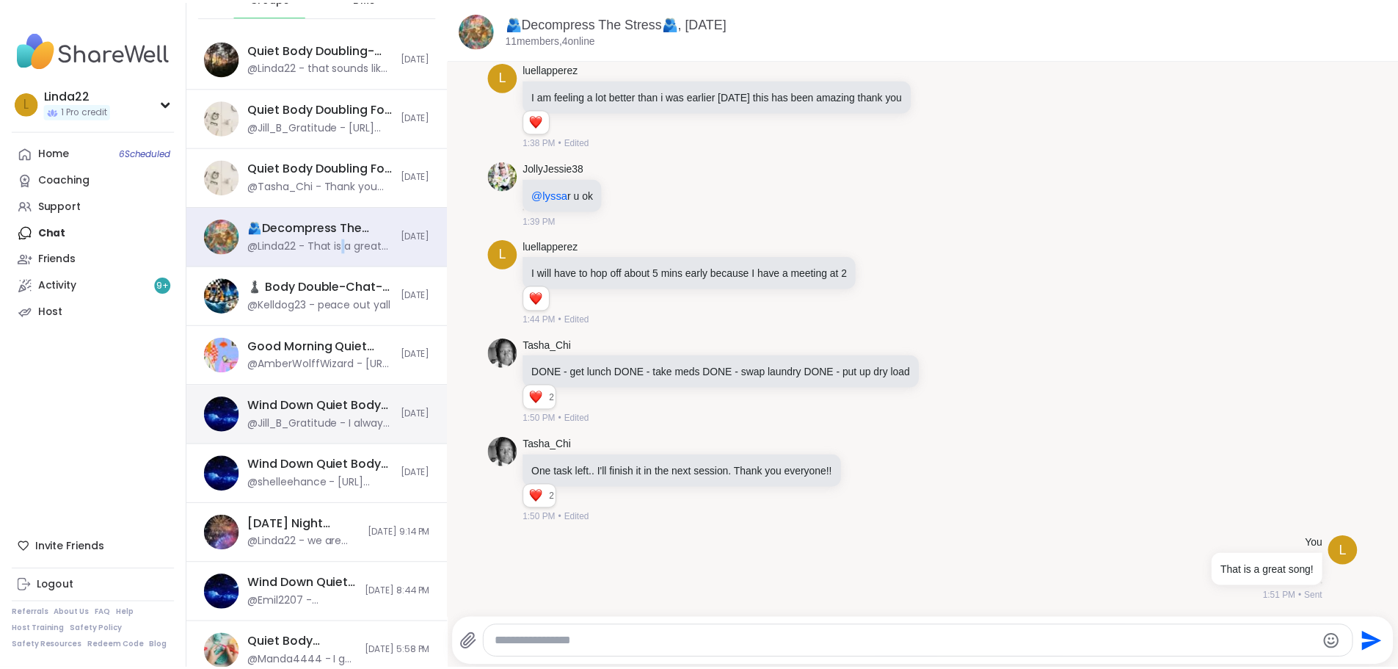
scroll to position [0, 0]
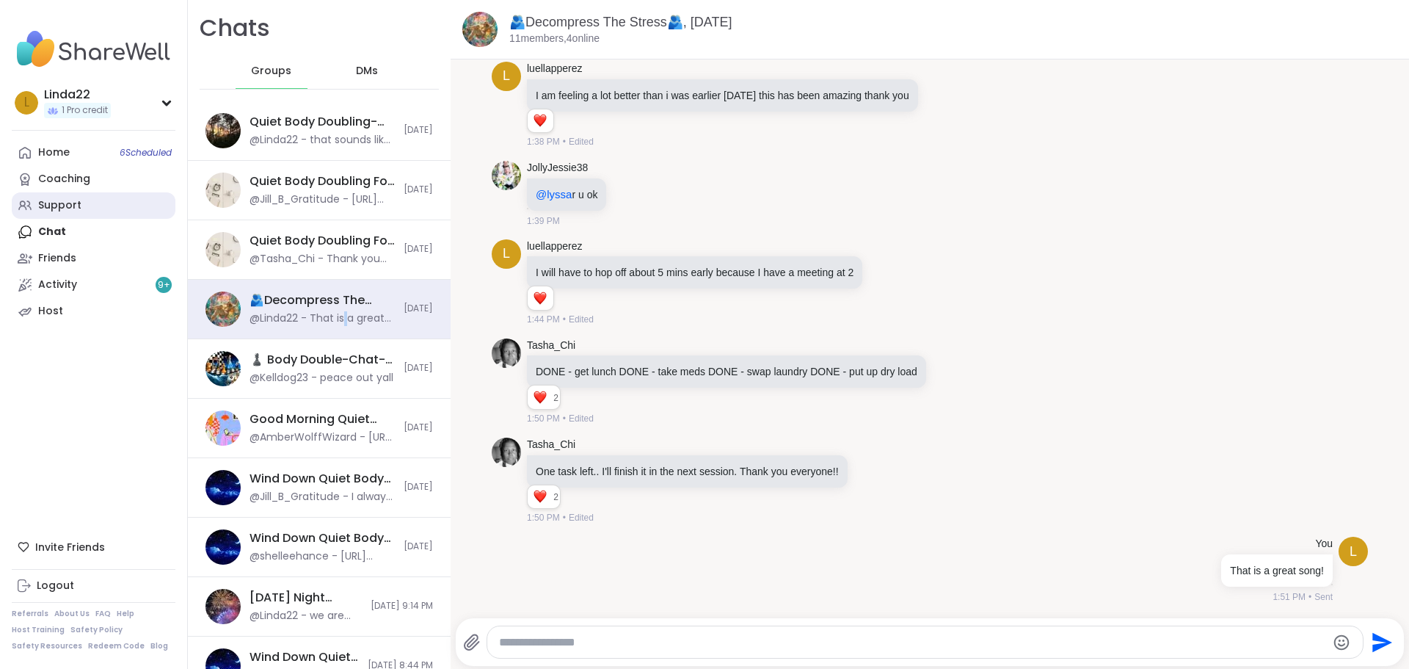
click at [150, 210] on link "Support" at bounding box center [94, 205] width 164 height 26
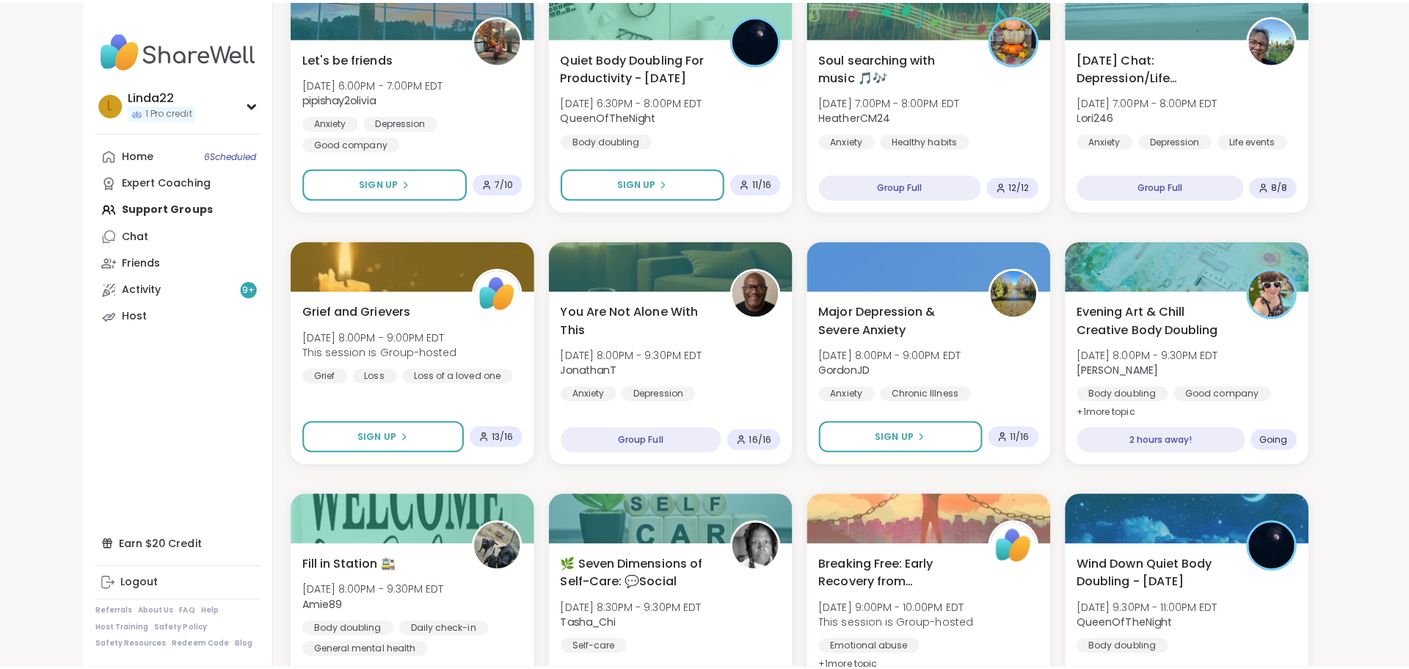
scroll to position [701, 0]
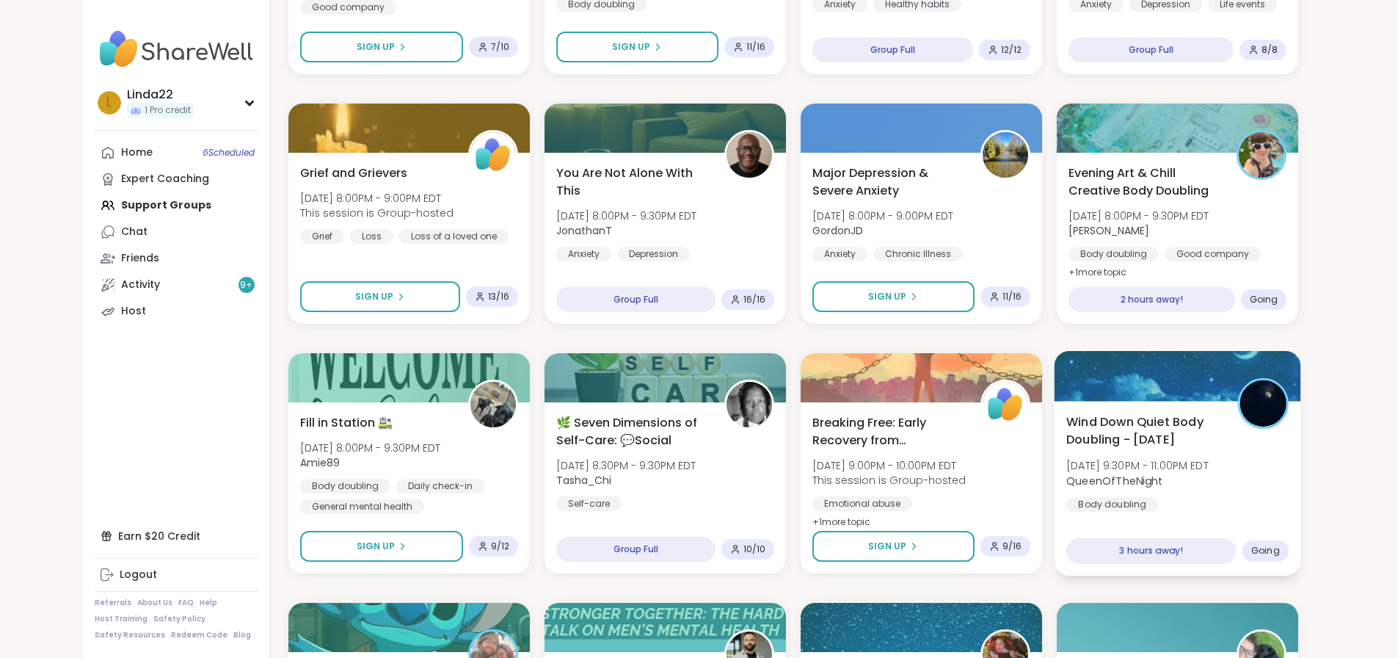
click at [1218, 389] on div at bounding box center [1177, 376] width 247 height 50
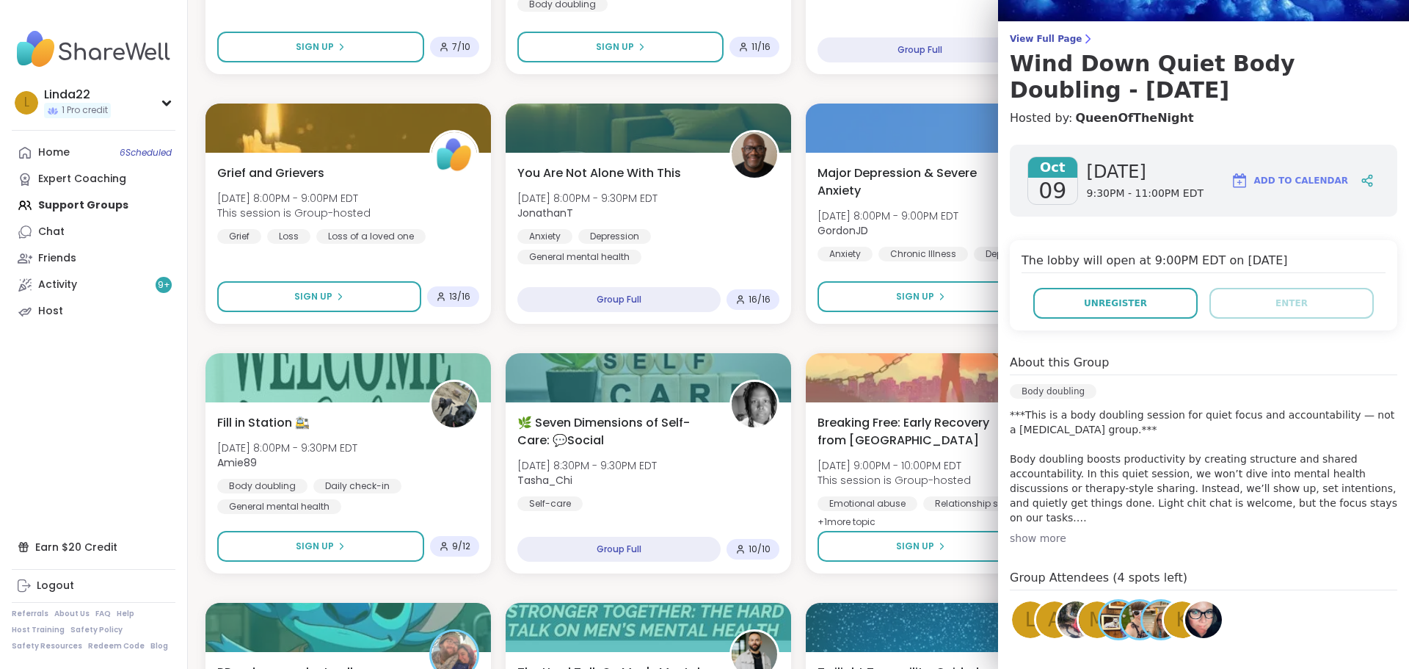
scroll to position [203, 0]
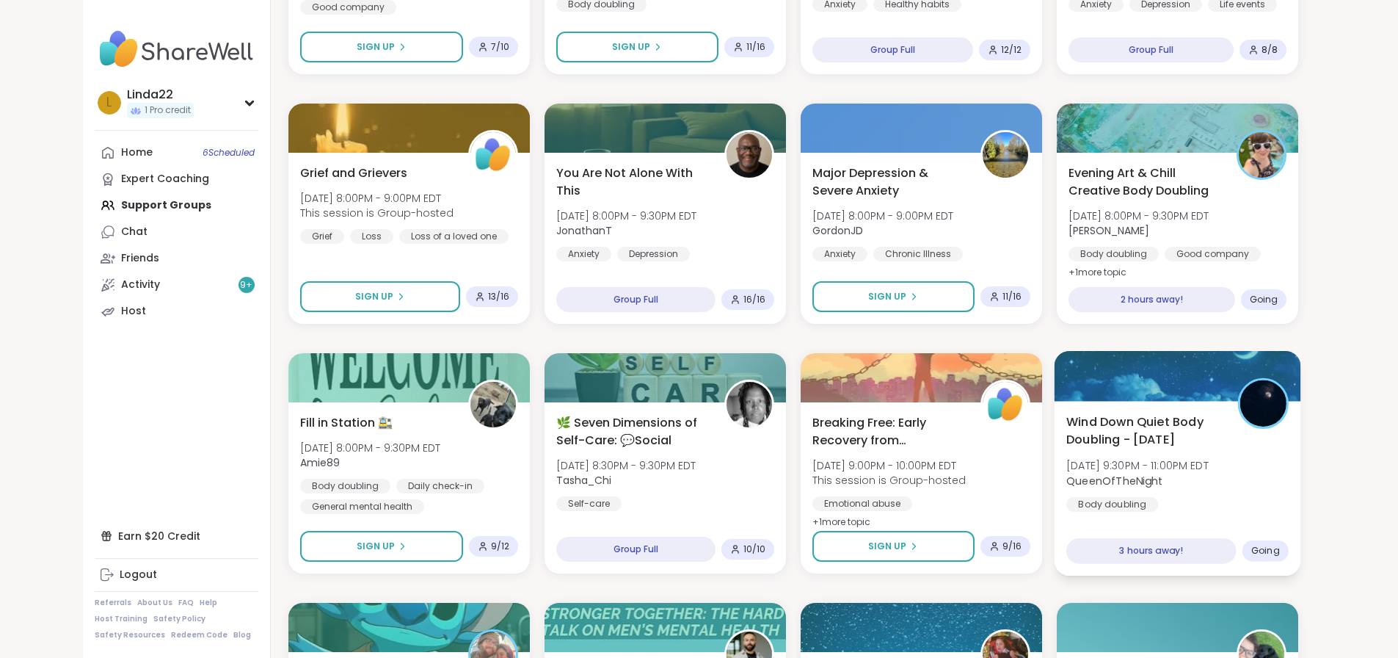
click at [1226, 393] on div at bounding box center [1177, 376] width 247 height 50
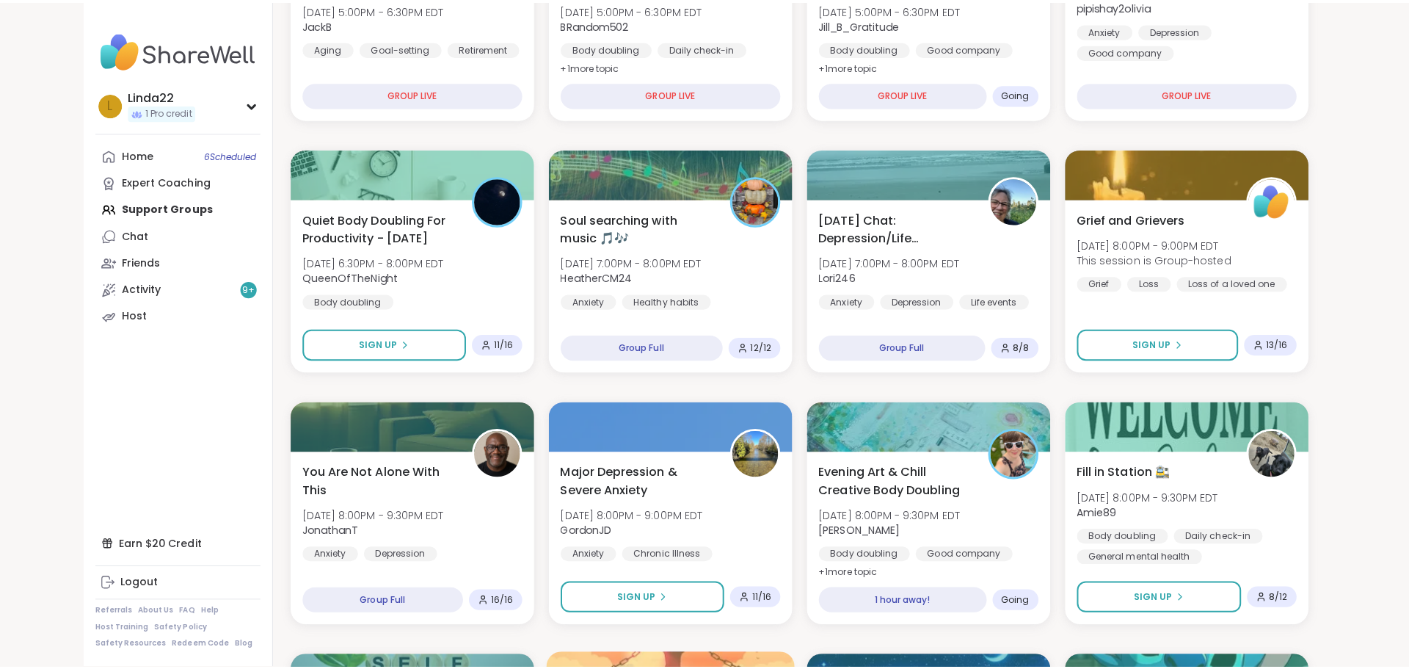
scroll to position [407, 0]
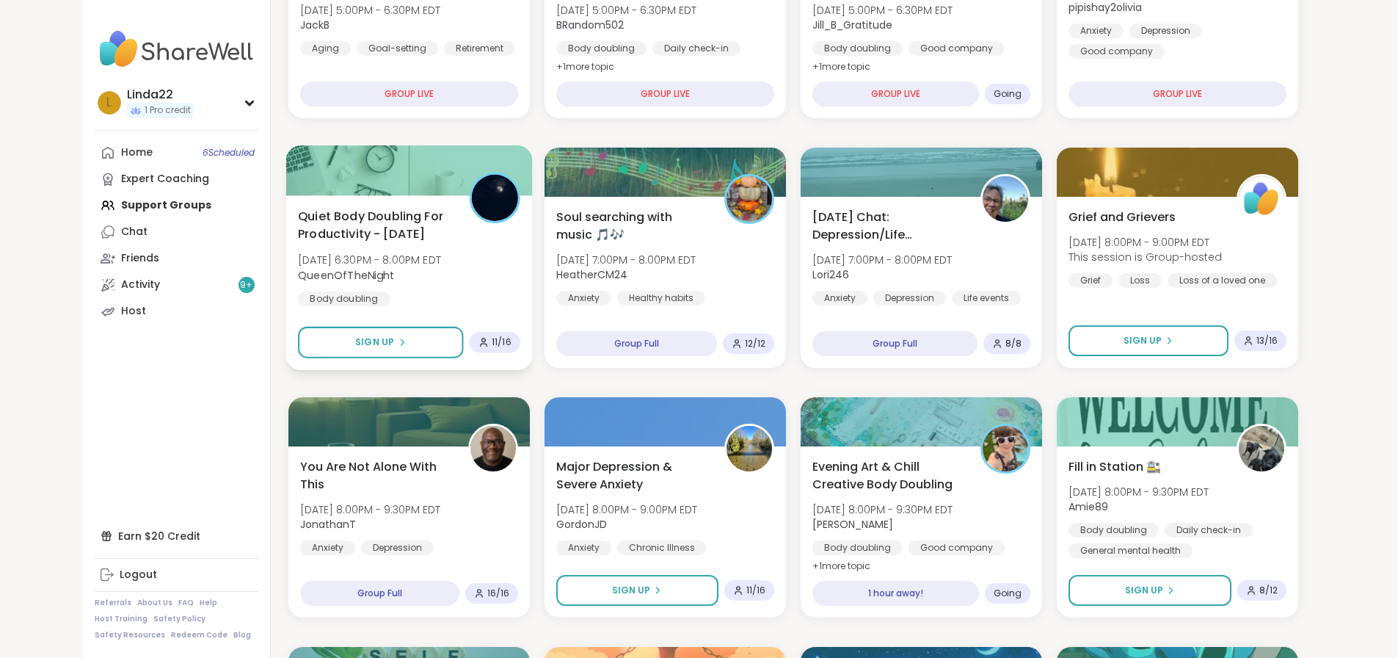
click at [285, 180] on div at bounding box center [408, 170] width 247 height 50
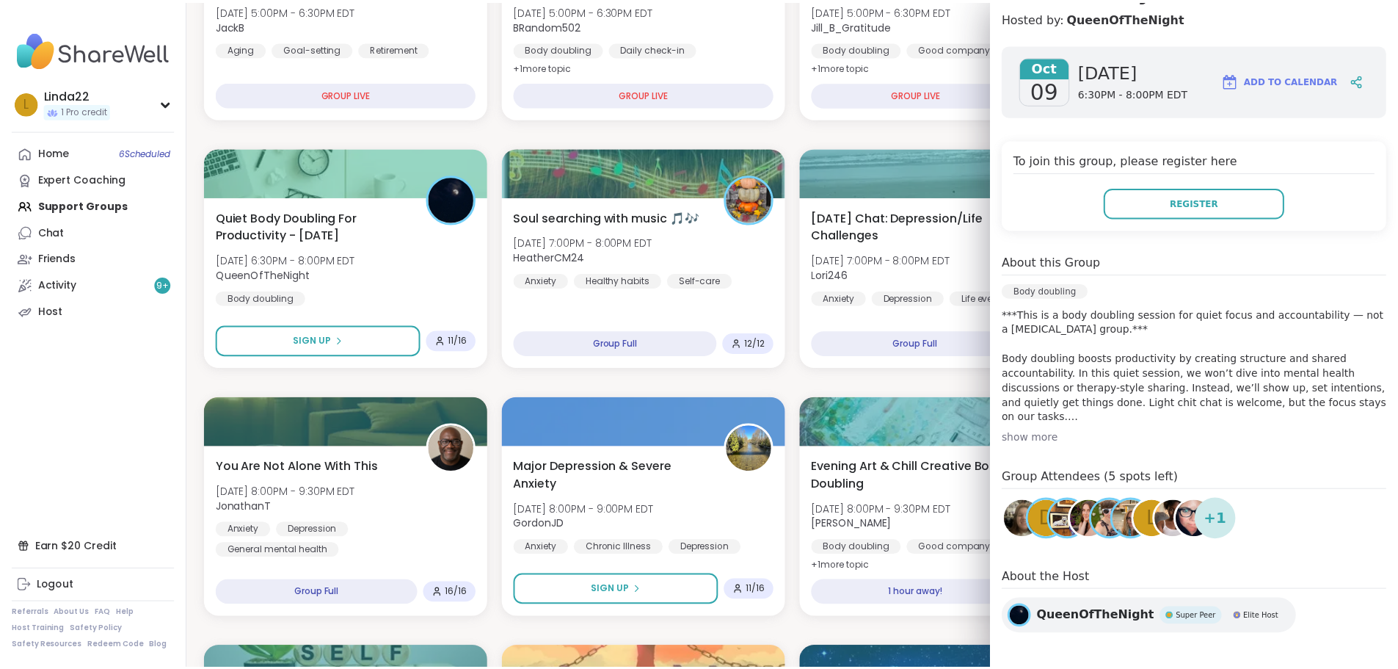
scroll to position [203, 0]
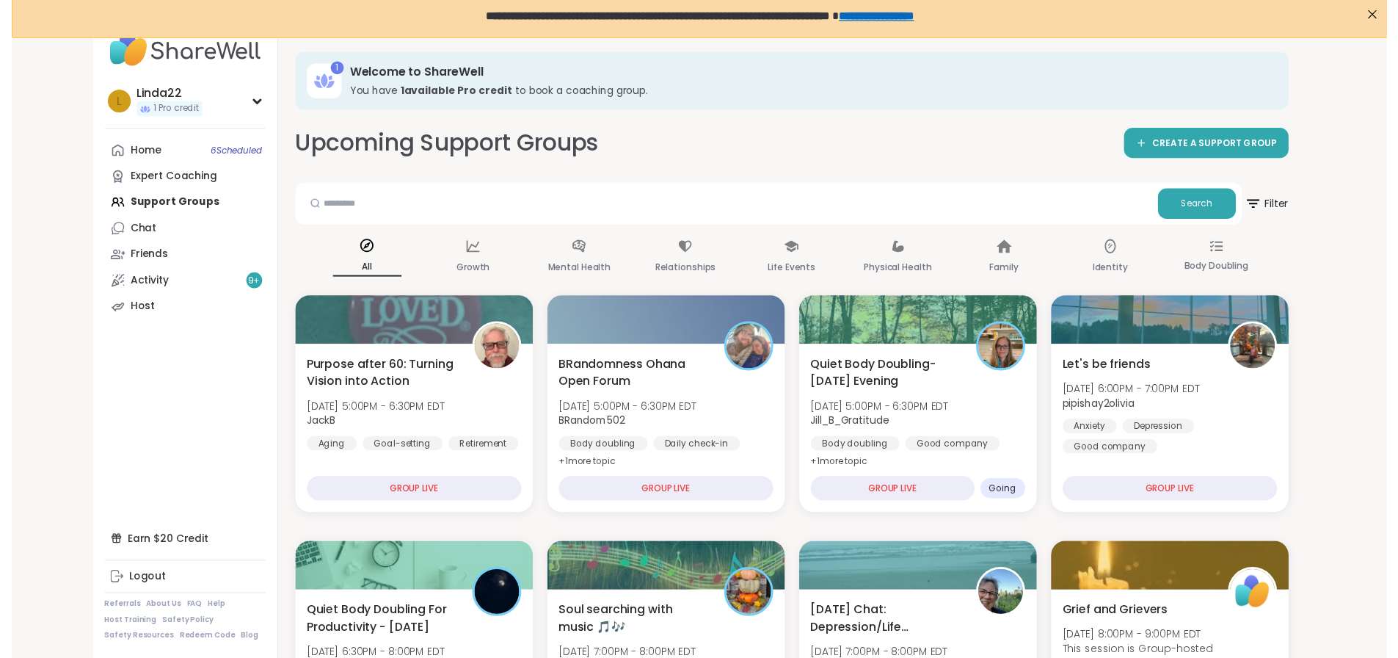
scroll to position [0, 0]
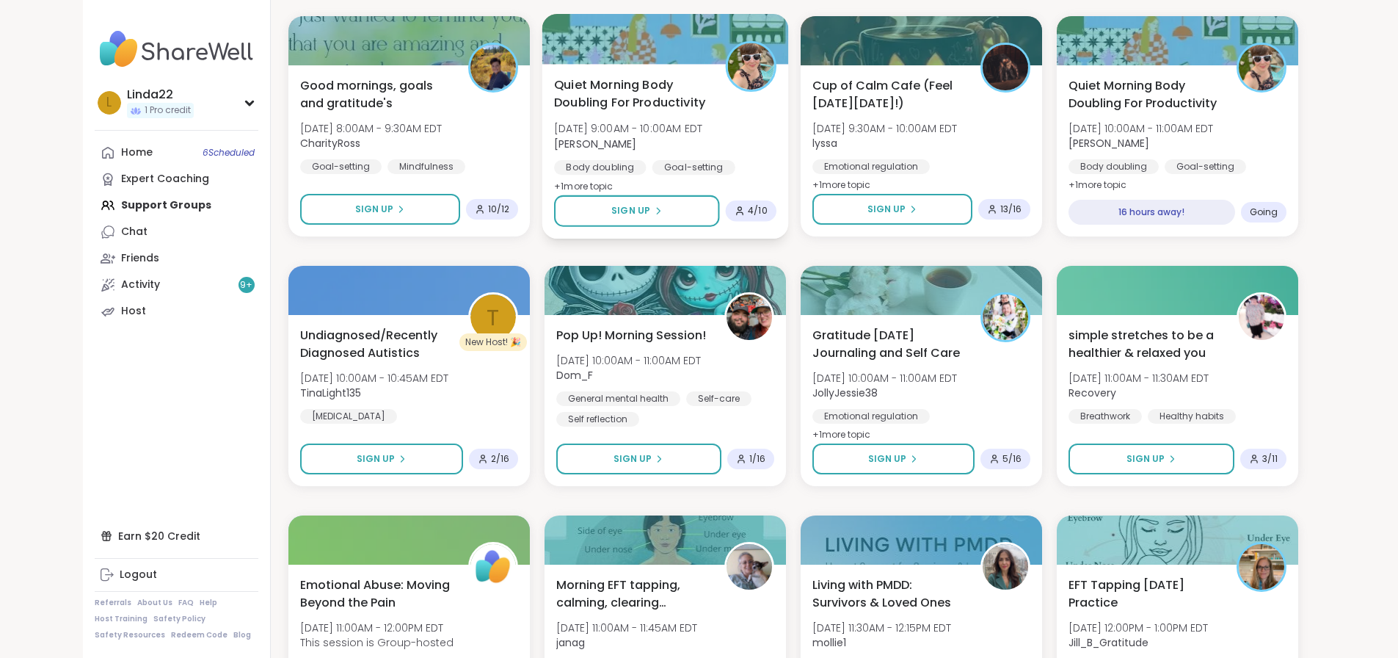
scroll to position [1924, 0]
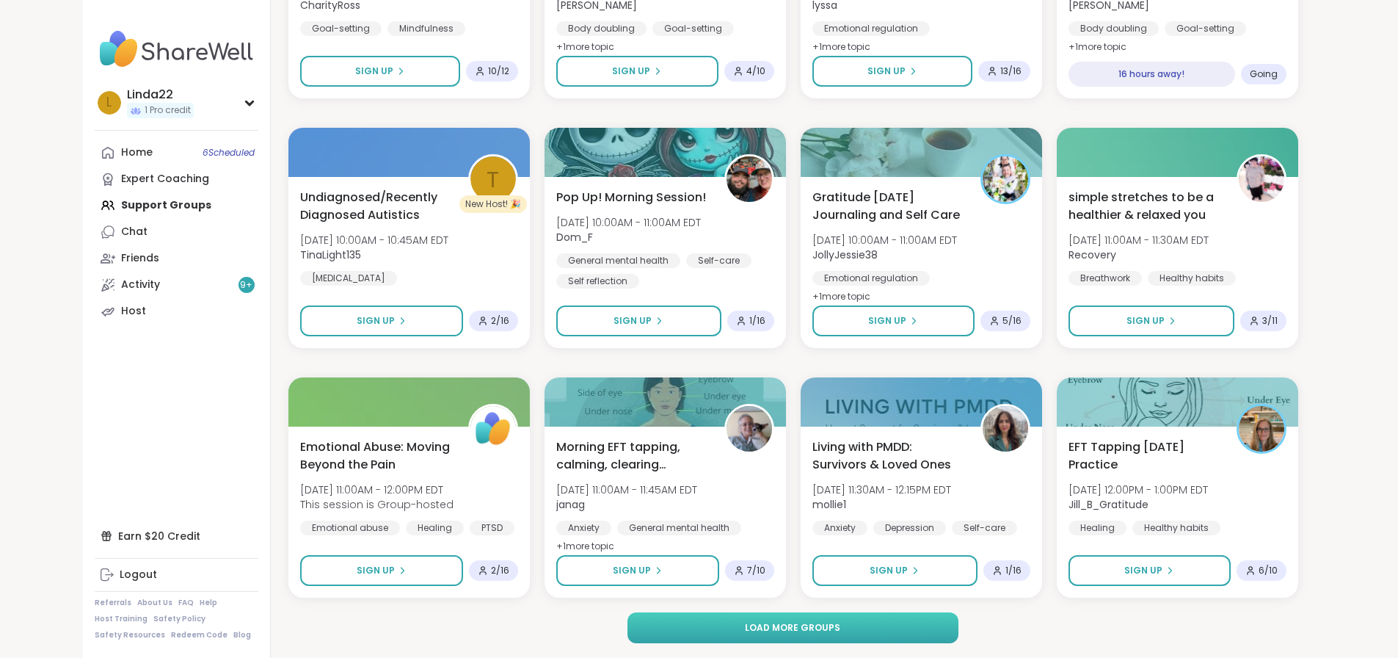
click at [742, 634] on button "Load more groups" at bounding box center [792, 627] width 331 height 31
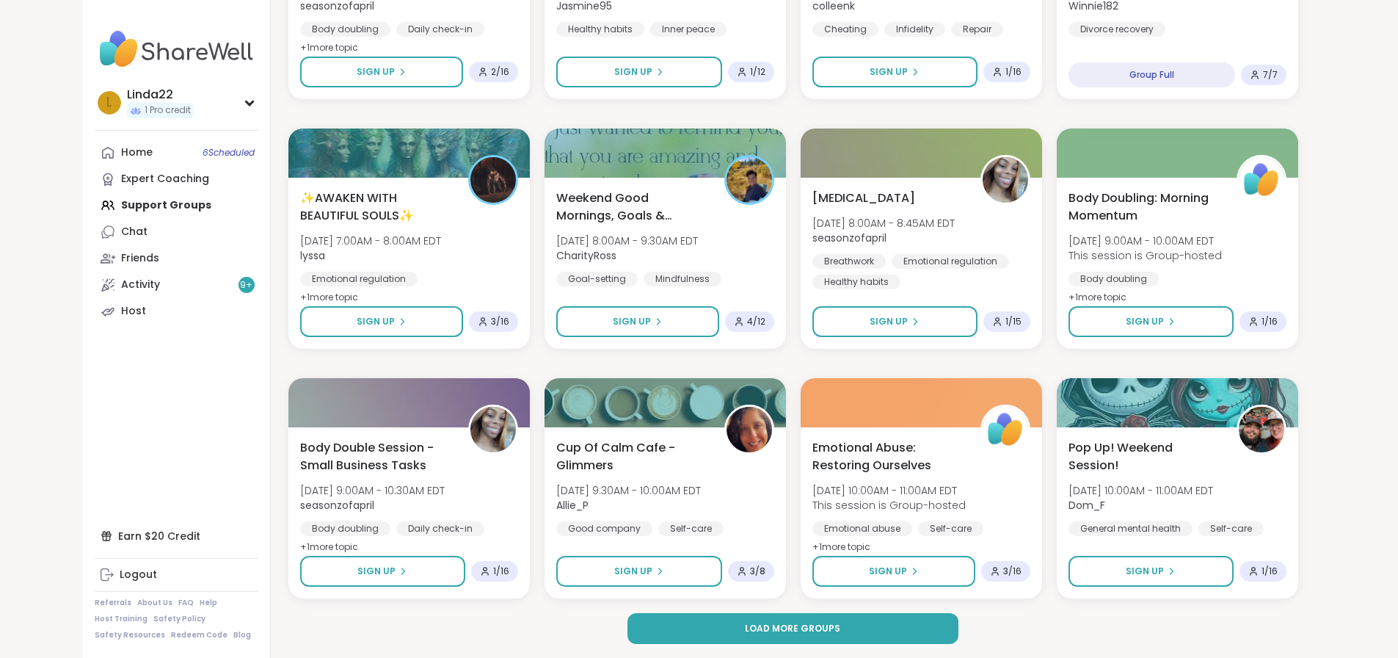
scroll to position [4170, 0]
click at [712, 619] on button "Load more groups" at bounding box center [792, 627] width 331 height 31
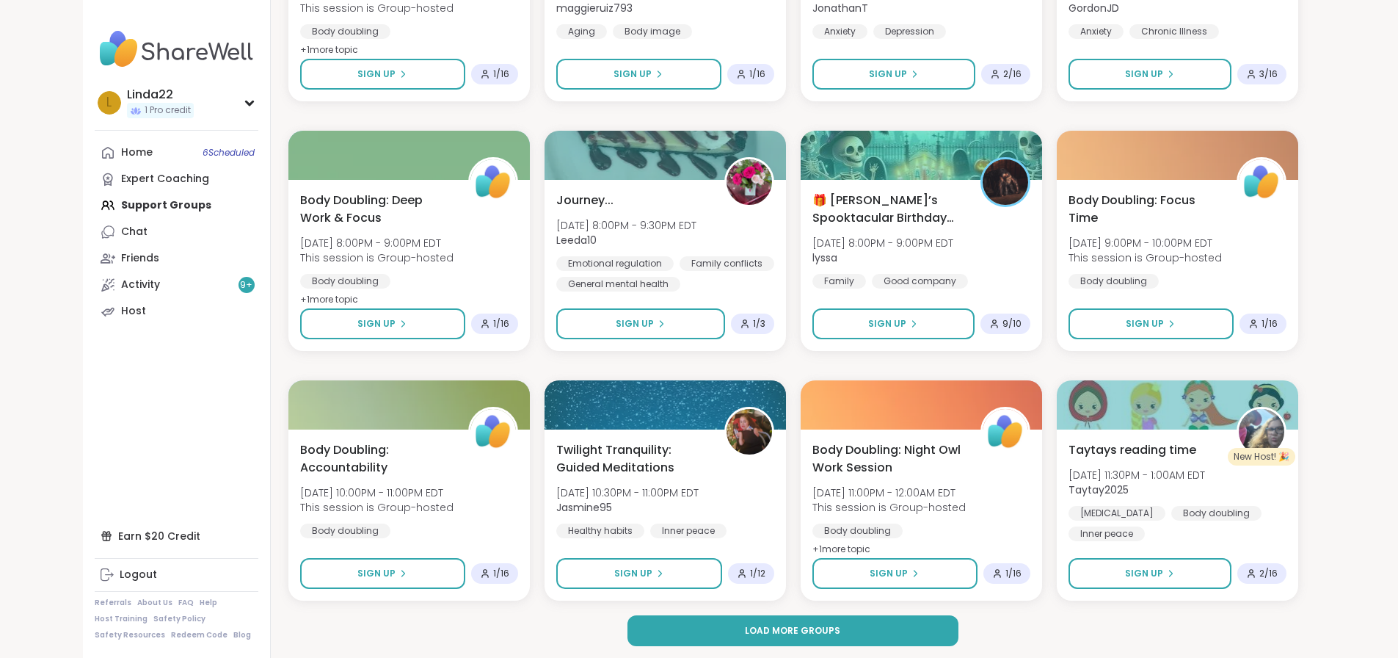
scroll to position [6415, 0]
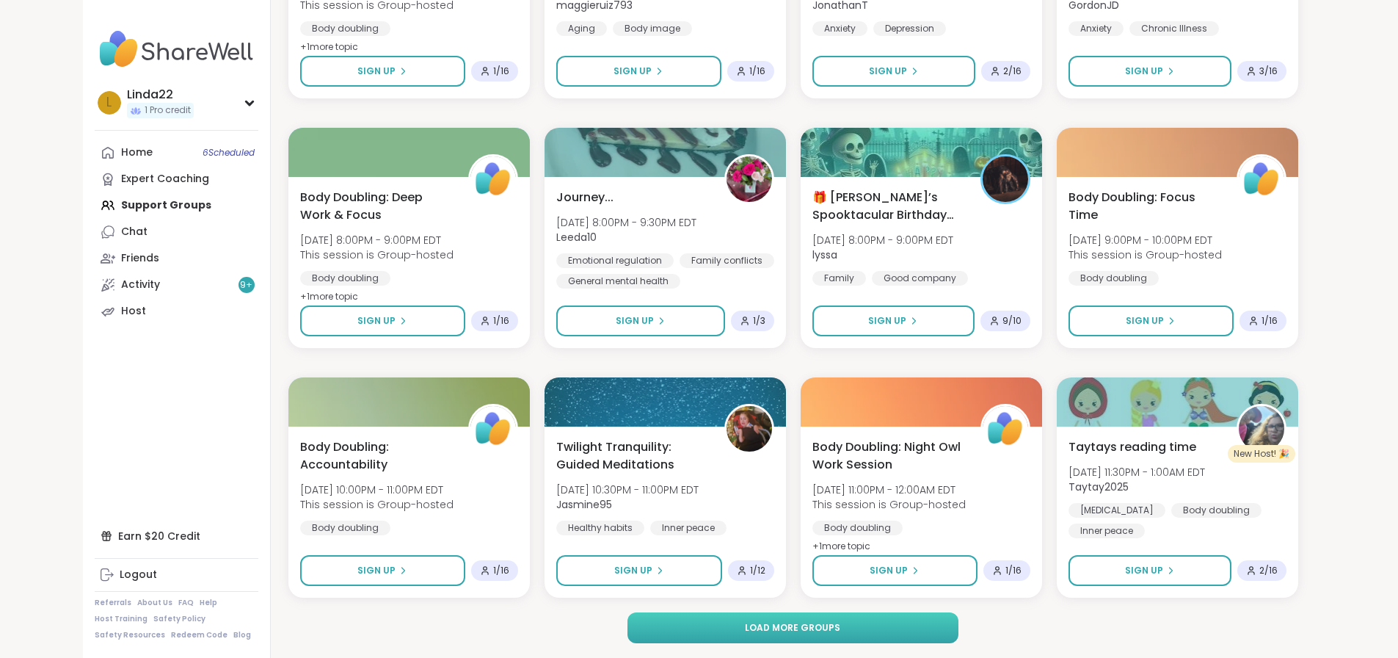
click at [721, 621] on button "Load more groups" at bounding box center [792, 627] width 331 height 31
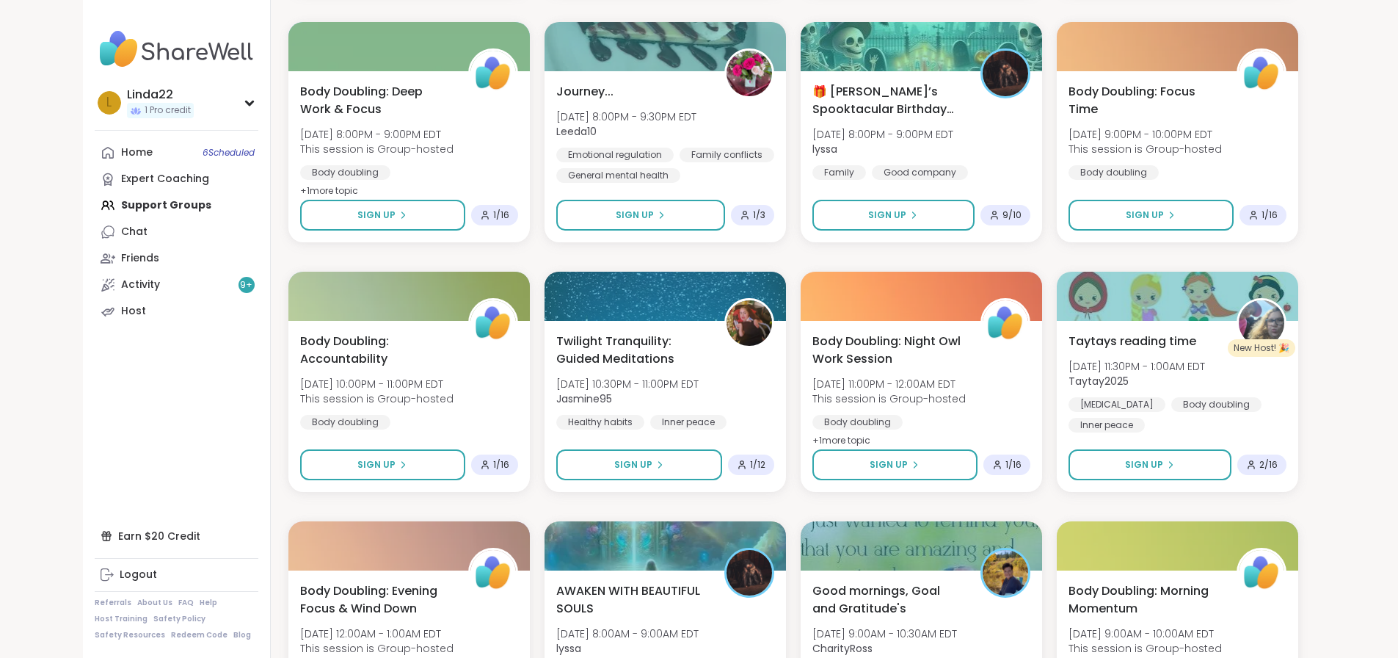
scroll to position [6269, 0]
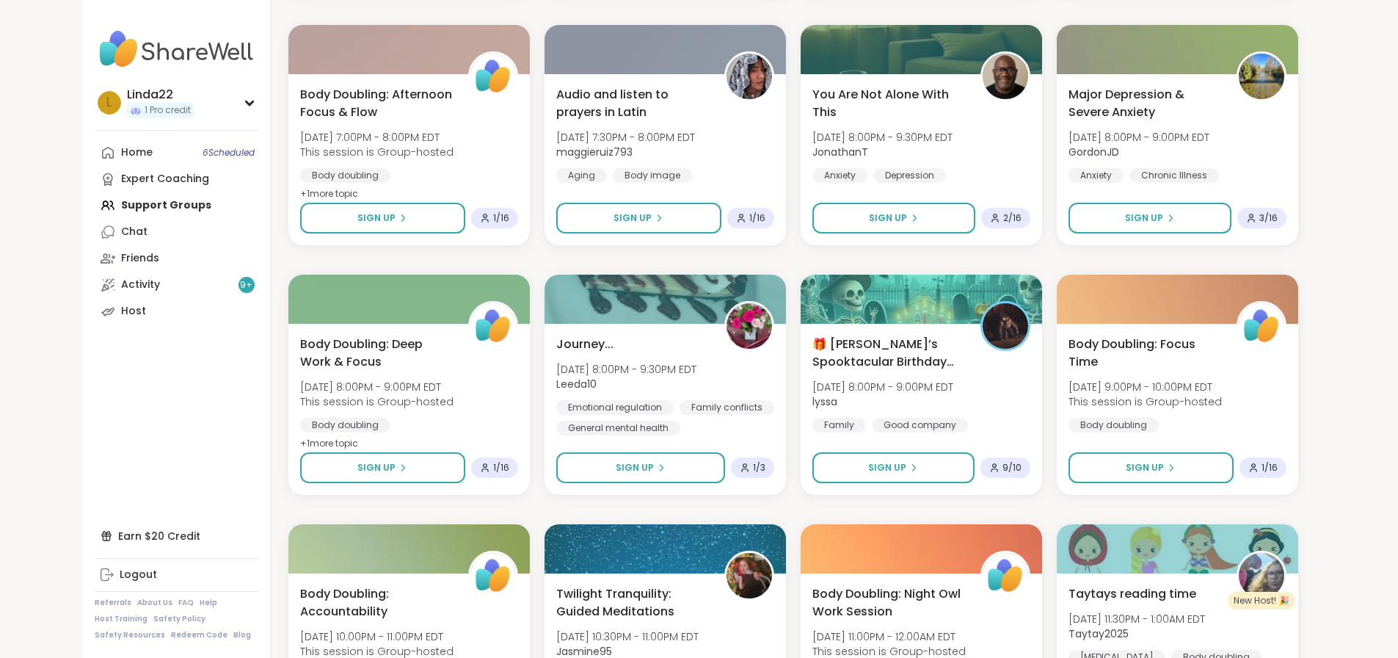
click at [108, 209] on div "Home 6 Scheduled Expert Coaching Support Groups Chat Friends Activity 9 + Host" at bounding box center [177, 231] width 164 height 185
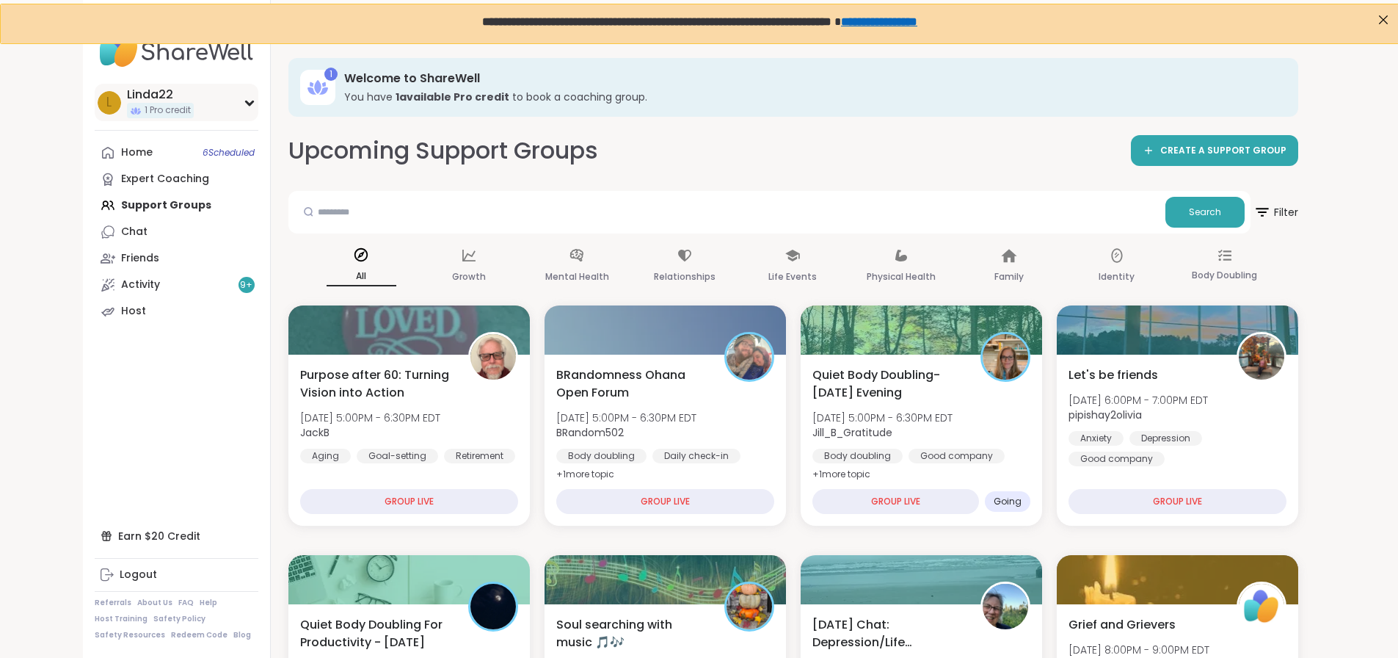
click at [141, 114] on div "L Linda22 1 Pro credit" at bounding box center [177, 102] width 164 height 37
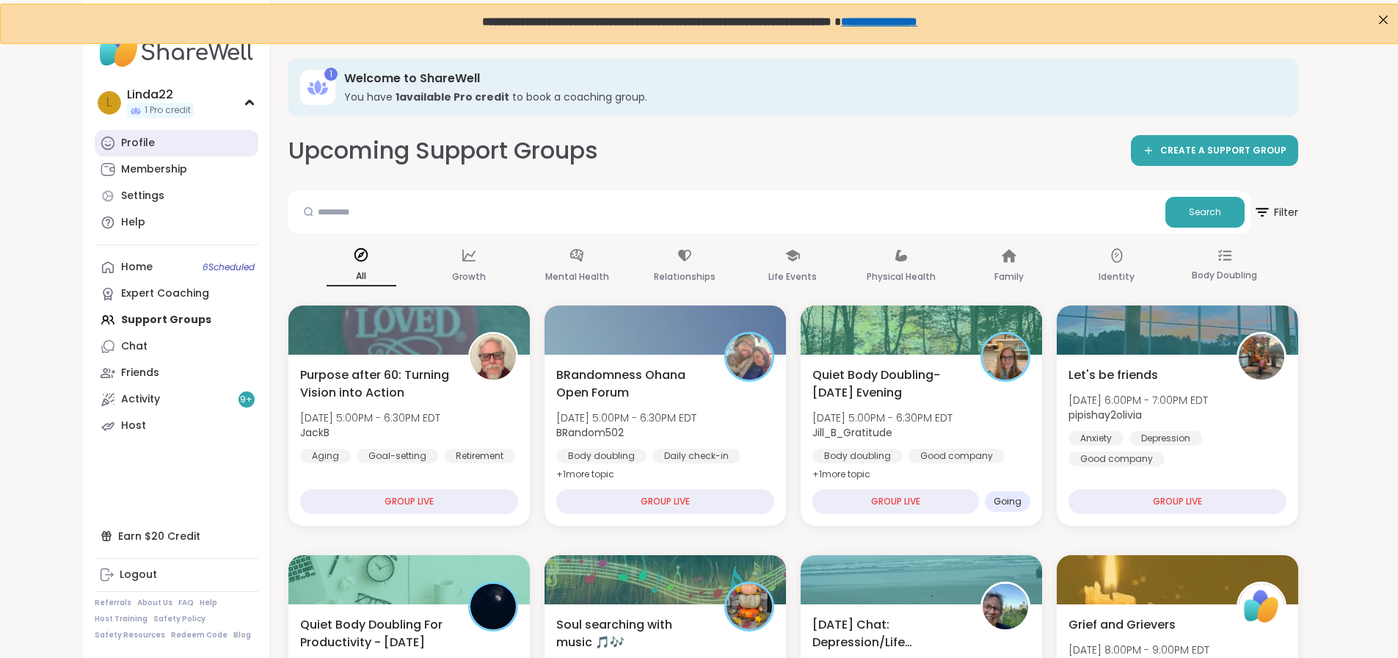
click at [139, 141] on link "Profile" at bounding box center [177, 143] width 164 height 26
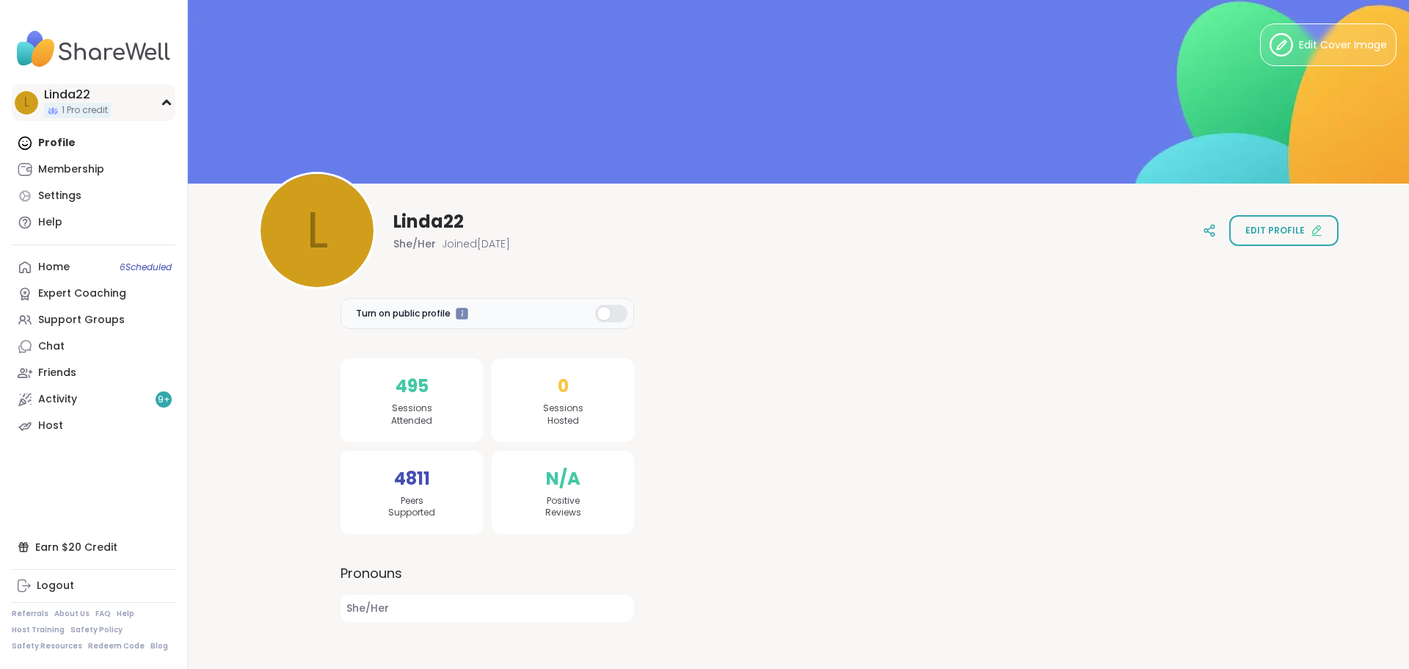
click at [128, 102] on div "L Linda22 1 Pro credit" at bounding box center [94, 102] width 164 height 37
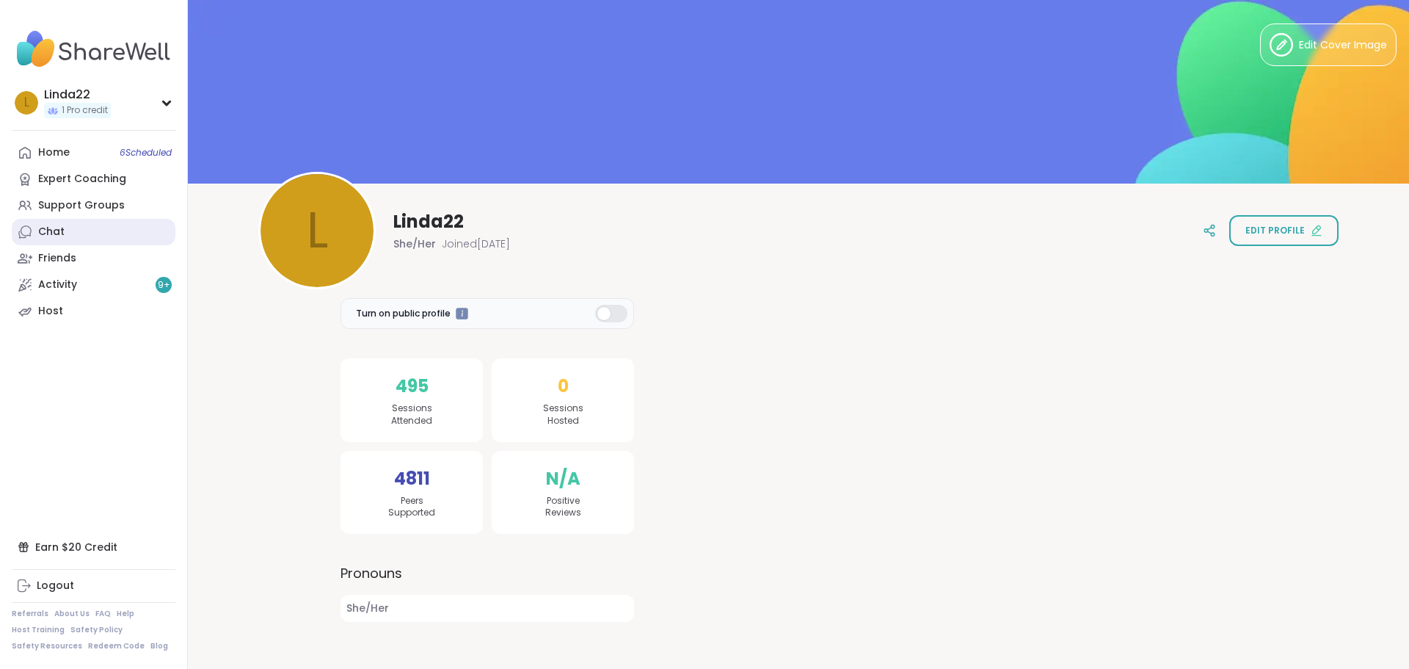
click at [146, 233] on link "Chat" at bounding box center [94, 232] width 164 height 26
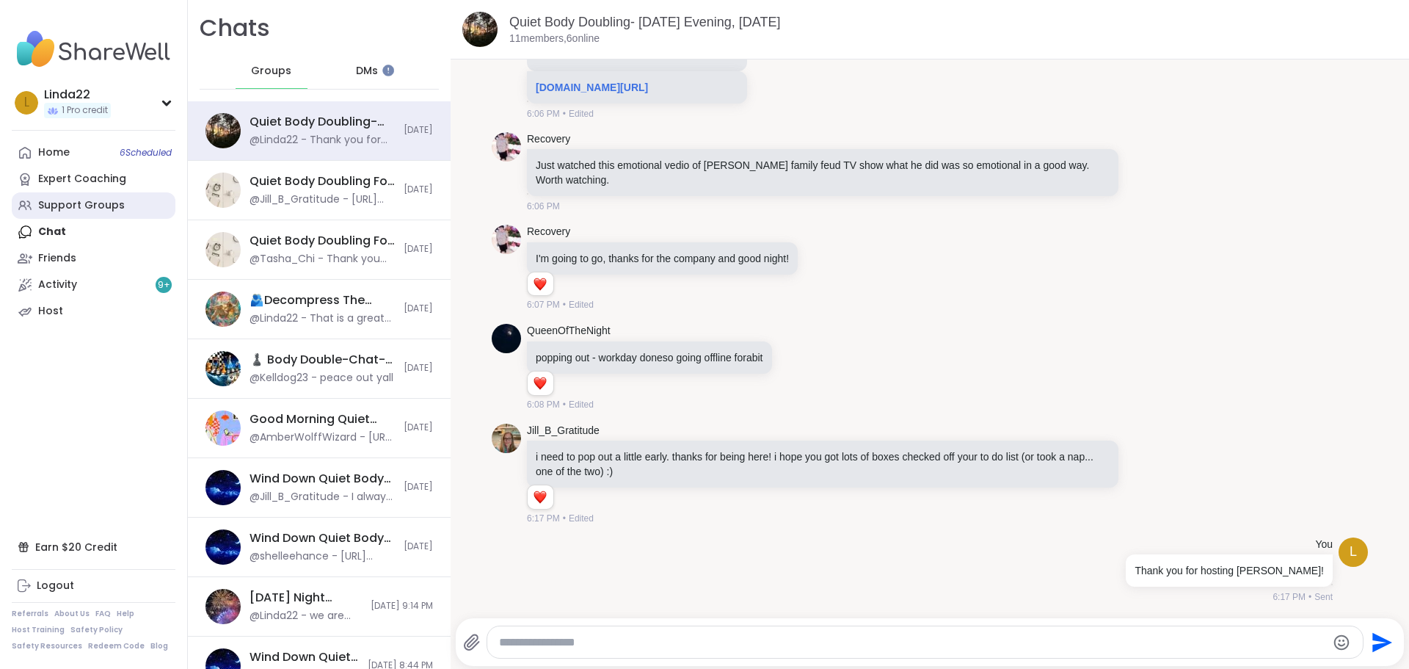
click at [113, 204] on div "Support Groups" at bounding box center [81, 205] width 87 height 15
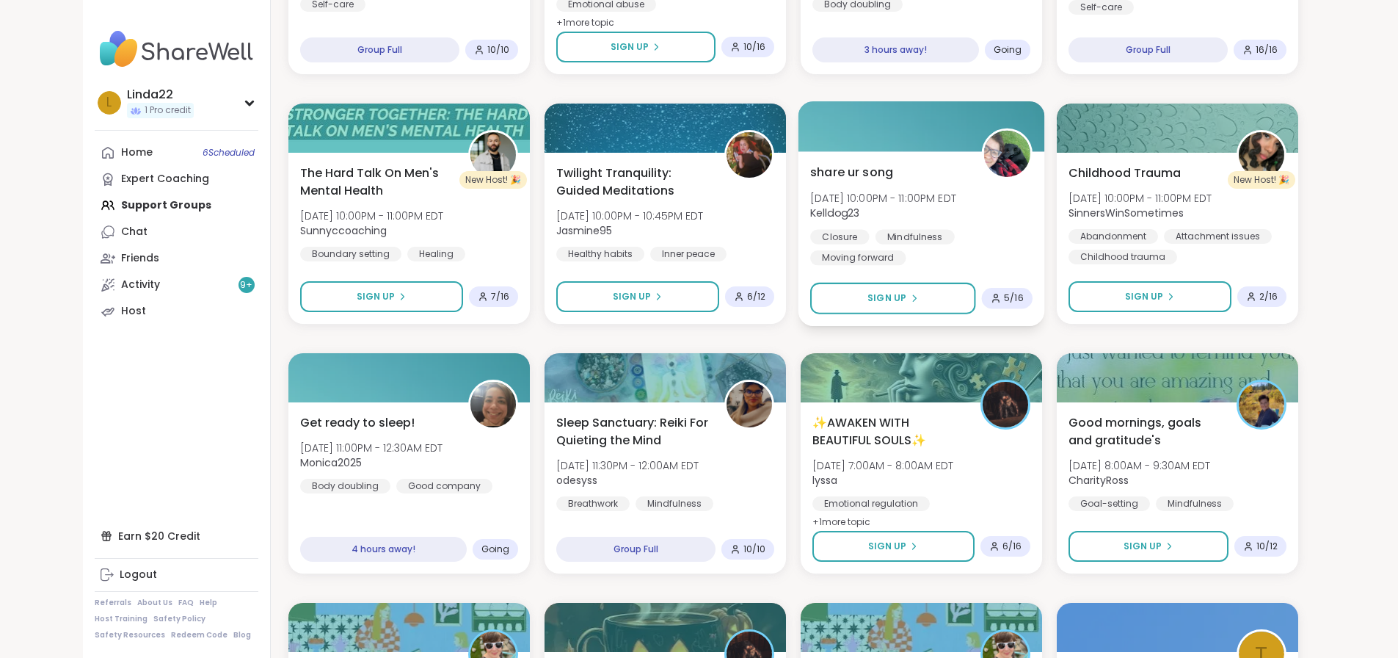
scroll to position [1248, 0]
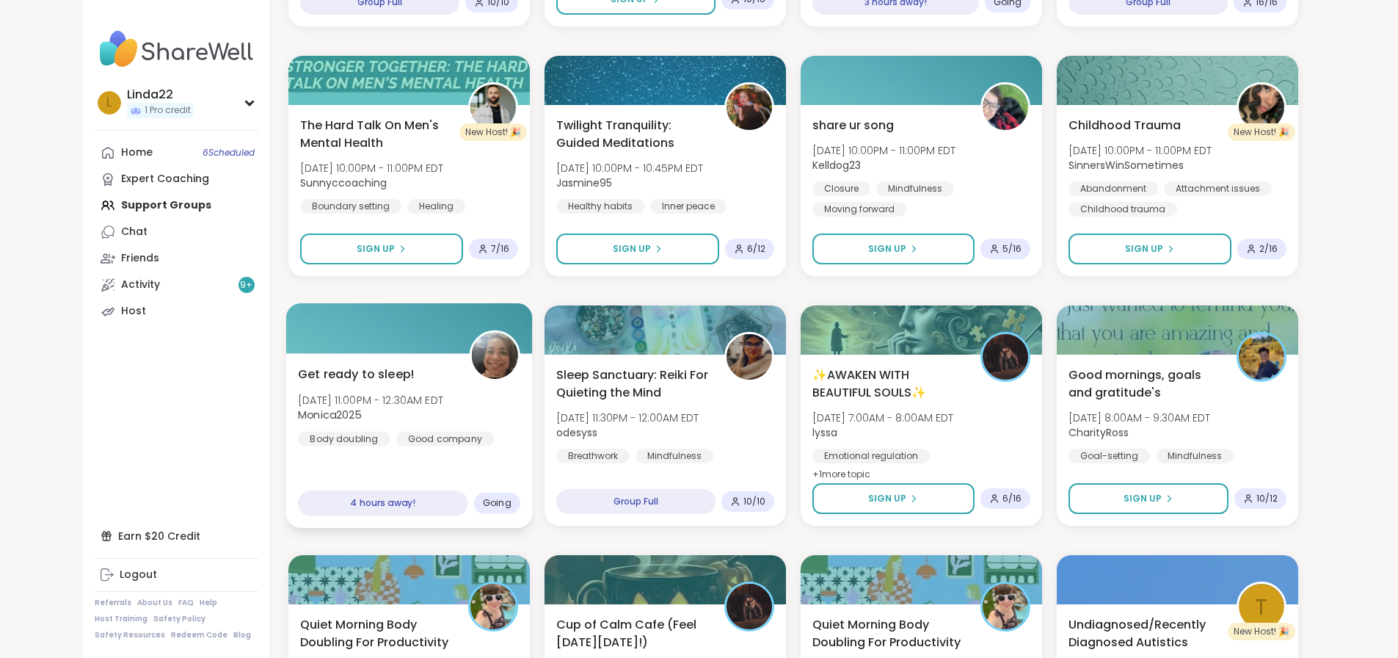
click at [391, 351] on div at bounding box center [408, 328] width 247 height 50
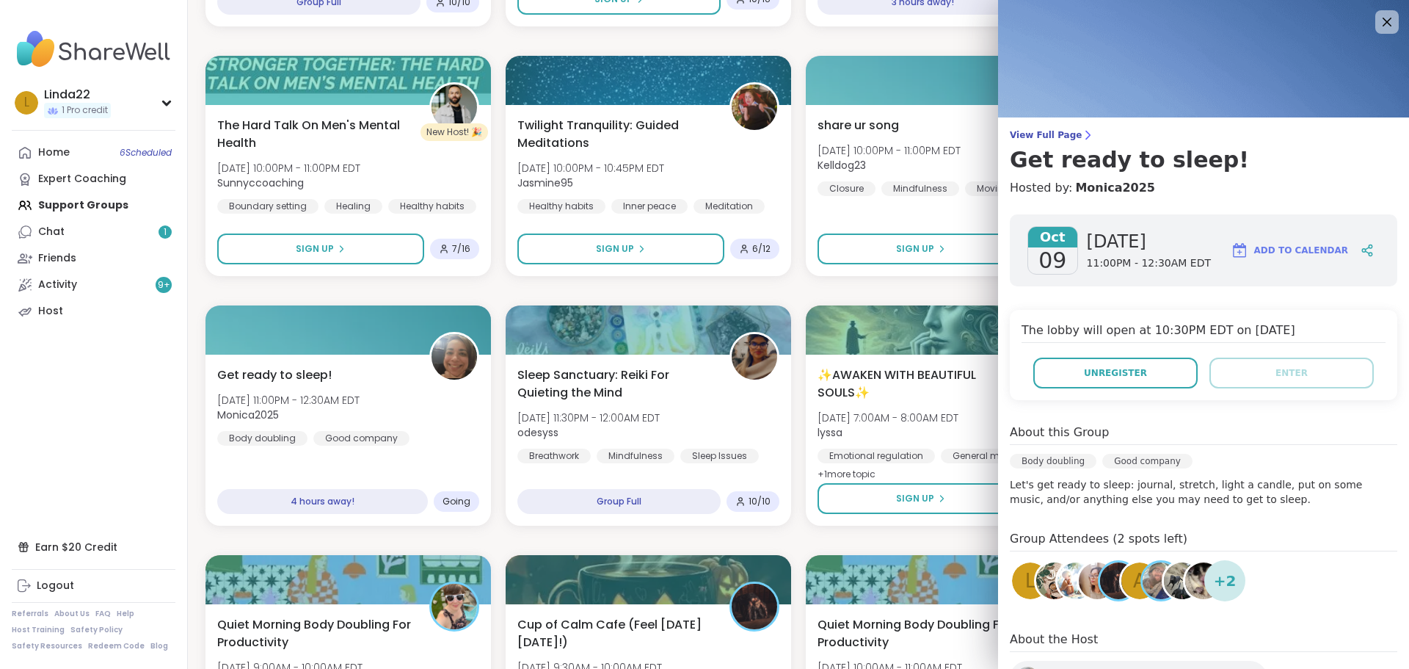
click at [890, 299] on div "Purpose after 60: Turning Vision into Action Thu, Oct 09 | 5:00PM - 6:30PM EDT …" at bounding box center [798, 166] width 1186 height 2216
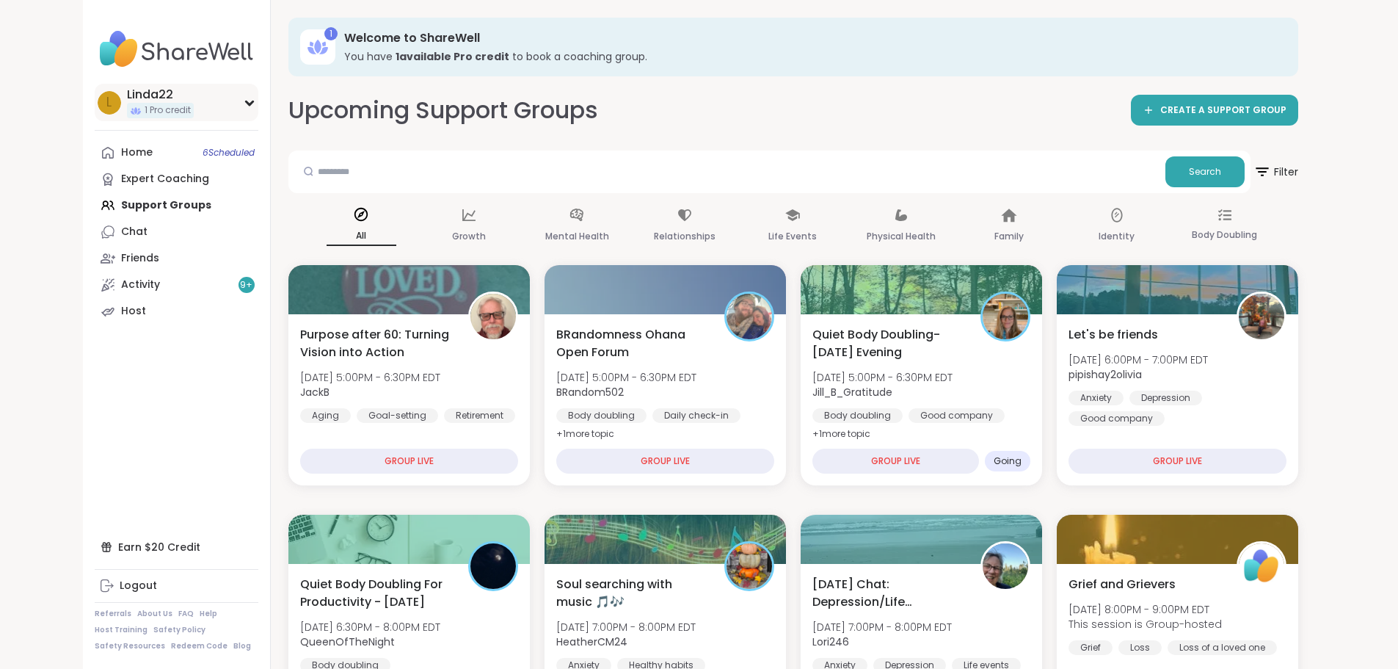
click at [148, 106] on div "L Linda22 1 Pro credit" at bounding box center [177, 102] width 164 height 37
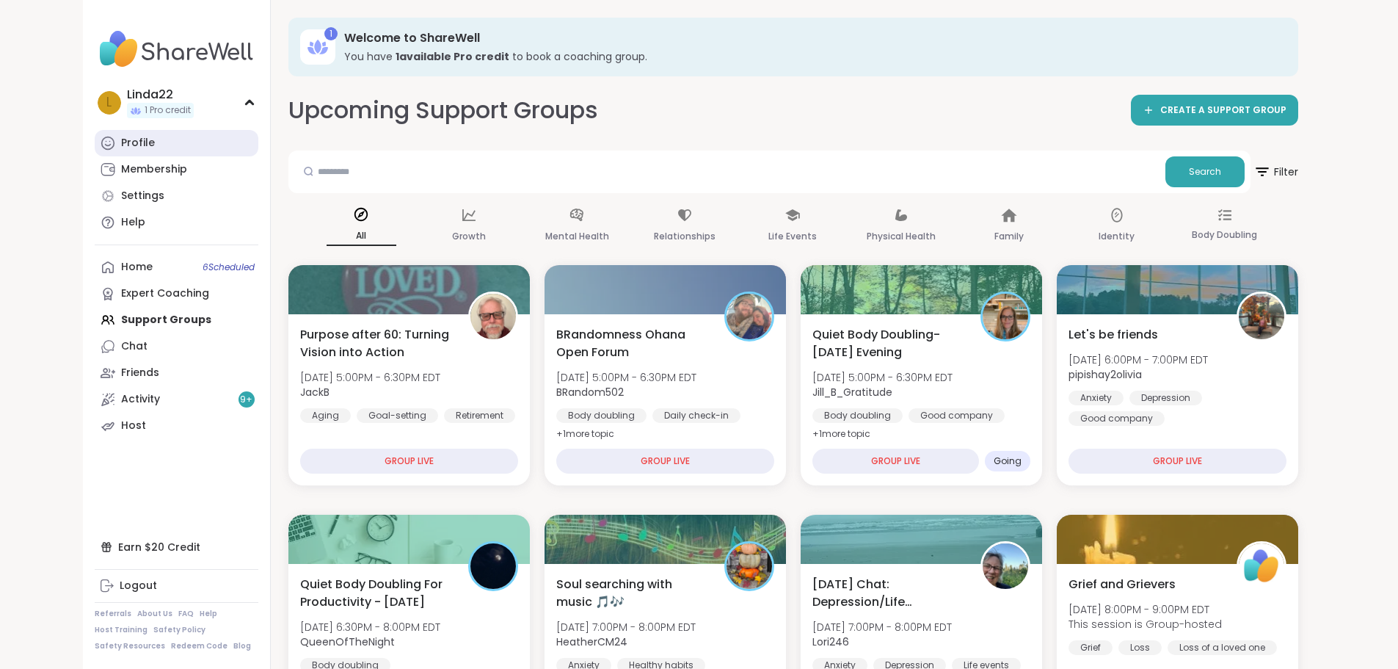
click at [109, 135] on link "Profile" at bounding box center [177, 143] width 164 height 26
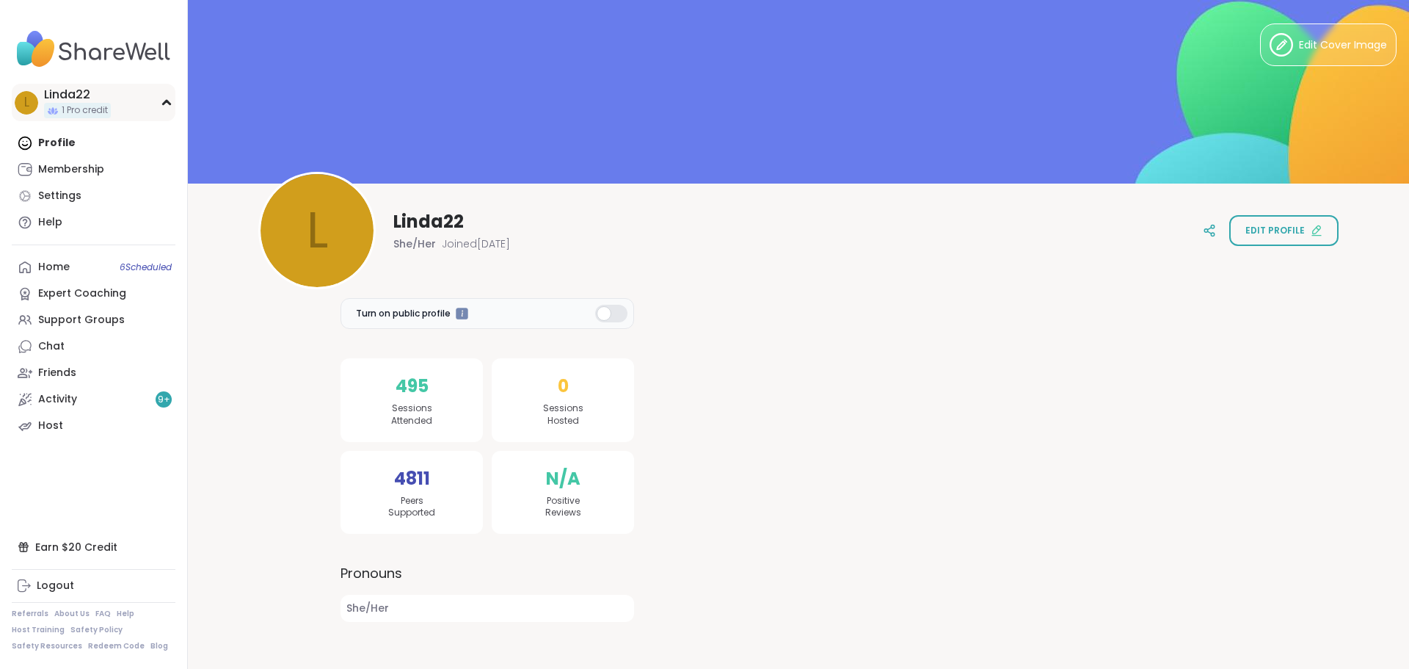
click at [115, 103] on div "L Linda22 1 Pro credit" at bounding box center [94, 102] width 164 height 37
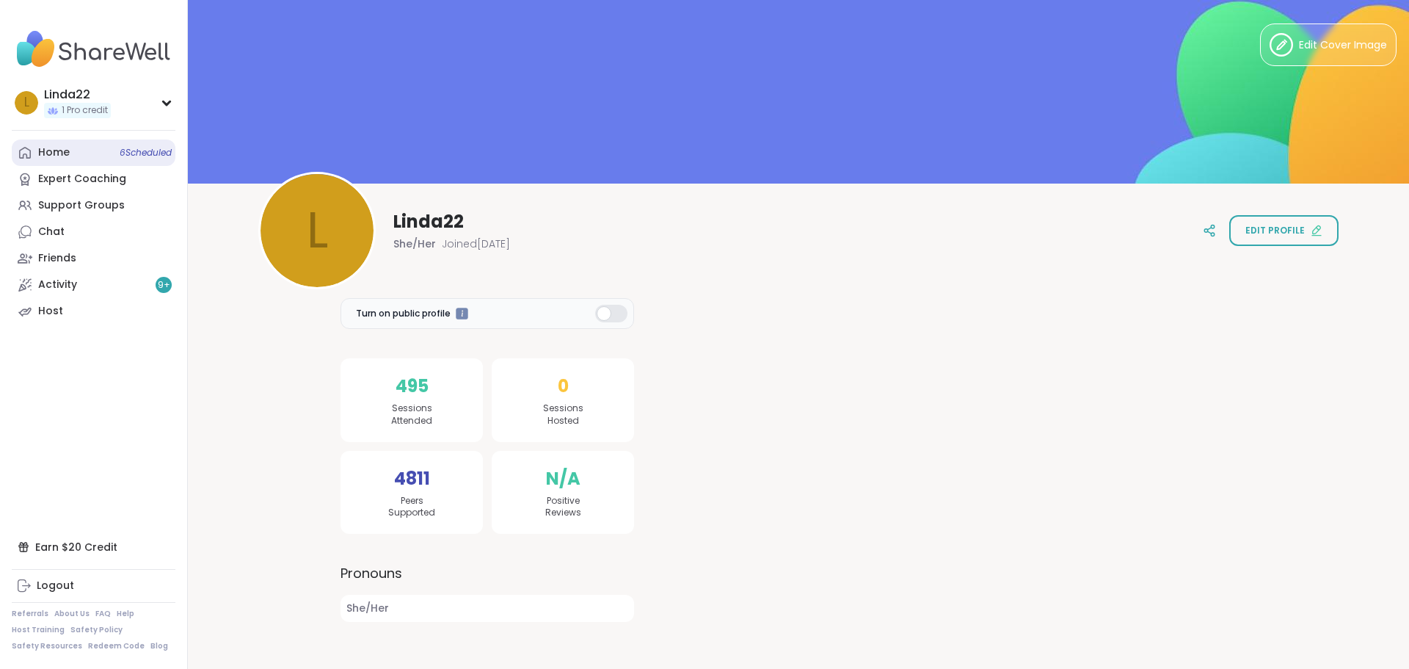
click at [106, 155] on link "Home 6 Scheduled" at bounding box center [94, 152] width 164 height 26
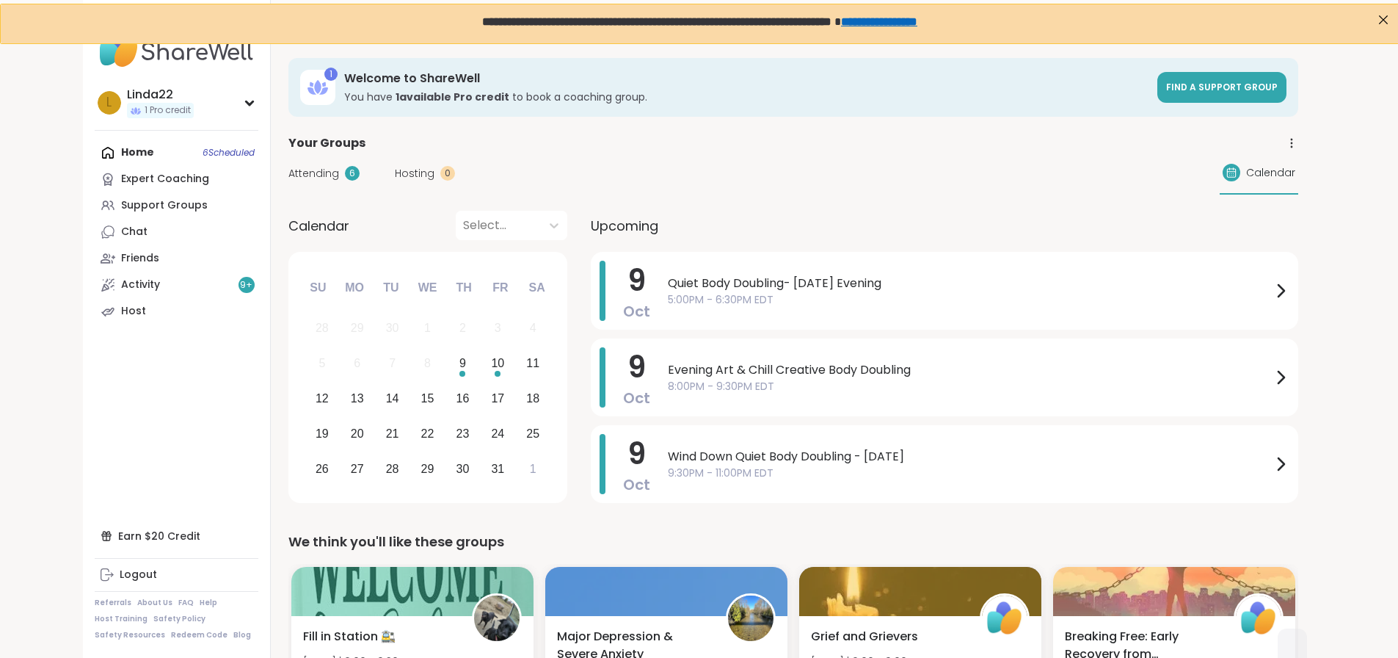
click at [621, 192] on div "Attending 6 Hosting 0 Calendar" at bounding box center [793, 173] width 1010 height 43
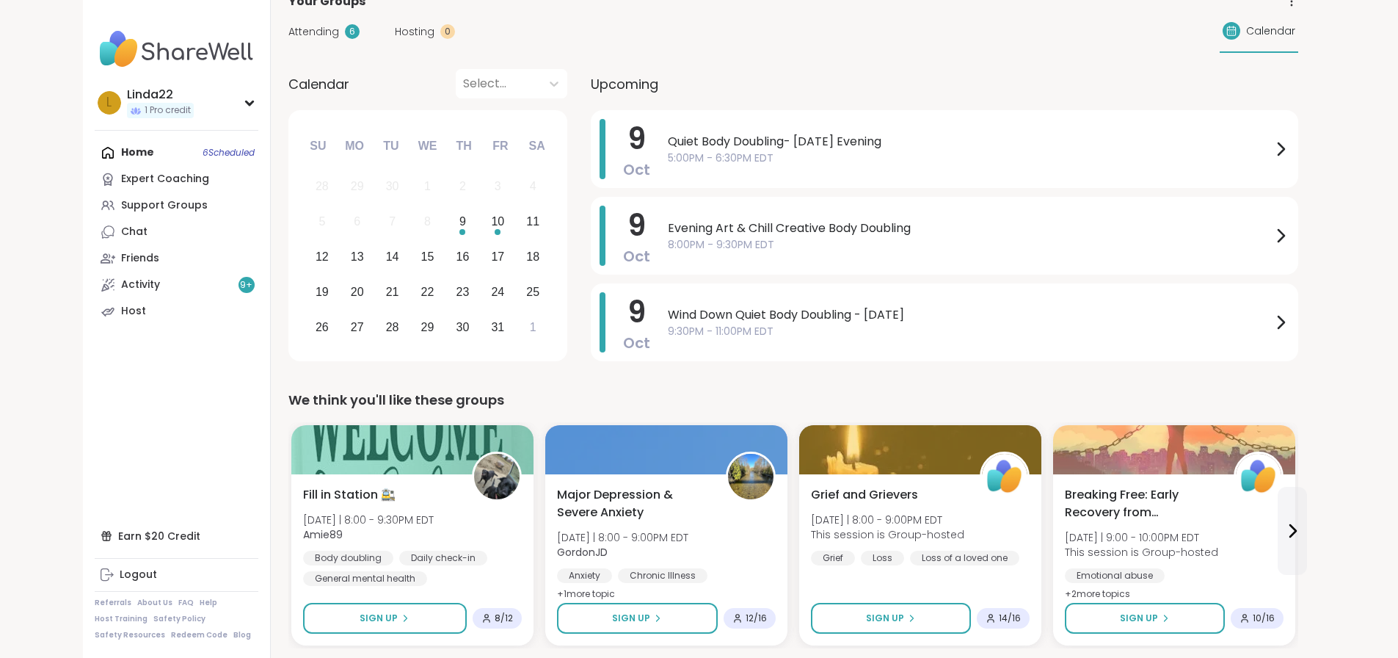
scroll to position [147, 0]
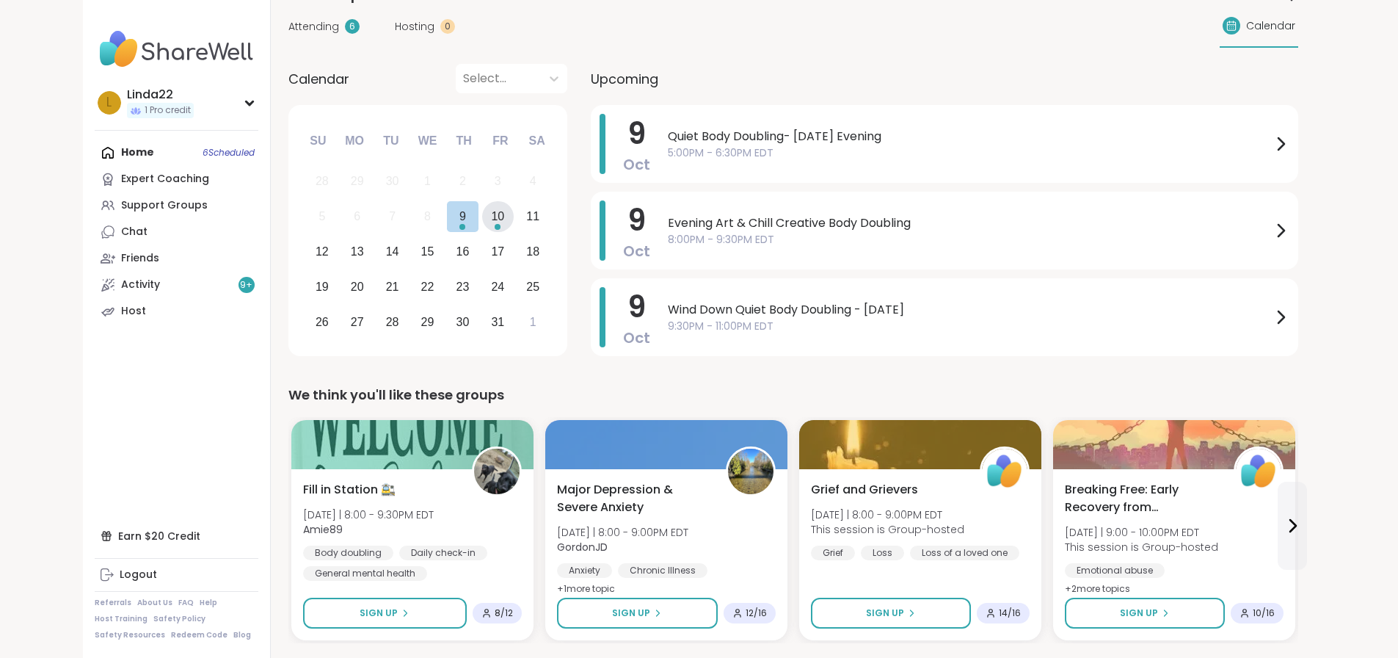
click at [491, 224] on div "10" at bounding box center [497, 216] width 13 height 20
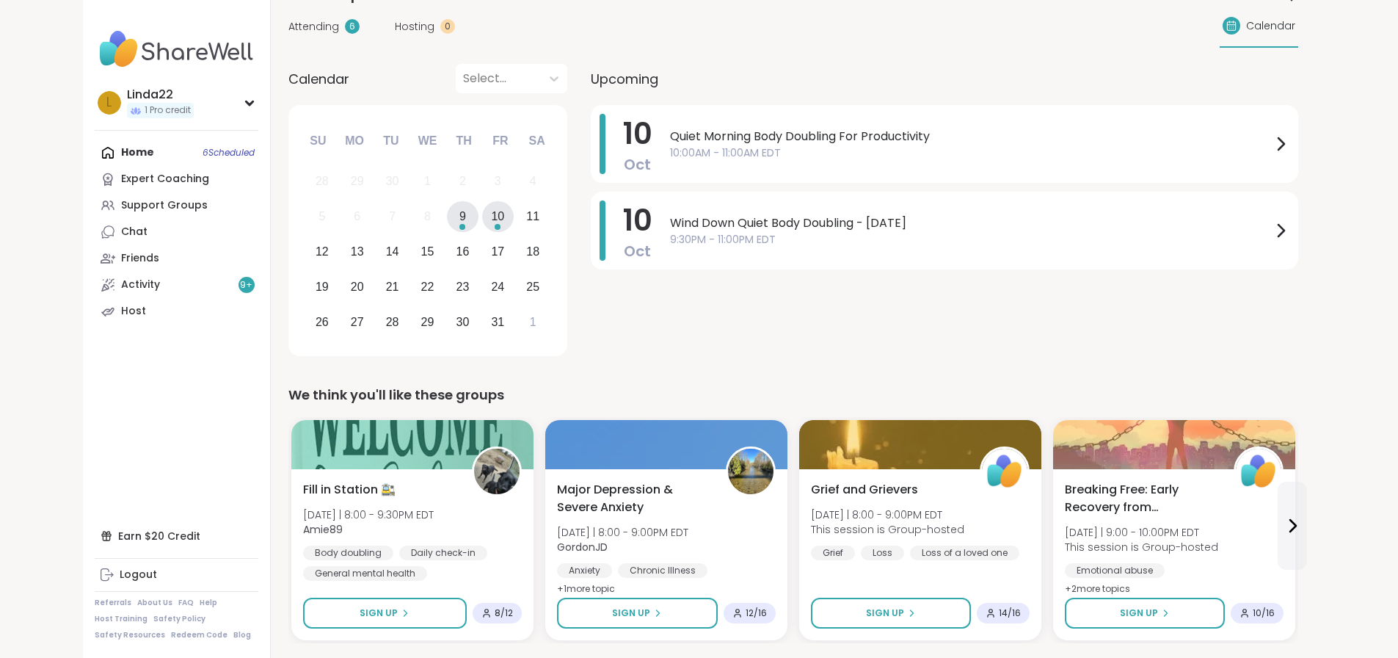
click at [459, 227] on div "Choose Thursday, October 9th, 2025" at bounding box center [462, 227] width 6 height 6
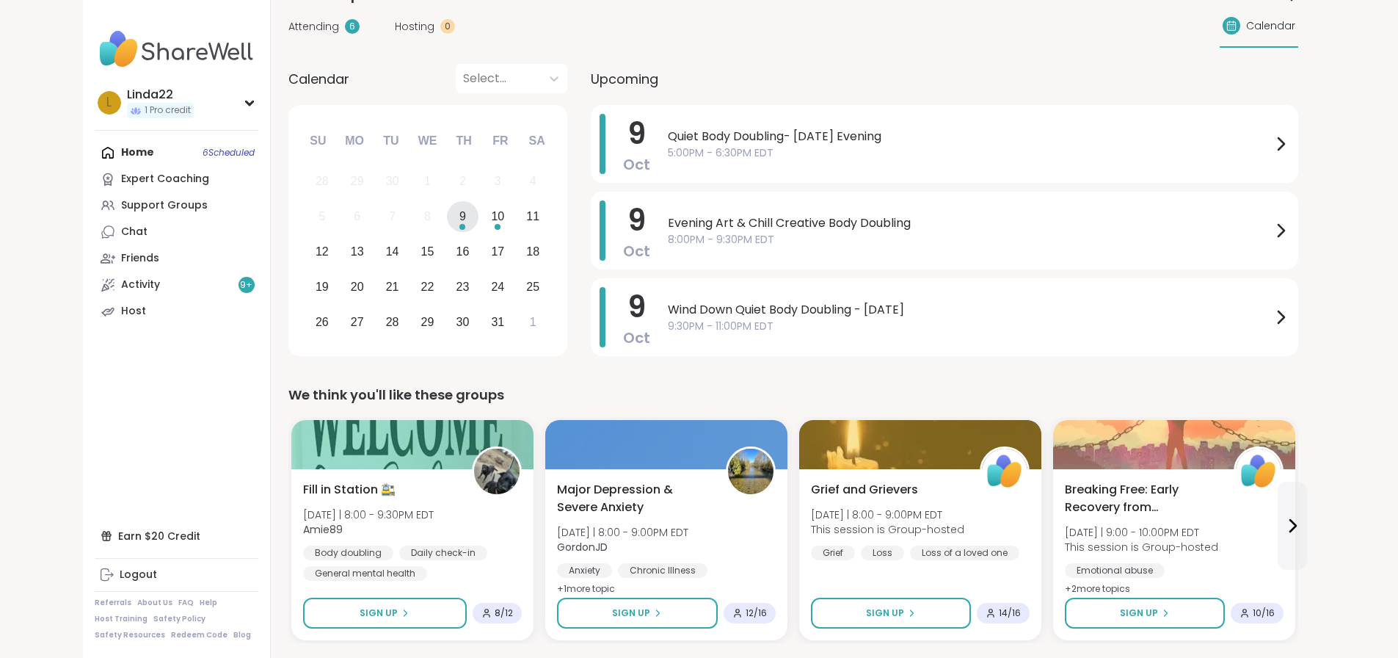
click at [459, 227] on div "Choose Thursday, October 9th, 2025" at bounding box center [462, 227] width 6 height 6
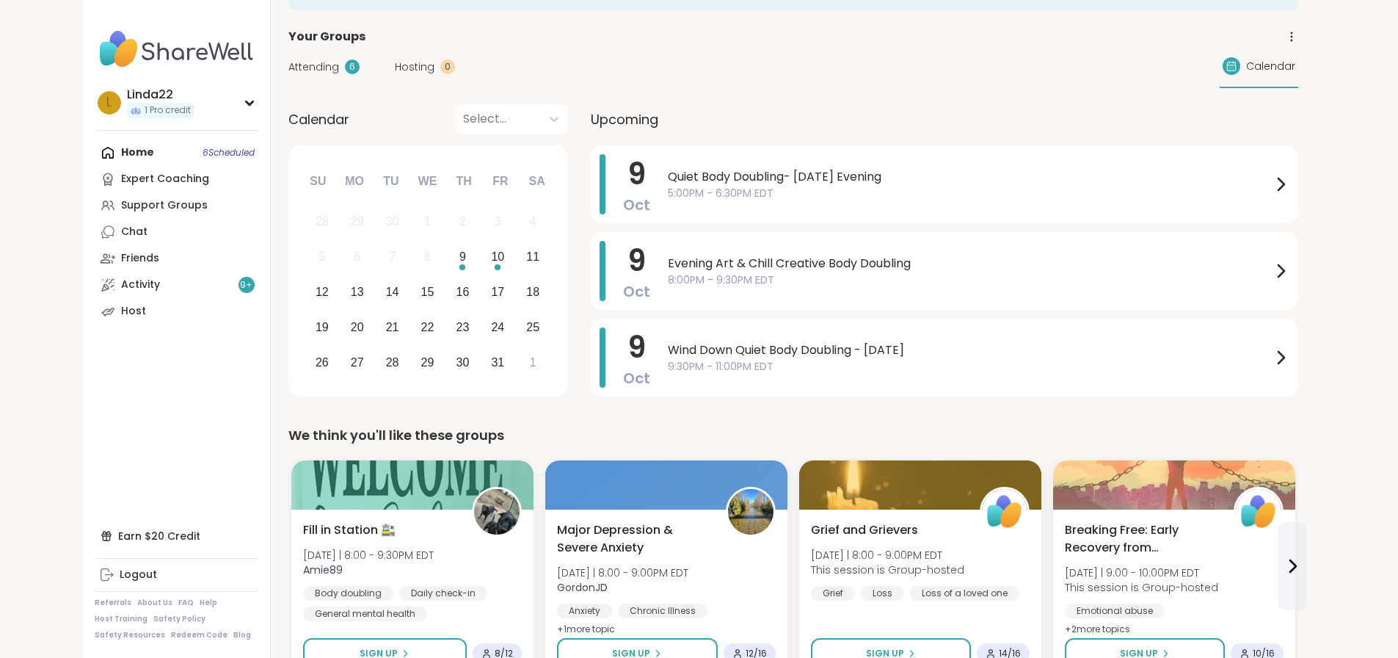
scroll to position [73, 0]
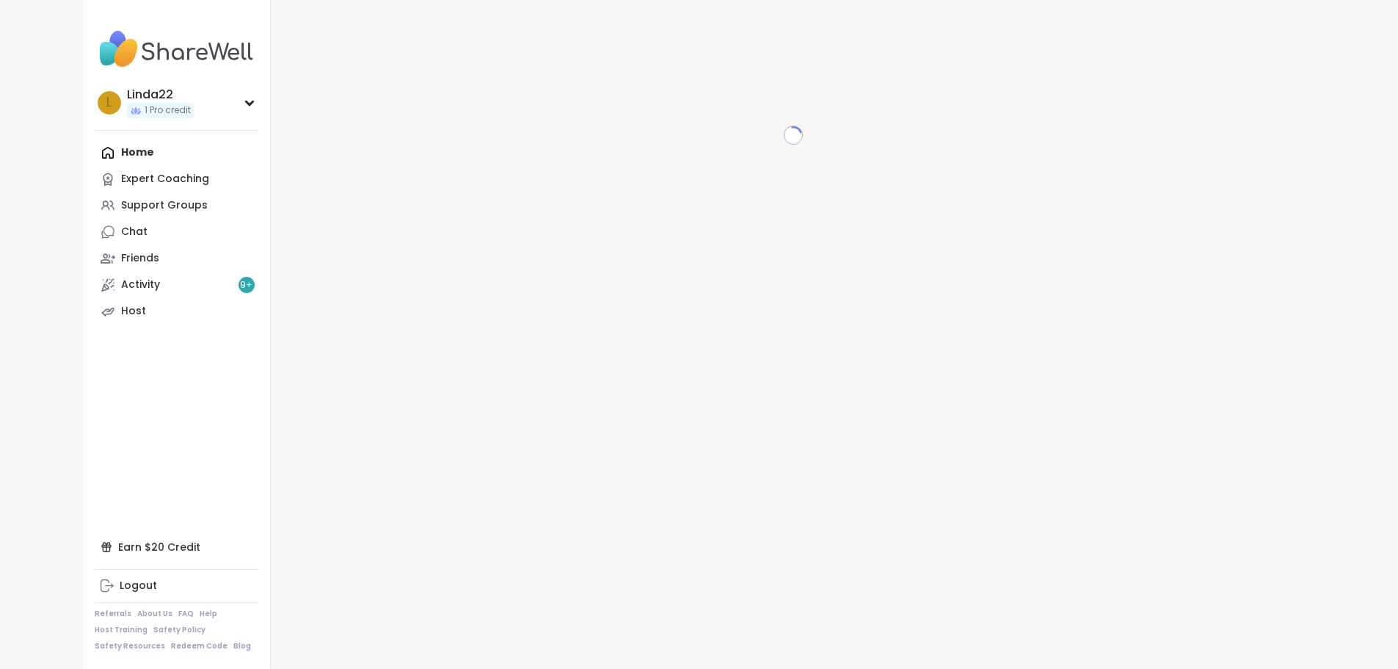
scroll to position [15, 0]
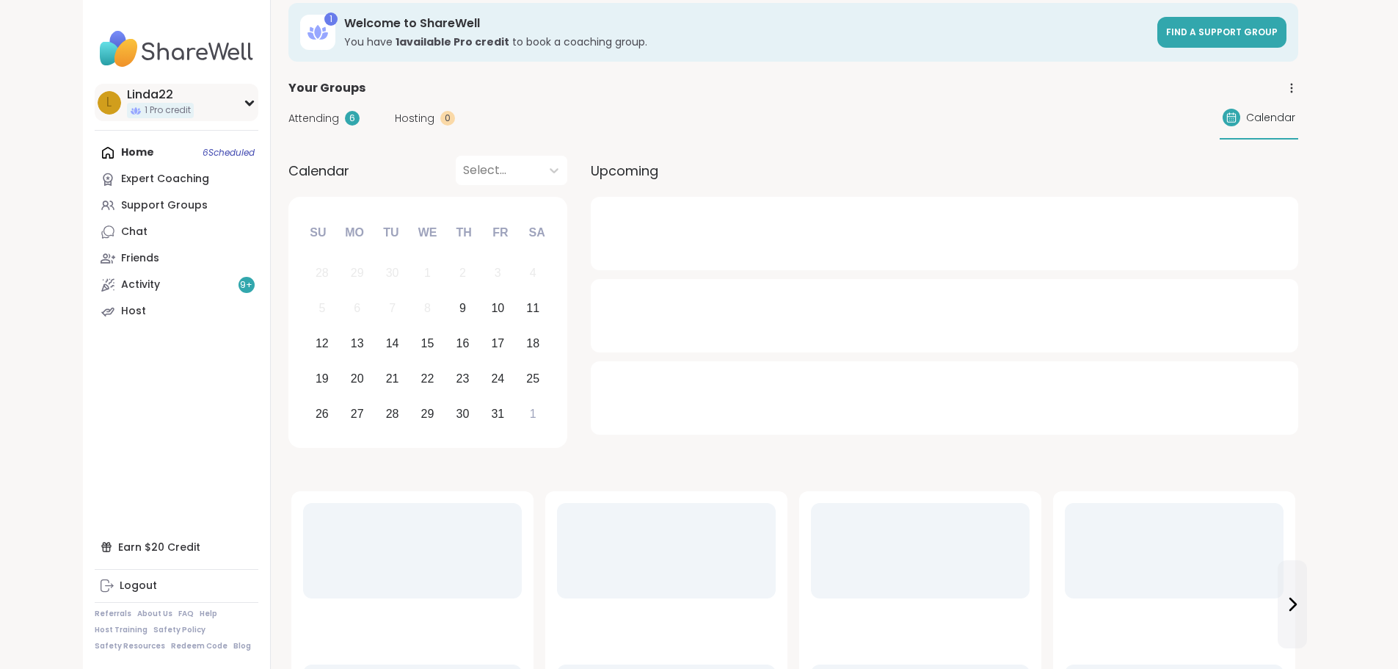
click at [150, 114] on div "L Linda22 1 Pro credit" at bounding box center [177, 102] width 164 height 37
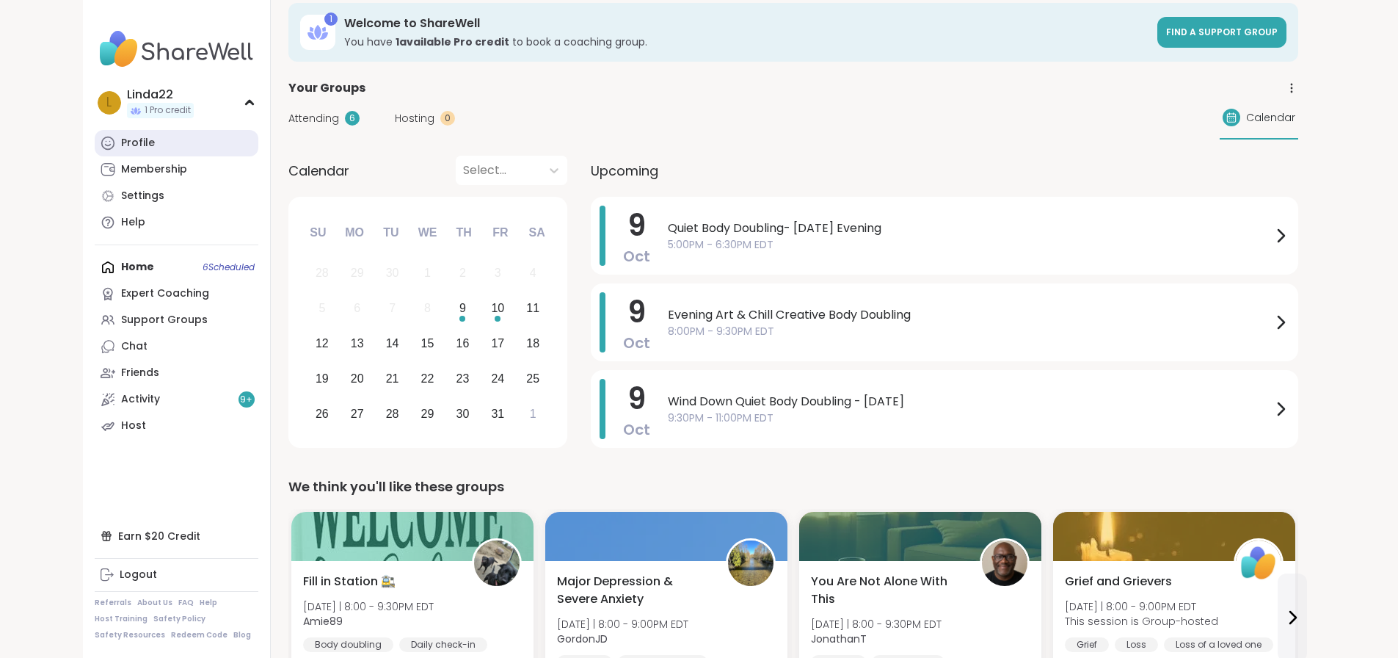
scroll to position [0, 0]
click at [121, 138] on link "Profile" at bounding box center [177, 143] width 164 height 26
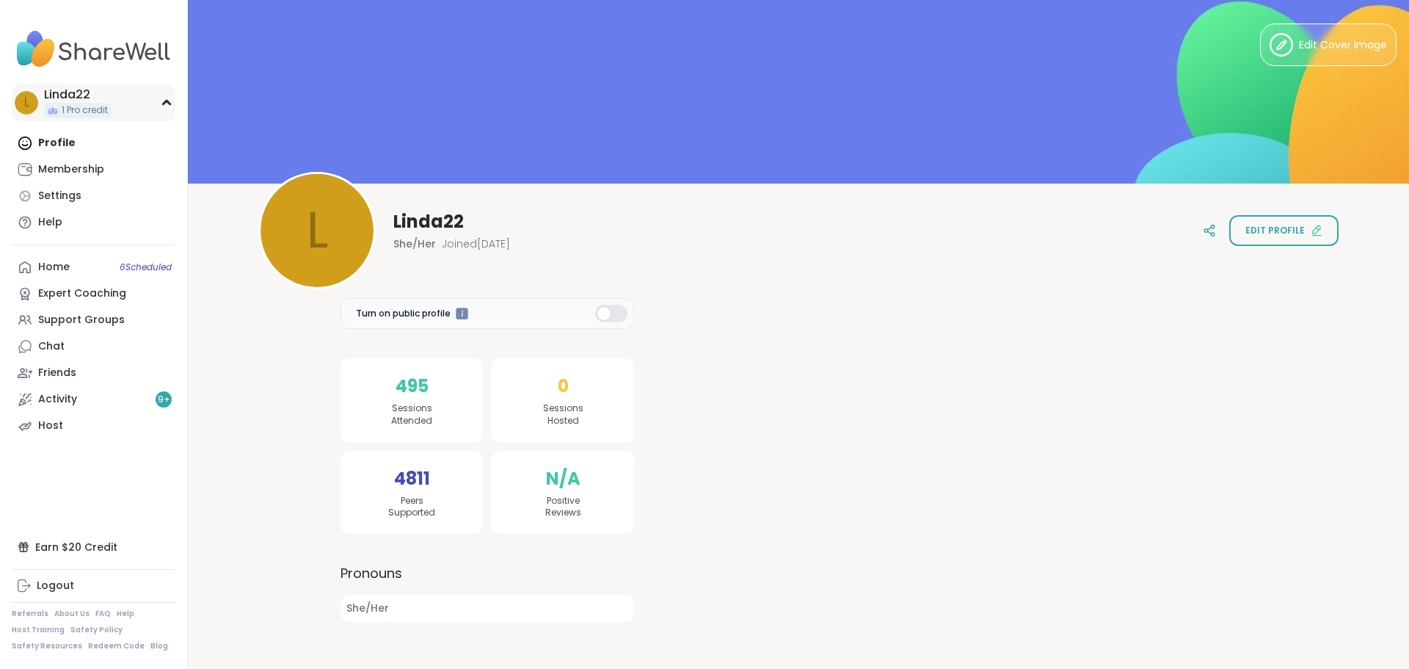
click at [124, 112] on div "L Linda22 1 Pro credit" at bounding box center [94, 102] width 164 height 37
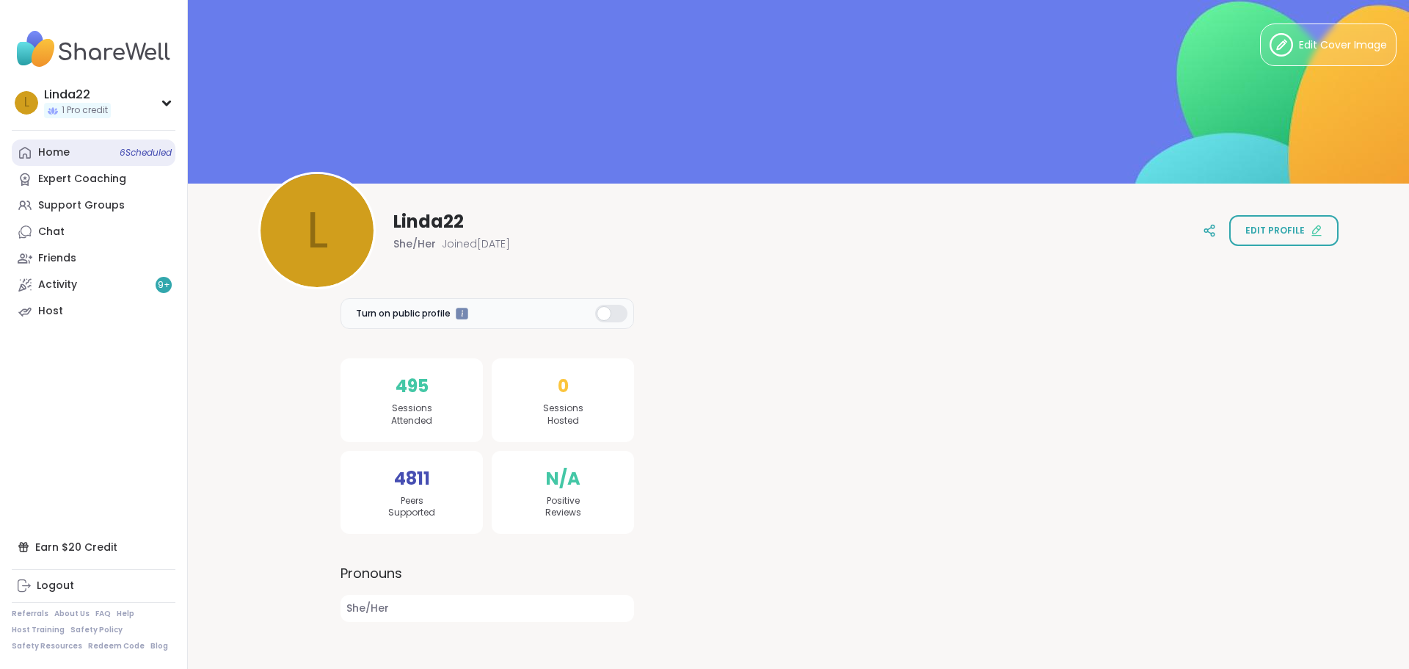
click at [75, 146] on link "Home 6 Scheduled" at bounding box center [94, 152] width 164 height 26
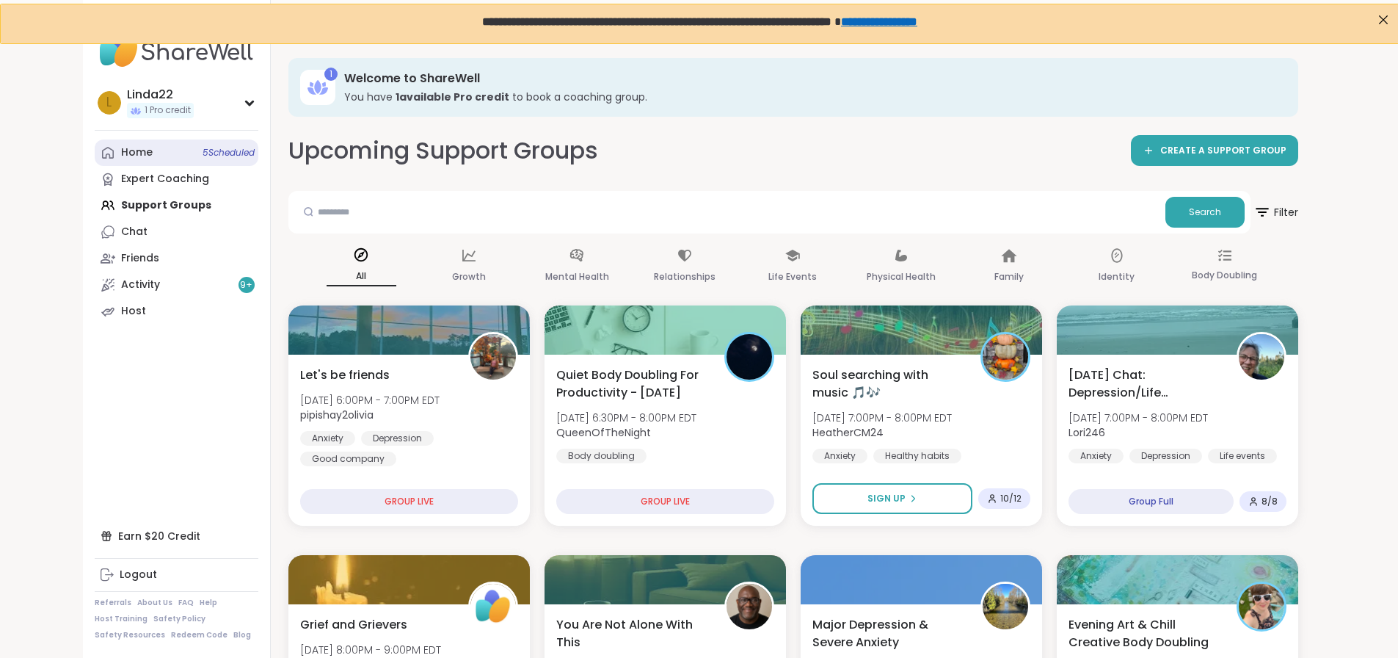
click at [203, 148] on span "5 Scheduled" at bounding box center [229, 153] width 52 height 12
